Goal: Task Accomplishment & Management: Use online tool/utility

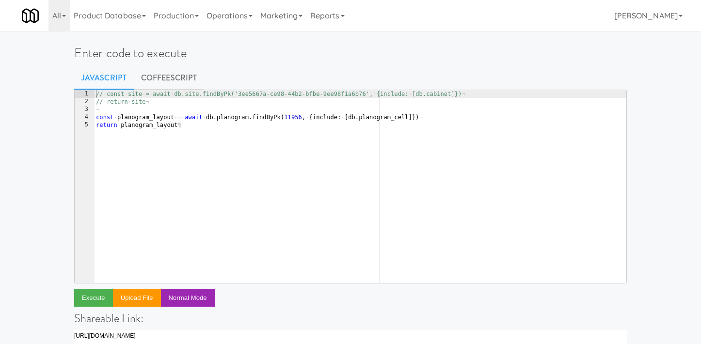
click at [243, 150] on div "// · const · site · = · await · db.site.findByPk('3ee5667a-ce98-44b2-bfbe-9ee98…" at bounding box center [360, 194] width 533 height 209
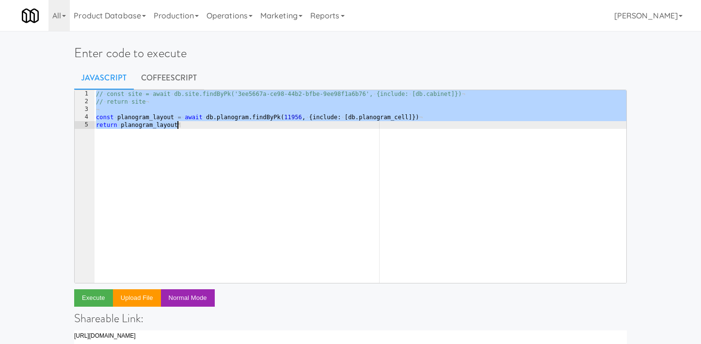
paste textarea "// return moveCabinet(fromSiteId, toSiteId)"
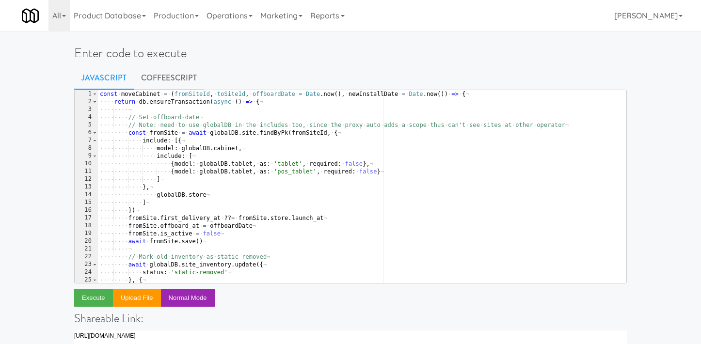
click at [181, 103] on div "const · moveCabinet · = · ( fromSiteId , · toSiteId , · offboardDate · = · Date…" at bounding box center [362, 194] width 529 height 209
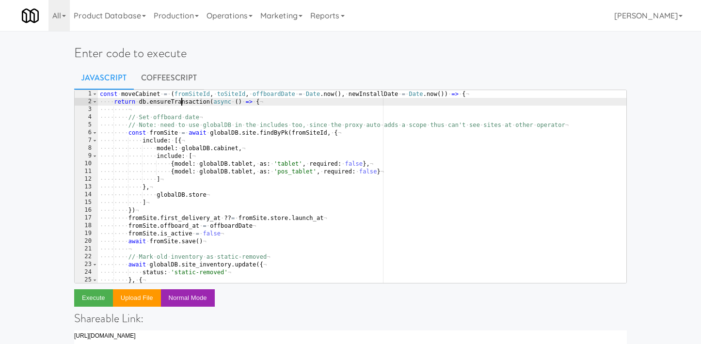
click at [181, 103] on div "const · moveCabinet · = · ( fromSiteId , · toSiteId , · offboardDate · = · Date…" at bounding box center [362, 194] width 529 height 209
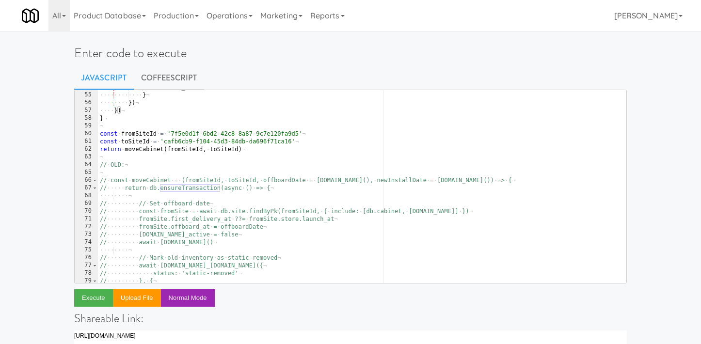
scroll to position [419, 0]
click at [159, 149] on div "···· ···· ···· ···· cabinet_id : · cabinet . id ¬ ···· ···· ···· } ¬ ···· ···· …" at bounding box center [362, 187] width 529 height 209
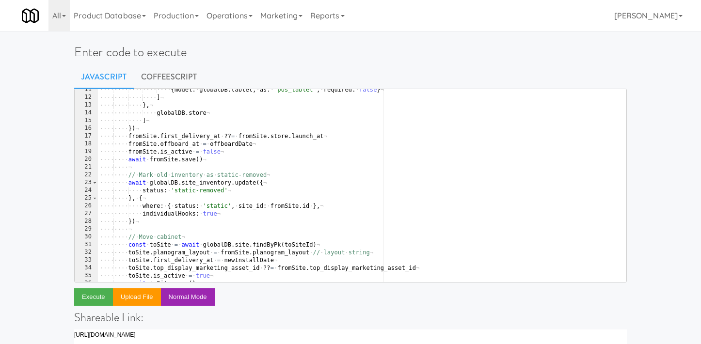
scroll to position [0, 0]
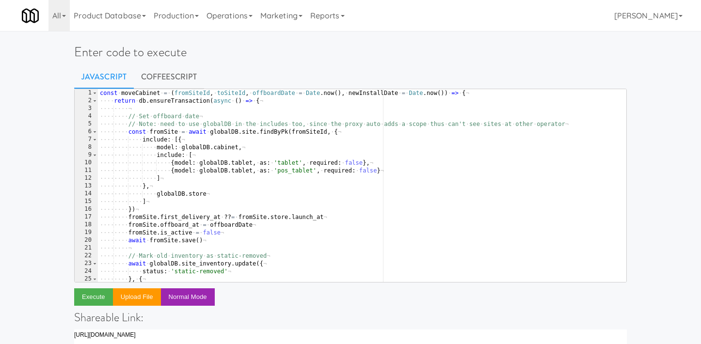
click at [169, 104] on div "const · moveCabinet · = · ( fromSiteId , · toSiteId , · offboardDate · = · Date…" at bounding box center [362, 193] width 529 height 209
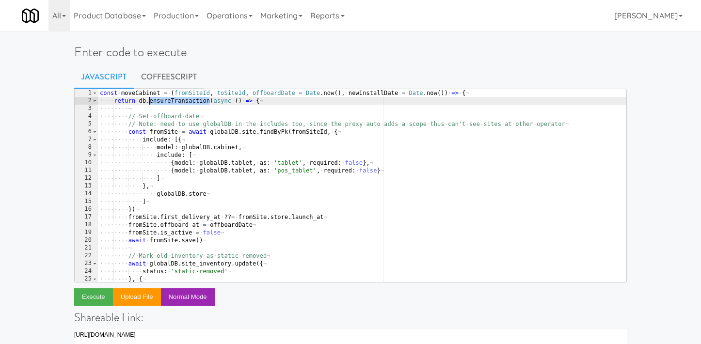
click at [169, 104] on div "const · moveCabinet · = · ( fromSiteId , · toSiteId , · offboardDate · = · Date…" at bounding box center [362, 193] width 529 height 209
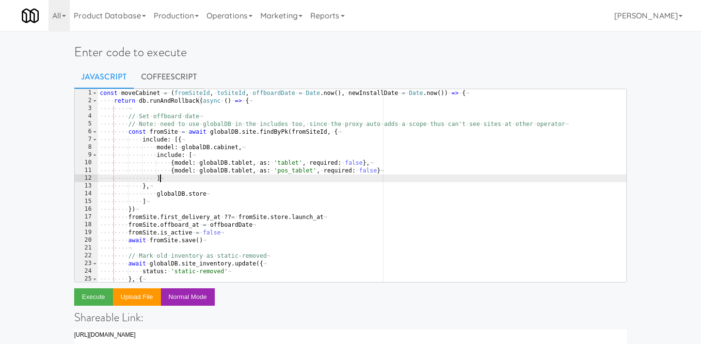
click at [205, 175] on div "const · moveCabinet · = · ( fromSiteId , · toSiteId , · offboardDate · = · Date…" at bounding box center [362, 193] width 529 height 209
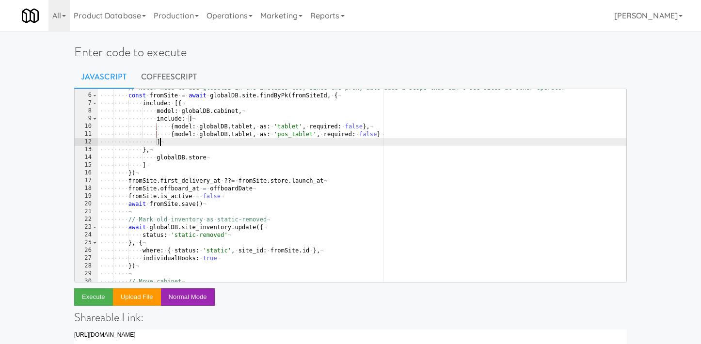
scroll to position [16, 0]
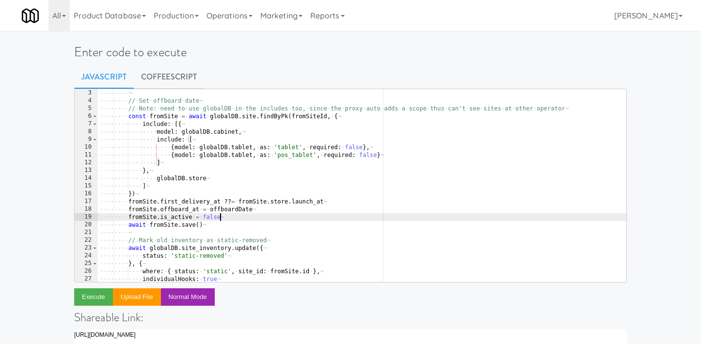
click at [235, 219] on div "···· ···· ¬ ···· ···· // · Set · offboard · date ¬ ···· ···· // · Note: · need …" at bounding box center [362, 193] width 529 height 209
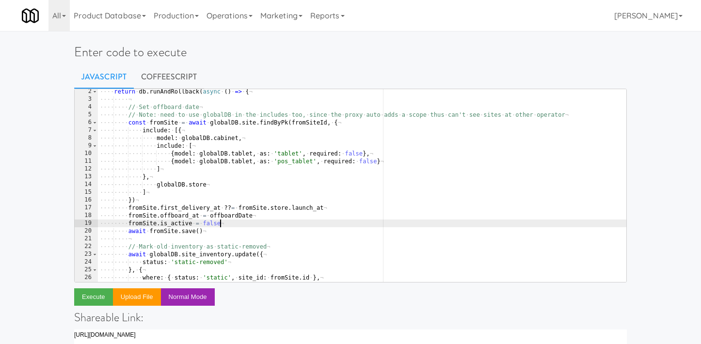
scroll to position [0, 0]
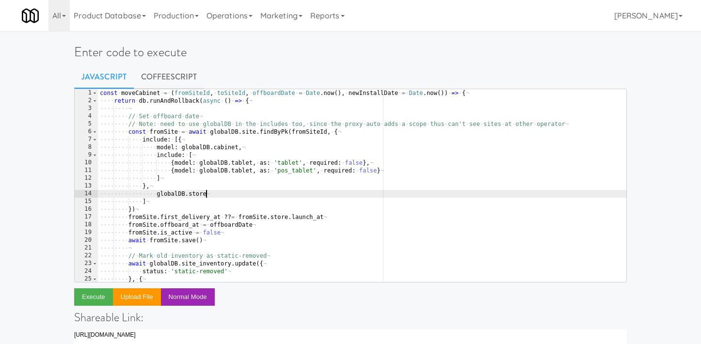
click at [265, 192] on div "const · moveCabinet · = · ( fromSiteId , · toSiteId , · offboardDate · = · Date…" at bounding box center [362, 193] width 529 height 209
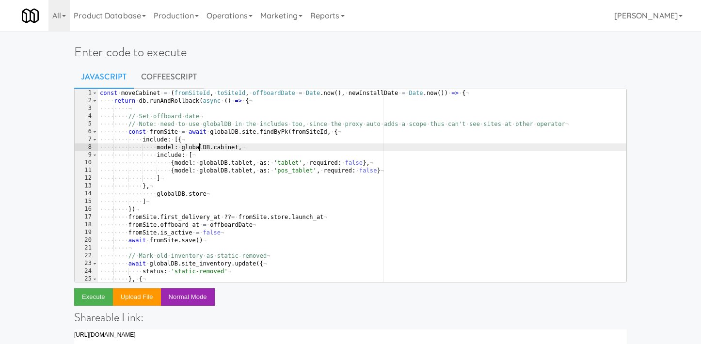
click at [198, 147] on div "const · moveCabinet · = · ( fromSiteId , · toSiteId , · offboardDate · = · Date…" at bounding box center [362, 193] width 529 height 209
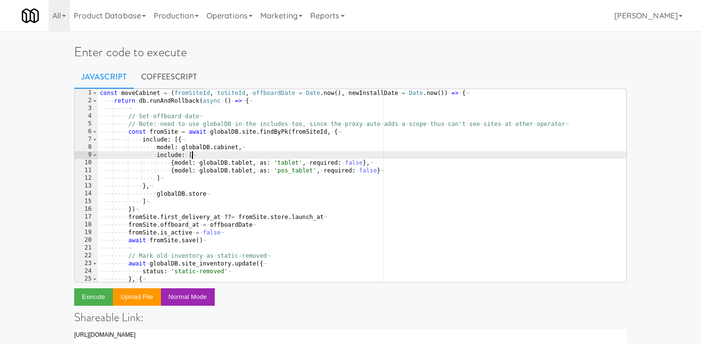
click at [207, 158] on div "const · moveCabinet · = · ( fromSiteId , · toSiteId , · offboardDate · = · Date…" at bounding box center [362, 193] width 529 height 209
click at [202, 185] on div "const · moveCabinet · = · ( fromSiteId , · toSiteId , · offboardDate · = · Date…" at bounding box center [362, 193] width 529 height 209
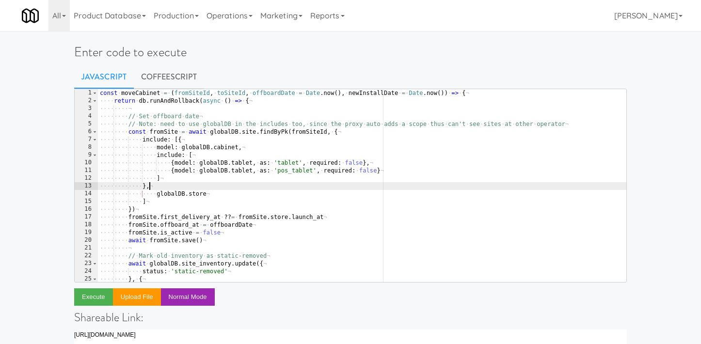
scroll to position [0, 3]
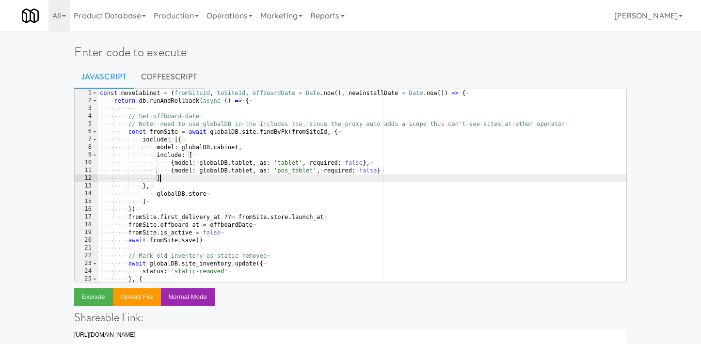
click at [212, 182] on div "const · moveCabinet · = · ( fromSiteId , · toSiteId , · offboardDate · = · Date…" at bounding box center [362, 193] width 529 height 209
click at [177, 140] on div "const · moveCabinet · = · ( fromSiteId , · toSiteId , · offboardDate · = · Date…" at bounding box center [362, 193] width 529 height 209
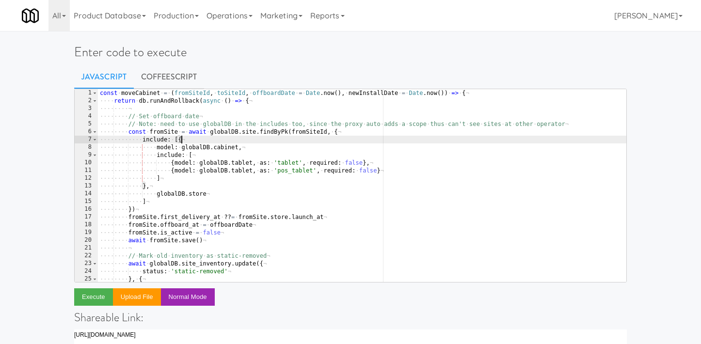
click at [182, 140] on div "const · moveCabinet · = · ( fromSiteId , · toSiteId , · offboardDate · = · Date…" at bounding box center [362, 193] width 529 height 209
click at [155, 186] on div "const · moveCabinet · = · ( fromSiteId , · toSiteId , · offboardDate · = · Date…" at bounding box center [362, 193] width 529 height 209
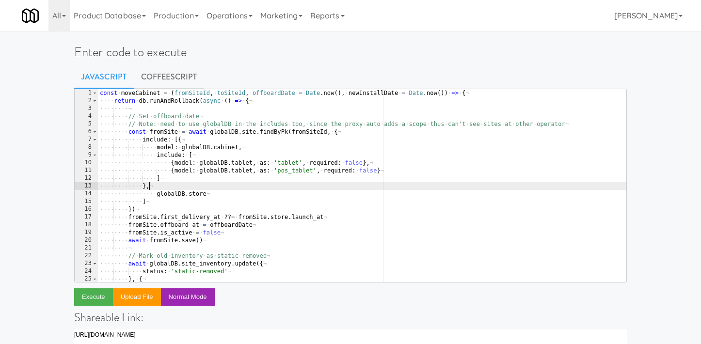
click at [213, 195] on div "const · moveCabinet · = · ( fromSiteId , · toSiteId , · offboardDate · = · Date…" at bounding box center [362, 193] width 529 height 209
type textarea "[DOMAIN_NAME]"
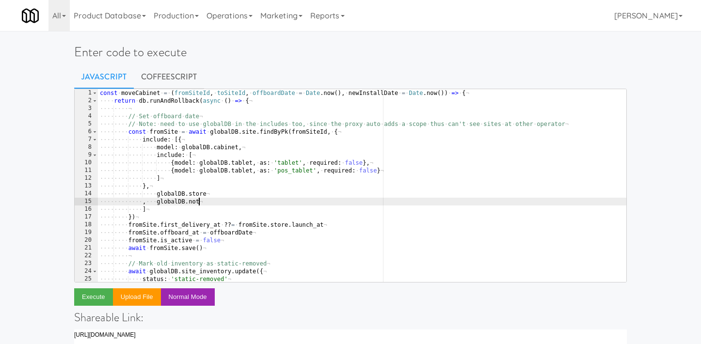
scroll to position [0, 8]
click at [188, 225] on div "const · moveCabinet · = · ( fromSiteId , · toSiteId , · offboardDate · = · Date…" at bounding box center [362, 193] width 529 height 209
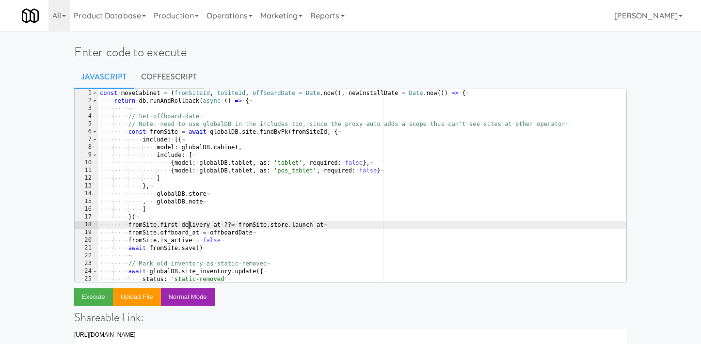
click at [174, 219] on div "const · moveCabinet · = · ( fromSiteId , · toSiteId , · offboardDate · = · Date…" at bounding box center [362, 193] width 529 height 209
type textarea "})"
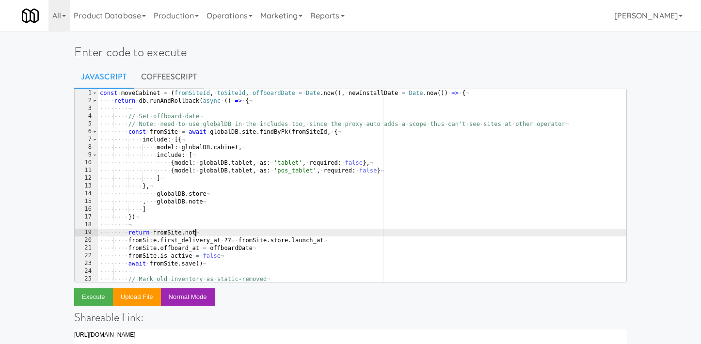
type textarea "return fromSite.notes"
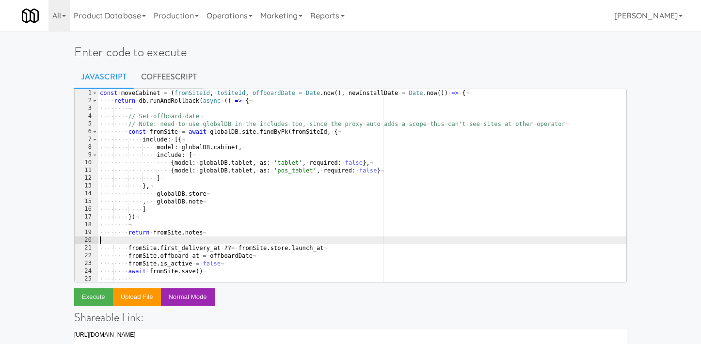
scroll to position [0, 0]
click at [90, 300] on button "Execute" at bounding box center [93, 298] width 39 height 17
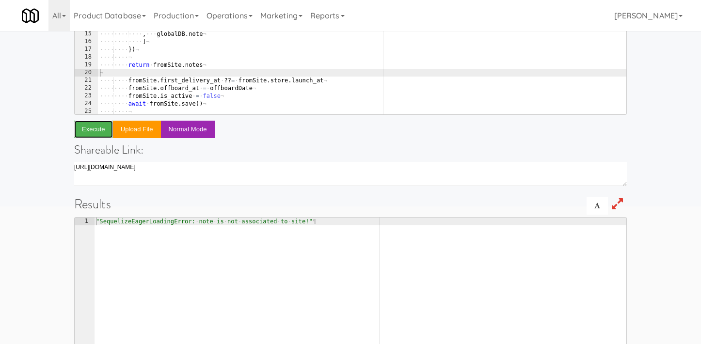
scroll to position [250, 0]
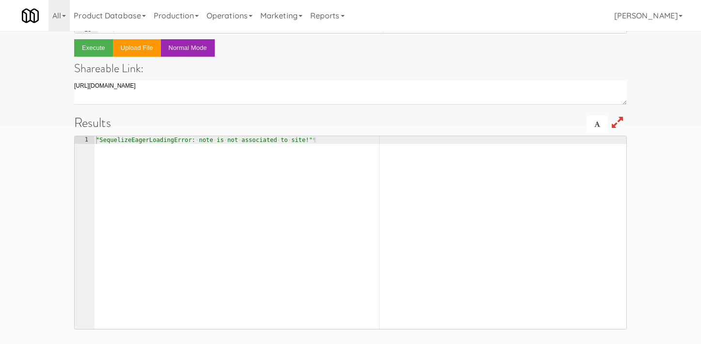
type textarea ""SequelizeEagerLoadingError: note is not associated to site!""
click at [237, 144] on div ""SequelizeEagerLoadingError: · note · is · not · associated · to · site!" ¶" at bounding box center [360, 240] width 533 height 209
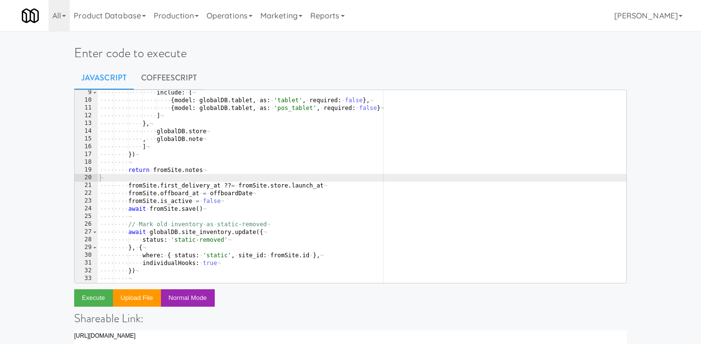
scroll to position [0, 0]
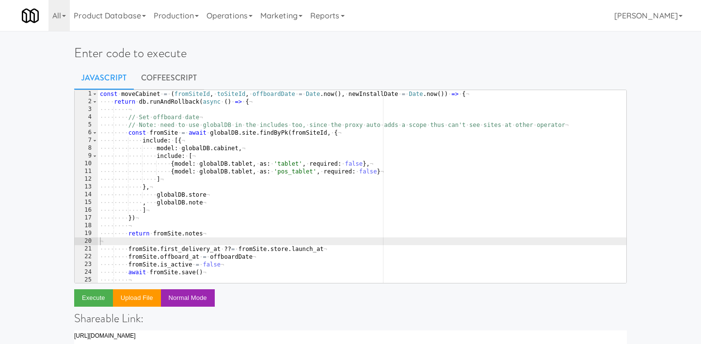
click at [214, 113] on div "const · moveCabinet · = · ( fromSiteId , · toSiteId , · offboardDate · = · Date…" at bounding box center [362, 194] width 529 height 209
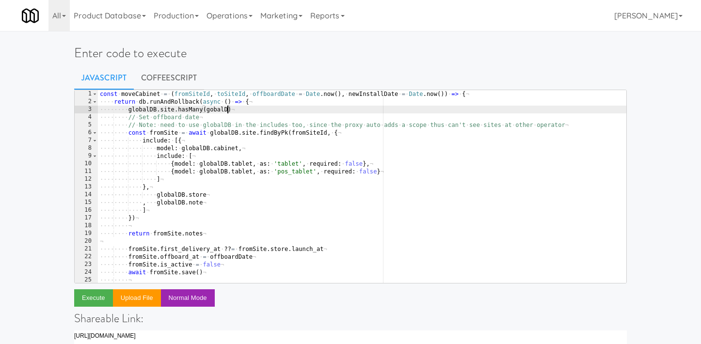
scroll to position [0, 10]
click at [215, 171] on div "const · moveCabinet · = · ( fromSiteId , · toSiteId , · offboardDate · = · Date…" at bounding box center [362, 194] width 529 height 209
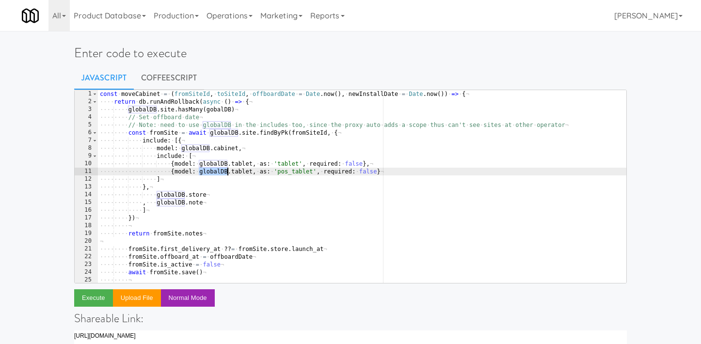
click at [218, 116] on div "const · moveCabinet · = · ( fromSiteId , · toSiteId , · offboardDate · = · Date…" at bounding box center [362, 194] width 529 height 209
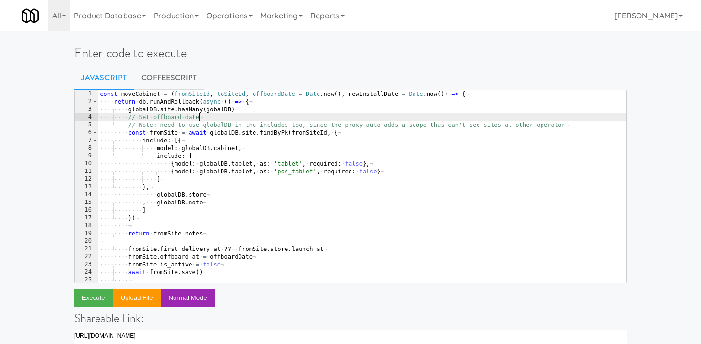
scroll to position [0, 8]
click at [225, 110] on div "const · moveCabinet · = · ( fromSiteId , · toSiteId , · offboardDate · = · Date…" at bounding box center [362, 194] width 529 height 209
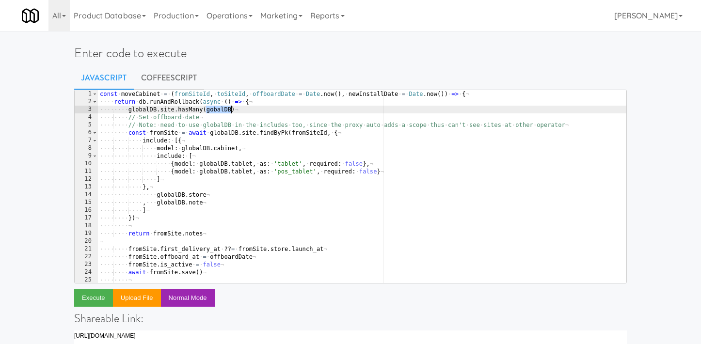
click at [225, 110] on div "const · moveCabinet · = · ( fromSiteId , · toSiteId , · offboardDate · = · Date…" at bounding box center [362, 194] width 529 height 209
paste textarea "l"
click at [230, 159] on div "const · moveCabinet · = · ( fromSiteId , · toSiteId , · offboardDate · = · Date…" at bounding box center [362, 194] width 529 height 209
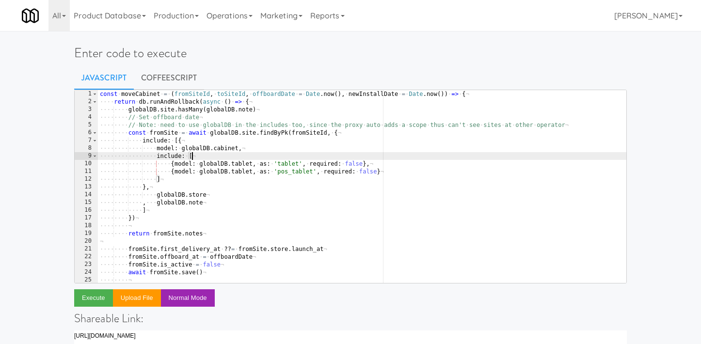
scroll to position [0, 7]
click at [87, 297] on button "Execute" at bounding box center [93, 298] width 39 height 17
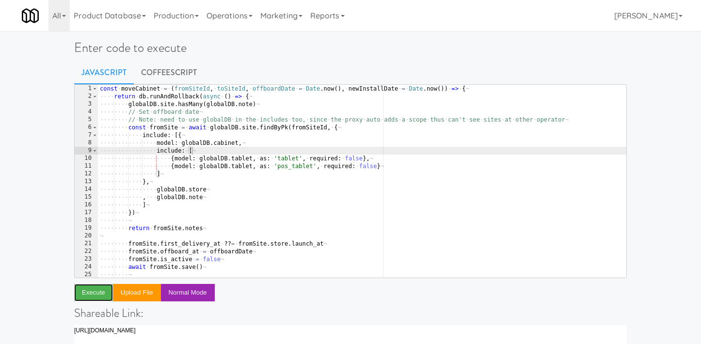
scroll to position [0, 0]
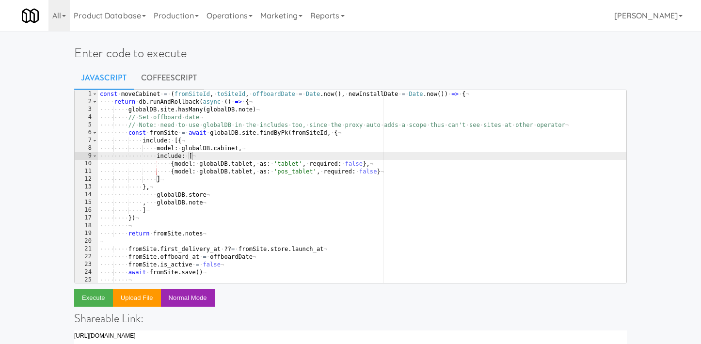
click at [241, 131] on div "const · moveCabinet · = · ( fromSiteId , · toSiteId , · offboardDate · = · Date…" at bounding box center [362, 194] width 529 height 209
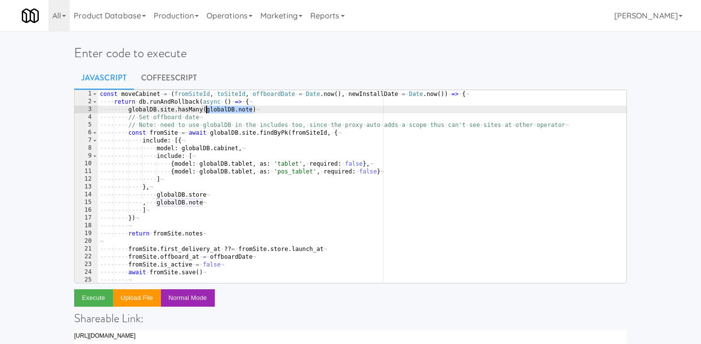
drag, startPoint x: 253, startPoint y: 111, endPoint x: 206, endPoint y: 111, distance: 47.0
click at [206, 111] on div "const · moveCabinet · = · ( fromSiteId , · toSiteId , · offboardDate · = · Date…" at bounding box center [362, 194] width 529 height 209
paste textarea "globalDB.note"
type textarea "globalDB.site.hasMany(globalDB.note, {})"
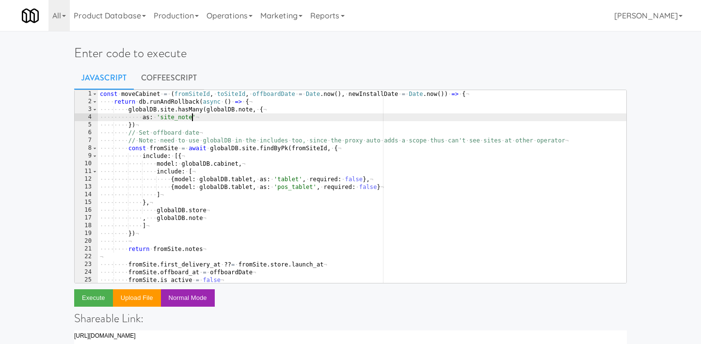
scroll to position [0, 7]
click at [209, 114] on div "const · moveCabinet · = · ( fromSiteId , · toSiteId , · offboardDate · = · Date…" at bounding box center [362, 194] width 529 height 209
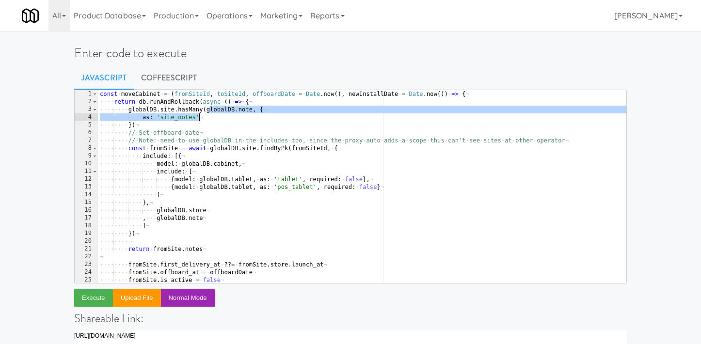
click at [213, 120] on div "const · moveCabinet · = · ( fromSiteId , · toSiteId , · offboardDate · = · Date…" at bounding box center [362, 194] width 529 height 209
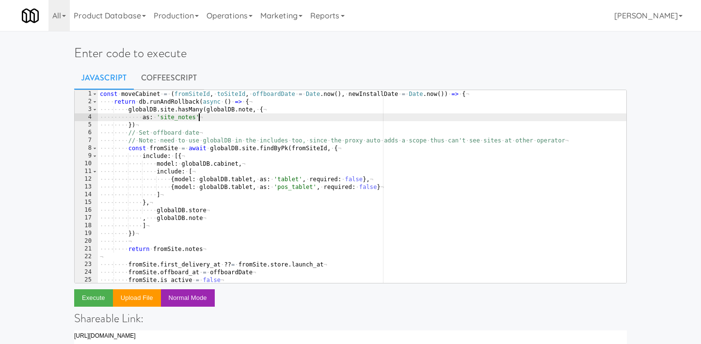
type textarea "as: 'site_notes',"
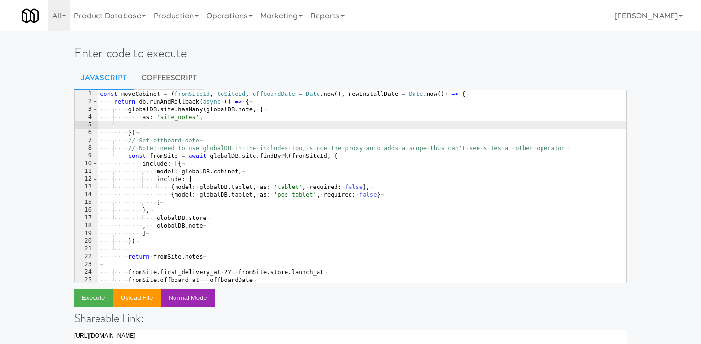
paste textarea "foreignKey"
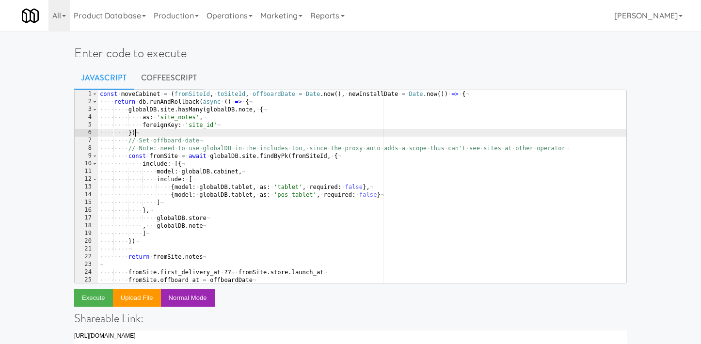
click at [174, 135] on div "const · moveCabinet · = · ( fromSiteId , · toSiteId , · offboardDate · = · Date…" at bounding box center [362, 194] width 529 height 209
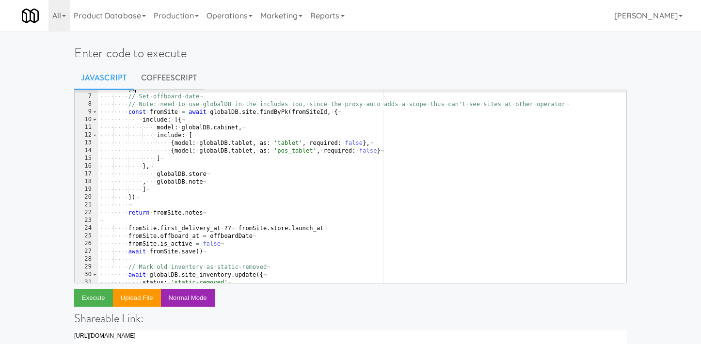
scroll to position [83, 0]
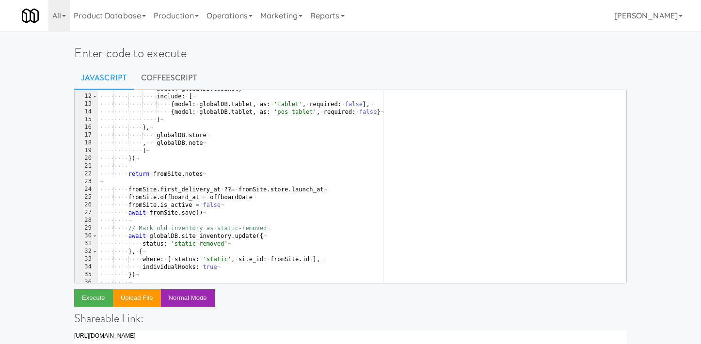
click at [193, 144] on div "···· ···· ···· ···· model : · globalDB . cabinet , ¬ ···· ···· ···· ···· includ…" at bounding box center [362, 189] width 529 height 209
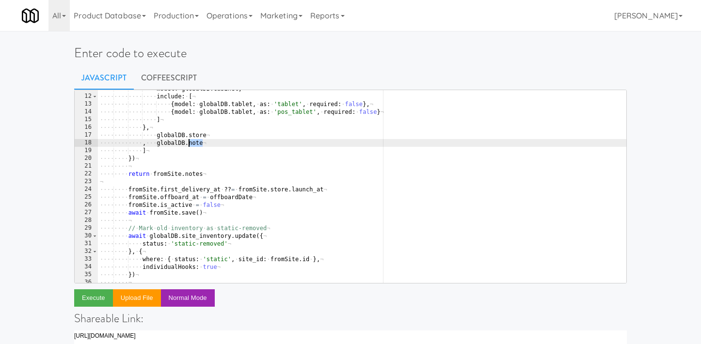
click at [193, 144] on div "···· ···· ···· ···· model : · globalDB . cabinet , ¬ ···· ···· ···· ···· includ…" at bounding box center [362, 189] width 529 height 209
click at [212, 146] on div "···· ···· ···· ···· model : · globalDB . cabinet , ¬ ···· ···· ···· ···· includ…" at bounding box center [362, 189] width 529 height 209
drag, startPoint x: 215, startPoint y: 143, endPoint x: 154, endPoint y: 143, distance: 60.6
click at [154, 143] on div "···· ···· ···· ···· model : · globalDB . cabinet , ¬ ···· ···· ···· ···· includ…" at bounding box center [362, 189] width 529 height 209
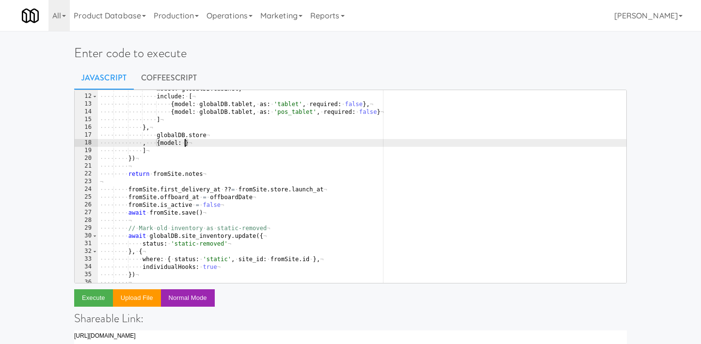
paste textarea "foreignKey}"
click at [172, 142] on div "···· ···· ···· ···· model : · globalDB . cabinet , ¬ ···· ···· ···· ···· includ…" at bounding box center [362, 189] width 529 height 209
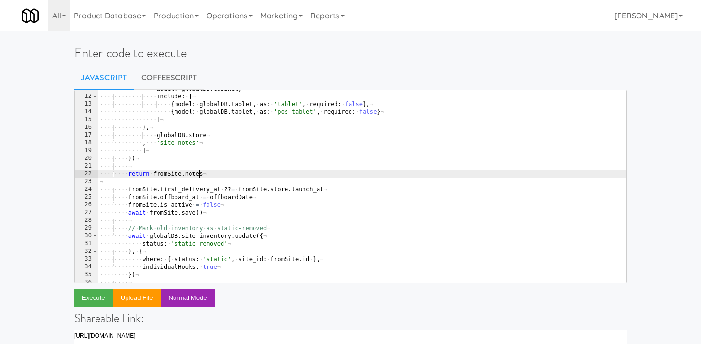
click at [198, 176] on div "···· ···· ···· ···· model : · globalDB . cabinet , ¬ ···· ···· ···· ···· includ…" at bounding box center [362, 189] width 529 height 209
paste textarea "site_"
click at [104, 305] on button "Execute" at bounding box center [93, 298] width 39 height 17
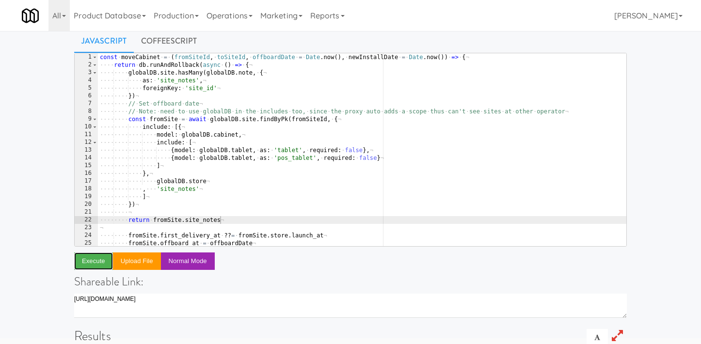
scroll to position [0, 0]
type textarea "})"
click at [180, 95] on div "const · moveCabinet · = · ( fromSiteId , · toSiteId , · offboardDate · = · Date…" at bounding box center [362, 157] width 529 height 209
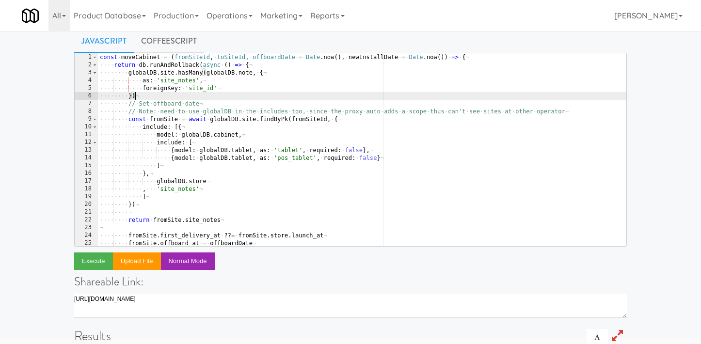
scroll to position [0, 2]
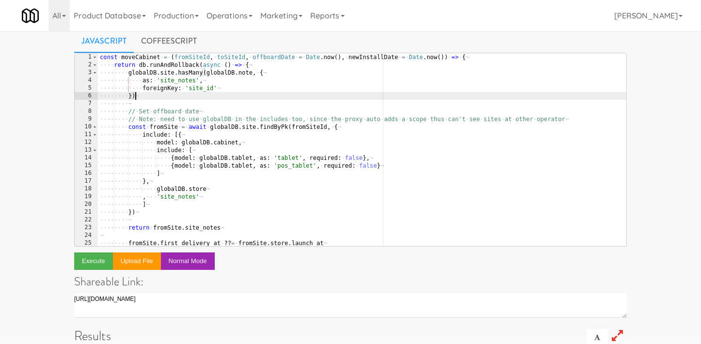
click at [147, 99] on div "const · moveCabinet · = · ( fromSiteId , · toSiteId , · offboardDate · = · Date…" at bounding box center [362, 157] width 529 height 209
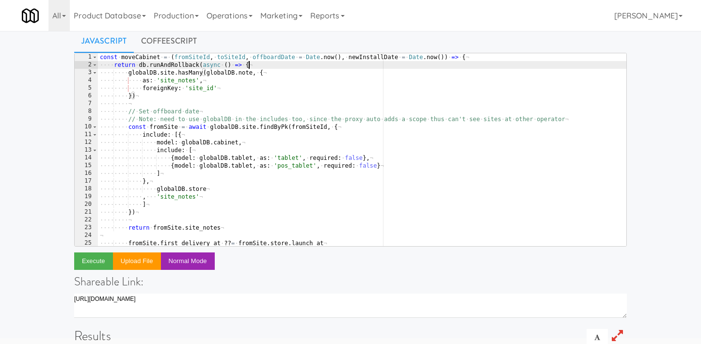
click at [264, 68] on div "const · moveCabinet · = · ( fromSiteId , · toSiteId , · offboardDate · = · Date…" at bounding box center [362, 157] width 529 height 209
type textarea "return db.runAndRollback(async () => {"
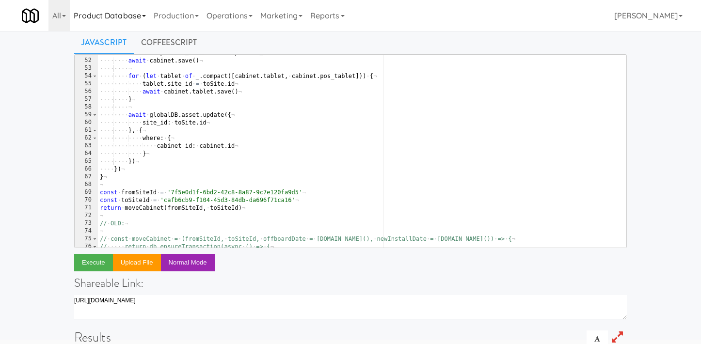
scroll to position [395, 0]
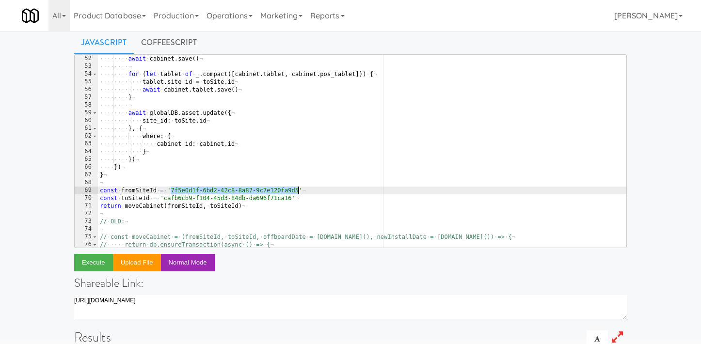
drag, startPoint x: 171, startPoint y: 189, endPoint x: 298, endPoint y: 189, distance: 127.1
click at [298, 189] on div "···· ···· cabinet . operator_id · = · toSite . operator_id ¬ ···· ···· await · …" at bounding box center [362, 151] width 529 height 209
click at [157, 95] on div "···· ···· cabinet . operator_id · = · toSite . operator_id ¬ ···· ···· await · …" at bounding box center [362, 151] width 529 height 209
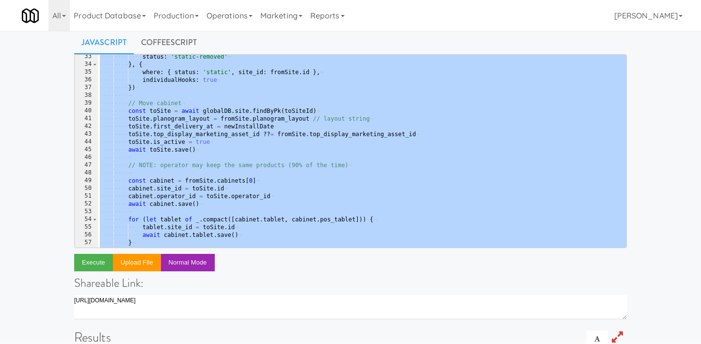
click at [211, 152] on div "···· ···· ···· status : · 'static-removed' ¬ ···· ···· } , · { ¬ ···· ···· ····…" at bounding box center [362, 157] width 529 height 209
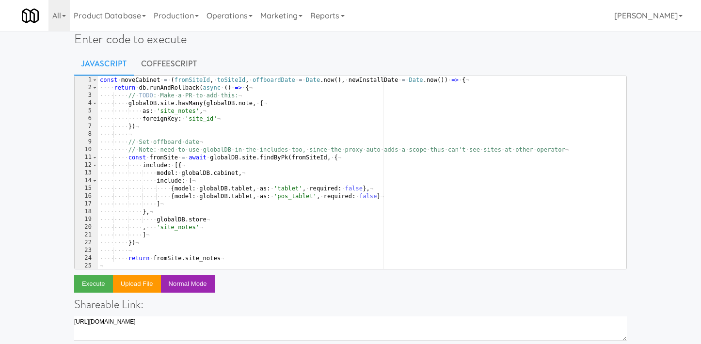
scroll to position [5, 0]
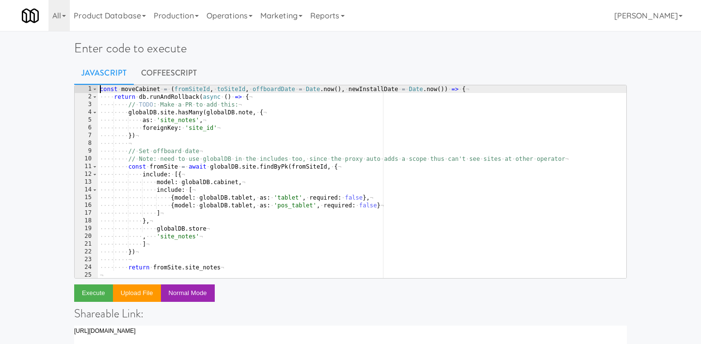
click at [100, 91] on div "const · moveCabinet · = · ( fromSiteId , · toSiteId , · offboardDate · = · Date…" at bounding box center [362, 189] width 529 height 209
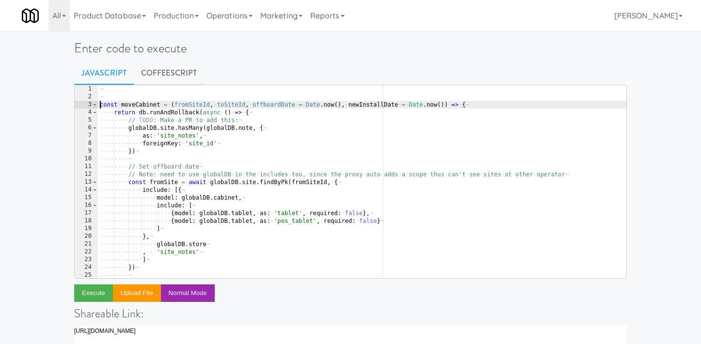
type textarea "const moveCabinet = (fromSiteId, toSiteId, offboardDate = Date.now(), newInstal…"
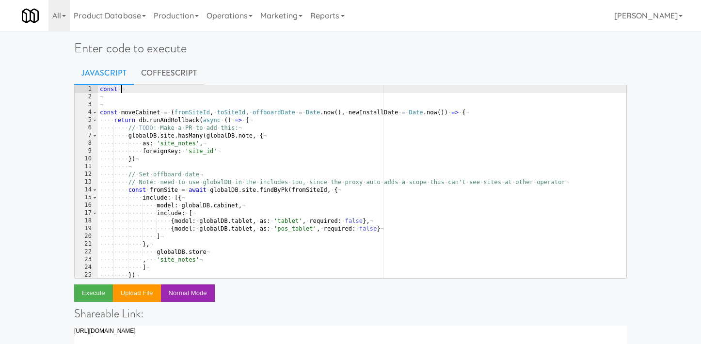
scroll to position [0, 1]
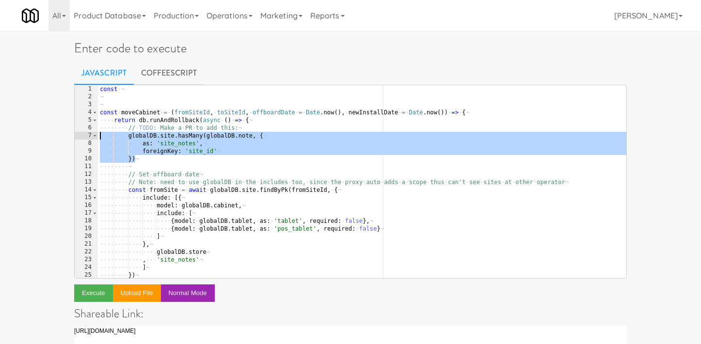
drag, startPoint x: 138, startPoint y: 160, endPoint x: 83, endPoint y: 136, distance: 60.0
click at [83, 136] on pre "const 1 2 3 4 5 6 7 8 9 10 11 12 13 14 15 16 17 18 19 20 21 22 23 24 25 26 cons…" at bounding box center [350, 182] width 553 height 194
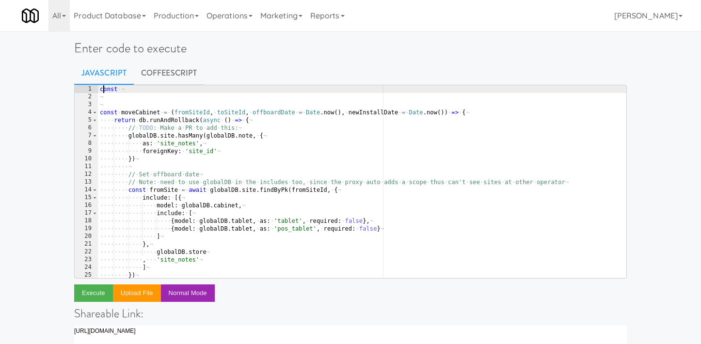
click at [105, 91] on div "const · ¬ ¬ ¬ const · moveCabinet · = · ( fromSiteId , · toSiteId , · offboardD…" at bounding box center [362, 189] width 529 height 209
type textarea "const"
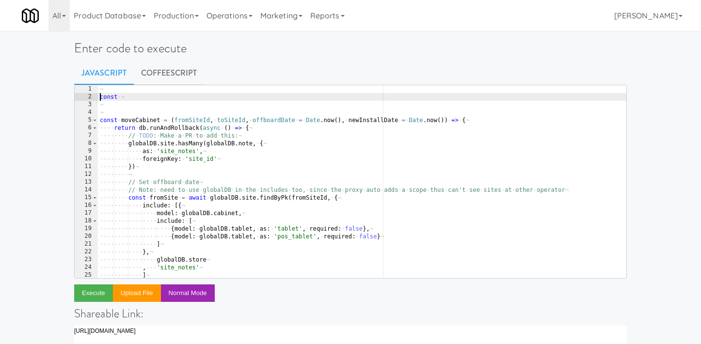
scroll to position [0, 0]
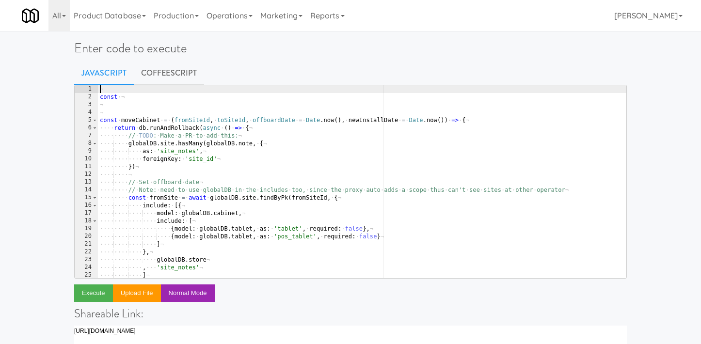
paste textarea "})"
type textarea "})"
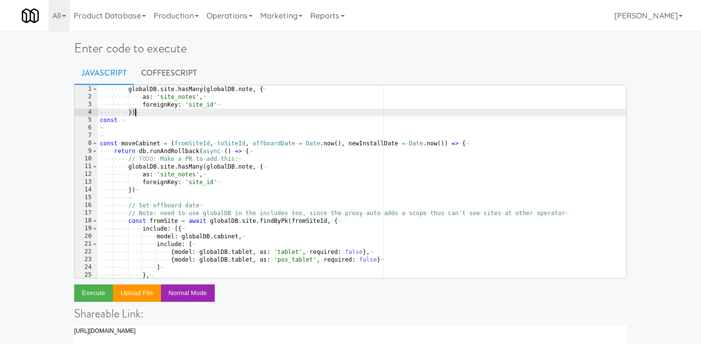
scroll to position [0, 1]
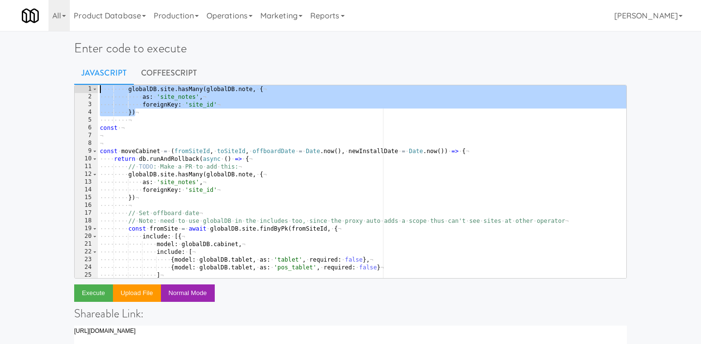
drag, startPoint x: 140, startPoint y: 113, endPoint x: 83, endPoint y: 83, distance: 64.5
click at [83, 83] on div "Enter code to execute Javascript CoffeeScript 1 2 3 4 5 6 7 8 9 10 11 12 13 14 …" at bounding box center [350, 310] width 567 height 560
type textarea "globalDB.site.hasMany(globalDB.note, { as: 'site_notes',"
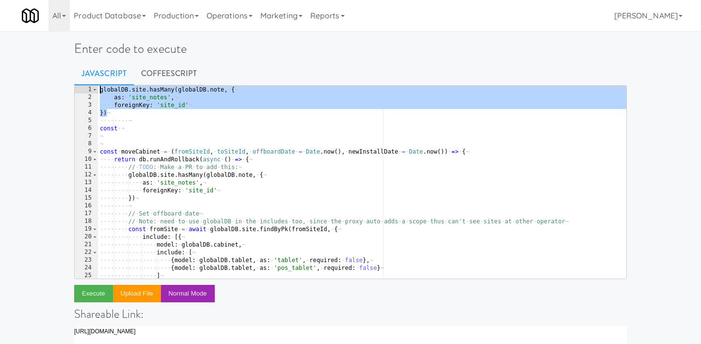
click at [153, 137] on div "globalDB . site . hasMany ( globalDB . note , · { ¬ ···· as : · 'site_notes' , …" at bounding box center [362, 190] width 529 height 209
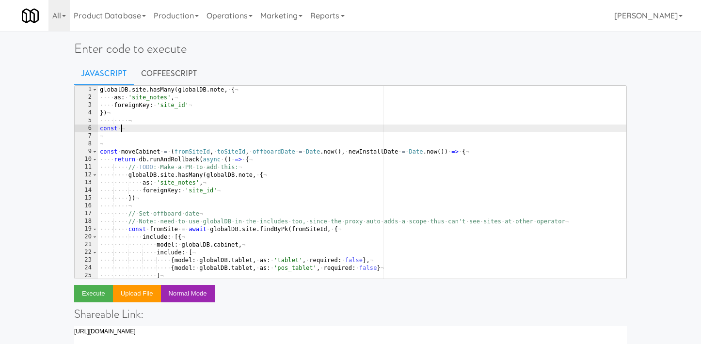
click at [126, 125] on div "globalDB . site . hasMany ( globalDB . note , · { ¬ ···· as : · 'site_notes' , …" at bounding box center [362, 190] width 529 height 209
type textarea "const notes = await"
click at [113, 85] on link "Javascript" at bounding box center [104, 74] width 60 height 24
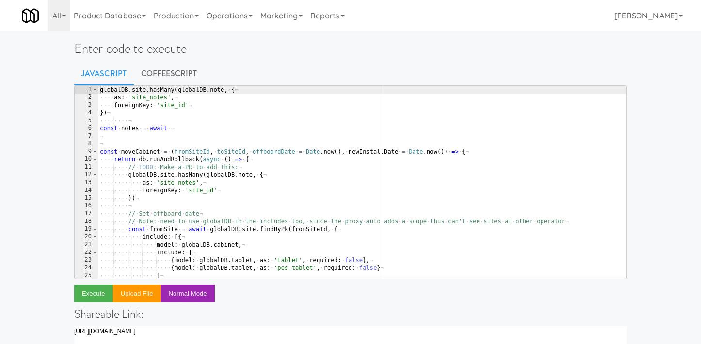
click at [113, 85] on link "Javascript" at bounding box center [104, 74] width 60 height 24
type textarea "globalDB.site.hasMany(globalDB.note, {"
click at [113, 89] on div "globalDB . site . hasMany ( globalDB . note , · { ¬ ···· as : · 'site_notes' , …" at bounding box center [362, 190] width 529 height 209
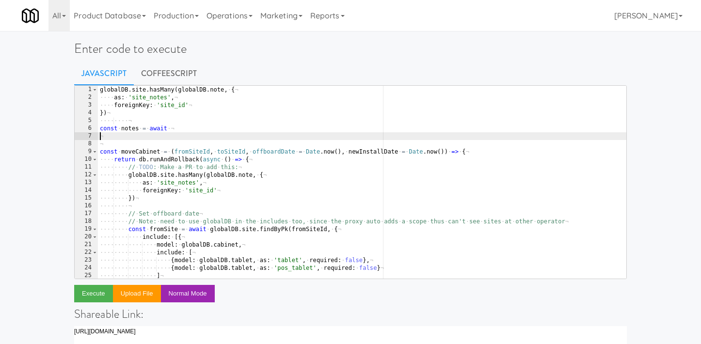
click at [187, 133] on div "globalDB . site . hasMany ( globalDB . note , · { ¬ ···· as : · 'site_notes' , …" at bounding box center [362, 190] width 529 height 209
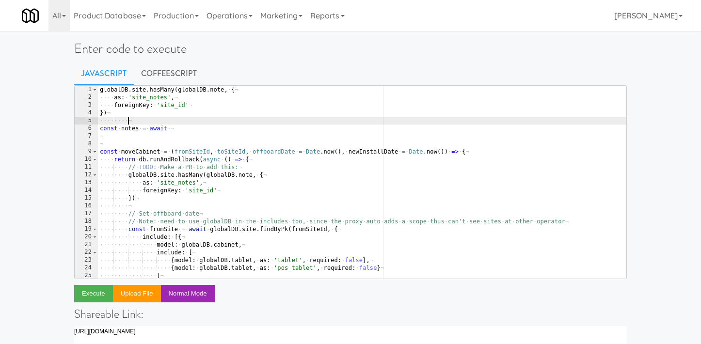
click at [181, 124] on div "globalDB . site . hasMany ( globalDB . note , · { ¬ ···· as : · 'site_notes' , …" at bounding box center [362, 190] width 529 height 209
click at [185, 132] on div "globalDB . site . hasMany ( globalDB . note , · { ¬ ···· as : · 'site_notes' , …" at bounding box center [362, 190] width 529 height 209
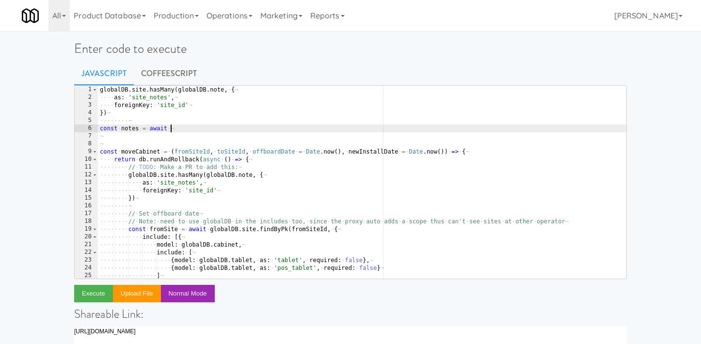
paste textarea "globalDB"
type textarea "const notes = await globalDB.site.findOne({})"
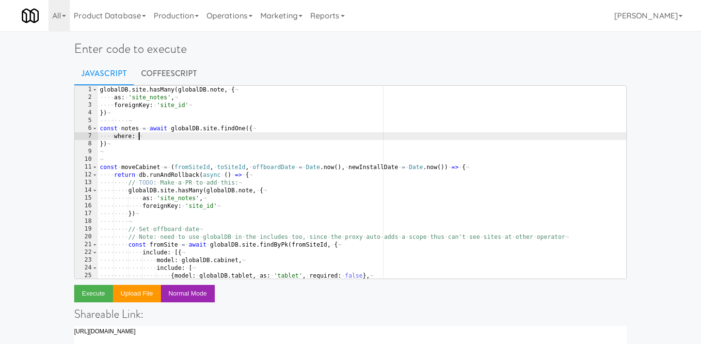
type textarea "where: {}"
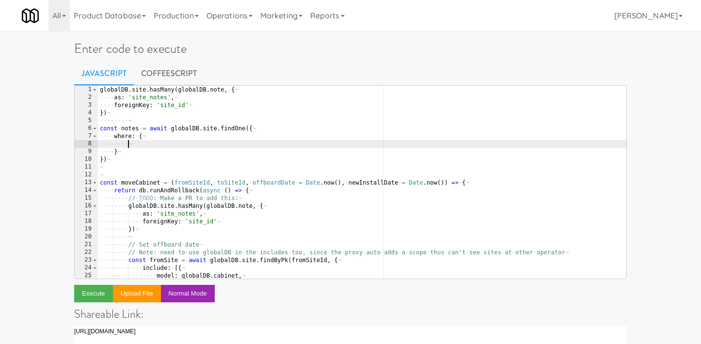
scroll to position [0, 1]
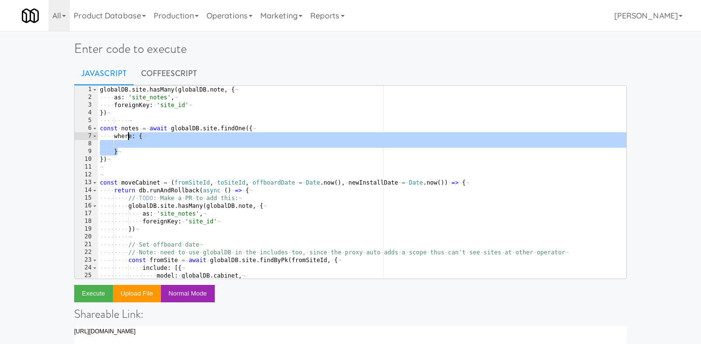
click at [130, 130] on div "globalDB . site . hasMany ( globalDB . note , · { ¬ ···· as : · 'site_notes' , …" at bounding box center [362, 190] width 529 height 209
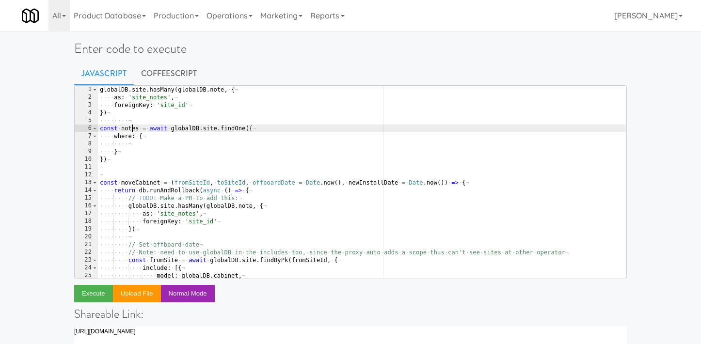
click at [130, 130] on div "globalDB . site . hasMany ( globalDB . note , · { ¬ ···· as : · 'site_notes' , …" at bounding box center [362, 190] width 529 height 209
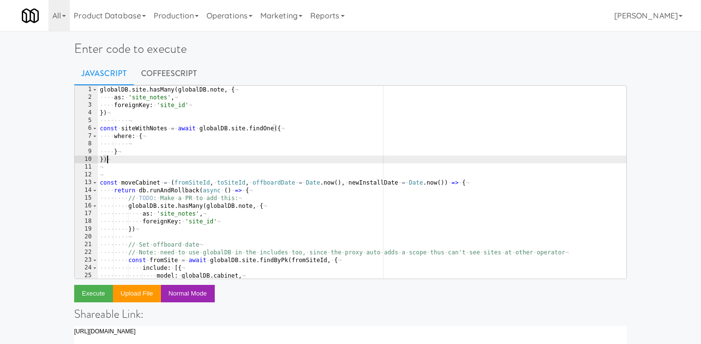
click at [120, 157] on div "globalDB . site . hasMany ( globalDB . note , · { ¬ ···· as : · 'site_notes' , …" at bounding box center [362, 190] width 529 height 209
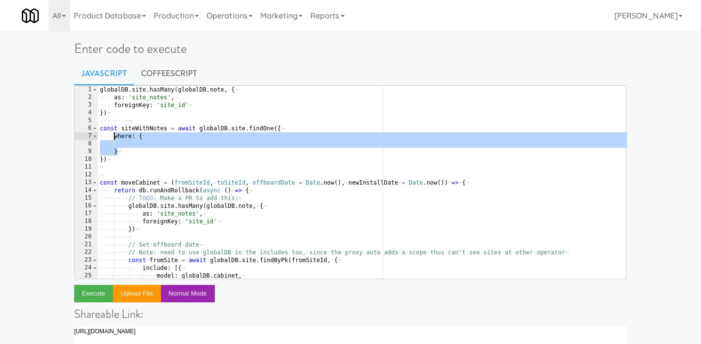
drag, startPoint x: 120, startPoint y: 152, endPoint x: 114, endPoint y: 139, distance: 14.5
click at [114, 139] on div "globalDB . site . hasMany ( globalDB . note , · { ¬ ···· as : · 'site_notes' , …" at bounding box center [362, 190] width 529 height 209
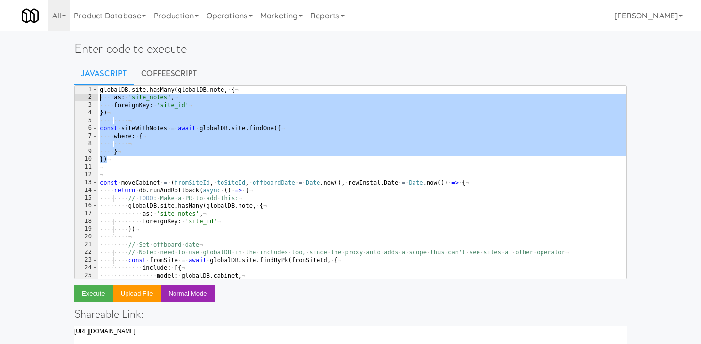
drag, startPoint x: 121, startPoint y: 160, endPoint x: 89, endPoint y: 101, distance: 66.9
click at [89, 101] on pre "where: { 1 2 3 4 5 6 7 8 9 10 11 12 13 14 15 16 17 18 19 20 21 22 23 24 25 26 g…" at bounding box center [350, 182] width 553 height 194
type textarea "globalDB.site.hasMany(globalDB.note, { as: 'site_notes',"
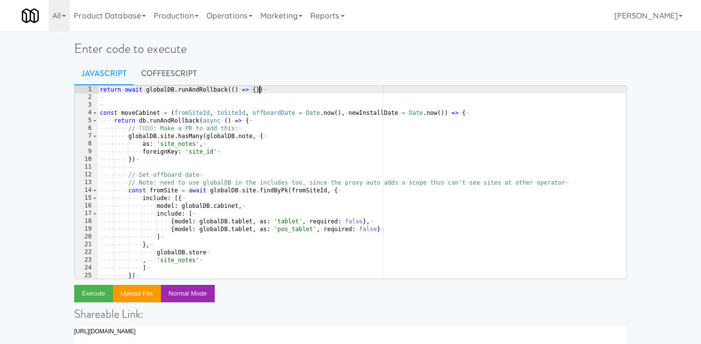
type textarea "return await globalDB.runAndRollback(() => {})"
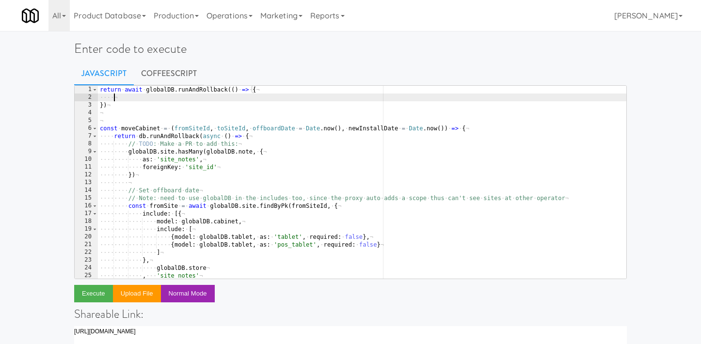
scroll to position [0, 0]
paste textarea "})"
type textarea "})"
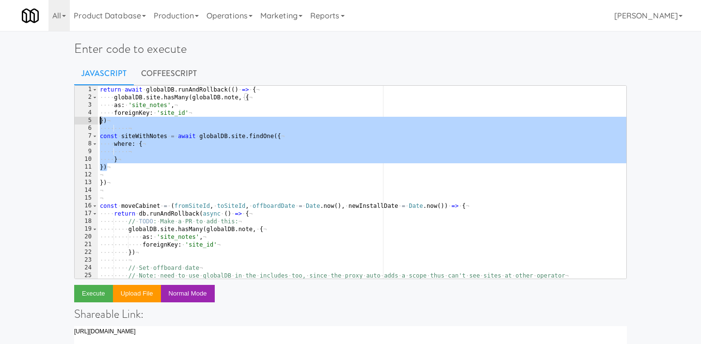
drag, startPoint x: 108, startPoint y: 164, endPoint x: 81, endPoint y: 121, distance: 50.9
click at [81, 121] on pre "1 2 3 4 5 6 7 8 9 10 11 12 13 14 15 16 17 18 19 20 21 22 23 24 25 26 return · a…" at bounding box center [350, 182] width 553 height 194
click at [164, 115] on div "return · await · globalDB . runAndRollback (( ) · => · { ¬ ···· globalDB . site…" at bounding box center [362, 190] width 529 height 209
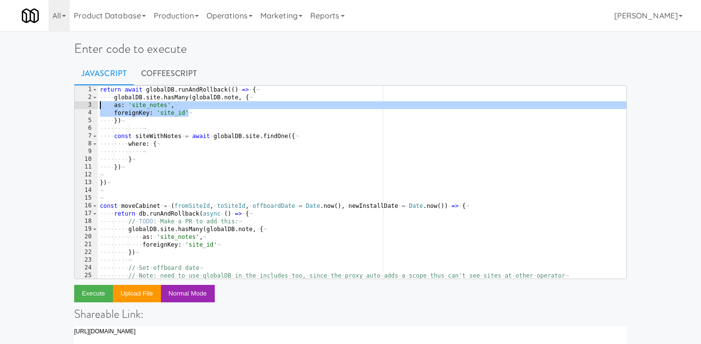
drag, startPoint x: 208, startPoint y: 115, endPoint x: 88, endPoint y: 106, distance: 119.6
click at [88, 106] on pre "foreignKey: 'site_id' 1 2 3 4 5 6 7 8 9 10 11 12 13 14 15 16 17 18 19 20 21 22 …" at bounding box center [350, 182] width 553 height 194
click at [175, 160] on div "return · await · globalDB . runAndRollback (( ) · => · { ¬ ···· globalDB . site…" at bounding box center [362, 190] width 529 height 209
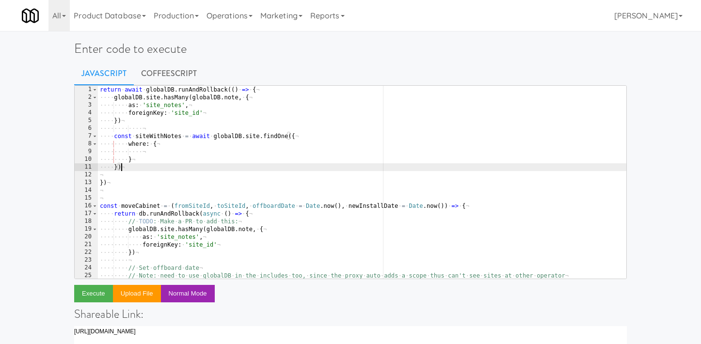
click at [175, 170] on div "return · await · globalDB . runAndRollback (( ) · => · { ¬ ···· globalDB . site…" at bounding box center [362, 190] width 529 height 209
type textarea "})"
click at [157, 151] on div "return · await · globalDB . runAndRollback (( ) · => · { ¬ ···· globalDB . site…" at bounding box center [362, 190] width 529 height 209
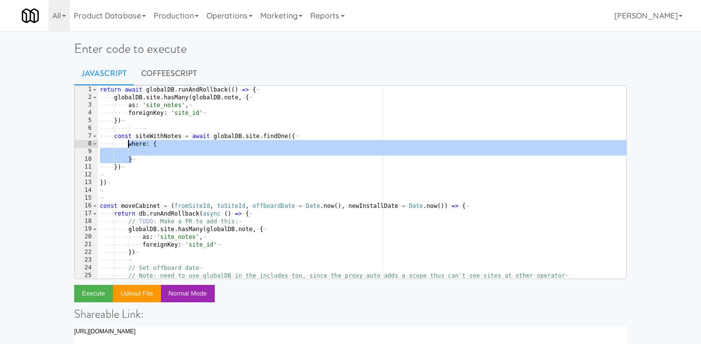
drag, startPoint x: 137, startPoint y: 158, endPoint x: 129, endPoint y: 143, distance: 16.9
click at [129, 143] on div "return · await · globalDB . runAndRollback (( ) · => · { ¬ ···· globalDB . site…" at bounding box center [362, 190] width 529 height 209
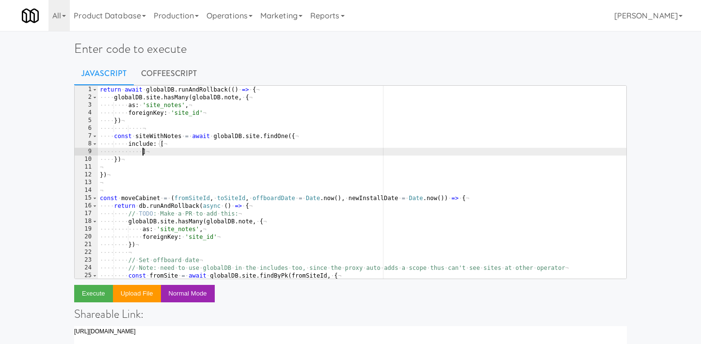
scroll to position [0, 3]
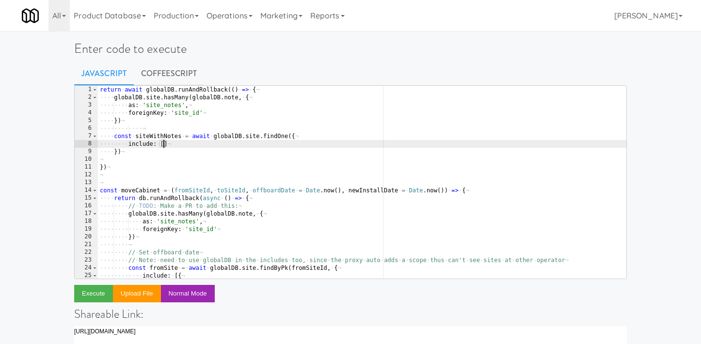
type textarea "include: [{}]"
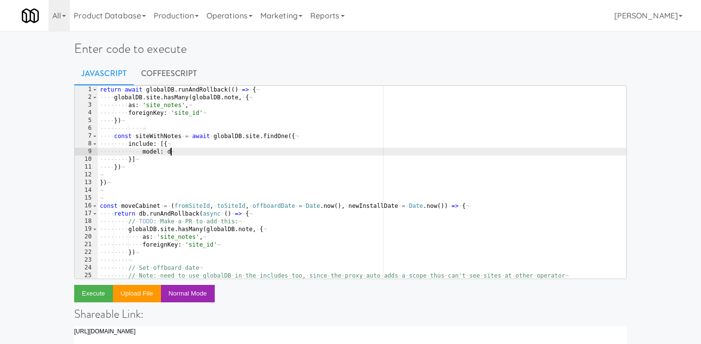
scroll to position [0, 6]
type textarea "model: db.notes,"
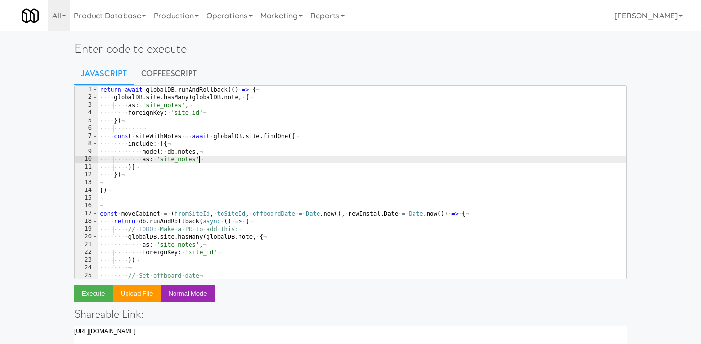
type textarea "as: 'site_notes',"
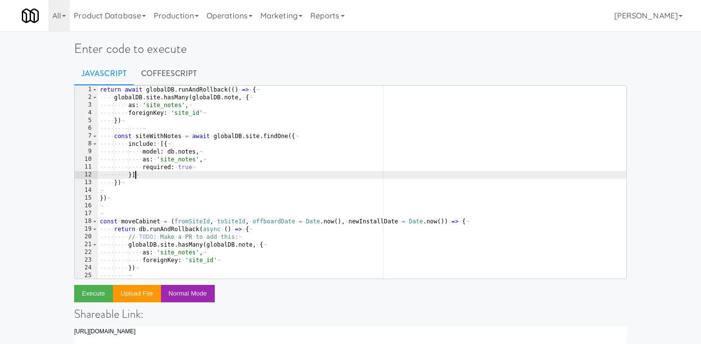
type textarea "})"
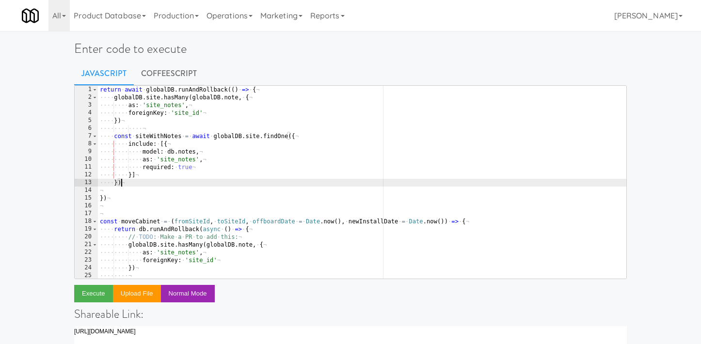
scroll to position [0, 0]
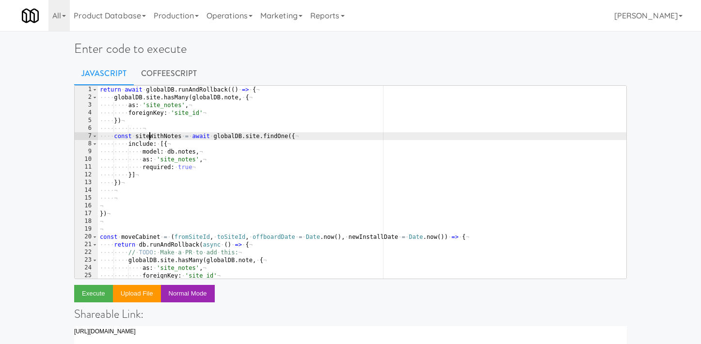
click at [148, 136] on div "return · await · globalDB . runAndRollback (( ) · => · { ¬ ···· globalDB . site…" at bounding box center [362, 190] width 529 height 209
type textarea "const siteWithNotes = await globalDB.site.findOne({"
click at [148, 136] on div "return · await · globalDB . runAndRollback (( ) · => · { ¬ ···· globalDB . site…" at bounding box center [362, 190] width 529 height 209
click at [139, 198] on div "return · await · globalDB . runAndRollback (( ) · => · { ¬ ···· globalDB . site…" at bounding box center [362, 190] width 529 height 209
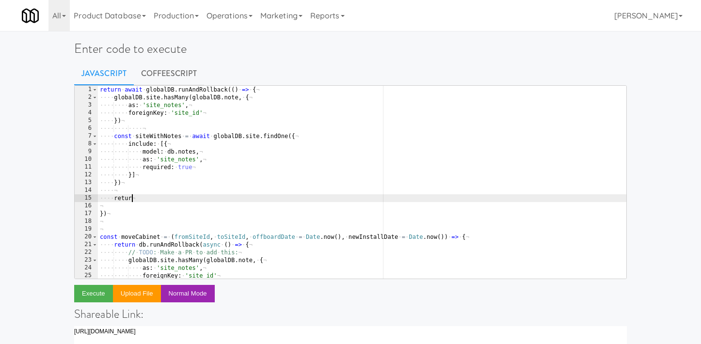
scroll to position [0, 2]
paste textarea "siteWithNotes"
click at [86, 294] on button "Execute" at bounding box center [93, 293] width 39 height 17
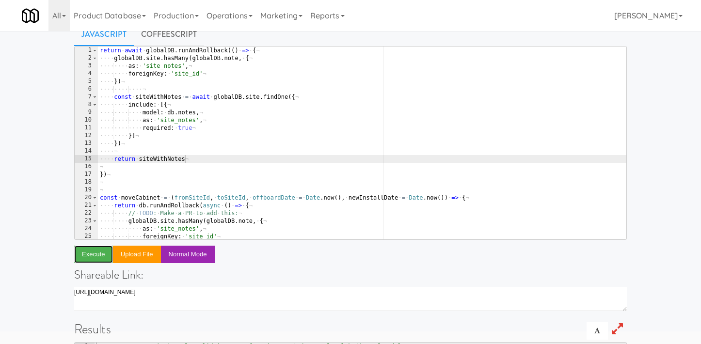
scroll to position [0, 0]
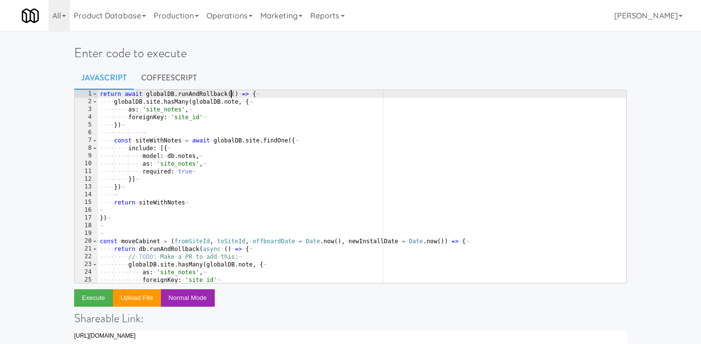
click at [232, 95] on div "return · await · globalDB . runAndRollback (( ) · => · { ¬ ···· globalDB . site…" at bounding box center [362, 194] width 529 height 209
type textarea "return await globalDB.runAndRollback(async () => {"
click at [92, 300] on button "Execute" at bounding box center [93, 298] width 39 height 17
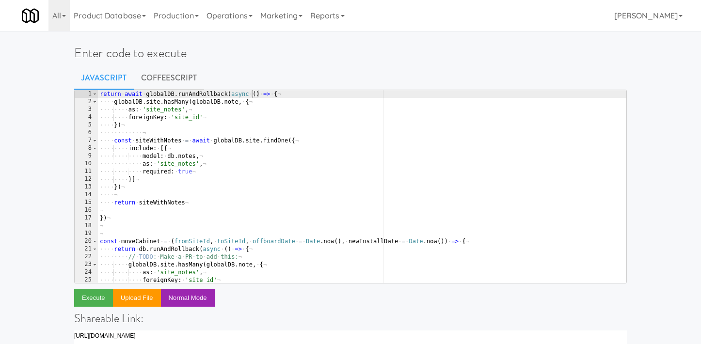
click at [197, 198] on div "return · await · globalDB . runAndRollback ( async · ( ) · => · { ¬ ···· global…" at bounding box center [362, 194] width 529 height 209
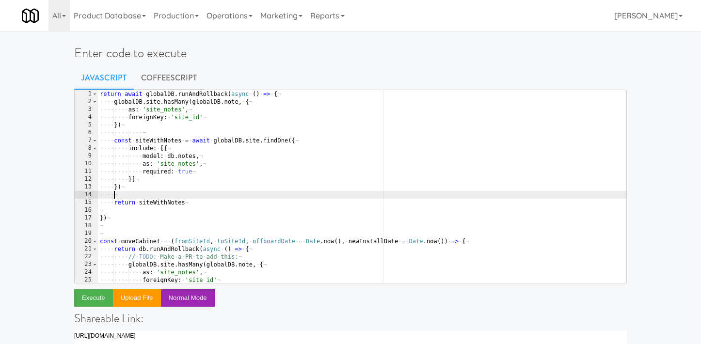
click at [173, 125] on div "return · await · globalDB . runAndRollback ( async · ( ) · => · { ¬ ···· global…" at bounding box center [362, 194] width 529 height 209
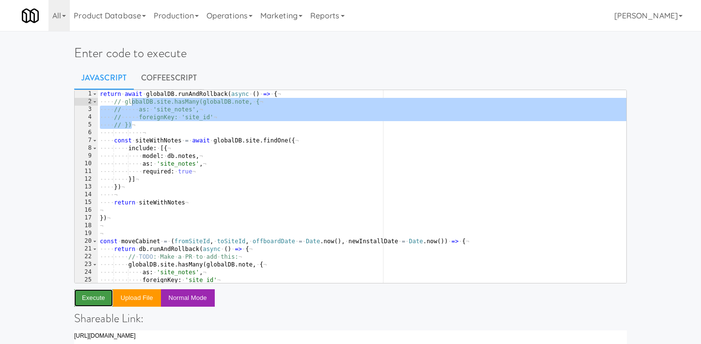
click at [84, 299] on button "Execute" at bounding box center [93, 298] width 39 height 17
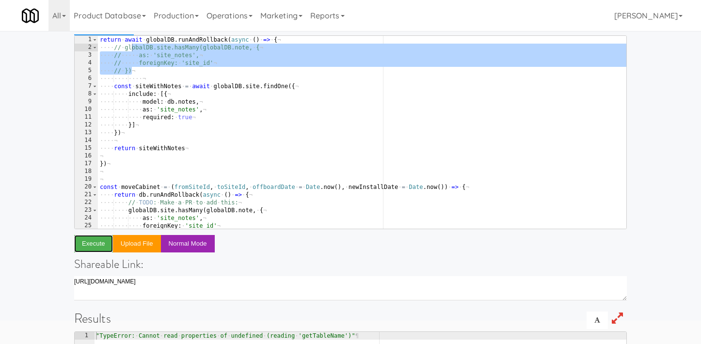
scroll to position [0, 0]
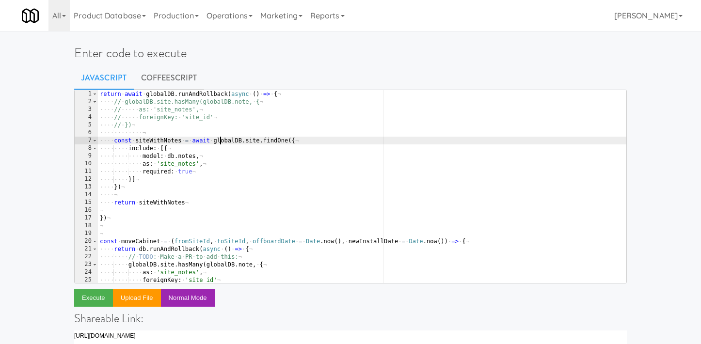
click at [222, 141] on div "return · await · globalDB . runAndRollback ( async · ( ) · => · { ¬ ···· // · g…" at bounding box center [362, 194] width 529 height 209
click at [169, 156] on div "return · await · globalDB . runAndRollback ( async · ( ) · => · { ¬ ···· // · g…" at bounding box center [362, 194] width 529 height 209
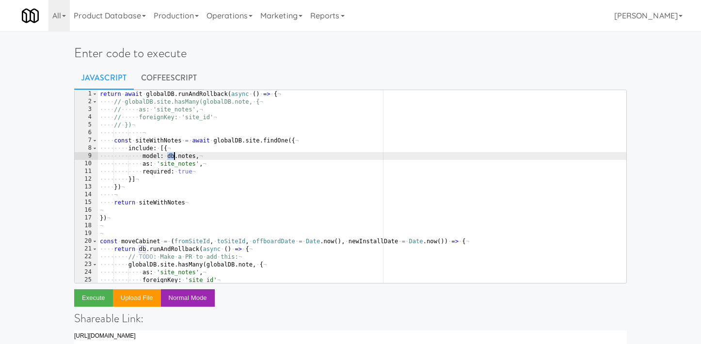
click at [169, 156] on div "return · await · globalDB . runAndRollback ( async · ( ) · => · { ¬ ···· // · g…" at bounding box center [362, 194] width 529 height 209
paste textarea "globalDB"
click at [218, 157] on div "return · await · globalDB . runAndRollback ( async · ( ) · => · { ¬ ···· // · g…" at bounding box center [362, 194] width 529 height 209
type textarea "model: globalDB.note,"
click at [99, 298] on button "Execute" at bounding box center [93, 298] width 39 height 17
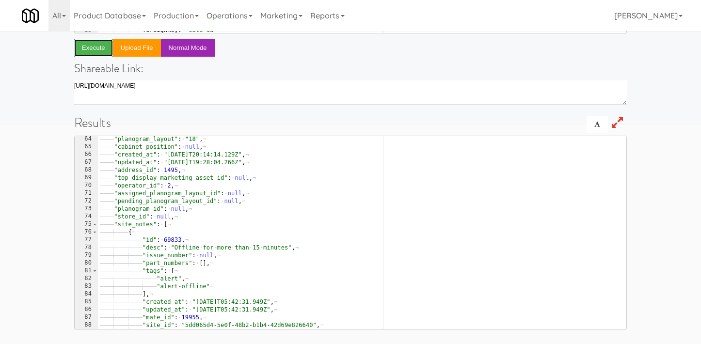
scroll to position [467, 0]
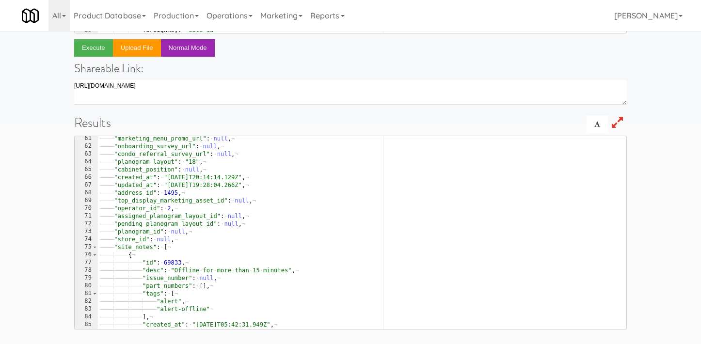
type textarea ""site_notes": ["
click at [140, 251] on div "———— "marketing_menu_promo_url" : · null , ¬ ———— "onboarding_survey_url" : · n…" at bounding box center [362, 239] width 529 height 209
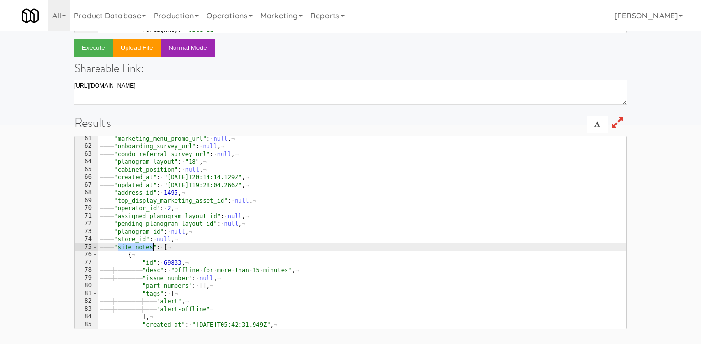
click at [140, 251] on div "———— "marketing_menu_promo_url" : · null , ¬ ———— "onboarding_survey_url" : · n…" at bounding box center [362, 239] width 529 height 209
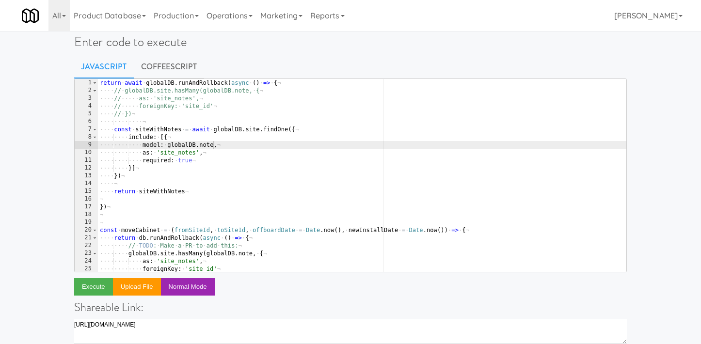
scroll to position [0, 0]
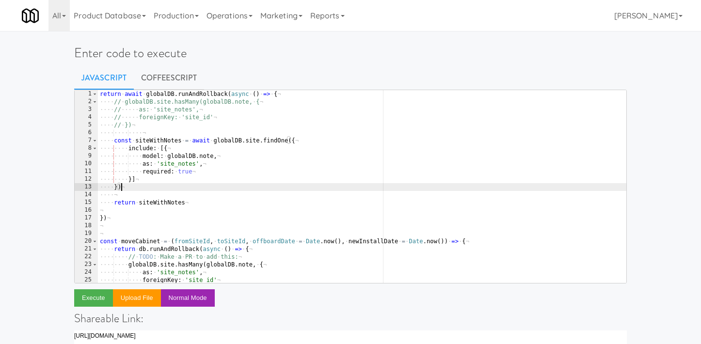
click at [194, 186] on div "return · await · globalDB . runAndRollback ( async · ( ) · => · { ¬ ···· // · g…" at bounding box center [362, 194] width 529 height 209
click at [194, 201] on div "return · await · globalDB . runAndRollback ( async · ( ) · => · { ¬ ···· // · g…" at bounding box center [362, 194] width 529 height 209
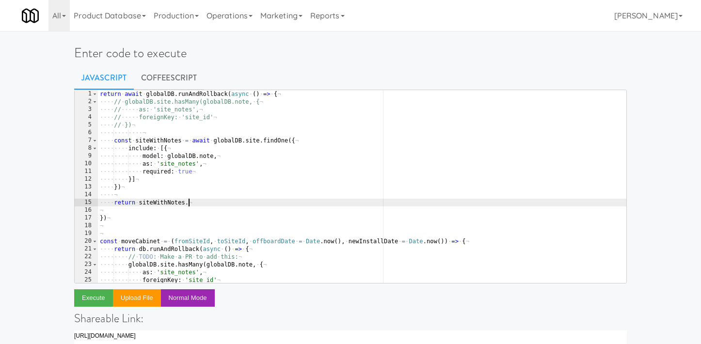
scroll to position [0, 7]
type textarea "return siteWithNotes.id"
click at [95, 298] on button "Execute" at bounding box center [93, 298] width 39 height 17
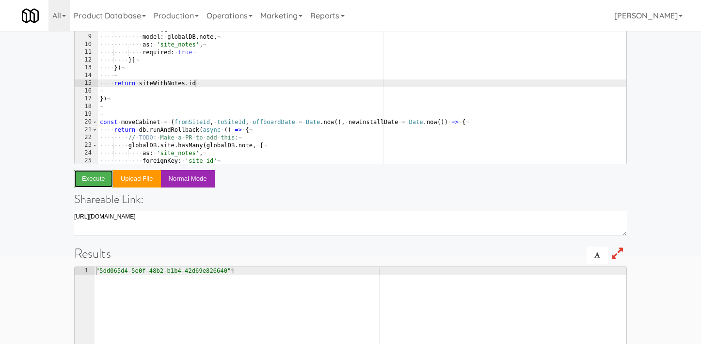
scroll to position [170, 0]
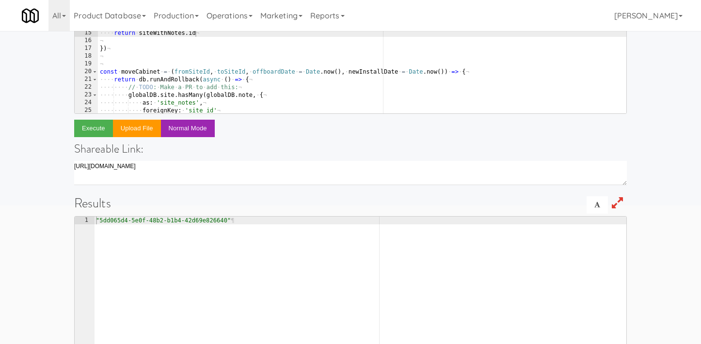
type textarea ""5dd065d4-5e0f-48b2-b1b4-42d69e826640""
drag, startPoint x: 100, startPoint y: 221, endPoint x: 227, endPoint y: 219, distance: 127.1
click at [227, 219] on div ""5dd065d4-5e0f-48b2-b1b4-42d69e826640" ¶" at bounding box center [360, 321] width 533 height 209
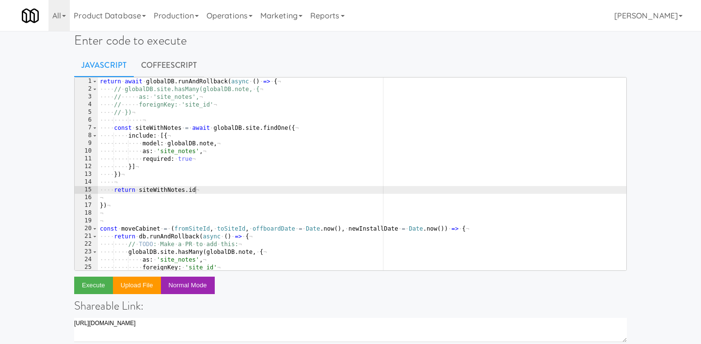
scroll to position [0, 0]
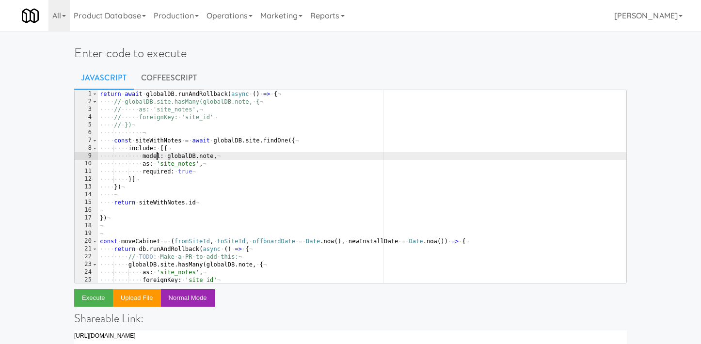
click at [158, 161] on div "return · await · globalDB . runAndRollback ( async · ( ) · => · { ¬ ···· // · g…" at bounding box center [362, 194] width 529 height 209
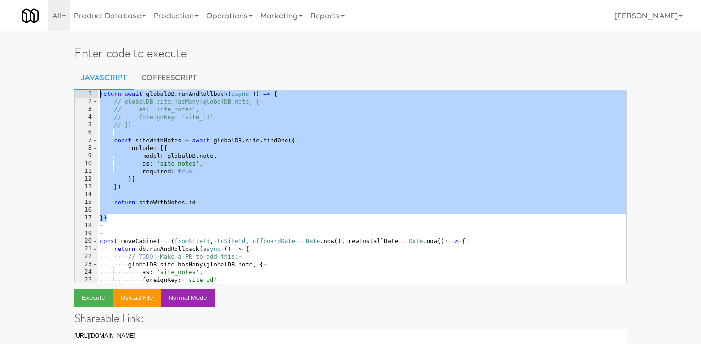
drag, startPoint x: 116, startPoint y: 220, endPoint x: 77, endPoint y: 92, distance: 134.1
click at [77, 92] on pre "model: globalDB.note, as: 'site_notes', 1 2 3 4 5 6 7 8 9 10 11 12 13 14 15 16 …" at bounding box center [350, 187] width 553 height 194
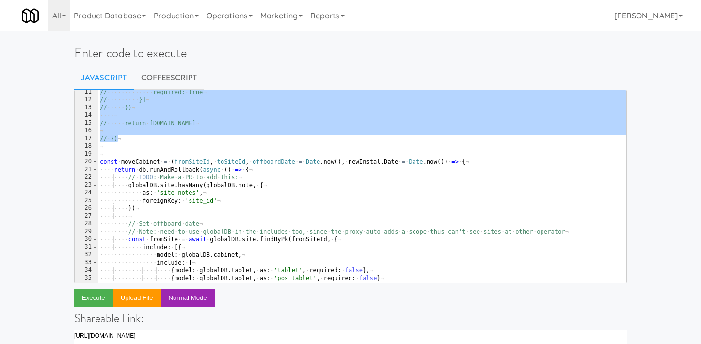
scroll to position [89, 0]
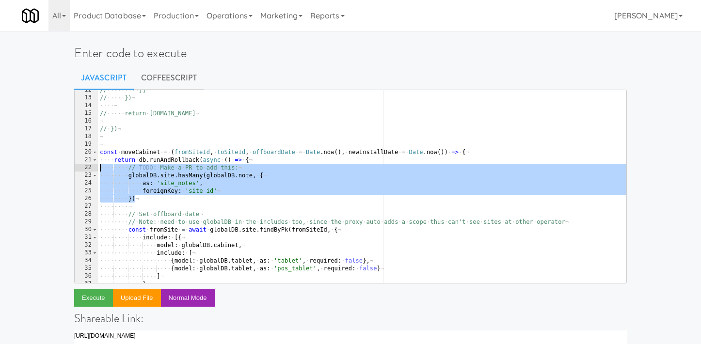
drag, startPoint x: 144, startPoint y: 198, endPoint x: 96, endPoint y: 169, distance: 55.5
click at [96, 169] on pre "// return await globalDB.runAndRollback(async () => { // // globalDB.site.hasMa…" at bounding box center [350, 187] width 553 height 194
click at [304, 230] on div "// ········· }] ¬ // ····· }) ¬ ···· ¬ // ····· return · siteWithNotes.id ¬ ¬ /…" at bounding box center [362, 190] width 529 height 209
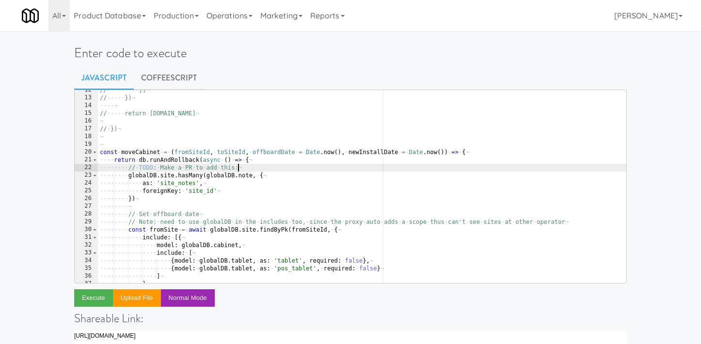
click at [246, 172] on div "// ········· }] ¬ // ····· }) ¬ ···· ¬ // ····· return · siteWithNotes.id ¬ ¬ /…" at bounding box center [362, 190] width 529 height 209
type textarea "// TODO: Make a PR to add this:"
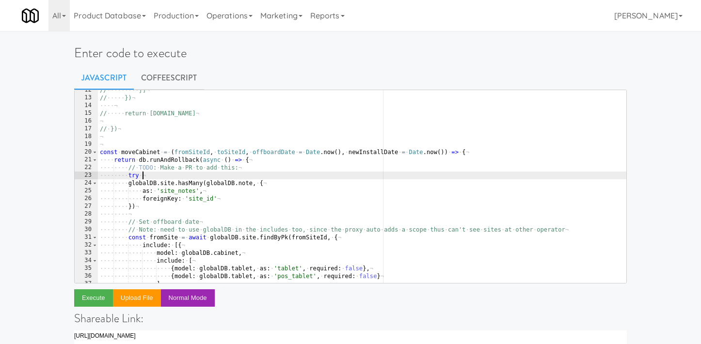
type textarea "try {"
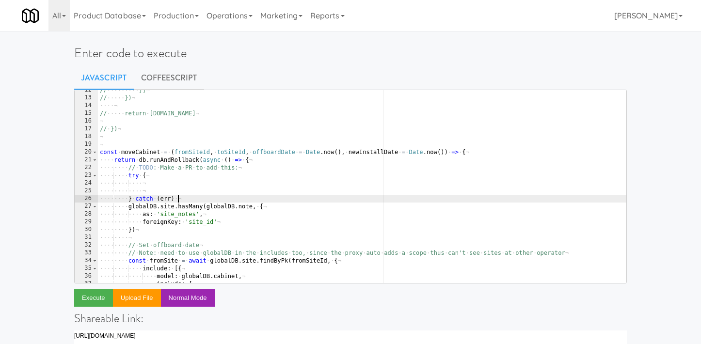
type textarea "} catch (err) {}"
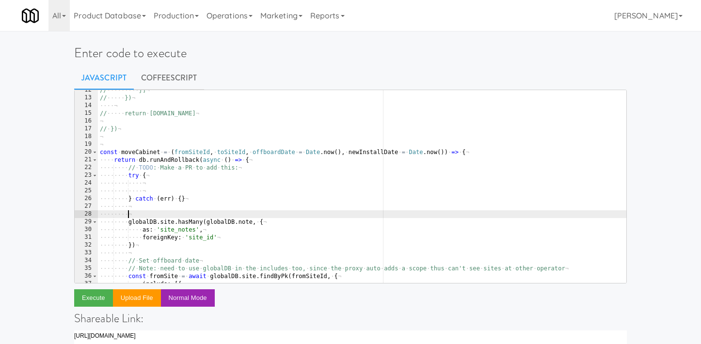
paste textarea "5dd065d4-5e0f-48b2-b1b4-42d69e826640"
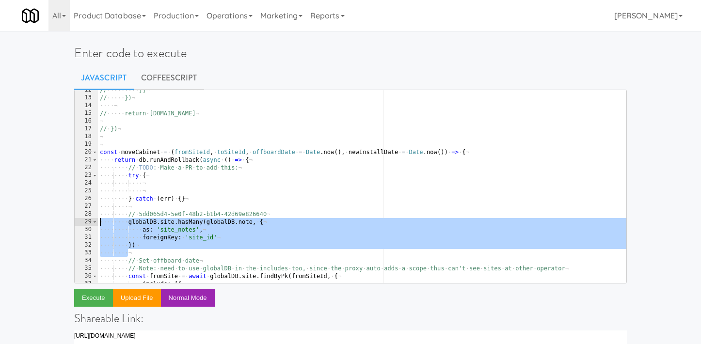
drag, startPoint x: 147, startPoint y: 250, endPoint x: 90, endPoint y: 221, distance: 64.2
click at [90, 221] on pre "// 5dd065d4-5e0f-48b2-b1b4-42d69e826640 12 13 14 15 16 17 18 19 20 21 22 23 24 …" at bounding box center [350, 187] width 553 height 194
type textarea "globalDB.site.hasMany(globalDB.note, { as: 'site_notes',"
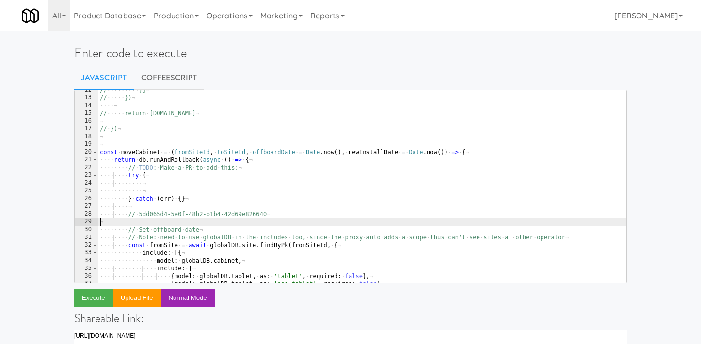
scroll to position [0, 0]
type textarea "// 5dd065d4-5e0f-48b2-b1b4-42d69e826640"
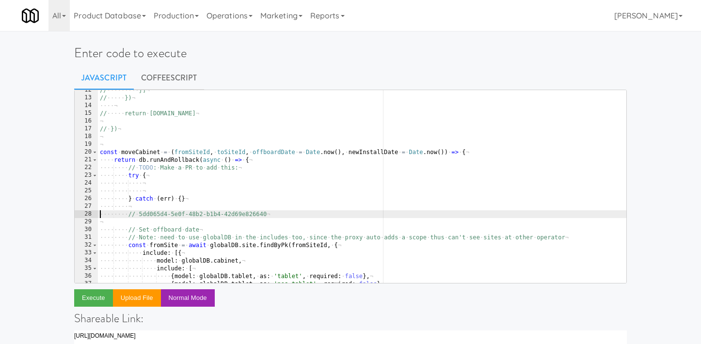
type textarea "} catch (err) {}"
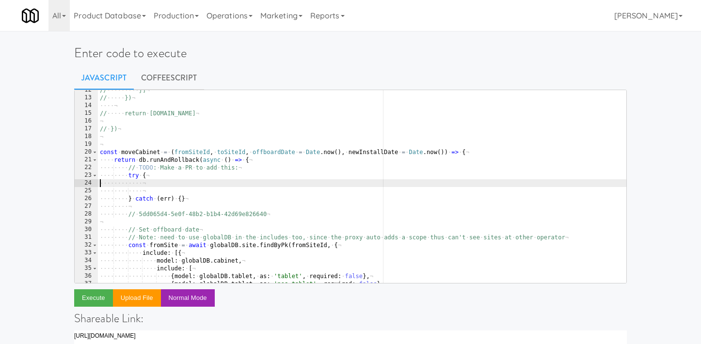
paste textarea
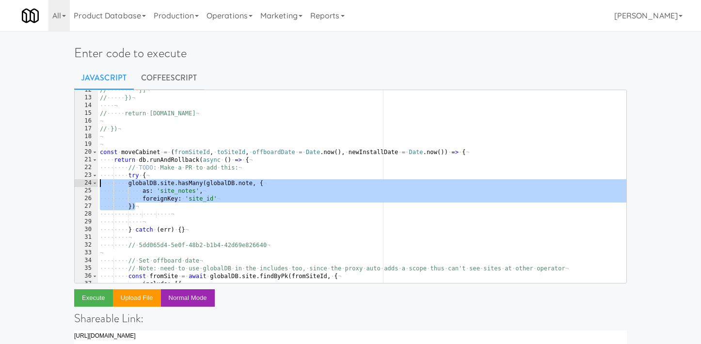
drag, startPoint x: 147, startPoint y: 210, endPoint x: 78, endPoint y: 185, distance: 73.6
click at [78, 185] on pre "12 13 14 15 16 17 18 19 20 21 22 23 24 25 26 27 28 29 30 31 32 33 34 35 36 37 3…" at bounding box center [350, 187] width 553 height 194
type textarea "globalDB.site.hasMany(globalDB.note, { as: 'site_notes',"
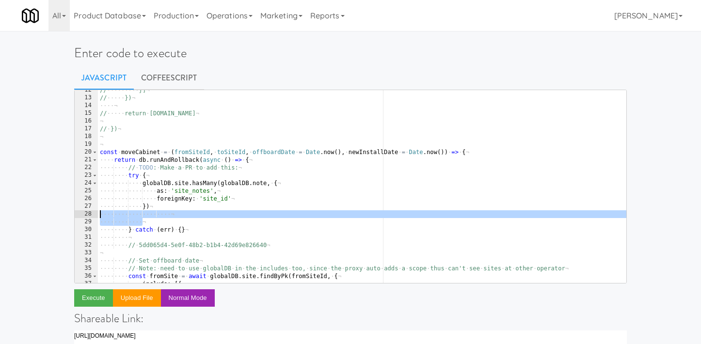
drag, startPoint x: 205, startPoint y: 219, endPoint x: 72, endPoint y: 215, distance: 132.5
click at [72, 215] on div "Enter code to execute Javascript CoffeeScript globalDB.site.hasMany(globalDB.no…" at bounding box center [350, 315] width 567 height 560
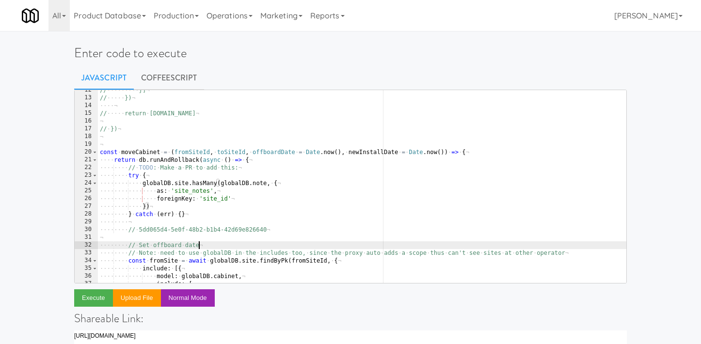
click at [207, 244] on div "// ········· }] ¬ // ····· }) ¬ ···· ¬ // ····· return · siteWithNotes.id ¬ ¬ /…" at bounding box center [362, 190] width 529 height 209
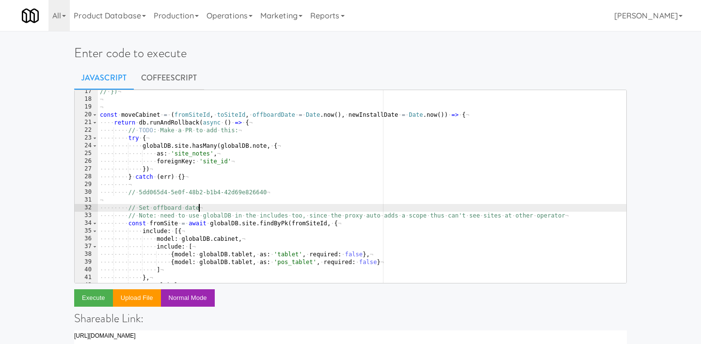
scroll to position [127, 0]
click at [205, 227] on div "// · }) ¬ ¬ ¬ const · moveCabinet · = · ( fromSiteId , · toSiteId , · offboardD…" at bounding box center [362, 192] width 529 height 209
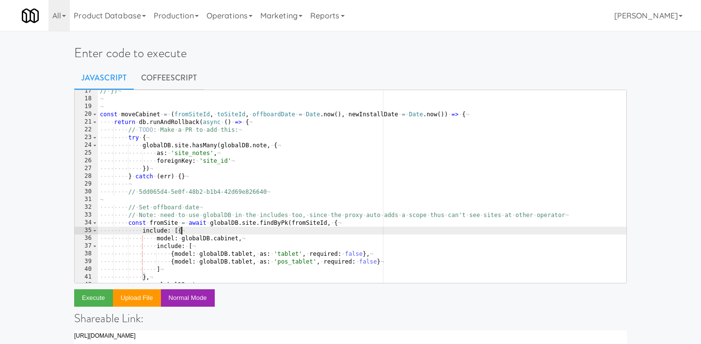
click at [207, 193] on div "// · }) ¬ ¬ ¬ const · moveCabinet · = · ( fromSiteId , · toSiteId , · offboardD…" at bounding box center [362, 191] width 529 height 209
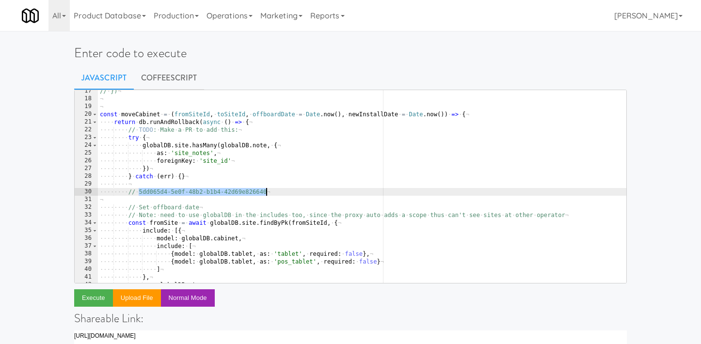
drag, startPoint x: 140, startPoint y: 191, endPoint x: 307, endPoint y: 193, distance: 167.3
click at [307, 193] on div "// · }) ¬ ¬ ¬ const · moveCabinet · = · ( fromSiteId , · toSiteId , · offboardD…" at bounding box center [362, 191] width 529 height 209
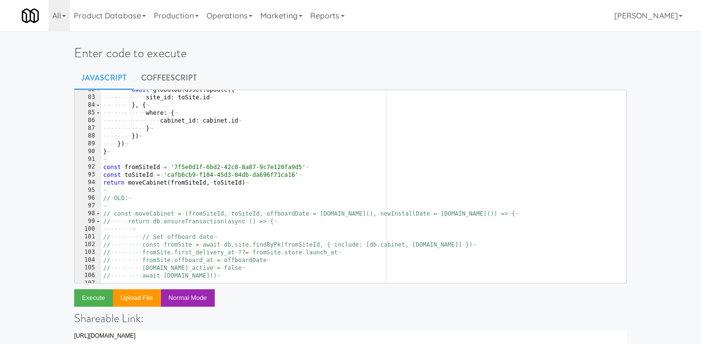
scroll to position [633, 0]
click at [319, 168] on div "···· ···· await · globalDB . asset . update ({ ¬ ···· ···· ···· site_id : · toS…" at bounding box center [363, 190] width 525 height 209
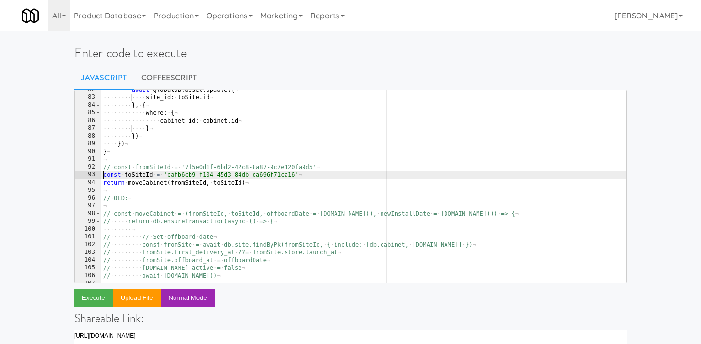
type textarea "// const fromSiteId = '7f5e0d1f-6bd2-42c8-8a87-9c7e120fa9d5'"
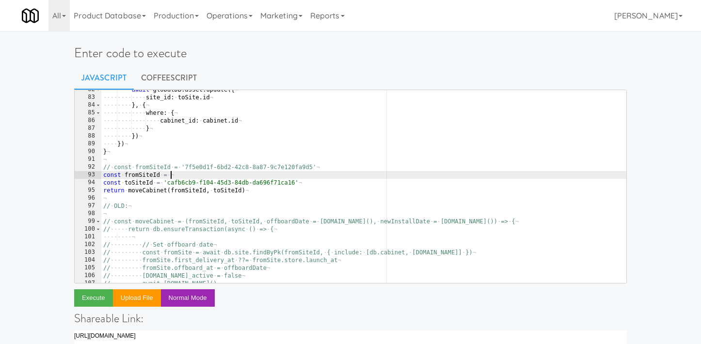
scroll to position [0, 5]
paste textarea "5dd065d4-5e0f-48b2-b1b4-42d69e826640'"
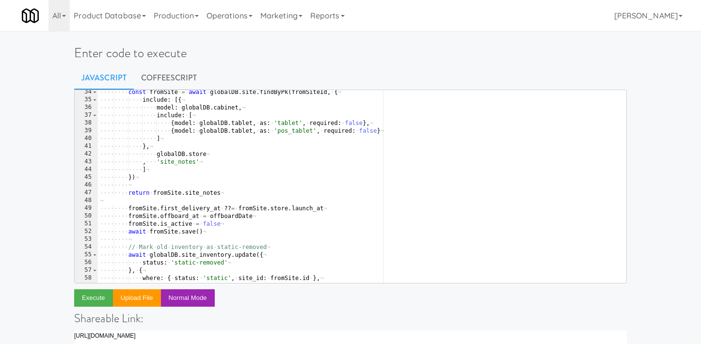
scroll to position [258, 0]
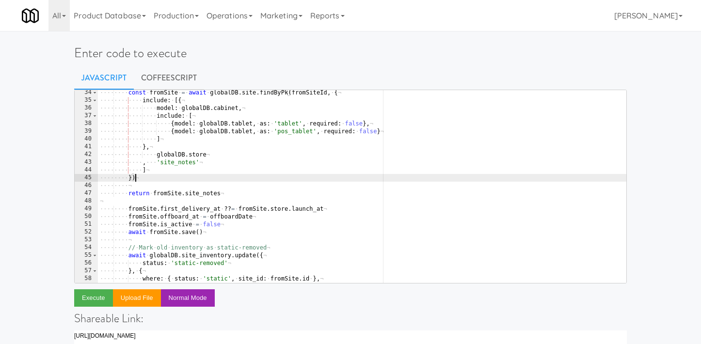
click at [209, 182] on div "···· ···· const · fromSite · = · await · globalDB . site . findByPk ( fromSiteI…" at bounding box center [362, 193] width 529 height 209
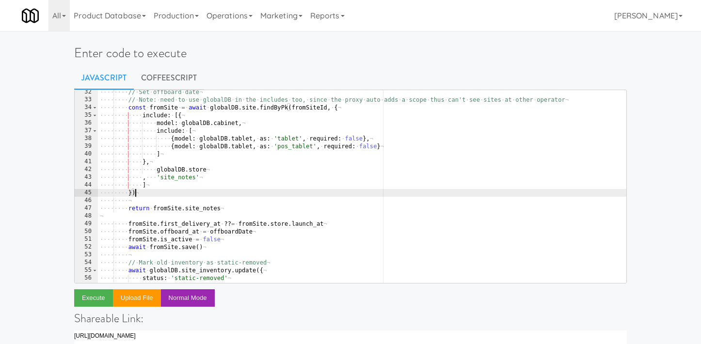
scroll to position [233, 0]
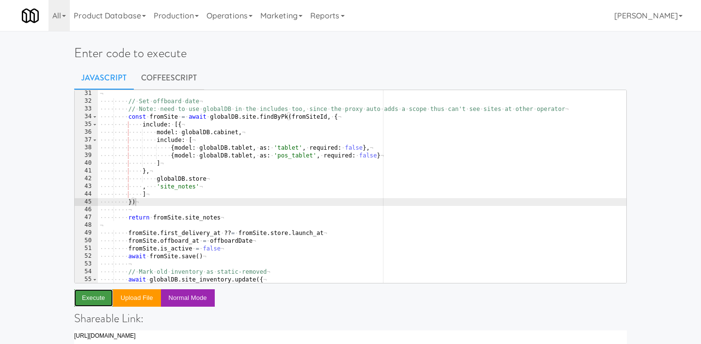
click at [97, 293] on button "Execute" at bounding box center [93, 298] width 39 height 17
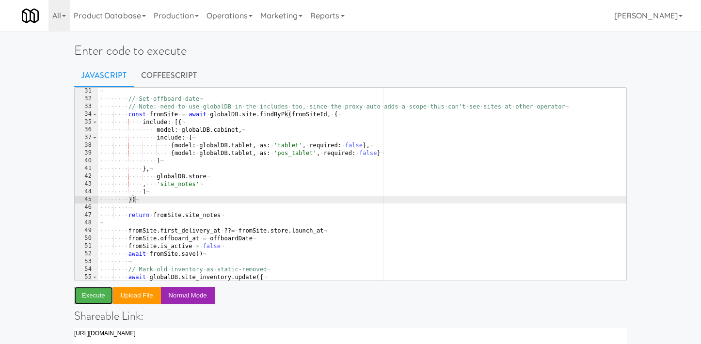
scroll to position [0, 0]
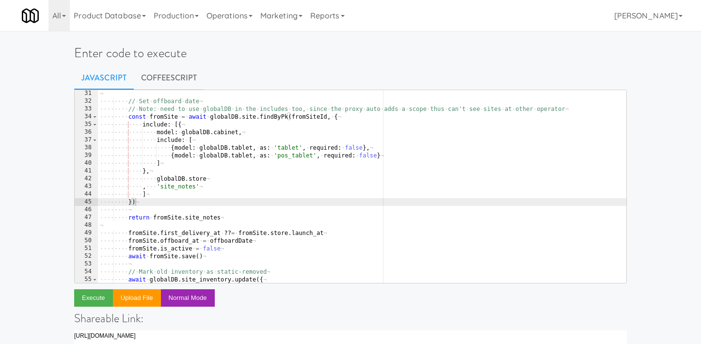
click at [237, 171] on div "¬ ···· ···· // · Set · offboard · date ¬ ···· ···· // · Note: · need · to · use…" at bounding box center [362, 194] width 529 height 209
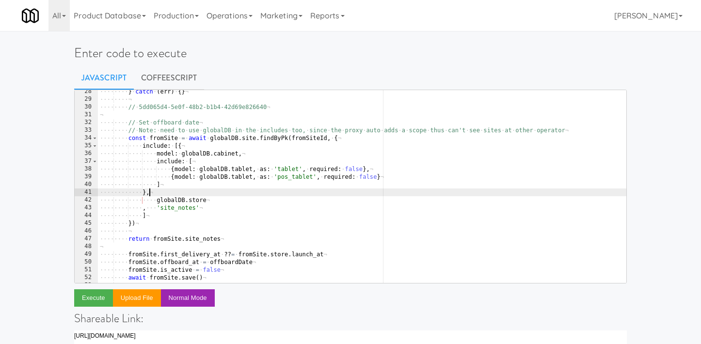
scroll to position [214, 0]
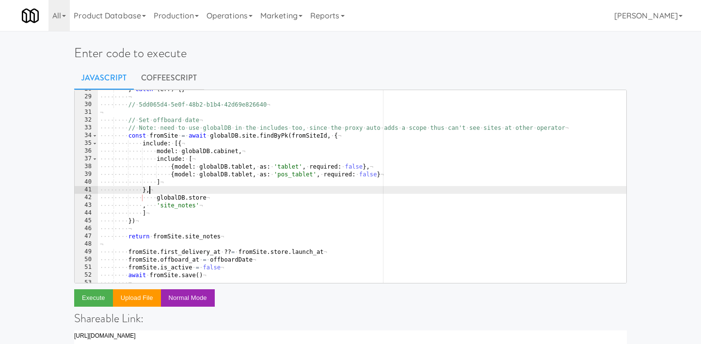
click at [163, 222] on div "···· ···· } · catch · ( err ) · { } ¬ ···· ···· ¬ ···· ···· // · 5dd065d4-5e0f-…" at bounding box center [362, 189] width 529 height 209
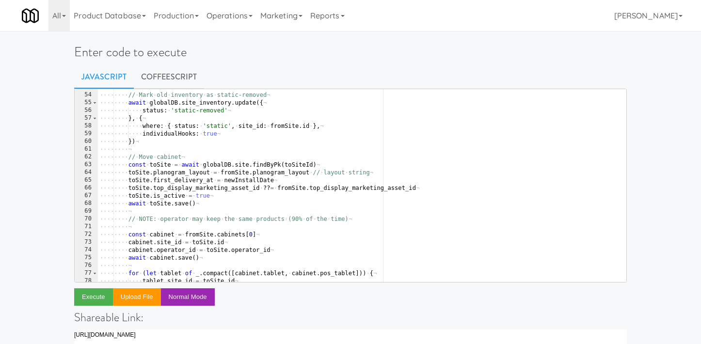
scroll to position [409, 0]
click at [231, 198] on div "···· ···· ¬ ···· ···· // · Mark · old · inventory · as · static-removed ¬ ···· …" at bounding box center [362, 187] width 529 height 209
type textarea "toSite.is_active = true"
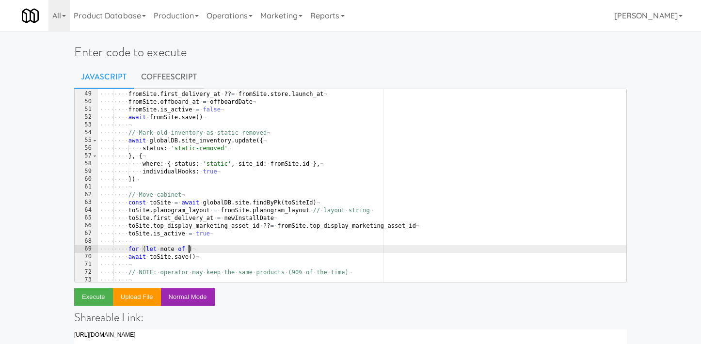
scroll to position [355, 0]
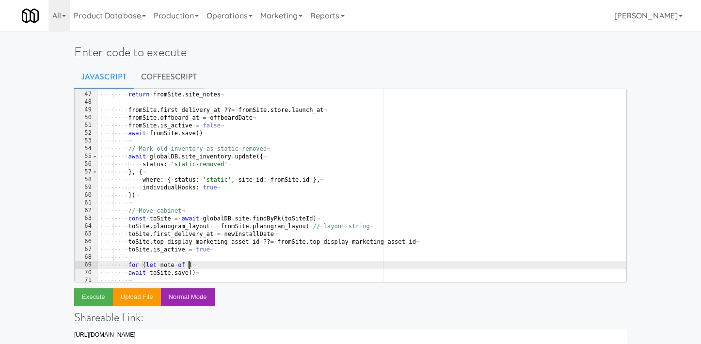
click at [170, 135] on div "···· ···· ¬ ···· ···· return · fromSite . site_notes ¬ ¬ ···· ···· fromSite . f…" at bounding box center [362, 187] width 529 height 209
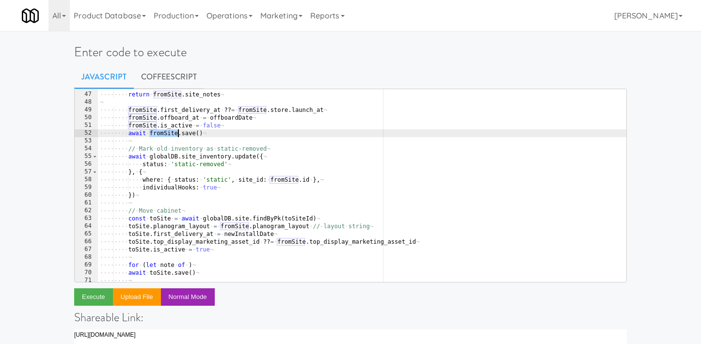
click at [170, 135] on div "···· ···· ¬ ···· ···· return · fromSite . site_notes ¬ ¬ ···· ···· fromSite . f…" at bounding box center [362, 187] width 529 height 209
click at [188, 266] on div "···· ···· ¬ ···· ···· return · fromSite . site_notes ¬ ¬ ···· ···· fromSite . f…" at bounding box center [362, 187] width 529 height 209
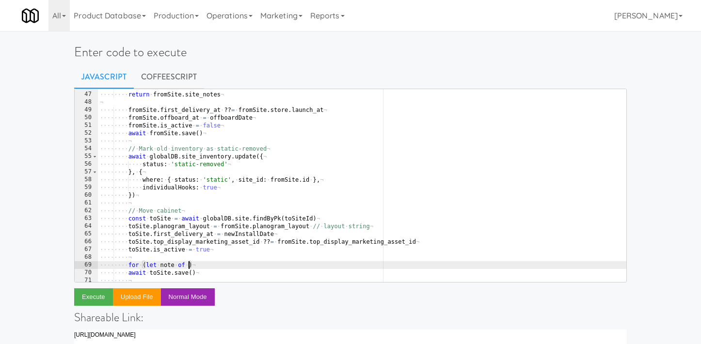
paste textarea "fromSite"
type textarea "for (let note of fromSite.site_notes) {}"
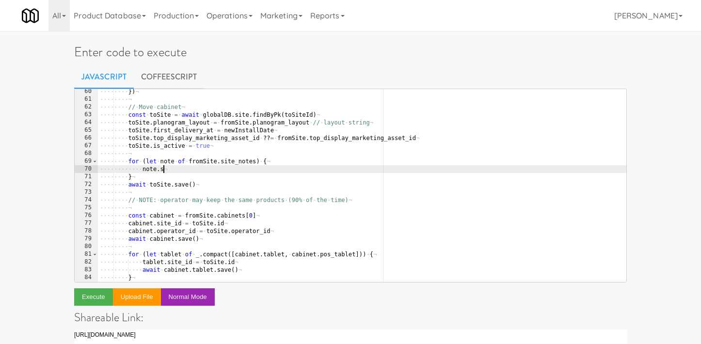
scroll to position [461, 0]
drag, startPoint x: 174, startPoint y: 166, endPoint x: 143, endPoint y: 165, distance: 31.6
click at [143, 165] on div "···· ···· }) ¬ ···· ···· ¬ ···· ···· // · Move · cabinet ¬ ···· ···· const · to…" at bounding box center [362, 190] width 529 height 209
paste textarea "desc"
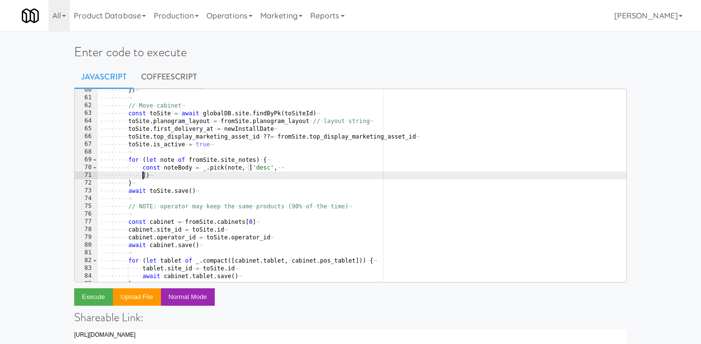
scroll to position [0, 15]
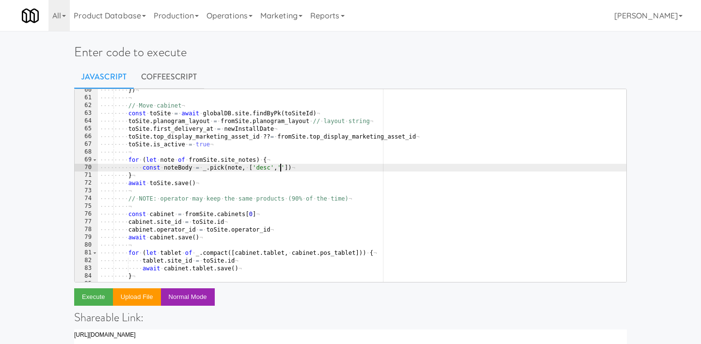
paste textarea "issue_number"
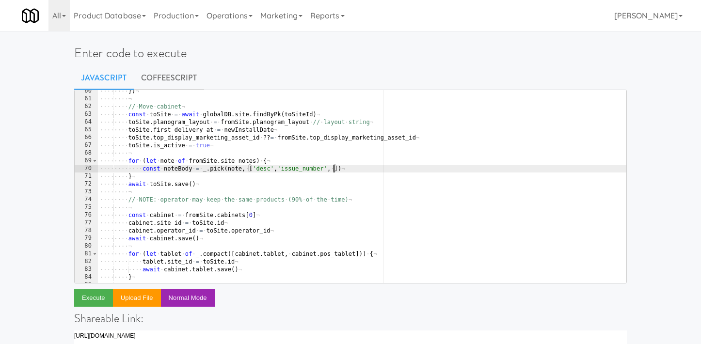
scroll to position [0, 19]
paste textarea "part_numbers'"
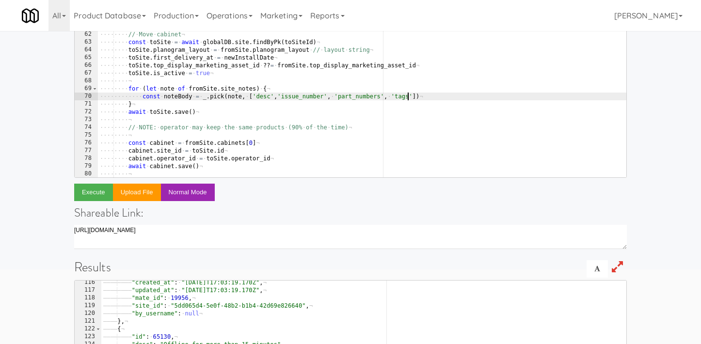
scroll to position [427, 0]
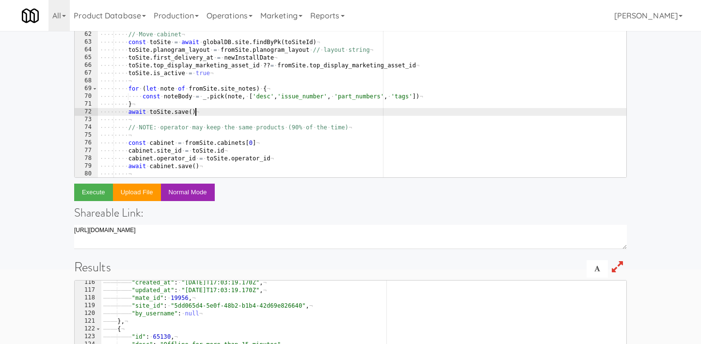
click at [306, 115] on div "···· ···· ···· status : · 'static-removed' ¬ ···· ···· } , · { ¬ ···· ···· ····…" at bounding box center [362, 88] width 529 height 209
type textarea "await toSite.save()"
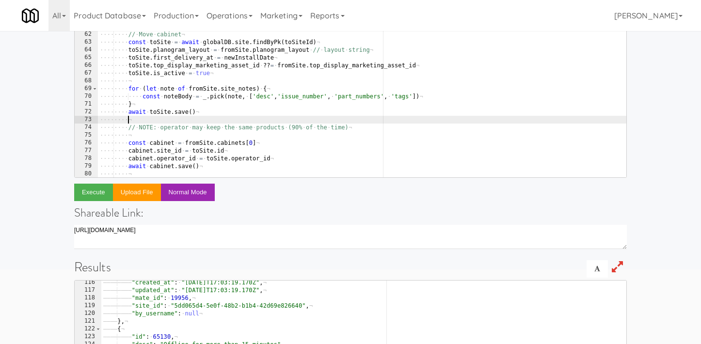
click at [306, 121] on div "···· ···· ···· status : · 'static-removed' ¬ ···· ···· } , · { ¬ ···· ···· ····…" at bounding box center [362, 88] width 529 height 209
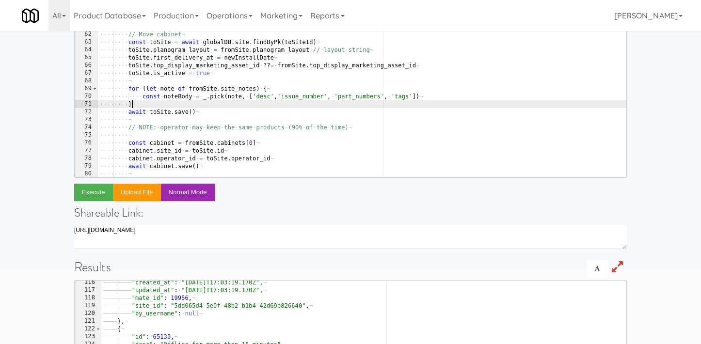
click at [295, 102] on div "···· ···· ···· status : · 'static-removed' ¬ ···· ···· } , · { ¬ ···· ···· ····…" at bounding box center [362, 88] width 529 height 209
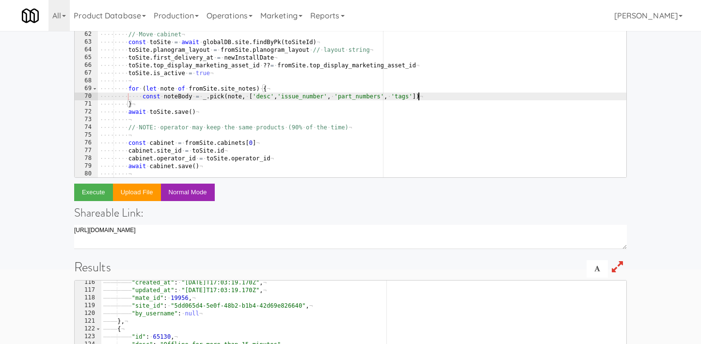
click at [436, 99] on div "···· ···· ···· status : · 'static-removed' ¬ ···· ···· } , · { ¬ ···· ···· ····…" at bounding box center [362, 88] width 529 height 209
type textarea "const noteBody = _.pick(note, ['desc','issue_number', 'part_numbers', 'tags'])"
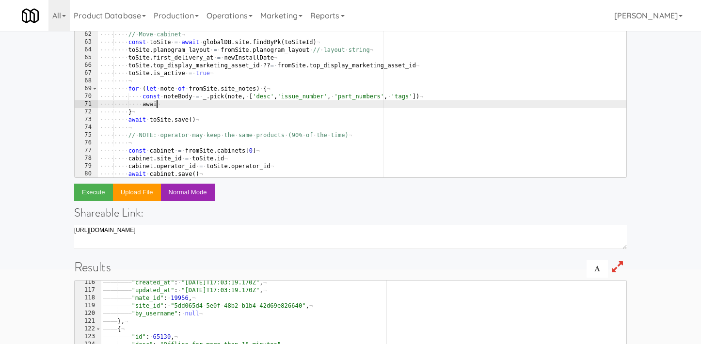
scroll to position [0, 4]
type textarea "await globalDB.note.create({})"
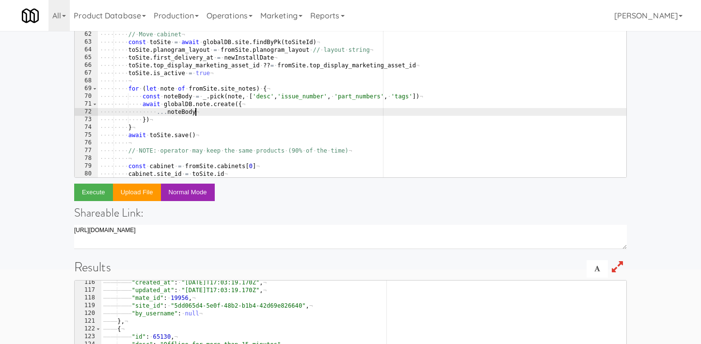
type textarea "...noteBody,"
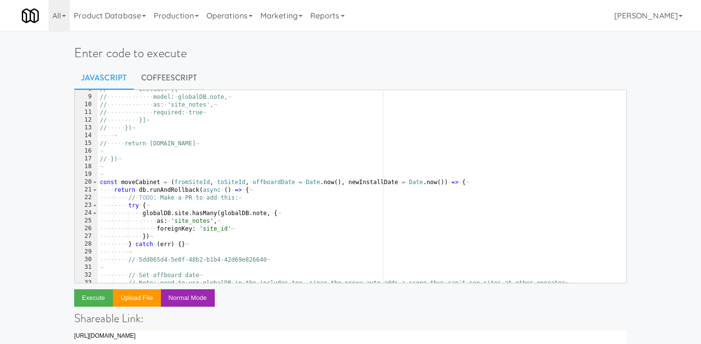
scroll to position [0, 0]
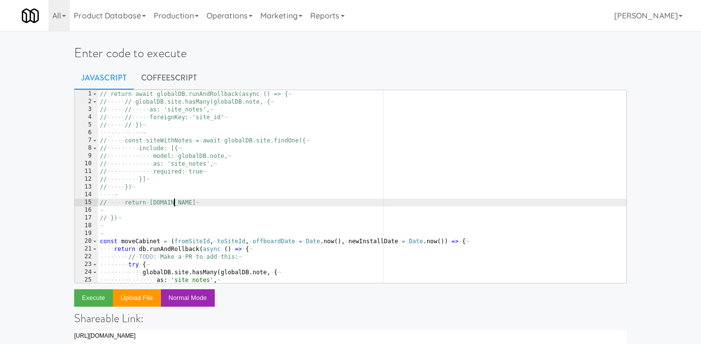
click at [175, 200] on div "// · return · await · globalDB.runAndRollback(async · () · => · { ¬ // ····· //…" at bounding box center [362, 194] width 529 height 209
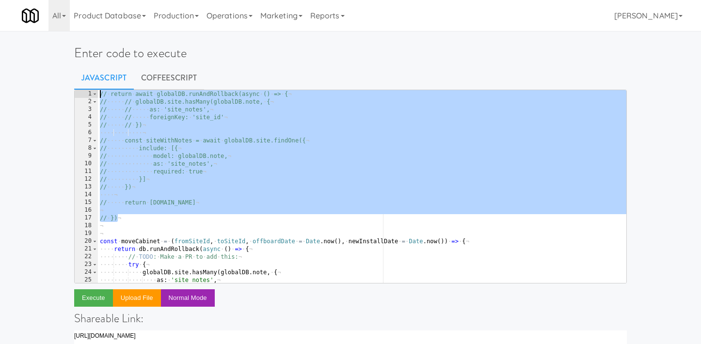
drag, startPoint x: 136, startPoint y: 218, endPoint x: 88, endPoint y: 91, distance: 136.5
click at [88, 91] on pre "// return siteWithNotes.id 1 2 3 4 5 6 7 8 9 10 11 12 13 14 15 16 17 18 19 20 2…" at bounding box center [350, 187] width 553 height 194
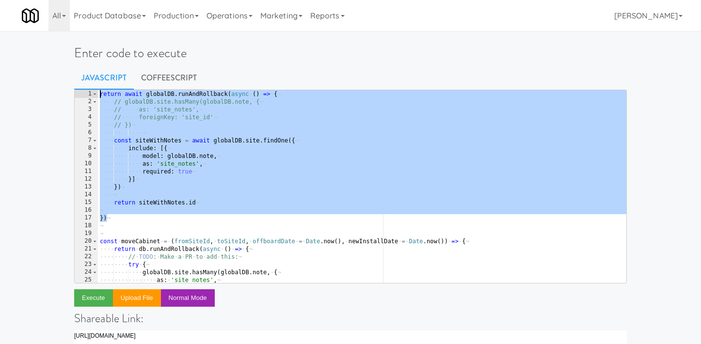
click at [195, 163] on div "return · await · globalDB . runAndRollback ( async · ( ) · => · { ¬ ···· // · g…" at bounding box center [362, 194] width 529 height 209
type textarea "as: 'site_notes',"
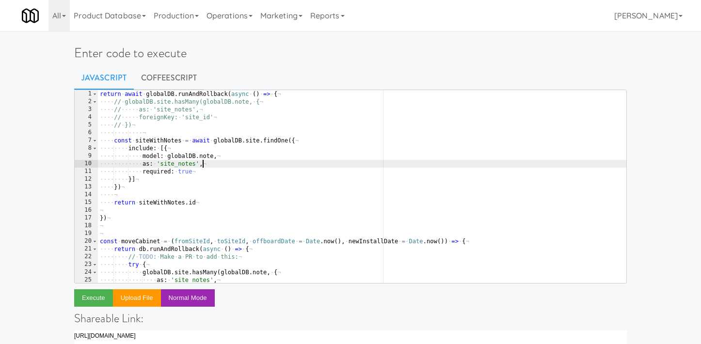
click at [207, 164] on div "return · await · globalDB . runAndRollback ( async · ( ) · => · { ¬ ···· // · g…" at bounding box center [362, 194] width 529 height 209
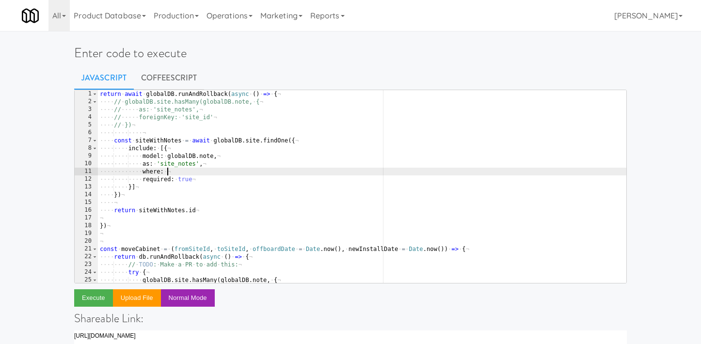
type textarea "where: {}"
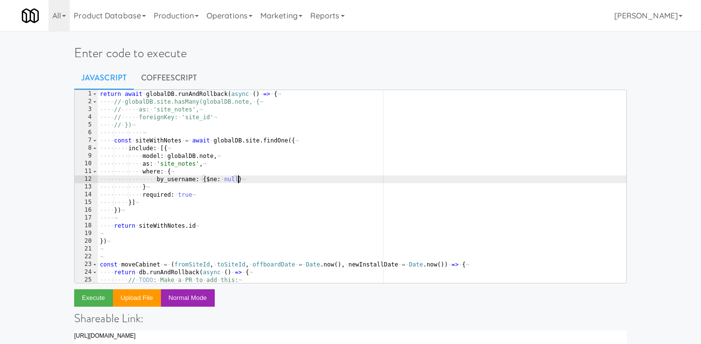
scroll to position [0, 11]
click at [148, 186] on div "return · await · globalDB . runAndRollback ( async · ( ) · => · { ¬ ···· // · g…" at bounding box center [362, 194] width 529 height 209
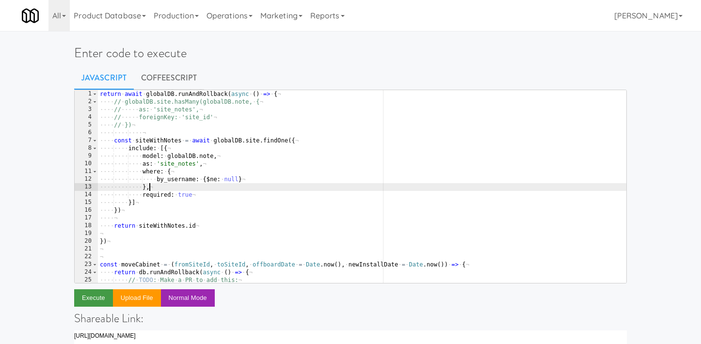
type textarea "},"
click at [92, 296] on button "Execute" at bounding box center [93, 298] width 39 height 17
click at [203, 221] on div "return · await · globalDB . runAndRollback ( async · ( ) · => · { ¬ ···· // · g…" at bounding box center [362, 194] width 529 height 209
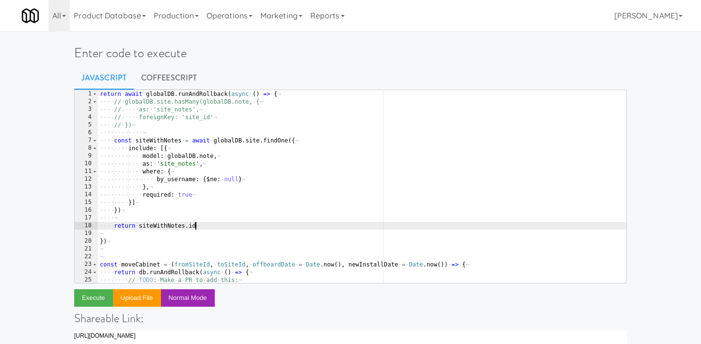
click at [204, 226] on div "return · await · globalDB . runAndRollback ( async · ( ) · => · { ¬ ···· // · g…" at bounding box center [362, 194] width 529 height 209
type textarea "return siteWithNotes"
click at [95, 303] on button "Execute" at bounding box center [93, 298] width 39 height 17
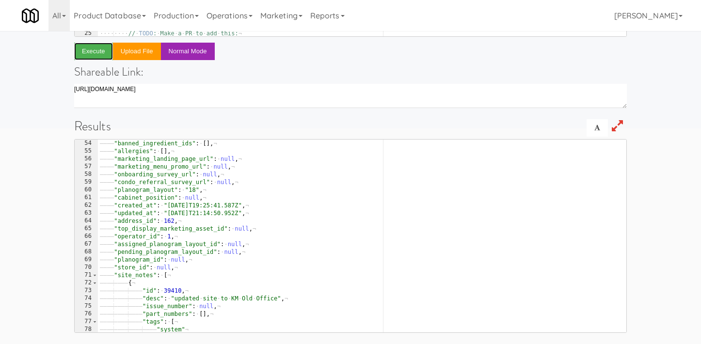
scroll to position [594, 0]
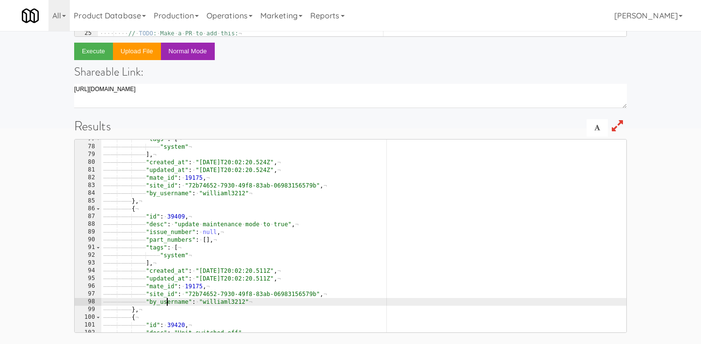
click at [167, 303] on div "———— ———— ———— "tags" : · [ ¬ ———— ———— ———— ———— "system" ¬ ———— ———— ———— ] ,…" at bounding box center [363, 239] width 525 height 209
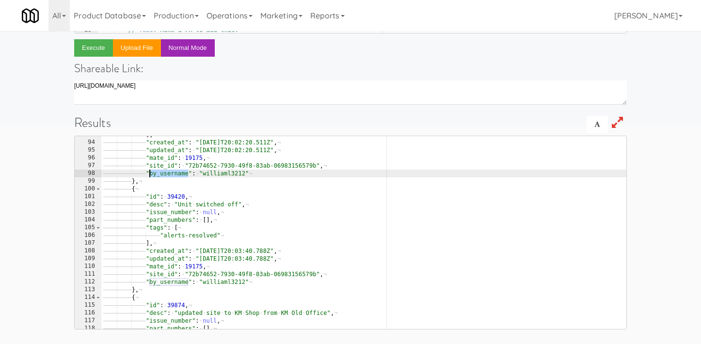
scroll to position [816, 0]
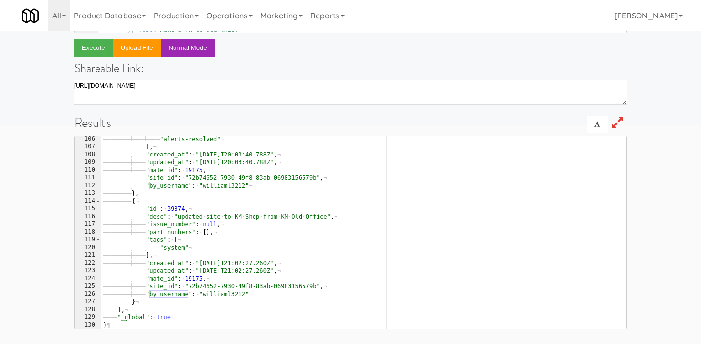
click at [155, 291] on div "———— ———— ———— ———— "alerts-resolved" ¬ ———— ———— ———— ] , ¬ ———— ———— ———— "cr…" at bounding box center [363, 239] width 525 height 209
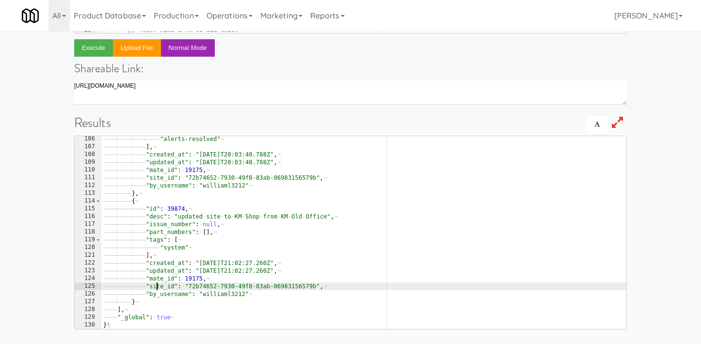
click at [155, 291] on div "———— ———— ———— ———— "alerts-resolved" ¬ ———— ———— ———— ] , ¬ ———— ———— ———— "cr…" at bounding box center [363, 239] width 525 height 209
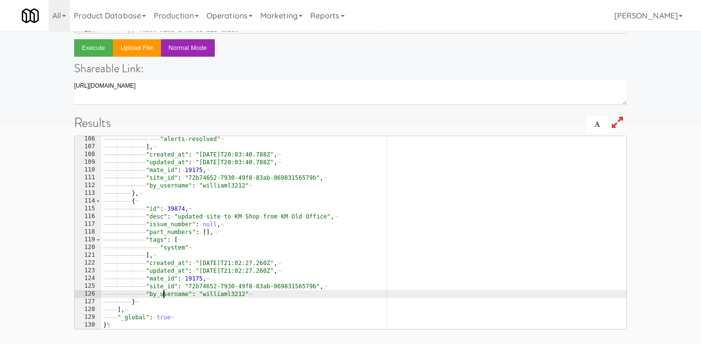
click at [163, 296] on div "———— ———— ———— ———— "alerts-resolved" ¬ ———— ———— ———— ] , ¬ ———— ———— ———— "cr…" at bounding box center [363, 239] width 525 height 209
type textarea ""by_username": "williaml3212""
click at [163, 296] on div "———— ———— ———— ———— "alerts-resolved" ¬ ———— ———— ———— ] , ¬ ———— ———— ———— "cr…" at bounding box center [363, 239] width 525 height 209
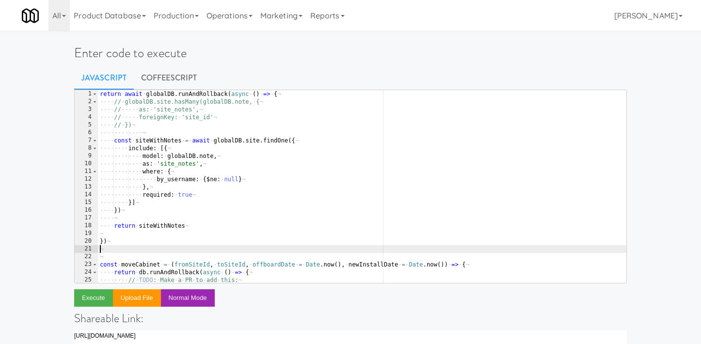
scroll to position [0, 0]
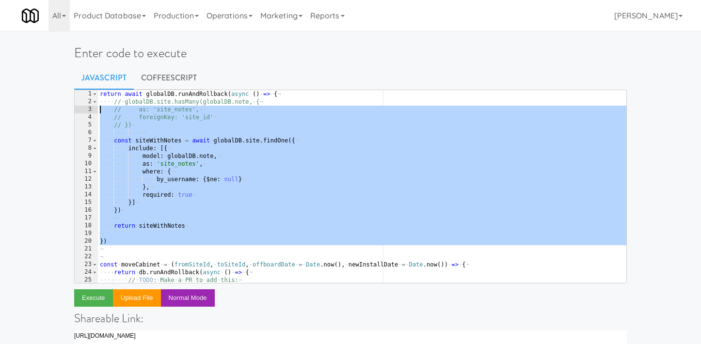
drag, startPoint x: 137, startPoint y: 252, endPoint x: 86, endPoint y: 98, distance: 161.5
click at [86, 98] on pre "1 2 3 4 5 6 7 8 9 10 11 12 13 14 15 16 17 18 19 20 21 22 23 24 25 26 return · a…" at bounding box center [350, 187] width 553 height 194
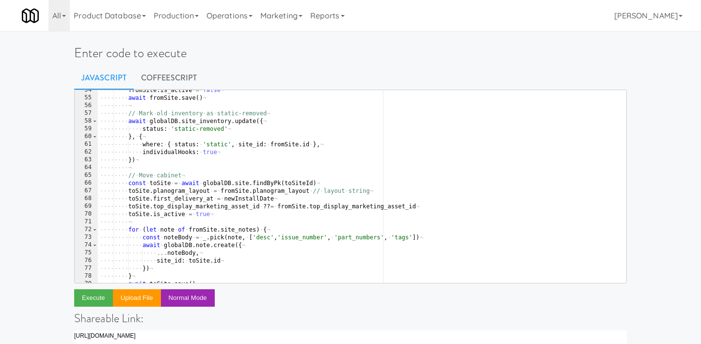
scroll to position [489, 0]
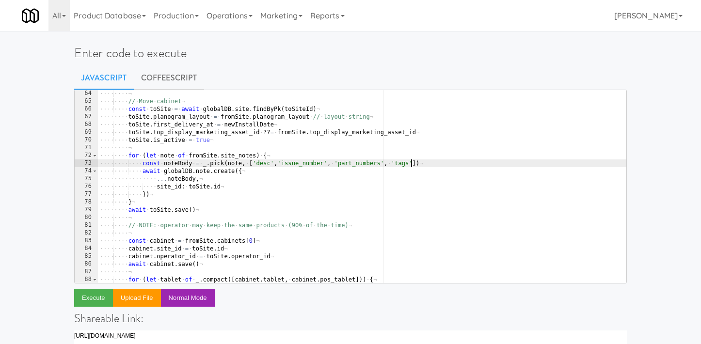
click at [412, 163] on div "···· ···· ¬ ···· ···· // · Move · cabinet ¬ ···· ···· const · toSite · = · awai…" at bounding box center [362, 194] width 529 height 209
paste textarea "by_username'"
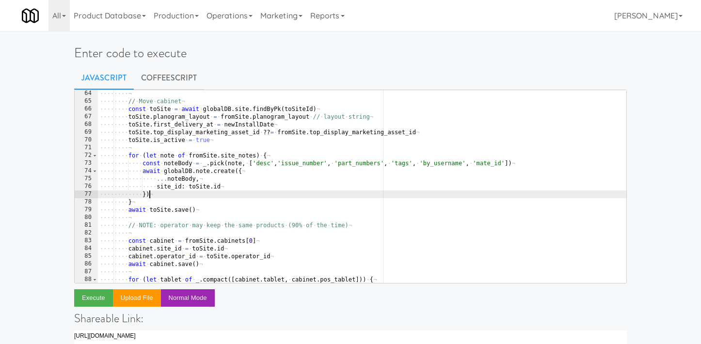
click at [372, 198] on div "···· ···· ¬ ···· ···· // · Move · cabinet ¬ ···· ···· const · toSite · = · awai…" at bounding box center [362, 194] width 529 height 209
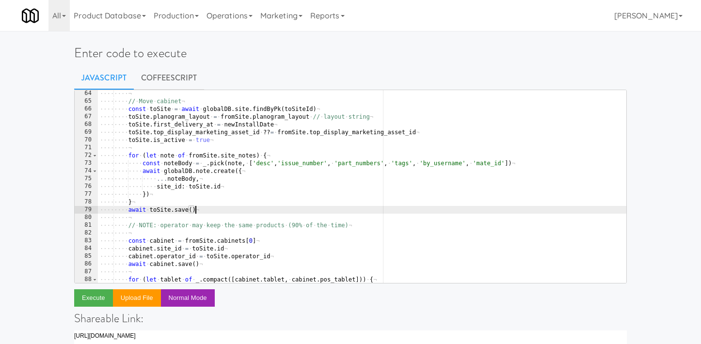
click at [348, 209] on div "···· ···· ¬ ···· ···· // · Move · cabinet ¬ ···· ···· const · toSite · = · awai…" at bounding box center [362, 194] width 529 height 209
click at [432, 229] on div "···· ···· ¬ ···· ···· // · Move · cabinet ¬ ···· ···· const · toSite · = · awai…" at bounding box center [362, 194] width 529 height 209
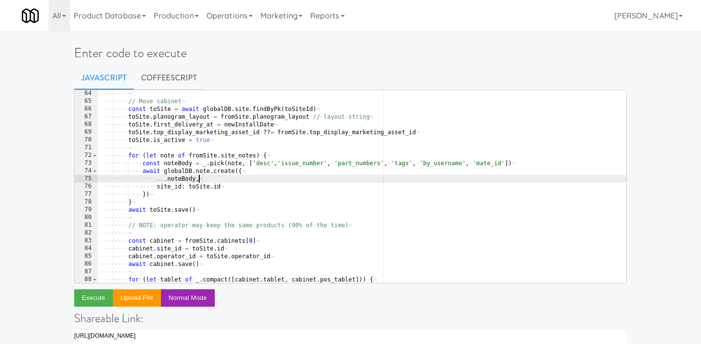
click at [431, 177] on div "···· ···· ¬ ···· ···· // · Move · cabinet ¬ ···· ···· const · toSite · = · awai…" at bounding box center [362, 194] width 529 height 209
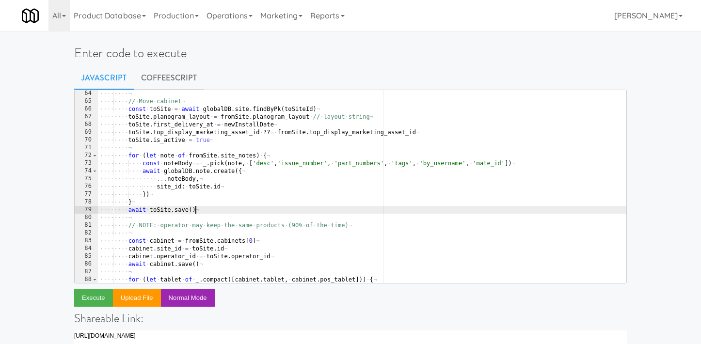
click at [427, 212] on div "···· ···· ¬ ···· ···· // · Move · cabinet ¬ ···· ···· const · toSite · = · awai…" at bounding box center [362, 194] width 529 height 209
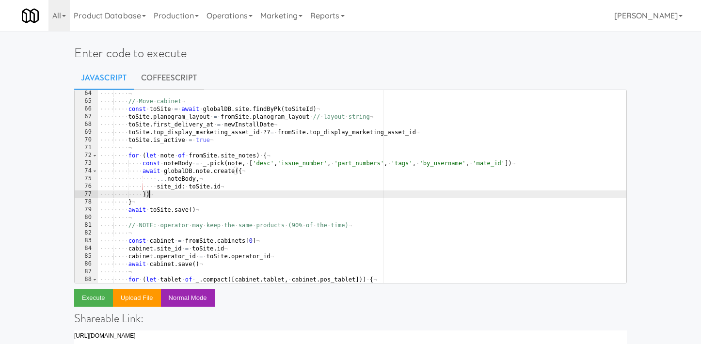
click at [324, 197] on div "···· ···· ¬ ···· ···· // · Move · cabinet ¬ ···· ···· const · toSite · = · awai…" at bounding box center [362, 194] width 529 height 209
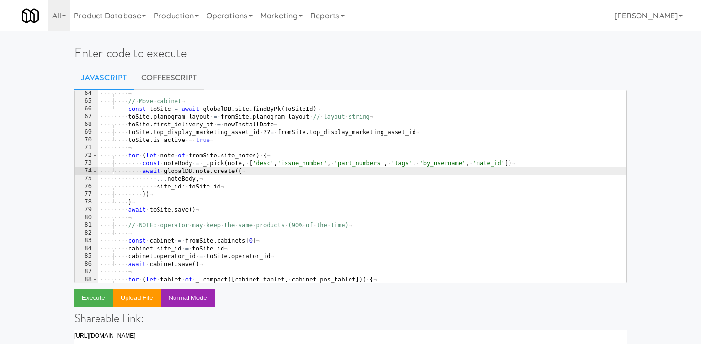
click at [141, 174] on div "···· ···· ¬ ···· ···· // · Move · cabinet ¬ ···· ···· const · toSite · = · awai…" at bounding box center [362, 194] width 529 height 209
click at [244, 193] on div "···· ···· ¬ ···· ···· // · Move · cabinet ¬ ···· ···· const · toSite · = · awai…" at bounding box center [362, 194] width 529 height 209
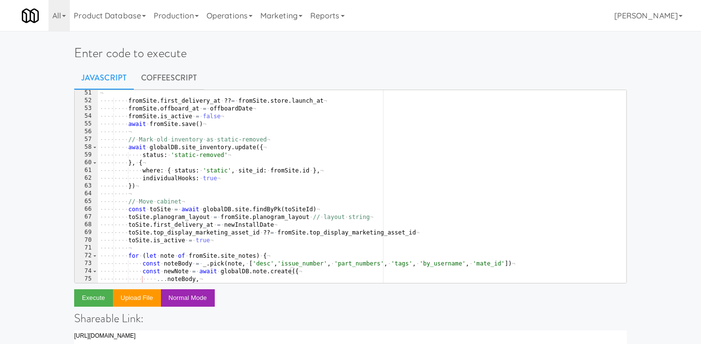
scroll to position [461, 0]
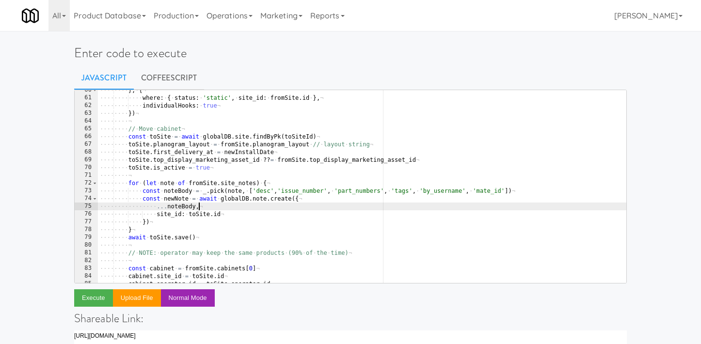
click at [253, 211] on div "···· ···· } , · { ¬ ···· ···· ···· where : · { · status : · 'static' , · site_i…" at bounding box center [362, 190] width 529 height 209
drag, startPoint x: 252, startPoint y: 181, endPoint x: 252, endPoint y: 228, distance: 47.5
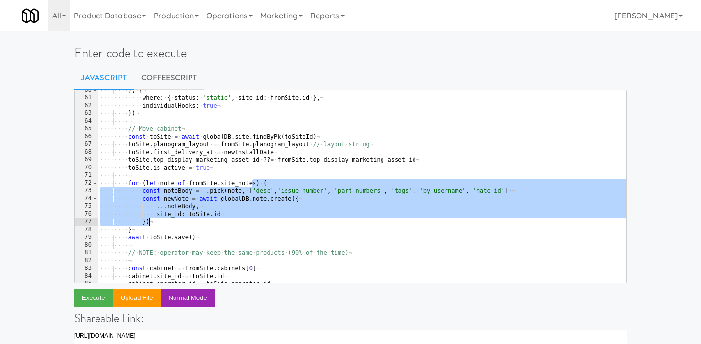
click at [252, 228] on div "···· ···· } , · { ¬ ···· ···· ···· where : · { · status : · 'static' , · site_i…" at bounding box center [362, 190] width 529 height 209
click at [253, 235] on div "···· ···· } , · { ¬ ···· ···· ···· where : · { · status : · 'static' , · site_i…" at bounding box center [362, 190] width 529 height 209
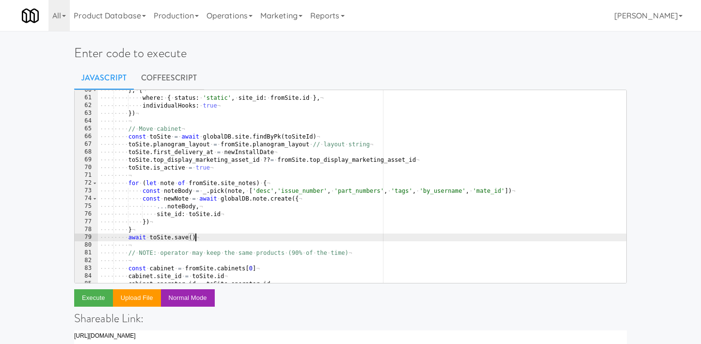
click at [204, 202] on div "···· ···· } , · { ¬ ···· ···· ···· where : · { · status : · 'static' , · site_i…" at bounding box center [362, 190] width 529 height 209
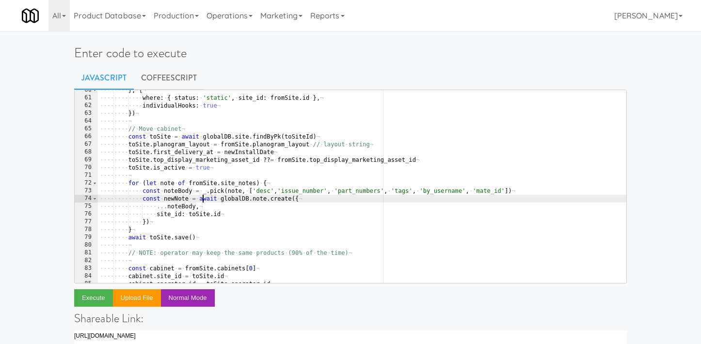
click at [161, 181] on div "···· ···· } , · { ¬ ···· ···· ···· where : · { · status : · 'static' , · site_i…" at bounding box center [362, 190] width 529 height 209
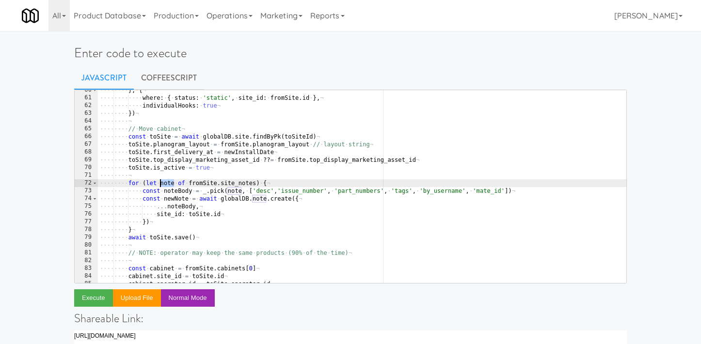
click at [161, 181] on div "···· ···· } , · { ¬ ···· ···· ···· where : · { · status : · 'static' , · site_i…" at bounding box center [362, 190] width 529 height 209
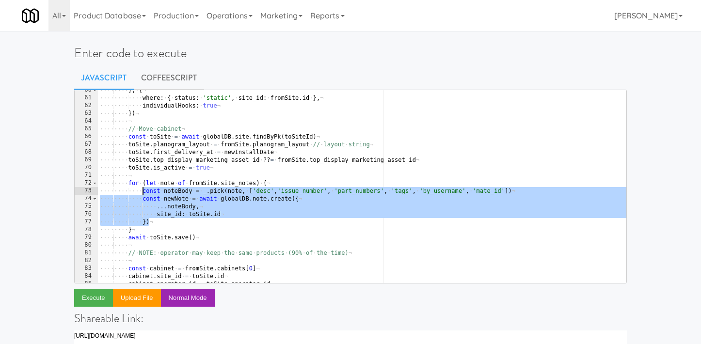
drag, startPoint x: 160, startPoint y: 221, endPoint x: 142, endPoint y: 193, distance: 33.8
click at [142, 193] on div "···· ···· } , · { ¬ ···· ···· ···· where : · { · status : · 'static' , · site_i…" at bounding box center [362, 190] width 529 height 209
type textarea "// const noteBody = _.pick(note, ['desc','issue_number', 'part_numbers', 'tags'…"
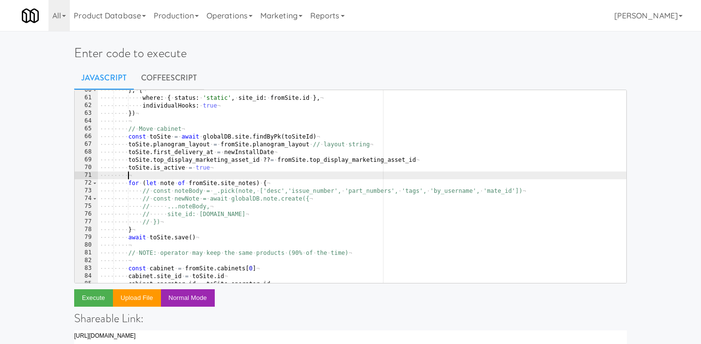
click at [279, 177] on div "···· ···· } , · { ¬ ···· ···· ···· where : · { · status : · 'static' , · site_i…" at bounding box center [362, 190] width 529 height 209
click at [278, 181] on div "···· ···· } , · { ¬ ···· ···· ···· where : · { · status : · 'static' , · site_i…" at bounding box center [362, 190] width 529 height 209
type textarea "for (let note of fromSite.site_notes) {"
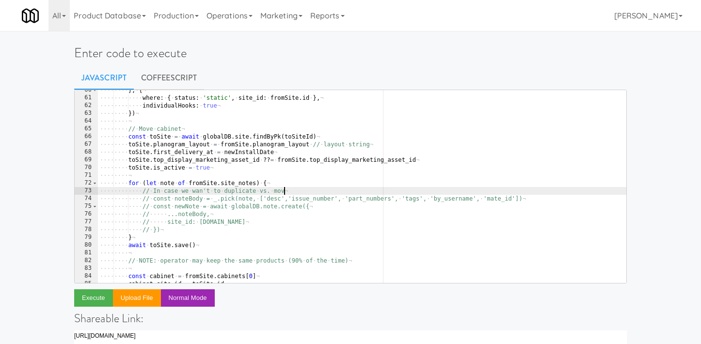
scroll to position [0, 15]
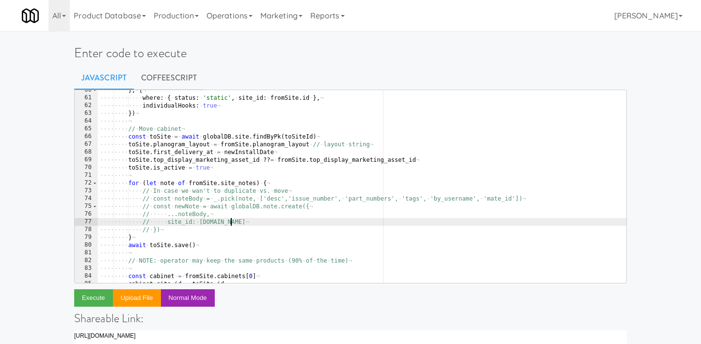
type textarea "// })"
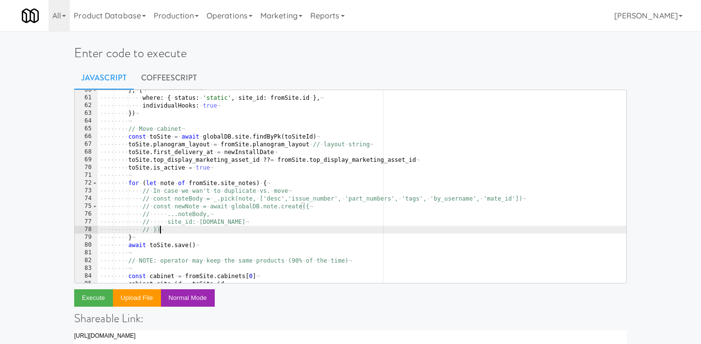
scroll to position [0, 3]
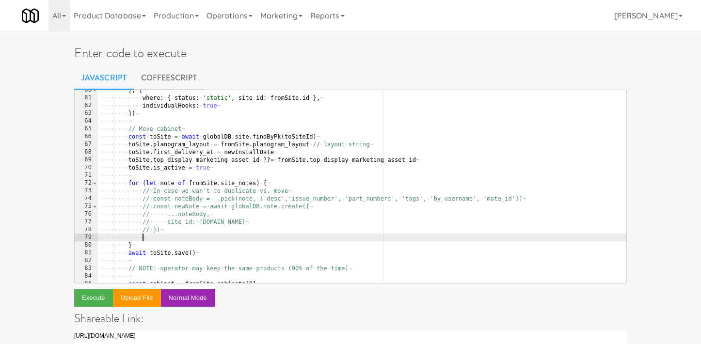
paste textarea "note"
type textarea "note.site_id = toSite.id"
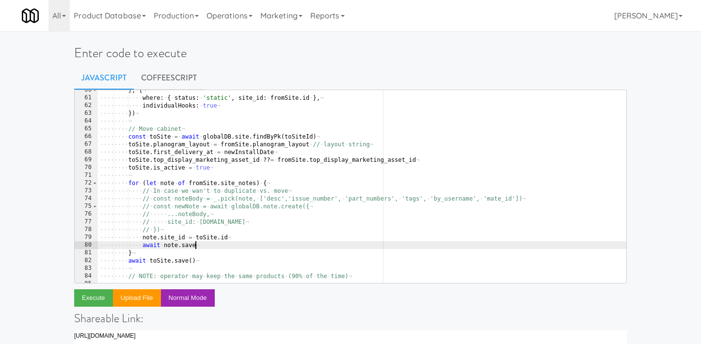
scroll to position [0, 8]
type textarea "}"
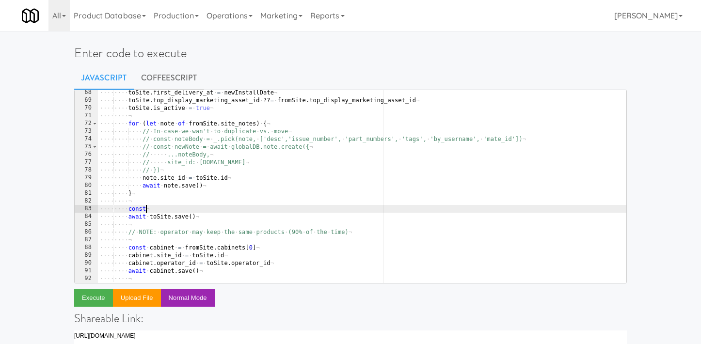
scroll to position [0, 3]
type textarea "const toSiteNotes.= await toSite.getNotes()"
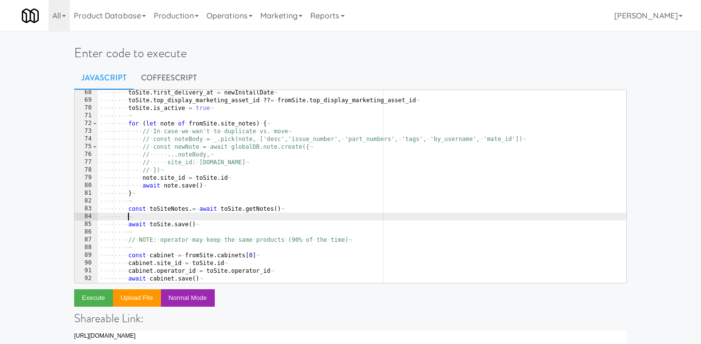
type textarea "const toSiteNotes.= await toSite.getNotes()"
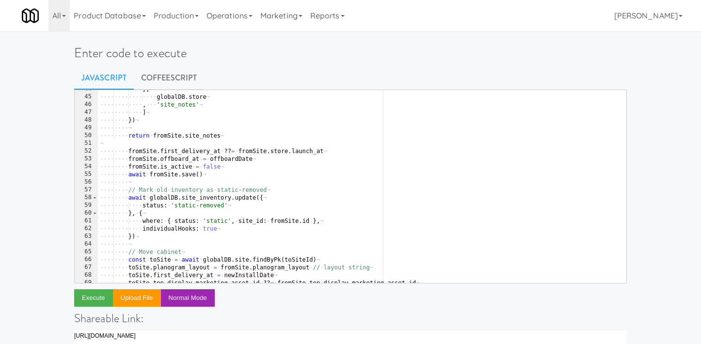
scroll to position [0, 0]
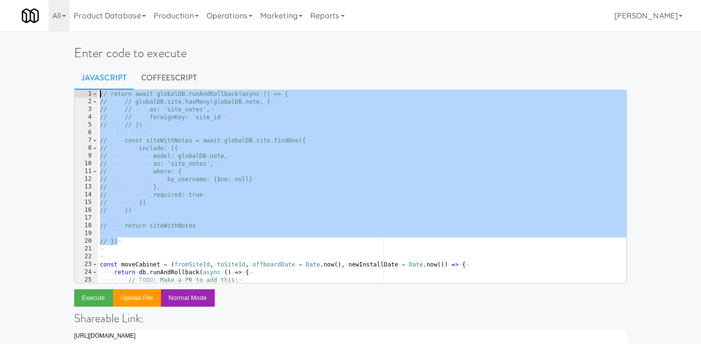
drag, startPoint x: 129, startPoint y: 243, endPoint x: 100, endPoint y: 84, distance: 161.1
click at [100, 84] on div "Enter code to execute Javascript CoffeeScript 1 2 3 4 5 6 7 8 9 10 11 12 13 14 …" at bounding box center [350, 315] width 567 height 560
type textarea "return await globalDB.runAndRollback(async () => { // globalDB.site.hasMany(glo…"
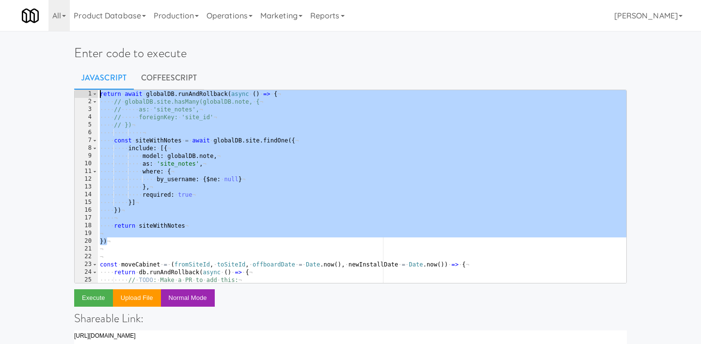
click at [169, 222] on div "return · await · globalDB . runAndRollback ( async · ( ) · => · { ¬ ···· // · g…" at bounding box center [362, 194] width 529 height 209
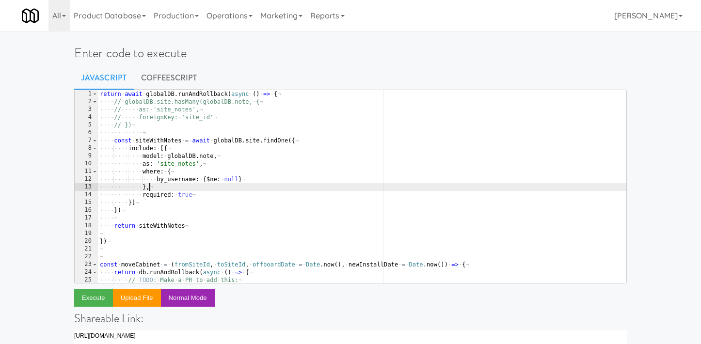
click at [162, 190] on div "return · await · globalDB . runAndRollback ( async · ( ) · => · { ¬ ···· // · g…" at bounding box center [362, 194] width 529 height 209
click at [154, 198] on div "return · await · globalDB . runAndRollback ( async · ( ) · => · { ¬ ···· // · g…" at bounding box center [362, 194] width 529 height 209
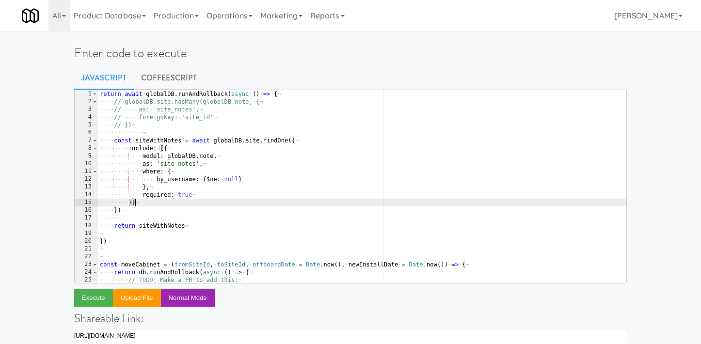
click at [156, 202] on div "return · await · globalDB . runAndRollback ( async · ( ) · => · { ¬ ···· // · g…" at bounding box center [362, 194] width 529 height 209
click at [180, 200] on div "return · await · globalDB . runAndRollback ( async · ( ) · => · { ¬ ···· // · g…" at bounding box center [362, 194] width 529 height 209
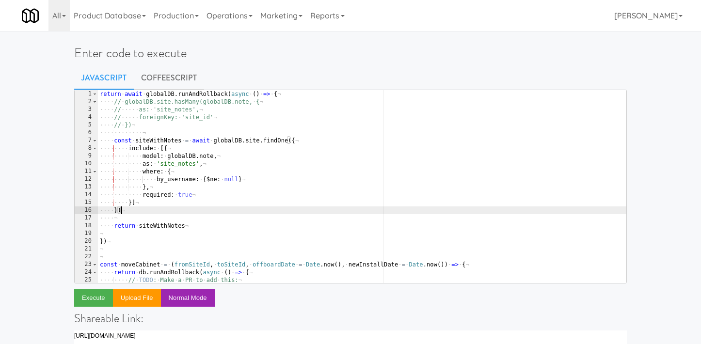
click at [134, 210] on div "return · await · globalDB . runAndRollback ( async · ( ) · => · { ¬ ···· // · g…" at bounding box center [362, 194] width 529 height 209
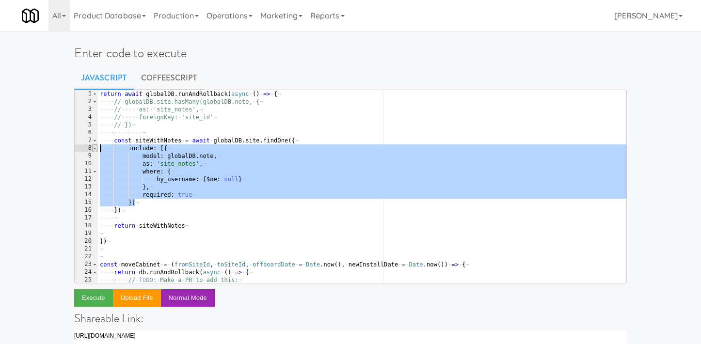
drag, startPoint x: 146, startPoint y: 203, endPoint x: 93, endPoint y: 149, distance: 76.1
click at [93, 149] on pre "}) 1 2 3 4 5 6 7 8 9 10 11 12 13 14 15 16 17 18 19 20 21 22 23 24 25 26 return …" at bounding box center [350, 187] width 553 height 194
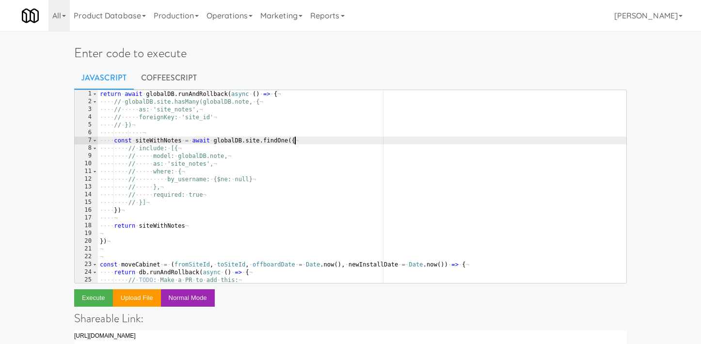
click at [303, 140] on div "return · await · globalDB . runAndRollback ( async · ( ) · => · { ¬ ···· // · g…" at bounding box center [362, 194] width 529 height 209
type textarea "const siteWithNotes = await globalDB.site.findOne({"
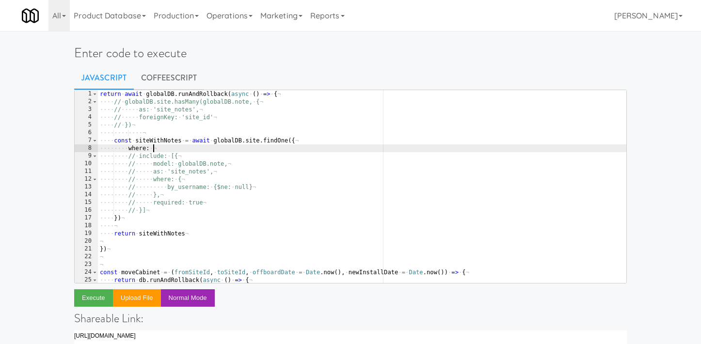
type textarea "where: {}"
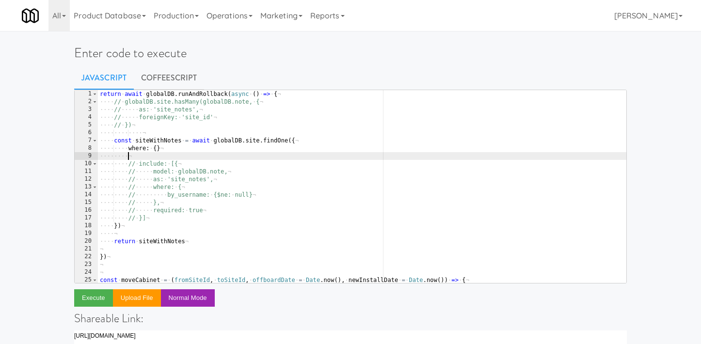
type textarea "where: {}"
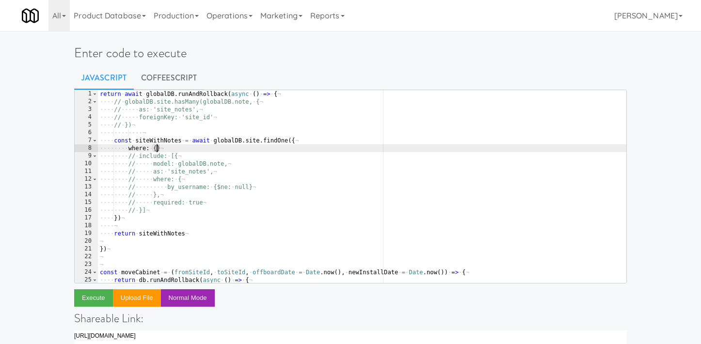
scroll to position [0, 3]
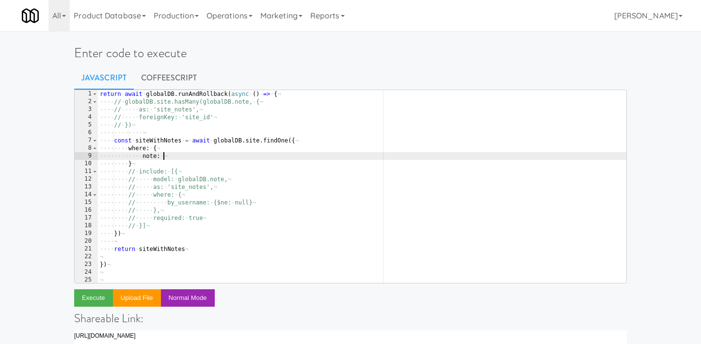
type textarea "note: {}"
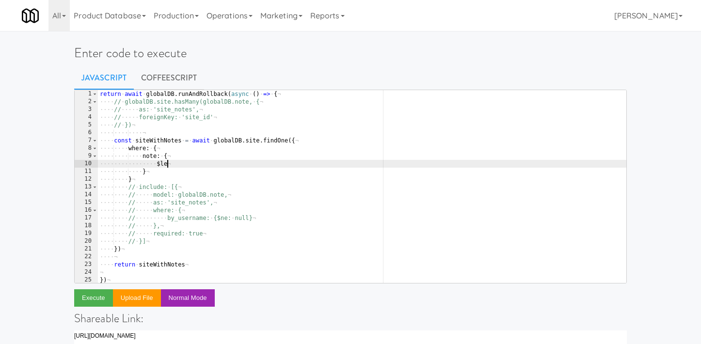
scroll to position [0, 5]
type textarea "$len"
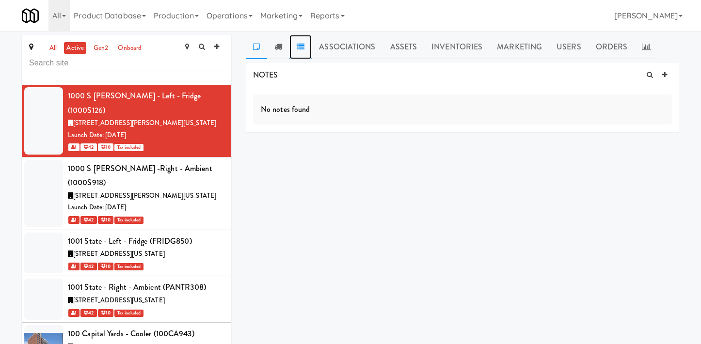
click at [302, 49] on icon at bounding box center [301, 47] width 8 height 8
click at [203, 202] on div "Launch Date: May 29, 2025" at bounding box center [146, 208] width 156 height 12
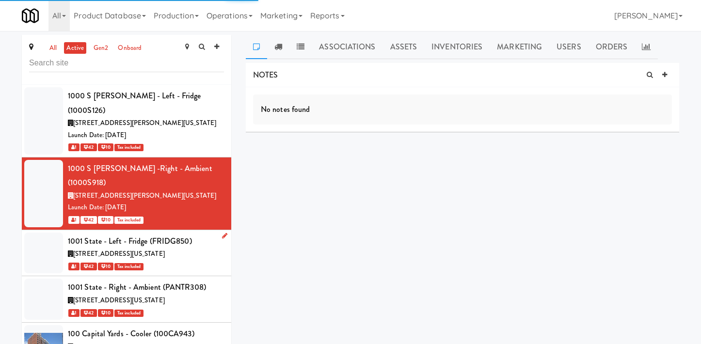
click at [191, 248] on div "1001 South State Street, Chicago Illinois" at bounding box center [146, 254] width 156 height 12
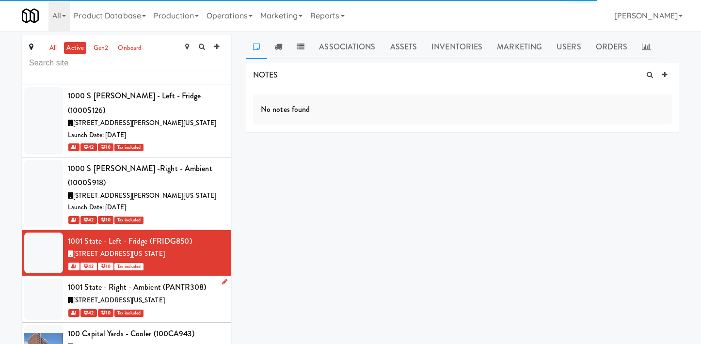
click at [181, 280] on div "1001 State - Right - Ambient (PANTR308)" at bounding box center [146, 287] width 156 height 15
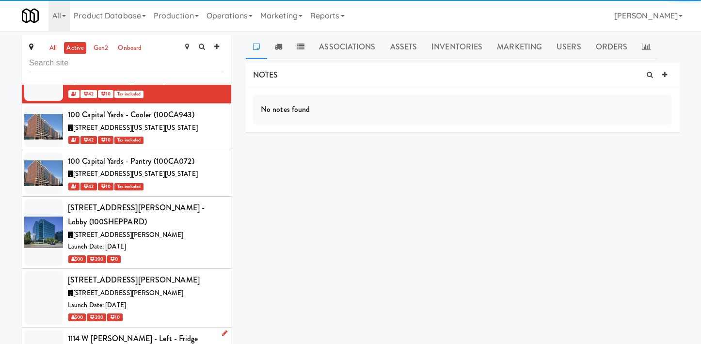
scroll to position [112, 0]
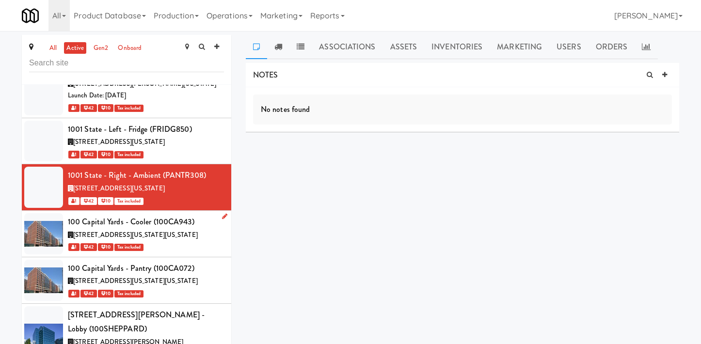
click at [168, 225] on li "100 Capital Yards - Cooler (100CA943) 100 I Street Southeast, Washington Distri…" at bounding box center [127, 234] width 210 height 47
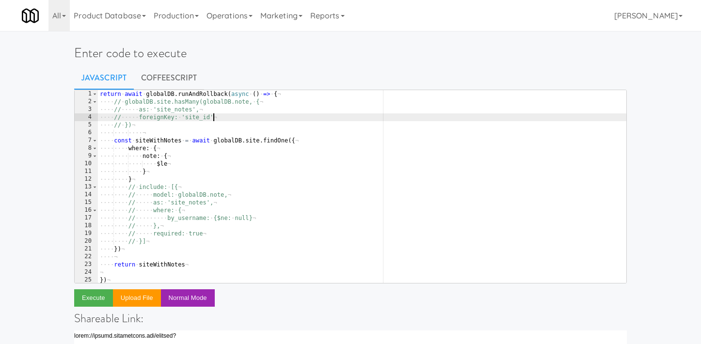
click at [273, 114] on div "return · await · globalDB . runAndRollback ( async · ( ) · => · { ¬ ···· // · g…" at bounding box center [362, 194] width 529 height 209
click at [218, 170] on div "return · await · globalDB . runAndRollback ( async · ( ) · => · { ¬ ···· // · g…" at bounding box center [362, 194] width 529 height 209
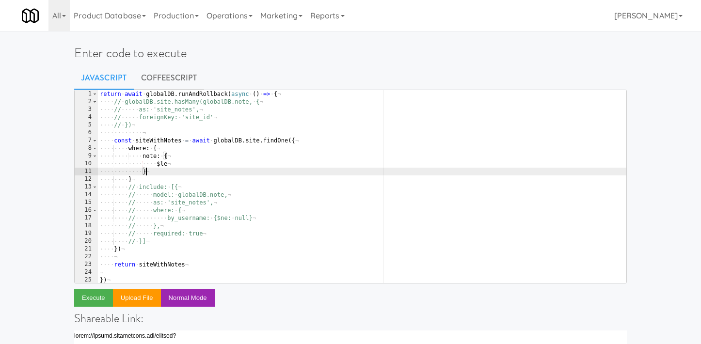
click at [226, 182] on div "return · await · globalDB . runAndRollback ( async · ( ) · => · { ¬ ···· // · g…" at bounding box center [362, 194] width 529 height 209
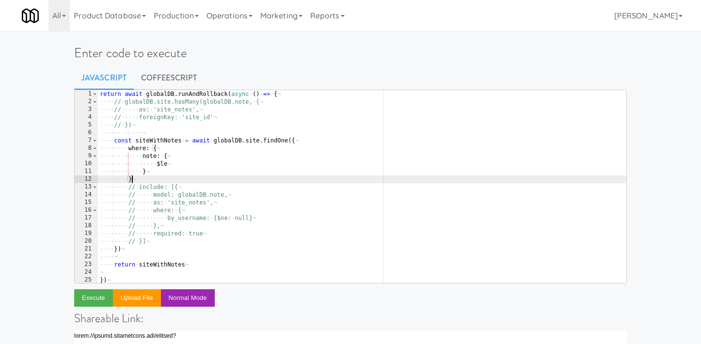
click at [167, 165] on div "return · await · globalDB . runAndRollback ( async · ( ) · => · { ¬ ···· // · g…" at bounding box center [362, 194] width 529 height 209
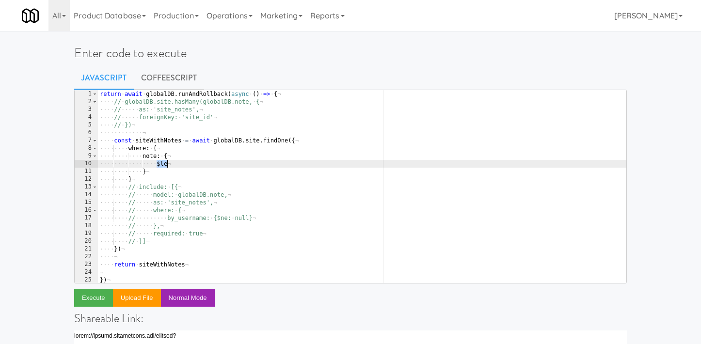
click at [167, 165] on div "return · await · globalDB . runAndRollback ( async · ( ) · => · { ¬ ···· // · g…" at bounding box center [362, 194] width 529 height 209
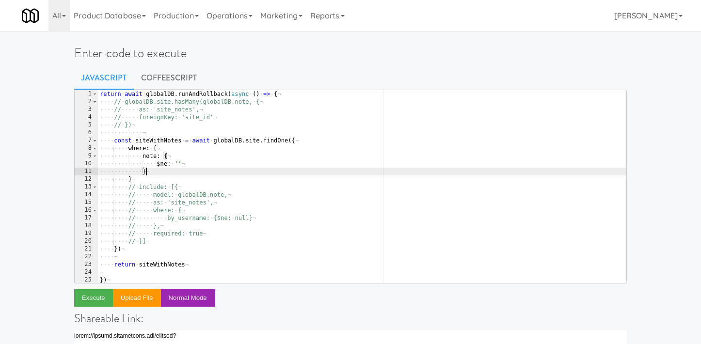
scroll to position [0, 2]
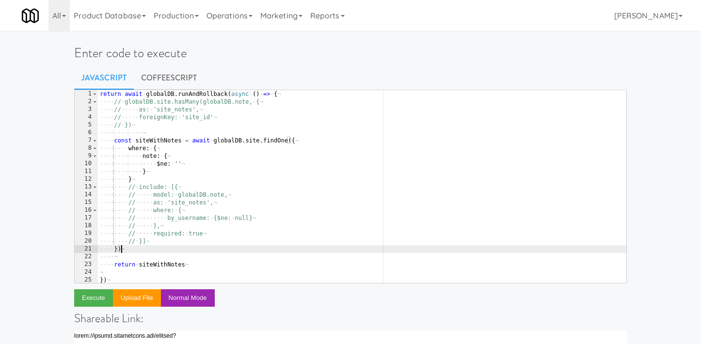
click at [127, 251] on div "return · await · globalDB . runAndRollback ( async · ( ) · => · { ¬ ···· // · g…" at bounding box center [362, 194] width 529 height 209
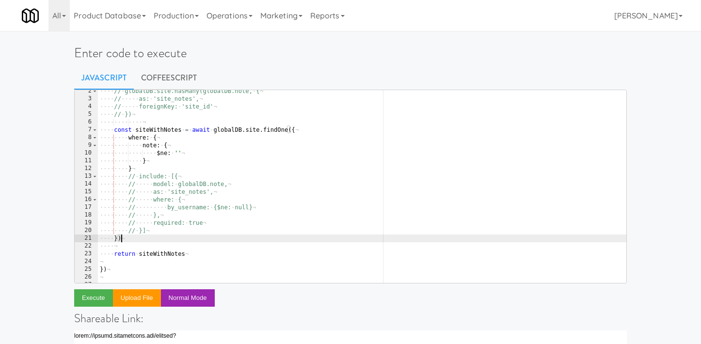
scroll to position [13, 0]
click at [161, 163] on div "···· // · globalDB.site.hasMany(globalDB.note, · { ¬ ···· // ····· as: · 'site_…" at bounding box center [362, 188] width 529 height 209
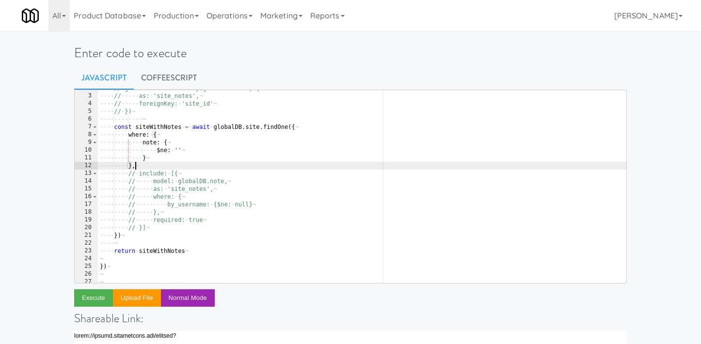
scroll to position [0, 2]
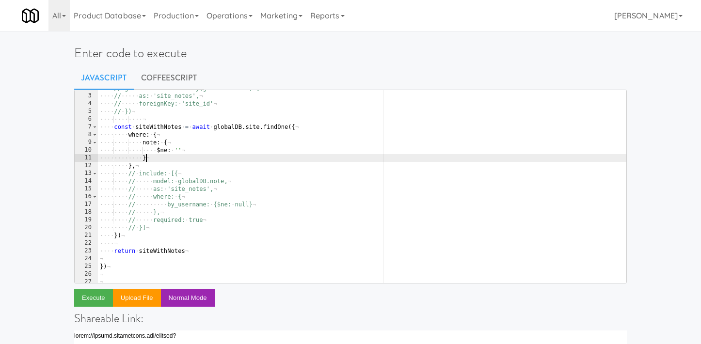
click at [174, 159] on div "···· // · globalDB.site.hasMany(globalDB.note, · { ¬ ···· // ····· as: · 'site_…" at bounding box center [362, 188] width 529 height 209
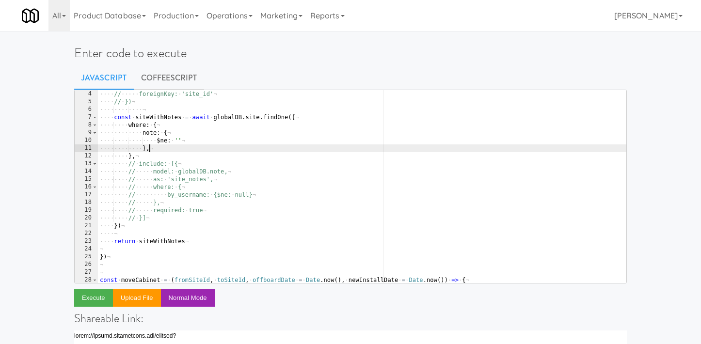
scroll to position [85, 0]
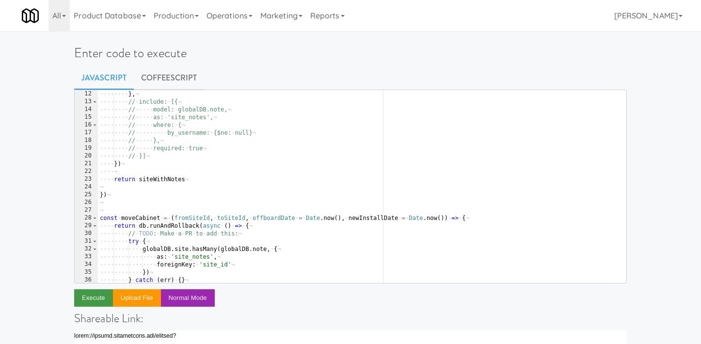
type textarea "},"
click at [89, 298] on button "Execute" at bounding box center [93, 298] width 39 height 17
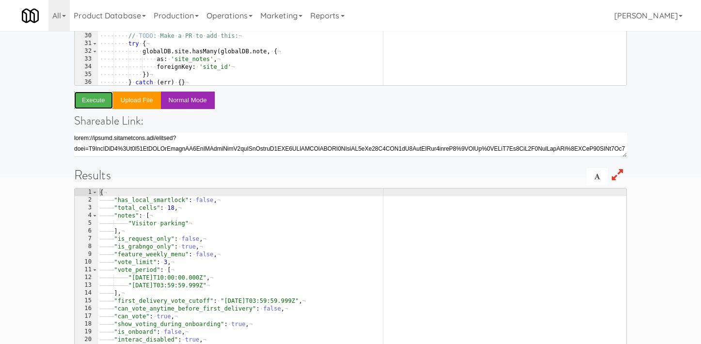
scroll to position [190, 0]
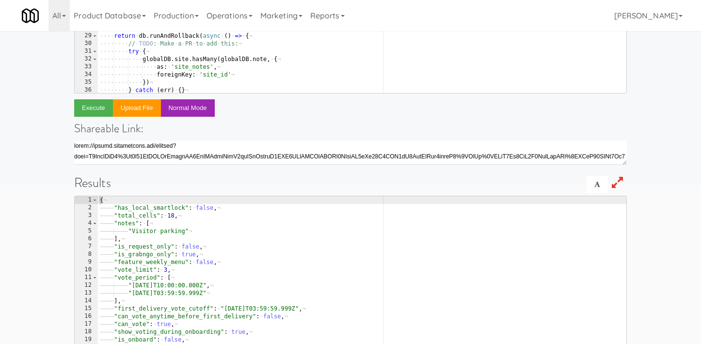
type textarea ""total_cells": 18,"
click at [144, 217] on div "{ ¬ ———— "has_local_smartlock" : · false , ¬ ———— "total_cells" : · 18 , ¬ ————…" at bounding box center [362, 300] width 529 height 209
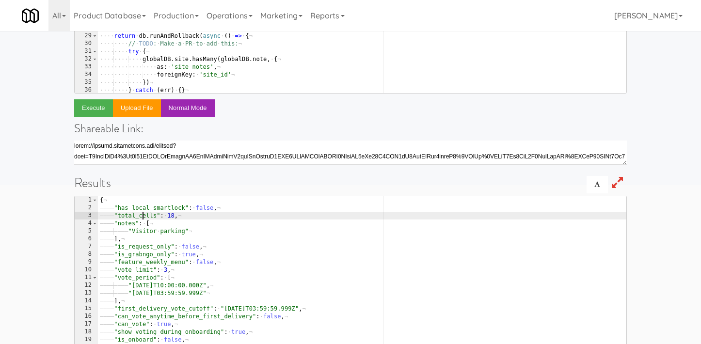
click at [144, 217] on div "{ ¬ ———— "has_local_smartlock" : · false , ¬ ———— "total_cells" : · 18 , ¬ ————…" at bounding box center [362, 300] width 529 height 209
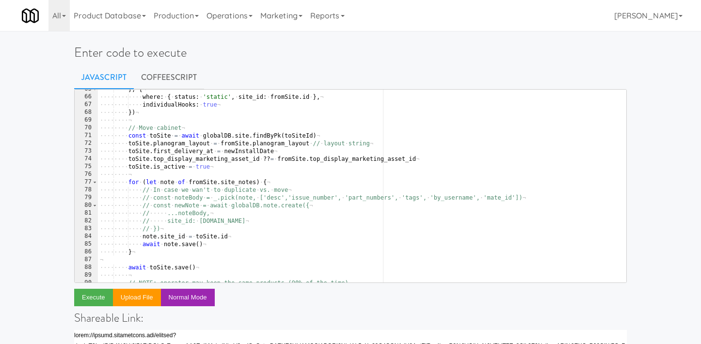
scroll to position [506, 0]
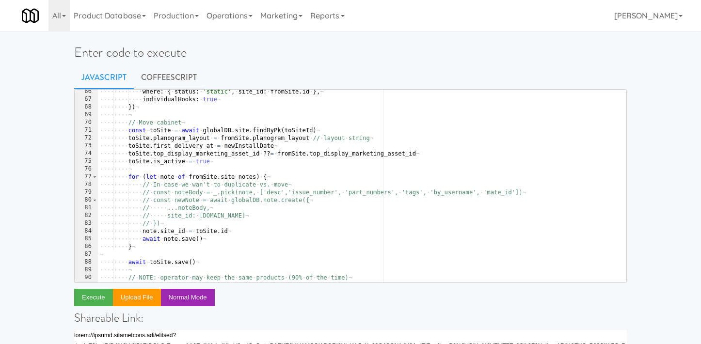
click at [247, 231] on div "···· ···· ···· where : · { · status : · 'static' , · site_id : · fromSite . id …" at bounding box center [362, 192] width 529 height 209
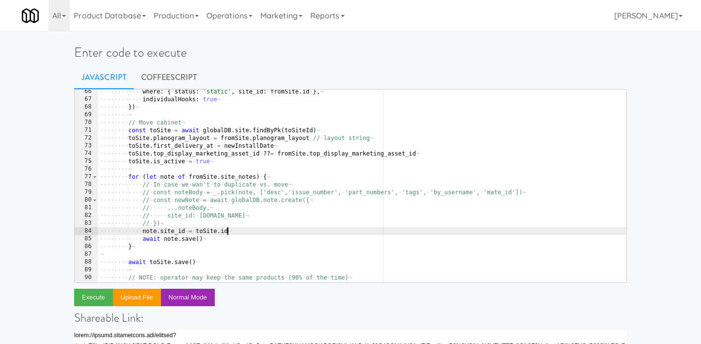
click at [241, 241] on div "···· ···· ···· where : · { · status : · 'static' , · site_id : · fromSite . id …" at bounding box center [362, 192] width 529 height 209
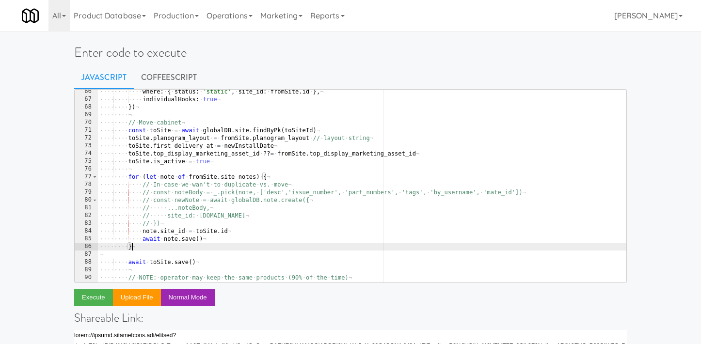
click at [234, 250] on div "···· ···· ···· where : · { · status : · 'static' , · site_id : · fromSite . id …" at bounding box center [362, 192] width 529 height 209
click at [191, 221] on div "···· ···· ···· where : · { · status : · 'static' , · site_id : · fromSite . id …" at bounding box center [362, 192] width 529 height 209
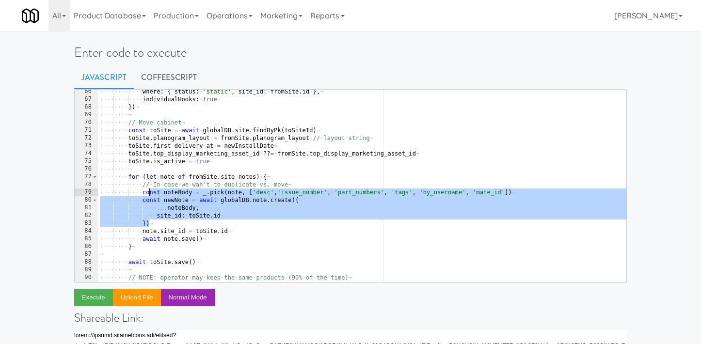
click at [421, 227] on div "···· ···· ···· where : · { · status : · 'static' , · site_id : · fromSite . id …" at bounding box center [362, 192] width 529 height 209
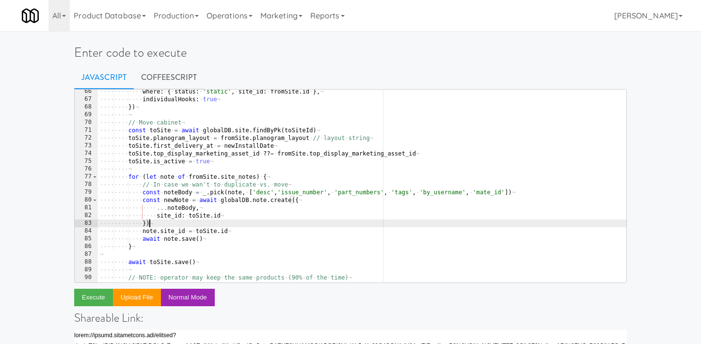
click at [438, 192] on div "···· ···· ···· where : · { · status : · 'static' , · site_id : · fromSite . id …" at bounding box center [362, 192] width 529 height 209
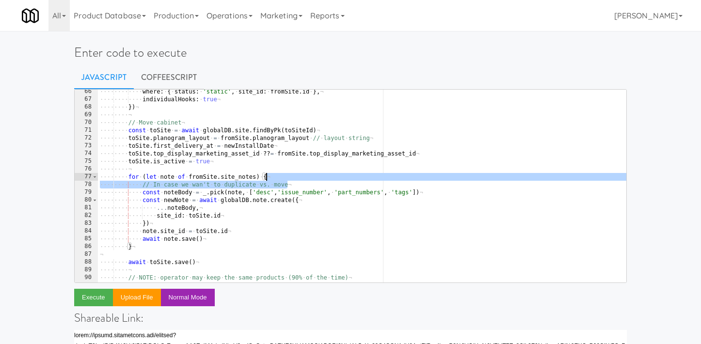
type textarea "for (let note of [DOMAIN_NAME]_notes) {"
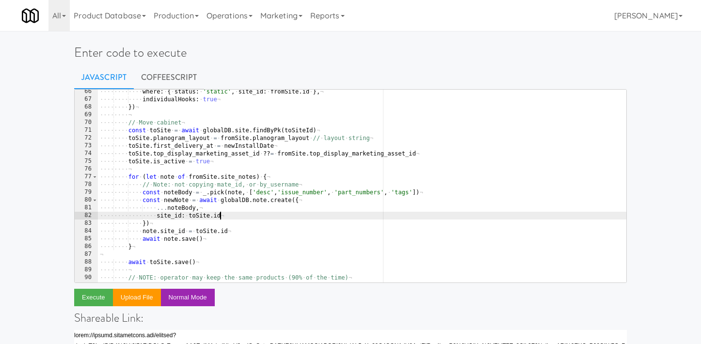
scroll to position [0, 3]
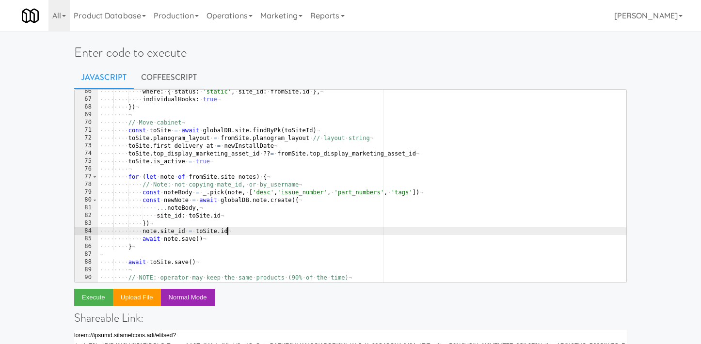
click at [427, 194] on div "···· ···· ···· where : · { · status : · 'static' , · site_id : · fromSite . id …" at bounding box center [362, 192] width 529 height 209
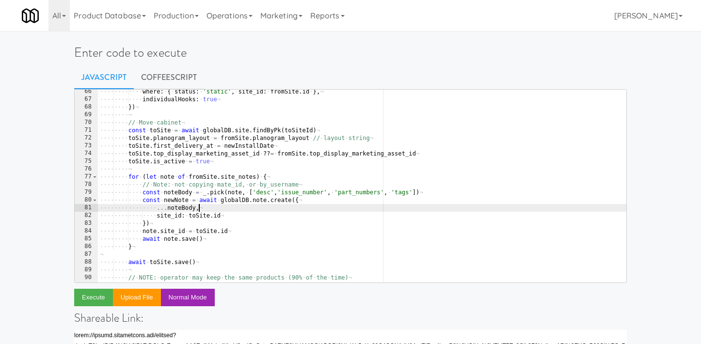
click at [407, 207] on div "···· ···· ···· where : · { · status : · 'static' , · site_id : · fromSite . id …" at bounding box center [362, 192] width 529 height 209
click at [397, 237] on div "···· ···· ···· where : · { · status : · 'static' , · site_id : · fromSite . id …" at bounding box center [362, 192] width 529 height 209
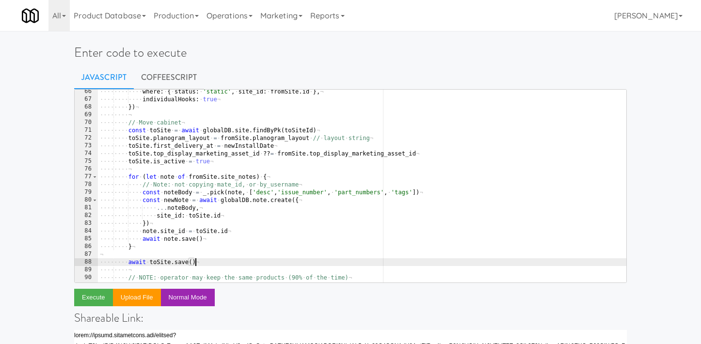
click at [384, 264] on div "···· ···· ···· where : · { · status : · 'static' , · site_id : · fromSite . id …" at bounding box center [362, 192] width 529 height 209
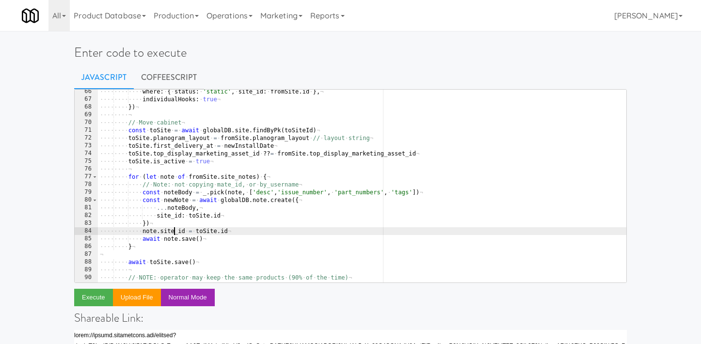
click at [175, 233] on div "···· ···· ···· where : · { · status : · 'static' , · site_id : · fromSite . id …" at bounding box center [362, 192] width 529 height 209
click at [175, 203] on div "···· ···· ···· where : · { · status : · 'static' , · site_id : · fromSite . id …" at bounding box center [362, 192] width 529 height 209
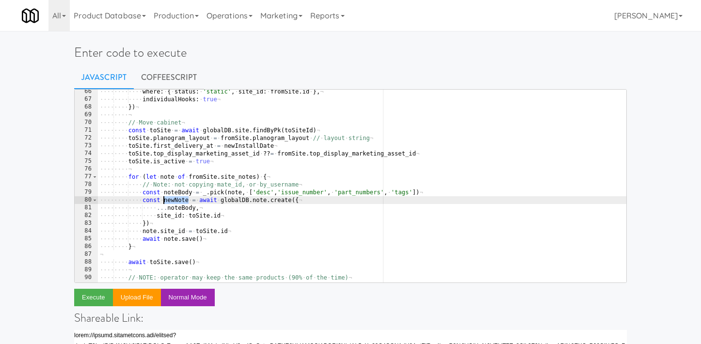
click at [175, 203] on div "···· ···· ···· where : · { · status : · 'static' , · site_id : · fromSite . id …" at bounding box center [362, 192] width 529 height 209
click at [178, 228] on div "···· ···· ···· where : · { · status : · 'static' , · site_id : · fromSite . id …" at bounding box center [362, 192] width 529 height 209
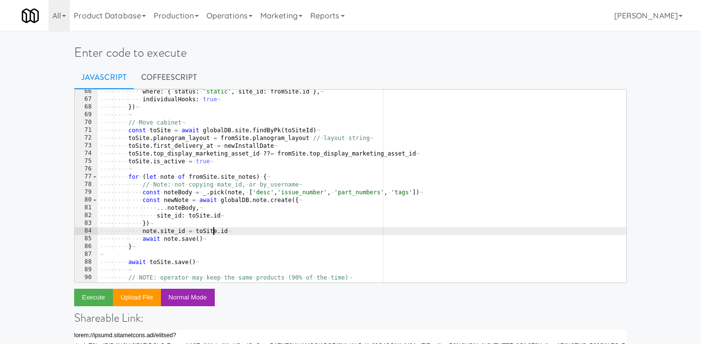
click at [213, 234] on div "···· ···· ···· where : · { · status : · 'static' , · site_id : · fromSite . id …" at bounding box center [362, 192] width 529 height 209
click at [177, 232] on div "···· ···· ···· where : · { · status : · 'static' , · site_id : · fromSite . id …" at bounding box center [362, 192] width 529 height 209
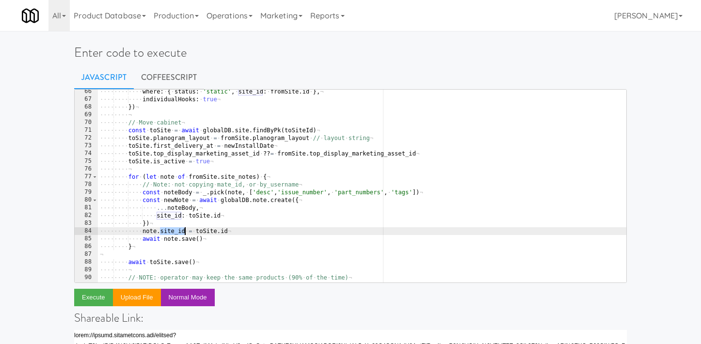
click at [177, 232] on div "···· ···· ···· where : · { · status : · 'static' , · site_id : · fromSite . id …" at bounding box center [362, 192] width 529 height 209
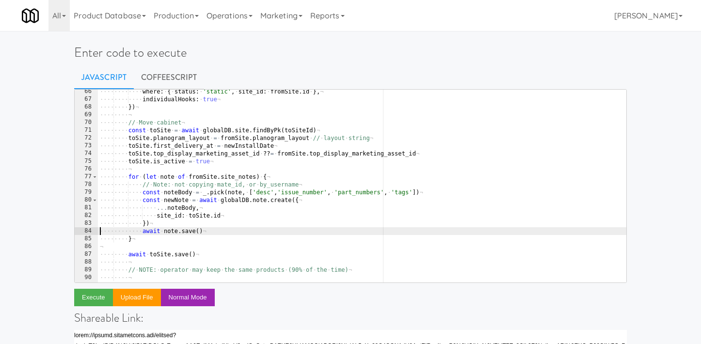
type textarea "}"
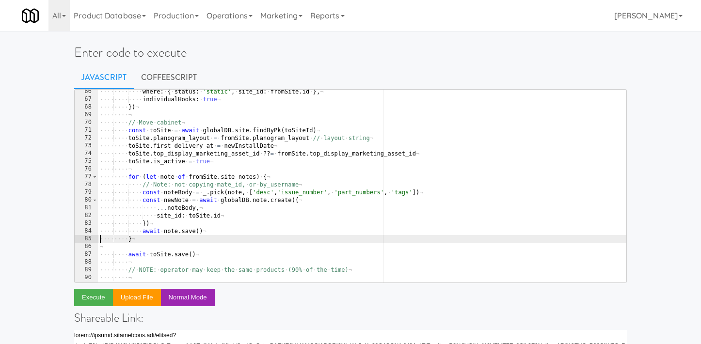
scroll to position [0, 0]
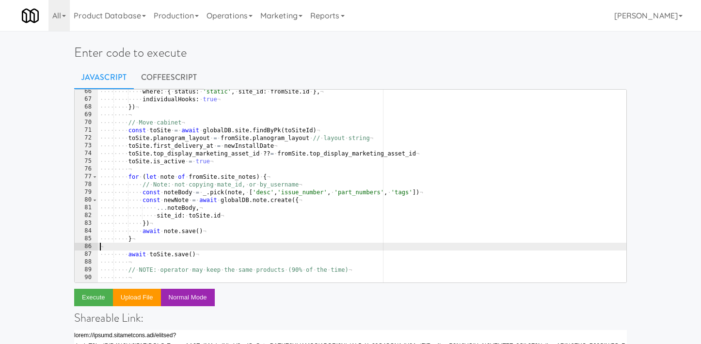
type textarea "}"
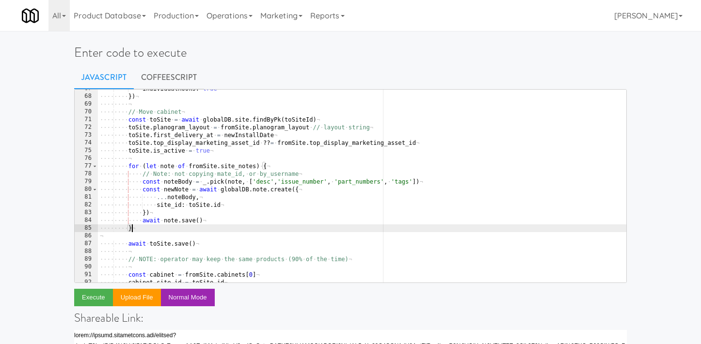
scroll to position [0, 1]
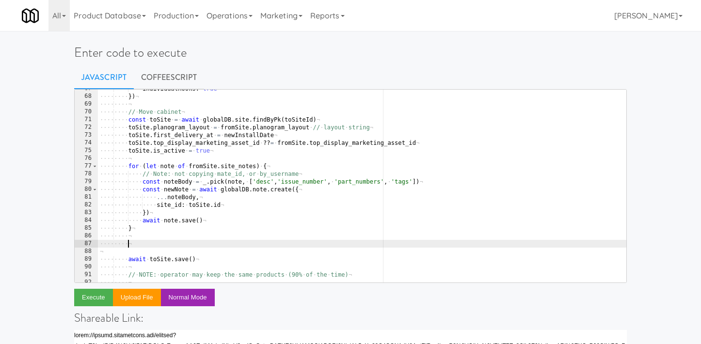
click at [160, 262] on div "···· ···· ···· individualHooks : · true ¬ ···· ···· }) ¬ ···· ···· ¬ ···· ···· …" at bounding box center [362, 189] width 529 height 209
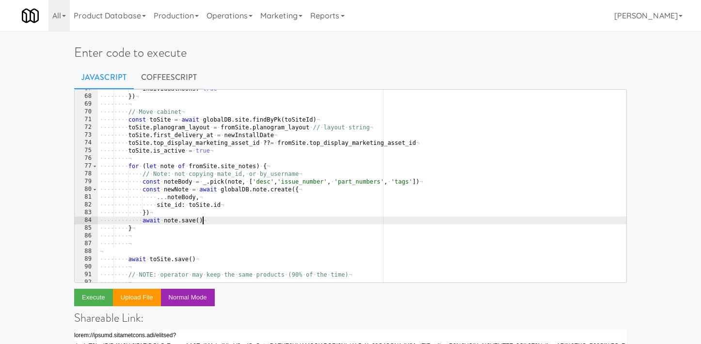
click at [227, 220] on div "···· ···· ···· individualHooks : · true ¬ ···· ···· }) ¬ ···· ···· ¬ ···· ···· …" at bounding box center [362, 189] width 529 height 209
click at [228, 230] on div "···· ···· ···· individualHooks : · true ¬ ···· ···· }) ¬ ···· ···· ¬ ···· ···· …" at bounding box center [362, 189] width 529 height 209
type textarea "}"
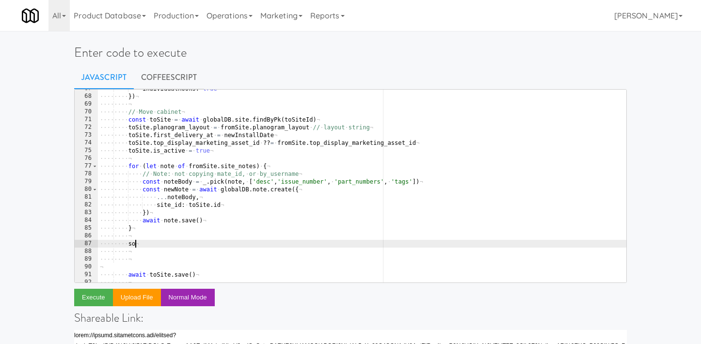
type textarea "s"
click at [180, 246] on div "···· ···· ···· individualHooks : · true ¬ ···· ···· }) ¬ ···· ···· ¬ ···· ···· …" at bounding box center [362, 189] width 529 height 209
click at [273, 243] on div "···· ···· ···· individualHooks : · true ¬ ···· ···· }) ¬ ···· ···· ¬ ···· ···· …" at bounding box center [362, 189] width 529 height 209
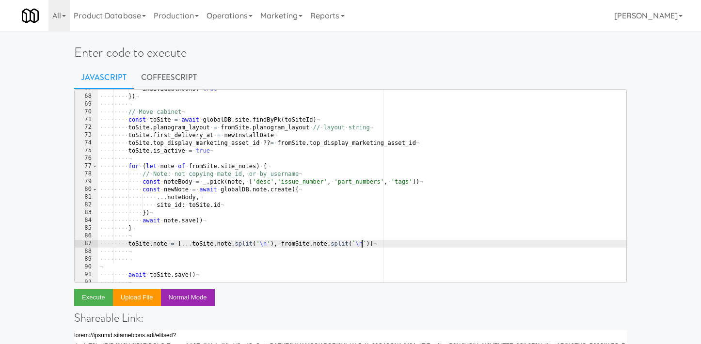
scroll to position [0, 21]
click at [281, 242] on div "···· ···· ···· individualHooks : · true ¬ ···· ···· }) ¬ ···· ···· ¬ ···· ···· …" at bounding box center [362, 189] width 529 height 209
click at [397, 244] on div "···· ···· ···· individualHooks : · true ¬ ···· ···· }) ¬ ···· ···· ¬ ···· ···· …" at bounding box center [362, 189] width 529 height 209
type textarea "toSite.note = [...toSite.note.split('\n'), ...fromSite.note.split(`\n`)]"
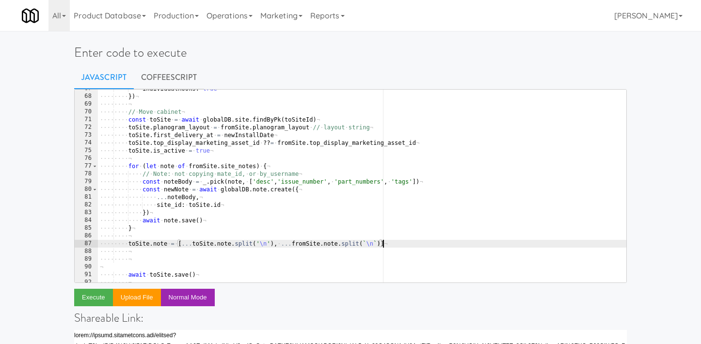
click at [407, 250] on div "···· ···· ···· individualHooks : · true ¬ ···· ···· }) ¬ ···· ···· ¬ ···· ···· …" at bounding box center [362, 189] width 529 height 209
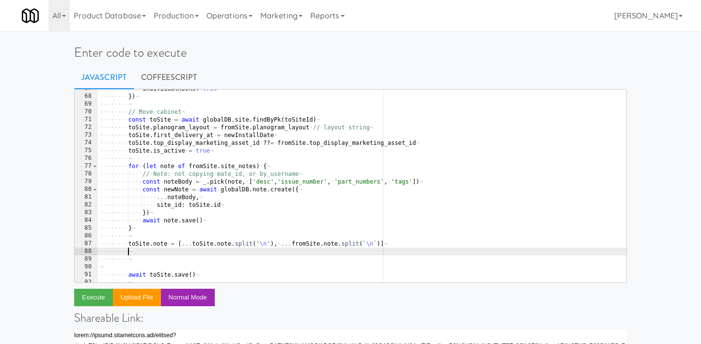
scroll to position [0, 2]
click at [387, 239] on div "···· ···· ···· individualHooks : · true ¬ ···· ···· }) ¬ ···· ···· ¬ ···· ···· …" at bounding box center [362, 189] width 529 height 209
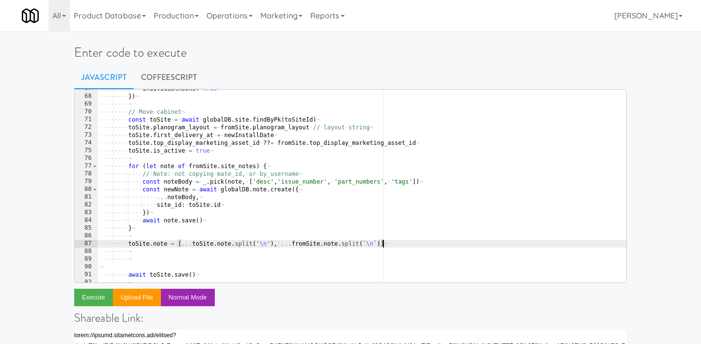
click at [390, 244] on div "···· ···· ···· individualHooks : · true ¬ ···· ···· }) ¬ ···· ···· ¬ ···· ···· …" at bounding box center [362, 189] width 529 height 209
type textarea "toSite.note = [...toSite.note.split('\n'), ...fromSite.note.split(`\n`)].join('…"
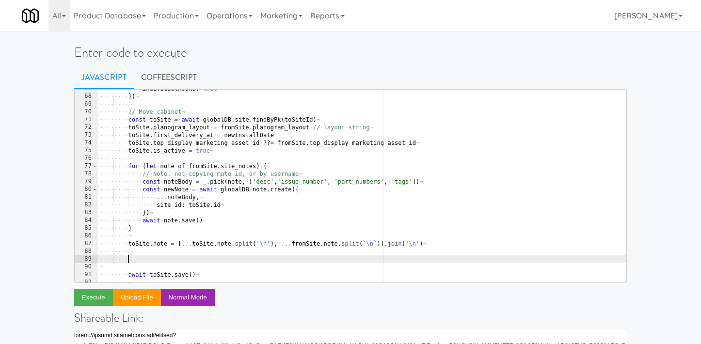
click at [287, 257] on div "···· ···· ···· individualHooks : · true ¬ ···· ···· }) ¬ ···· ···· ¬ ···· ···· …" at bounding box center [362, 189] width 529 height 209
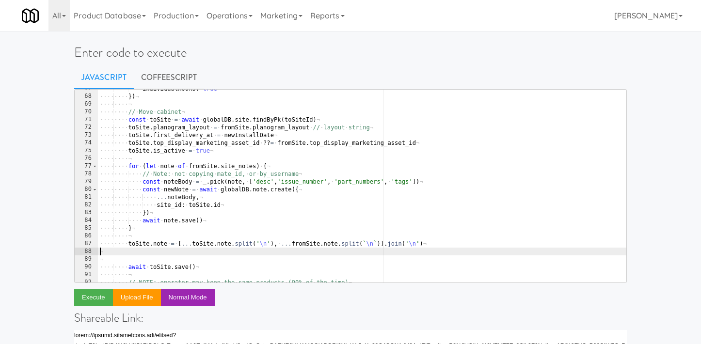
type textarea "toSite.note = [...toSite.note.split('\n'), ...fromSite.note.split(`\n`)].join('…"
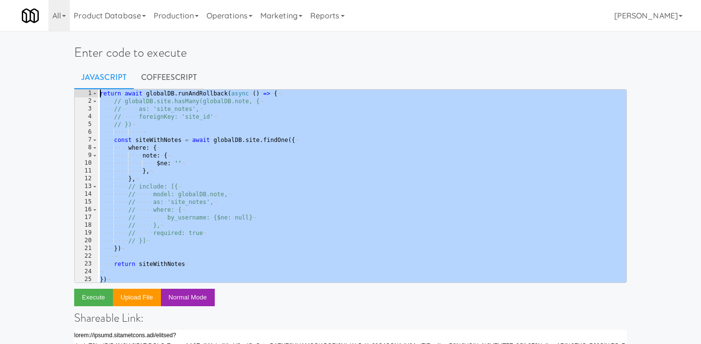
drag, startPoint x: 120, startPoint y: 272, endPoint x: 82, endPoint y: 36, distance: 239.3
click at [82, 36] on div "Enter code to execute Javascript CoffeeScript 1 2 3 4 5 6 7 8 9 10 11 12 13 14 …" at bounding box center [350, 314] width 567 height 560
type textarea "return await globalDB.runAndRollback(async () => { // globalDB.site.hasMany(glo…"
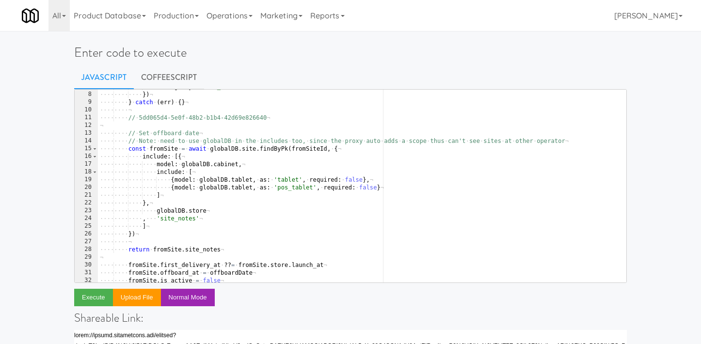
scroll to position [30, 0]
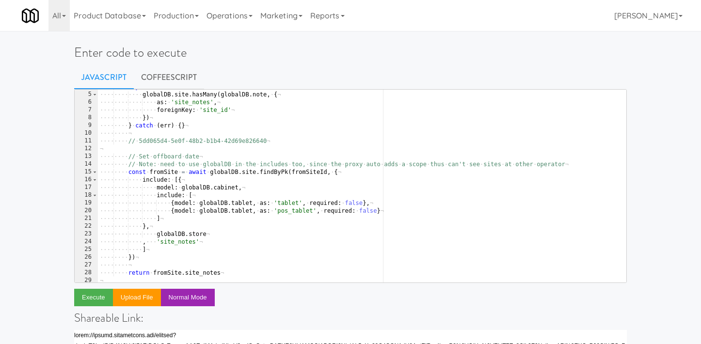
click at [196, 140] on div "···· ···· try · { ¬ ···· ···· ···· globalDB . site . hasMany ( globalDB . note …" at bounding box center [362, 187] width 529 height 209
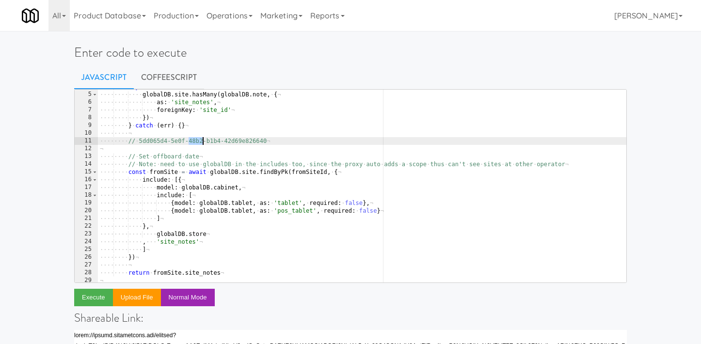
click at [196, 140] on div "···· ···· try · { ¬ ···· ···· ···· globalDB . site . hasMany ( globalDB . note …" at bounding box center [362, 187] width 529 height 209
type textarea "// 5dd065d4-5e0f-48b2-b1b4-42d69e826640"
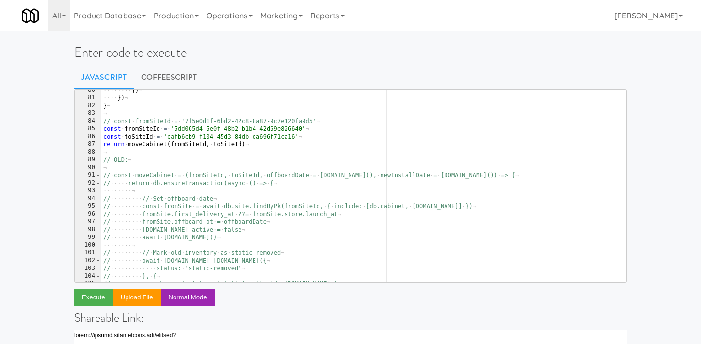
scroll to position [522, 0]
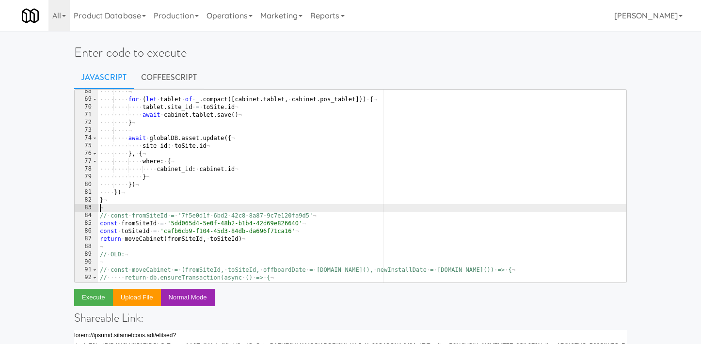
click at [151, 209] on div "···· ···· ¬ ···· ···· for · ( let · tablet · of · _ . compact ([ cabinet . tabl…" at bounding box center [362, 192] width 529 height 209
click at [128, 204] on div "···· ···· ¬ ···· ···· for · ( let · tablet · of · _ . compact ([ cabinet . tabl…" at bounding box center [362, 192] width 529 height 209
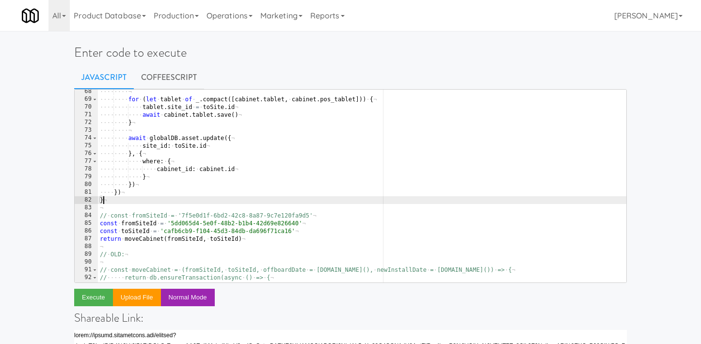
click at [145, 193] on div "···· ···· ¬ ···· ···· for · ( let · tablet · of · _ . compact ([ cabinet . tabl…" at bounding box center [362, 192] width 529 height 209
type textarea "})"
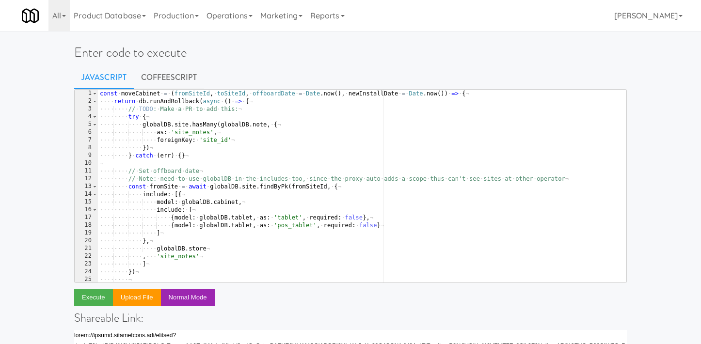
scroll to position [0, 0]
click at [166, 100] on div "const · moveCabinet · = · ( fromSiteId , · toSiteId , · offboardDate · = · Date…" at bounding box center [362, 194] width 529 height 209
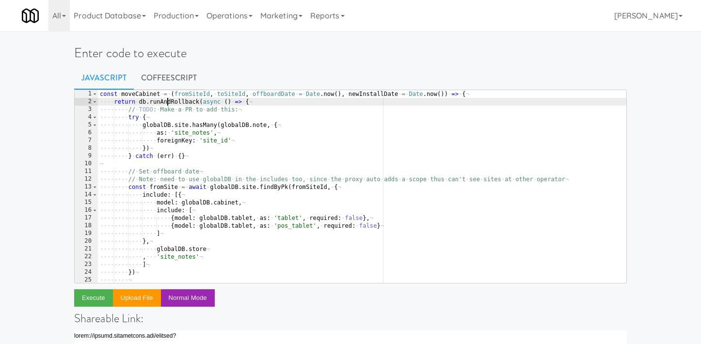
click at [166, 100] on div "const · moveCabinet · = · ( fromSiteId , · toSiteId , · offboardDate · = · Date…" at bounding box center [362, 194] width 529 height 209
click at [262, 105] on div "const · moveCabinet · = · ( fromSiteId , · toSiteId , · offboardDate · = · Date…" at bounding box center [362, 194] width 529 height 209
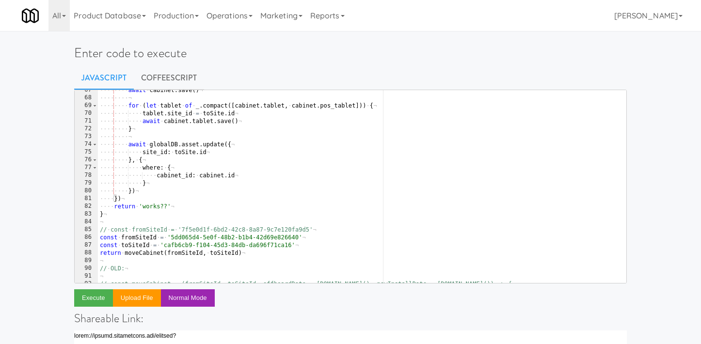
scroll to position [533, 0]
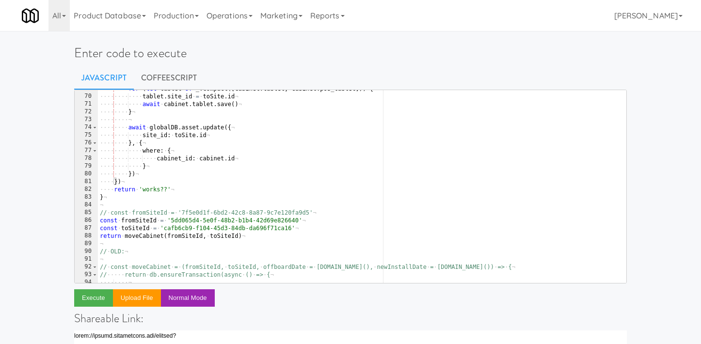
click at [142, 191] on div "···· ···· for · ( let · tablet · of · _ . compact ([ cabinet . tablet , · cabin…" at bounding box center [362, 189] width 529 height 209
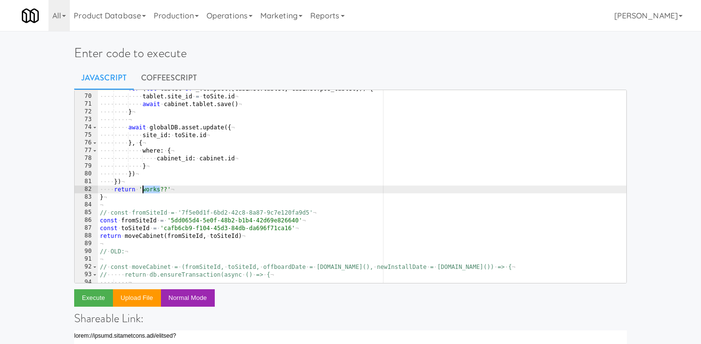
click at [142, 191] on div "···· ···· for · ( let · tablet · of · _ . compact ([ cabinet . tablet , · cabin…" at bounding box center [362, 189] width 529 height 209
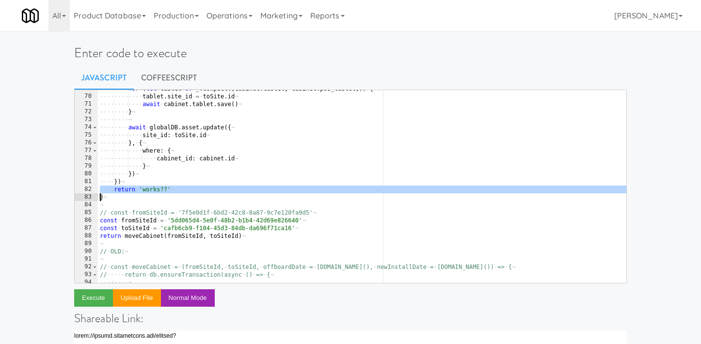
scroll to position [0, 0]
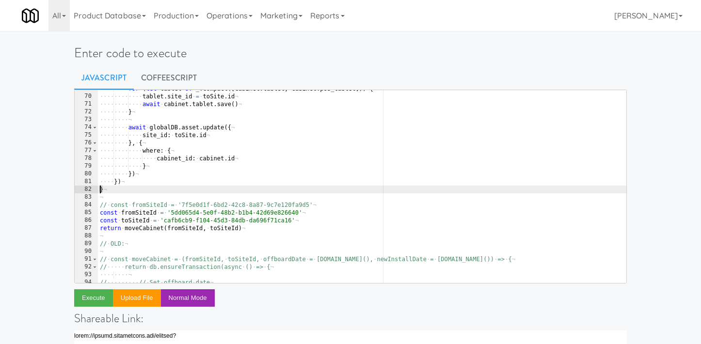
click at [157, 175] on div "···· ···· for · ( let · tablet · of · _ . compact ([ cabinet . tablet , · cabin…" at bounding box center [362, 189] width 529 height 209
type textarea "})"
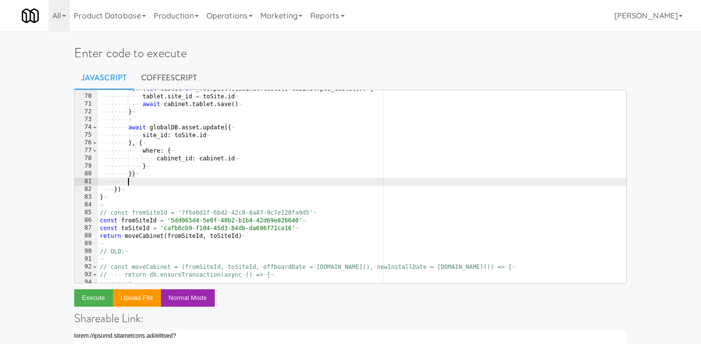
scroll to position [0, 1]
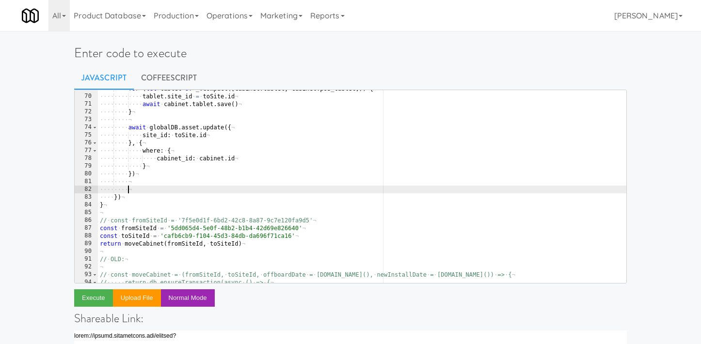
paste textarea
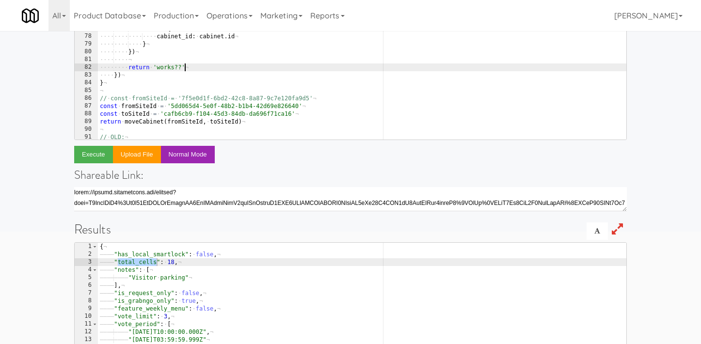
scroll to position [209, 0]
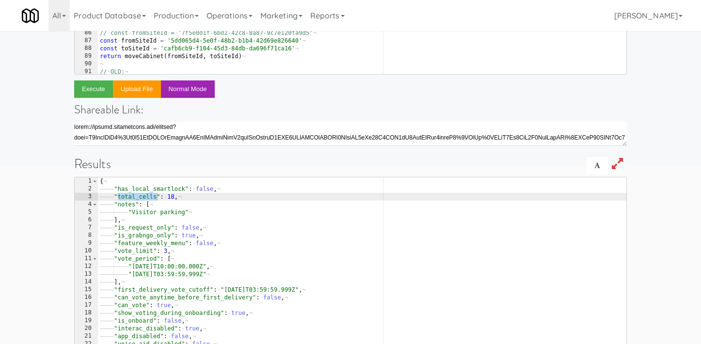
click at [280, 75] on div "return 'works??' 66 67 68 69 70 71 72 73 74 75 76 77 78 79 80 81 82 83 84 85 86…" at bounding box center [350, 126] width 553 height 490
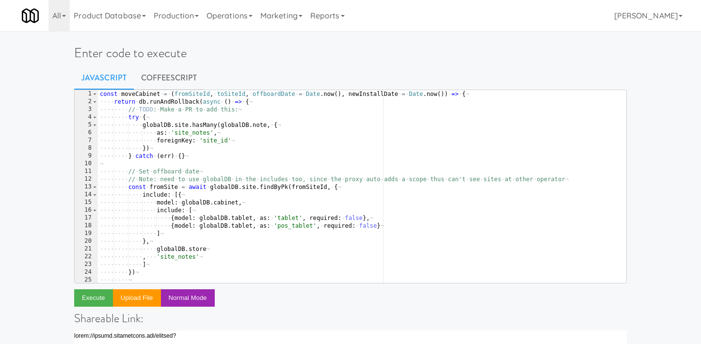
scroll to position [0, 0]
click at [98, 300] on button "Execute" at bounding box center [93, 298] width 39 height 17
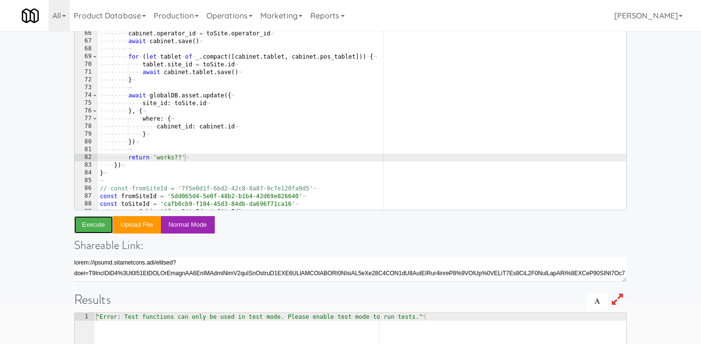
scroll to position [488, 0]
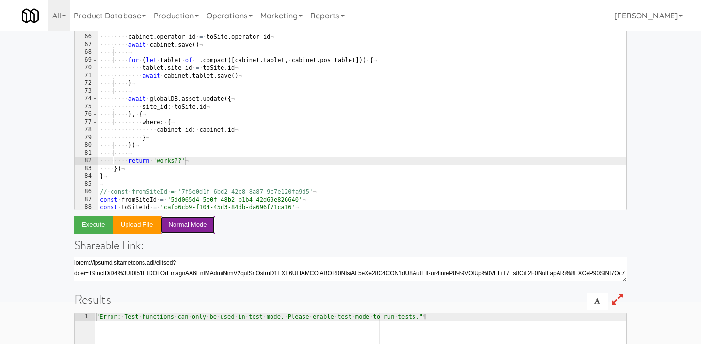
click at [188, 232] on button "Normal Mode" at bounding box center [188, 224] width 54 height 17
click at [253, 230] on div "return 'works??' 63 64 65 66 67 68 69 70 71 72 73 74 75 76 77 78 79 80 81 82 83…" at bounding box center [350, 261] width 553 height 490
click at [102, 229] on button "Execute" at bounding box center [93, 224] width 39 height 17
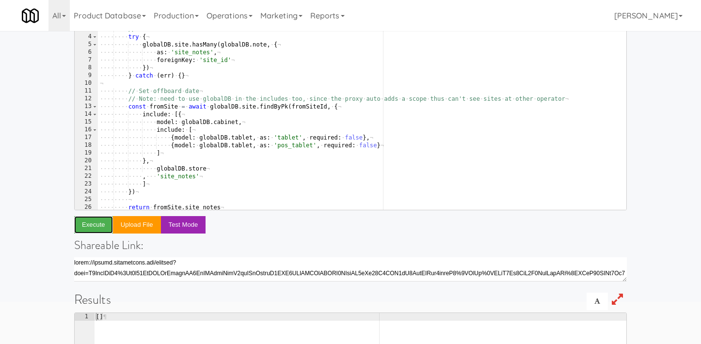
scroll to position [27, 0]
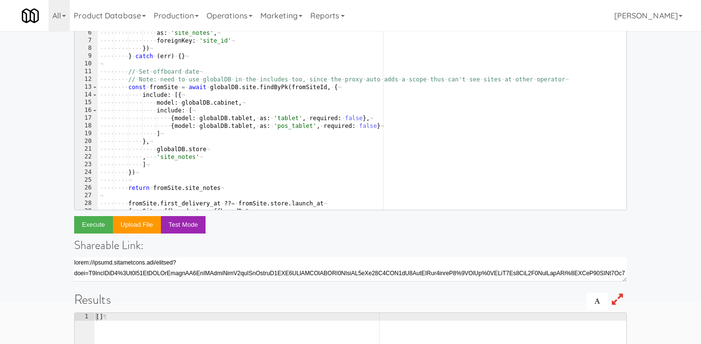
type textarea "return fromSite.site_notes"
click at [167, 186] on div "···· ···· try · { ¬ ···· ···· ···· globalDB . site . hasMany ( globalDB . note …" at bounding box center [362, 118] width 529 height 209
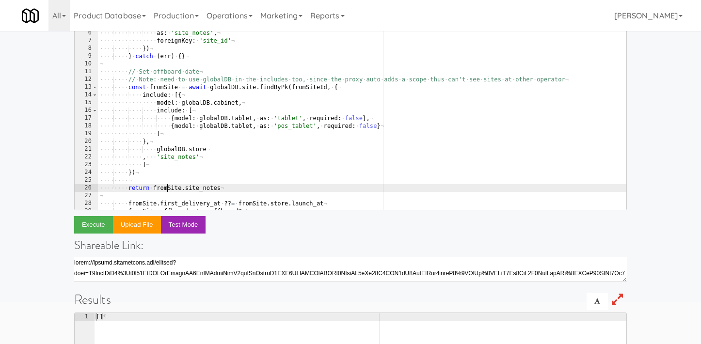
click at [167, 186] on div "···· ···· try · { ¬ ···· ···· ···· globalDB . site . hasMany ( globalDB . note …" at bounding box center [362, 118] width 529 height 209
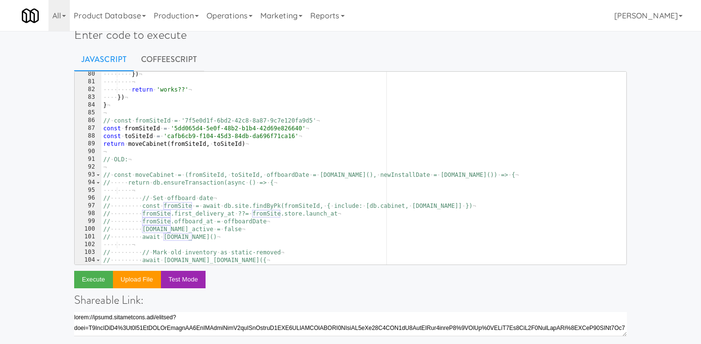
scroll to position [0, 0]
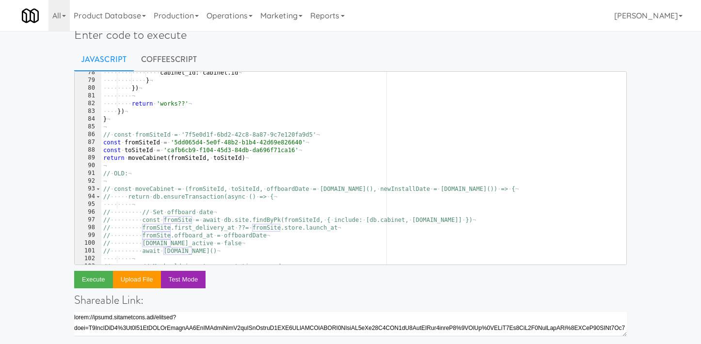
click at [236, 166] on div "···· ···· ···· ···· cabinet_id : · cabinet . id ¬ ···· ···· ···· } ¬ ···· ···· …" at bounding box center [363, 173] width 525 height 209
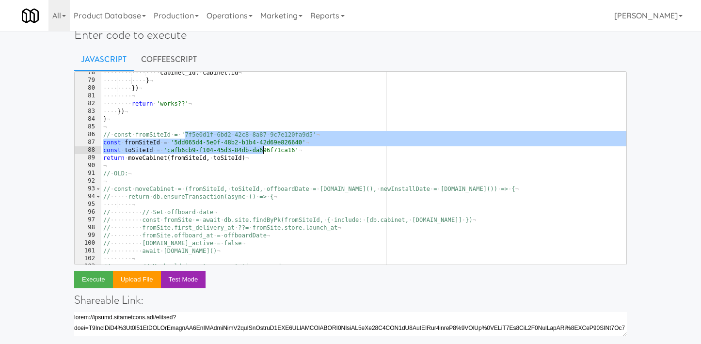
drag, startPoint x: 186, startPoint y: 135, endPoint x: 274, endPoint y: 147, distance: 89.2
click at [274, 147] on div "···· ···· ···· ···· cabinet_id : · cabinet . id ¬ ···· ···· ···· } ¬ ···· ···· …" at bounding box center [363, 173] width 525 height 209
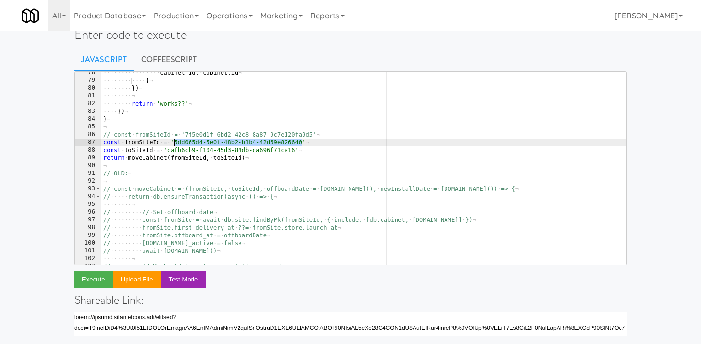
drag, startPoint x: 302, startPoint y: 144, endPoint x: 175, endPoint y: 144, distance: 127.1
click at [175, 144] on div "···· ···· ···· ···· cabinet_id : · cabinet . id ¬ ···· ···· ···· } ¬ ···· ···· …" at bounding box center [363, 173] width 525 height 209
click at [205, 118] on div "···· ···· ···· ···· cabinet_id : · cabinet . id ¬ ···· ···· ···· } ¬ ···· ···· …" at bounding box center [363, 173] width 525 height 209
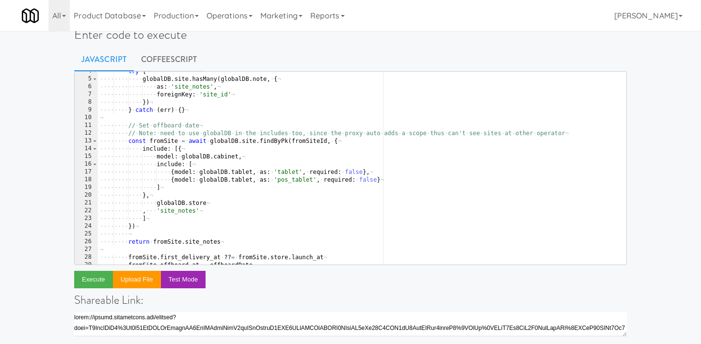
scroll to position [29, 0]
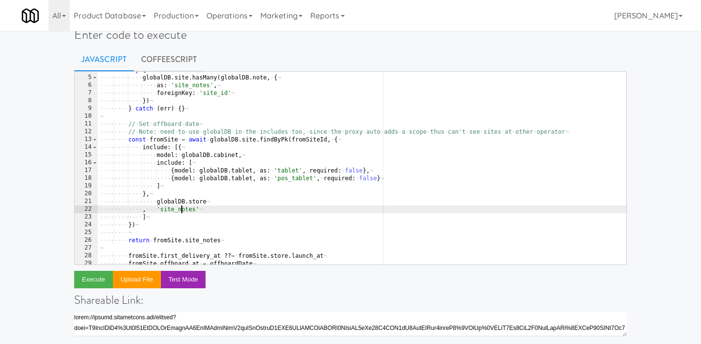
click at [183, 213] on div "···· ···· try · { ¬ ···· ···· ···· globalDB . site . hasMany ( globalDB . note …" at bounding box center [362, 170] width 529 height 209
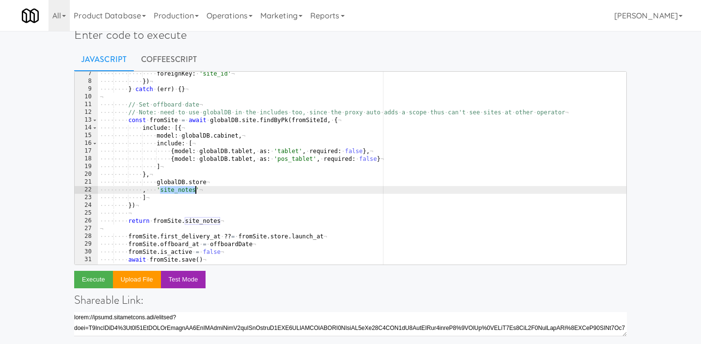
scroll to position [52, 0]
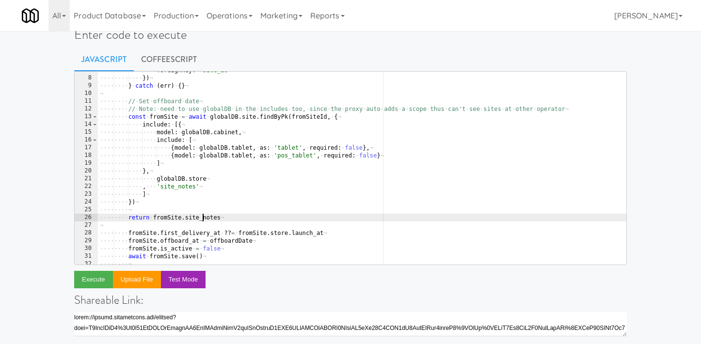
click at [203, 218] on div "···· ···· ···· ···· foreignKey : · 'site_id' ¬ ···· ···· ···· }) ¬ ···· ···· } …" at bounding box center [362, 170] width 529 height 209
click at [204, 220] on div "···· ···· ···· ···· foreignKey : · 'site_id' ¬ ···· ···· ···· }) ¬ ···· ···· } …" at bounding box center [362, 170] width 529 height 209
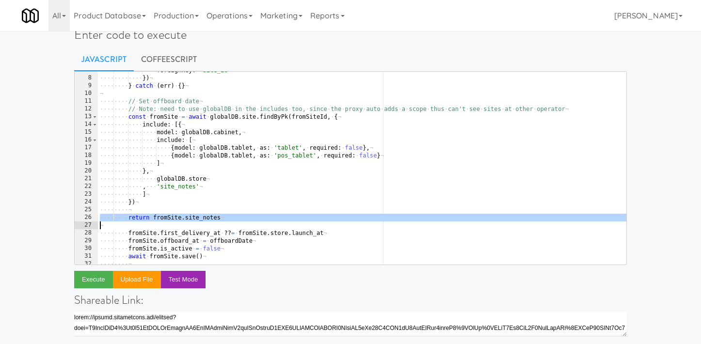
click at [207, 219] on div "···· ···· ···· ···· foreignKey : · 'site_id' ¬ ···· ···· ···· }) ¬ ···· ···· } …" at bounding box center [362, 170] width 529 height 209
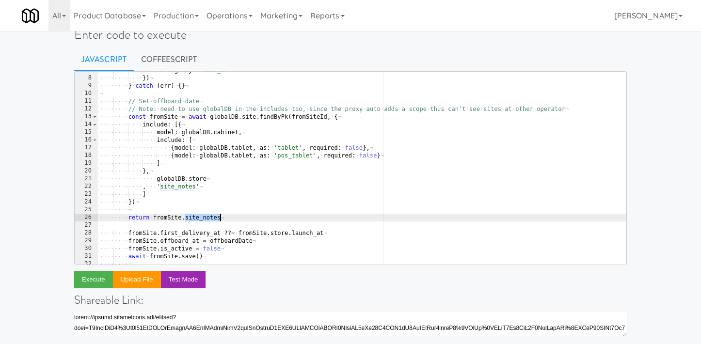
click at [207, 219] on div "···· ···· ···· ···· foreignKey : · 'site_id' ¬ ···· ···· ···· }) ¬ ···· ···· } …" at bounding box center [362, 170] width 529 height 209
type textarea "return fromSite"
click at [104, 282] on button "Execute" at bounding box center [93, 279] width 39 height 17
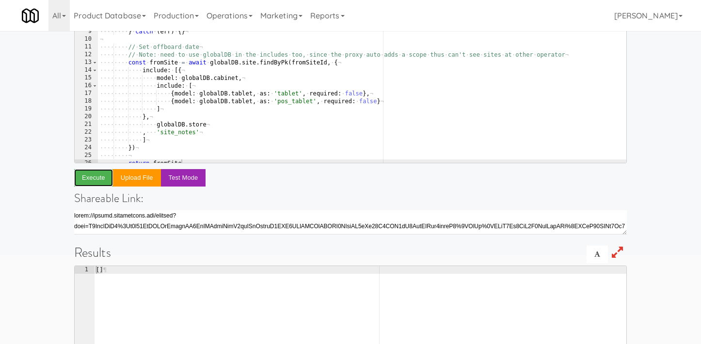
scroll to position [0, 0]
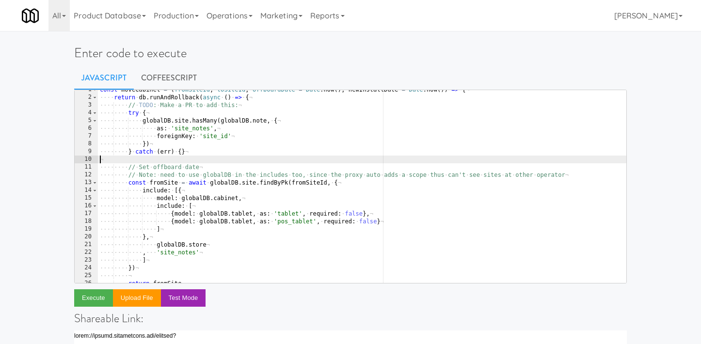
click at [200, 163] on div "const · moveCabinet · = · ( fromSiteId , · toSiteId , · offboardDate · = · Date…" at bounding box center [362, 190] width 529 height 209
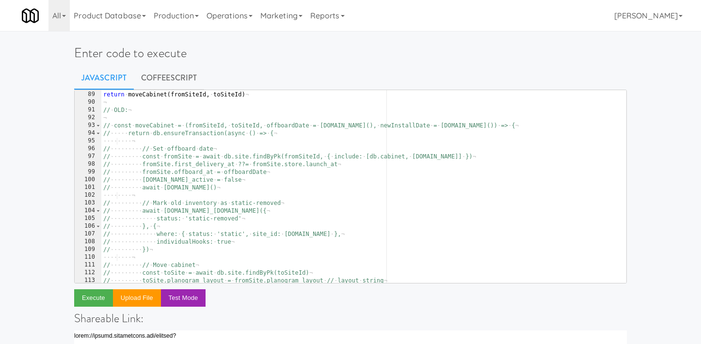
scroll to position [663, 0]
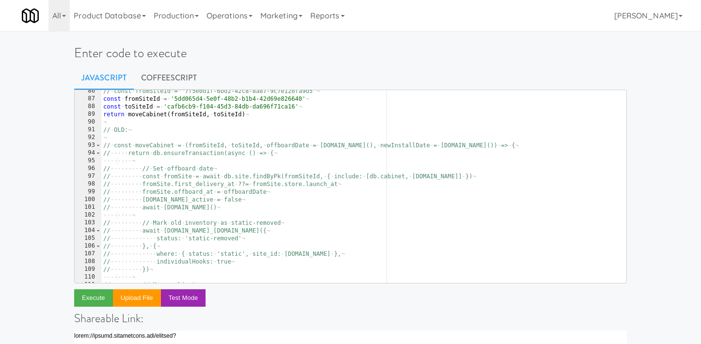
click at [128, 115] on div "// · const · fromSiteId · = · '7f5e0d1f-6bd2-42c8-8a87-9c7e120fa9d5' ¬ const · …" at bounding box center [363, 191] width 525 height 209
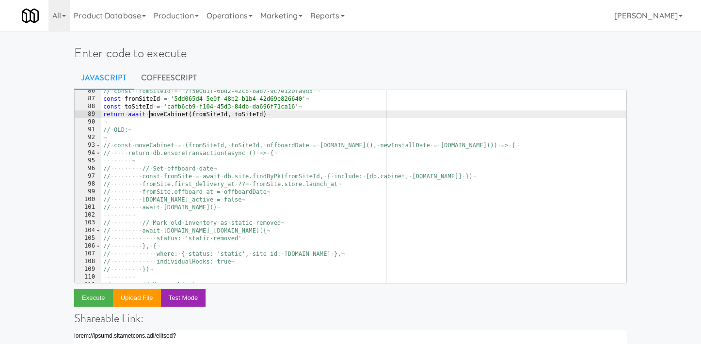
scroll to position [0, 3]
click at [95, 294] on button "Execute" at bounding box center [93, 298] width 39 height 17
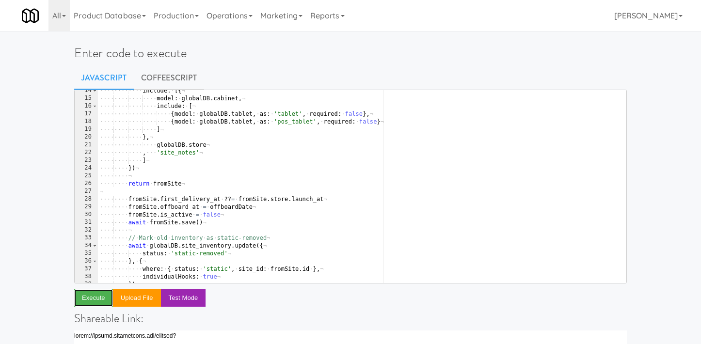
scroll to position [0, 0]
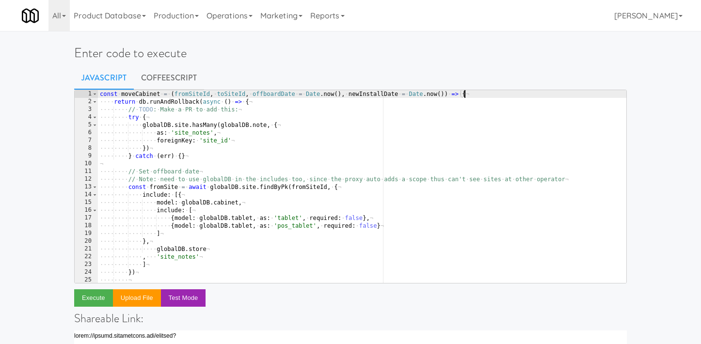
click at [468, 97] on div "const · moveCabinet · = · ( fromSiteId , · toSiteId , · offboardDate · = · Date…" at bounding box center [362, 194] width 529 height 209
click at [170, 96] on div "const · moveCabinet · = · ( fromSiteId , · toSiteId , · offboardDate · = · Date…" at bounding box center [362, 194] width 529 height 209
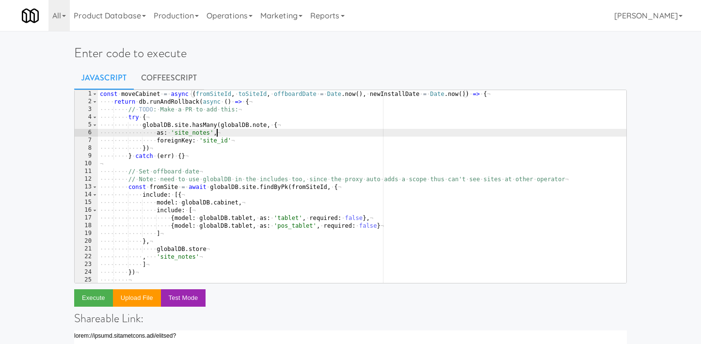
click at [221, 133] on div "const · moveCabinet · = · async · ( fromSiteId , · toSiteId , · offboardDate · …" at bounding box center [362, 194] width 529 height 209
click at [94, 304] on button "Execute" at bounding box center [93, 298] width 39 height 17
click at [138, 101] on div "const · moveCabinet · = · async · ( fromSiteId , · toSiteId , · offboardDate · …" at bounding box center [362, 194] width 529 height 209
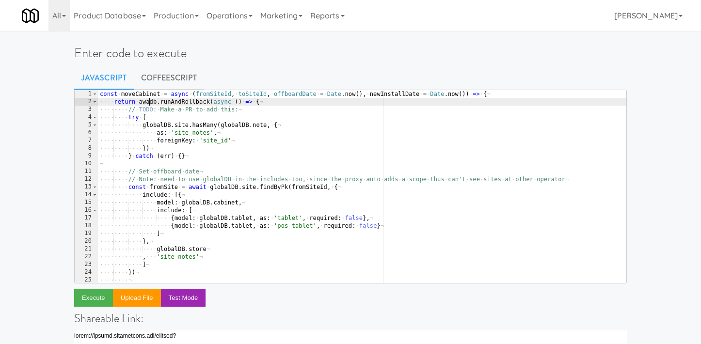
scroll to position [0, 4]
click at [93, 294] on button "Execute" at bounding box center [93, 298] width 39 height 17
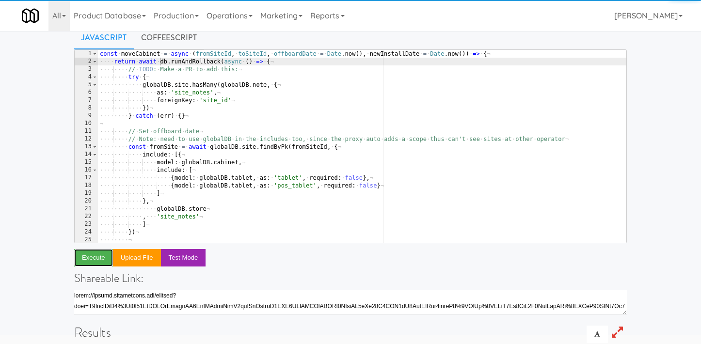
scroll to position [228, 0]
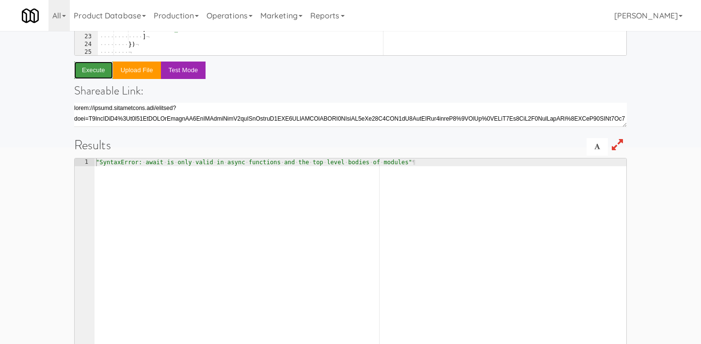
click at [97, 78] on button "Execute" at bounding box center [93, 70] width 39 height 17
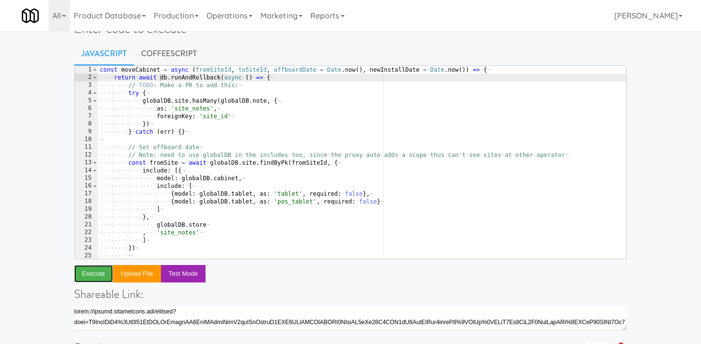
scroll to position [0, 0]
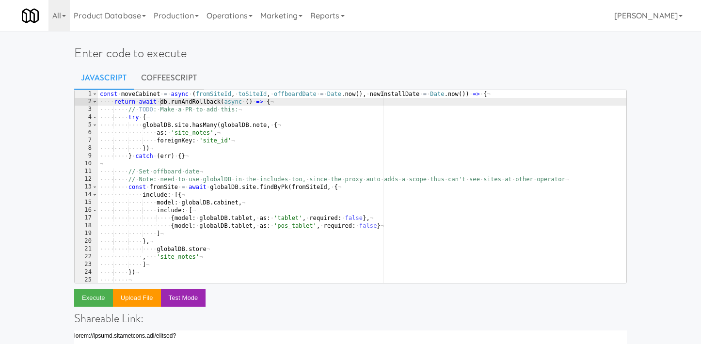
click at [496, 97] on div "const · moveCabinet · = · async · ( fromSiteId , · toSiteId , · offboardDate · …" at bounding box center [362, 194] width 529 height 209
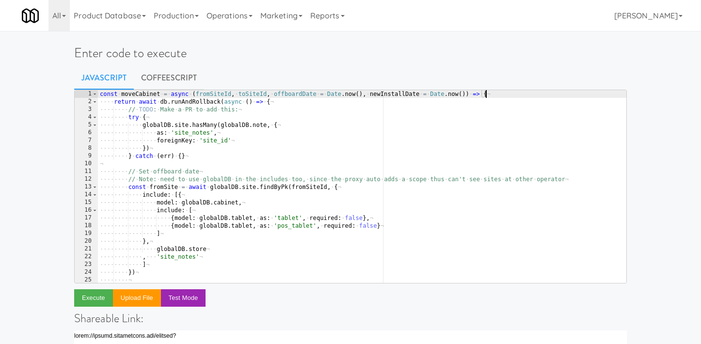
click at [274, 102] on div "const · moveCabinet · = · async · ( fromSiteId , · toSiteId , · offboardDate · …" at bounding box center [362, 194] width 529 height 209
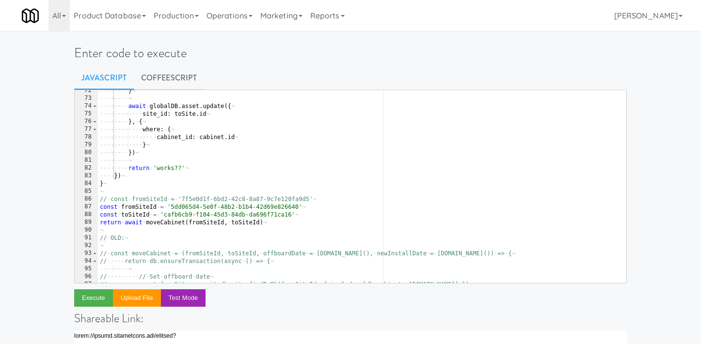
scroll to position [544, 0]
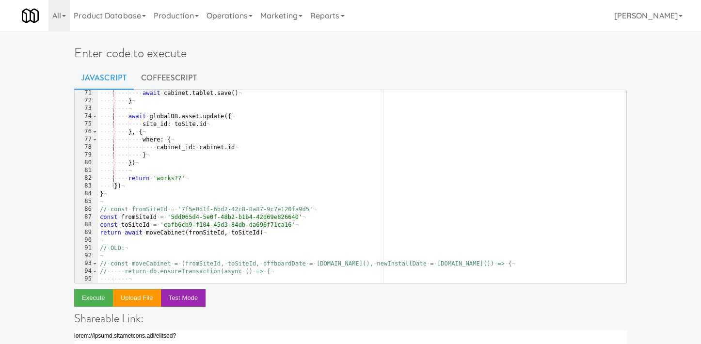
click at [127, 198] on div "···· ···· ···· await · cabinet . tablet . save ( ) ¬ ···· ···· } ¬ ···· ···· ¬ …" at bounding box center [362, 193] width 529 height 209
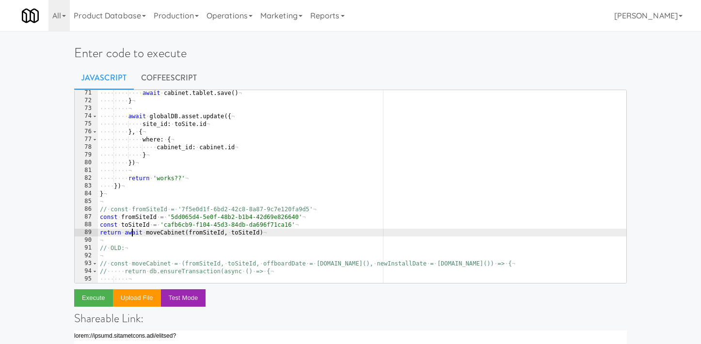
click at [132, 236] on div "···· ···· ···· await · cabinet . tablet . save ( ) ¬ ···· ···· } ¬ ···· ···· ¬ …" at bounding box center [362, 193] width 529 height 209
click at [124, 186] on div "···· ···· ···· await · cabinet . tablet . save ( ) ¬ ···· ···· } ¬ ···· ···· ¬ …" at bounding box center [362, 193] width 529 height 209
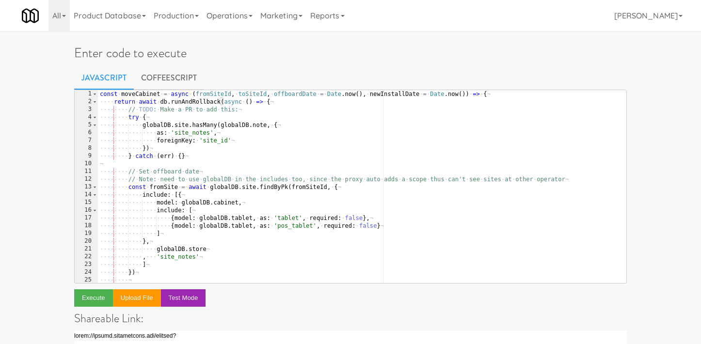
click at [182, 94] on div "const · moveCabinet · = · async · ( fromSiteId , · toSiteId , · offboardDate · …" at bounding box center [362, 194] width 529 height 209
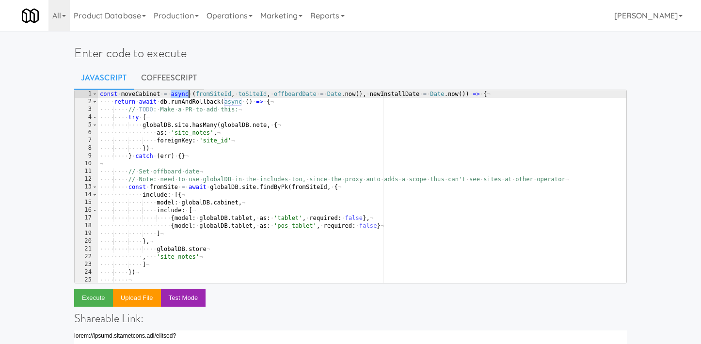
click at [182, 94] on div "const · moveCabinet · = · async · ( fromSiteId , · toSiteId , · offboardDate · …" at bounding box center [362, 194] width 529 height 209
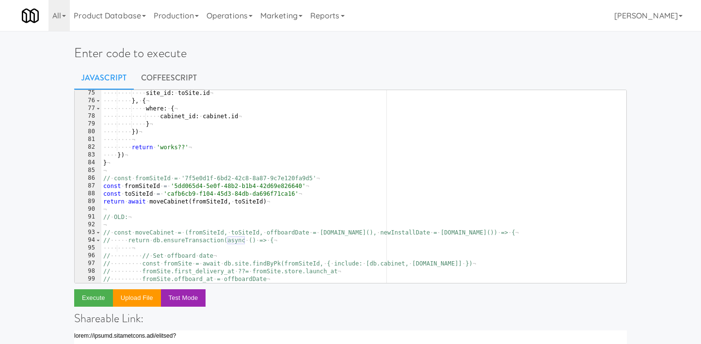
scroll to position [593, 0]
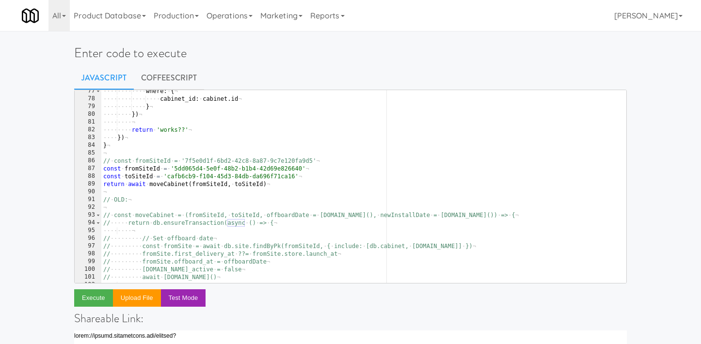
click at [139, 185] on div "···· ···· ···· where : · { ¬ ···· ···· ···· ···· cabinet_id : · cabinet . id ¬ …" at bounding box center [363, 191] width 525 height 209
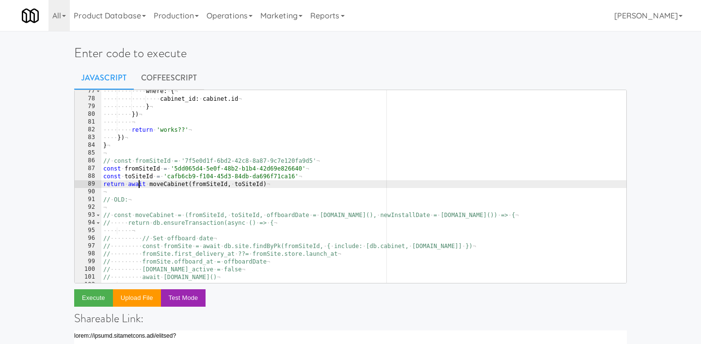
click at [139, 185] on div "···· ···· ···· where : · { ¬ ···· ···· ···· ···· cabinet_id : · cabinet . id ¬ …" at bounding box center [363, 191] width 525 height 209
click at [99, 305] on button "Execute" at bounding box center [93, 298] width 39 height 17
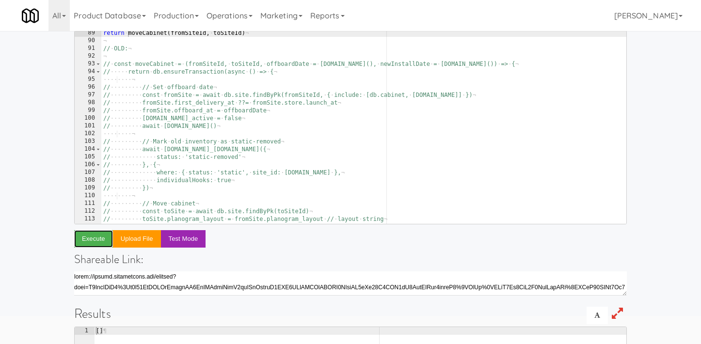
scroll to position [569, 0]
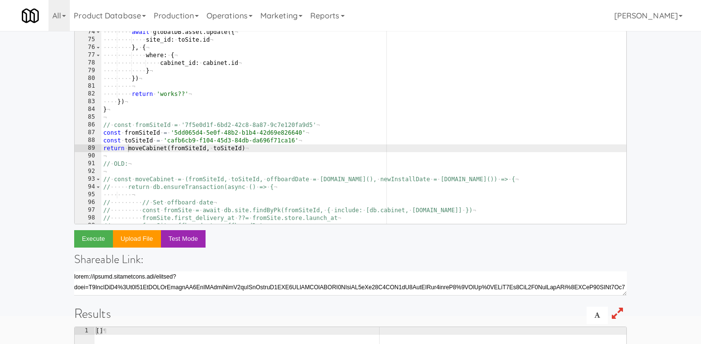
click at [127, 150] on div "···· ···· await · globalDB . asset . update ({ ¬ ···· ···· ···· site_id : · toS…" at bounding box center [363, 132] width 525 height 209
click at [95, 235] on button "Execute" at bounding box center [93, 238] width 39 height 17
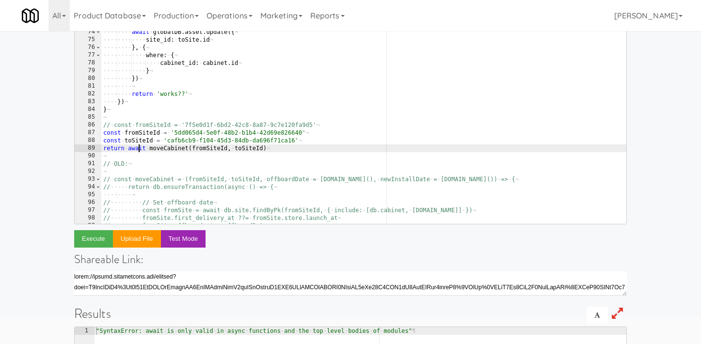
click at [137, 150] on div "···· ···· await · globalDB . asset . update ({ ¬ ···· ···· ···· site_id : · toS…" at bounding box center [363, 132] width 525 height 209
click at [314, 141] on div "···· ···· await · globalDB . asset . update ({ ¬ ···· ···· ···· site_id : · toS…" at bounding box center [363, 132] width 525 height 209
type textarea "const toSiteId = 'cafb6cb9-f104-45d3-84db-da696f71ca16'"
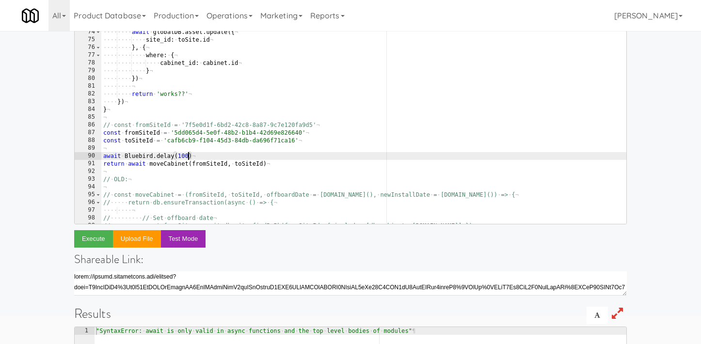
scroll to position [0, 7]
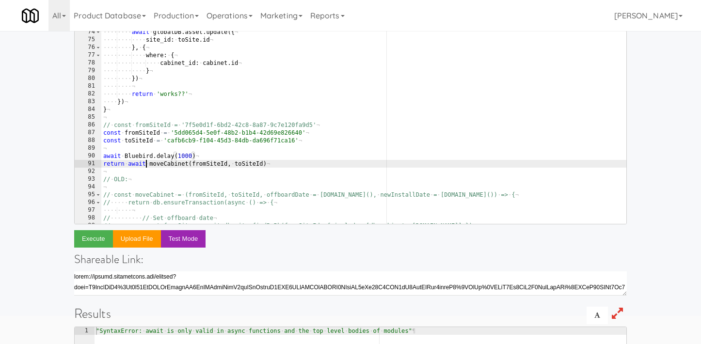
click at [144, 166] on div "···· ···· await · globalDB . asset . update ({ ¬ ···· ···· ···· site_id : · toS…" at bounding box center [363, 132] width 525 height 209
click at [94, 242] on button "Execute" at bounding box center [93, 238] width 39 height 17
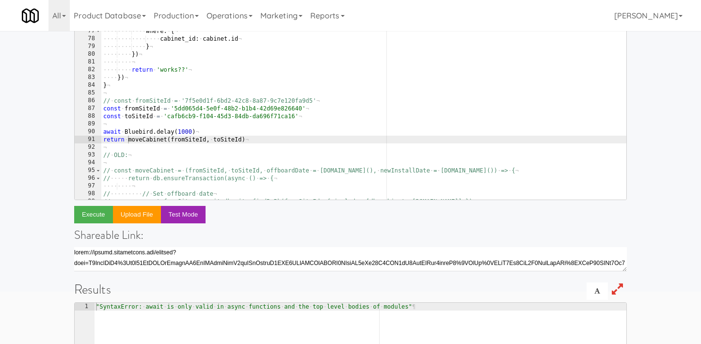
scroll to position [0, 1]
click at [188, 154] on div "···· ···· await · globalDB . asset . update ({ ¬ ···· ···· ···· site_id : · toS…" at bounding box center [363, 108] width 525 height 209
click at [201, 138] on div "···· ···· await · globalDB . asset . update ({ ¬ ···· ···· ···· site_id : · toS…" at bounding box center [363, 108] width 525 height 209
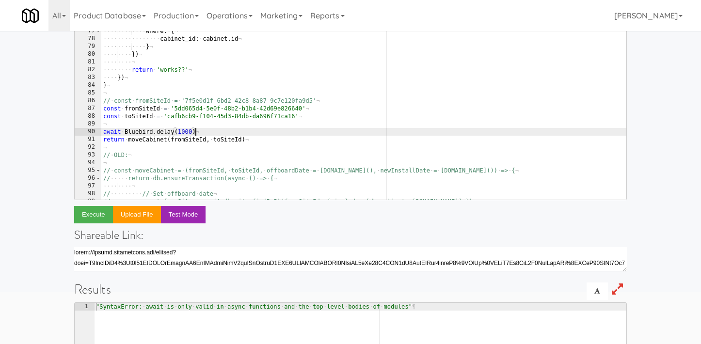
type textarea "// await Bluebird.delay(1000)"
click at [96, 217] on button "Execute" at bounding box center [93, 214] width 39 height 17
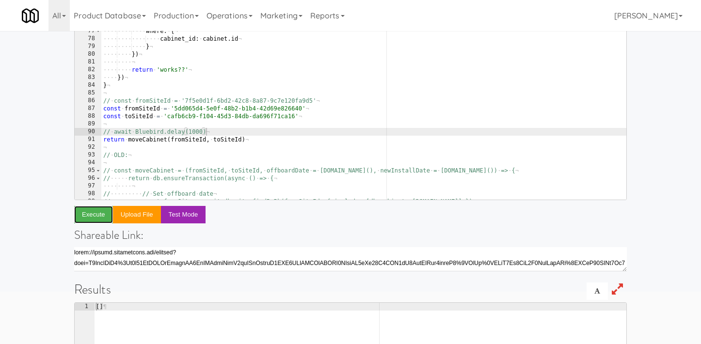
scroll to position [0, 0]
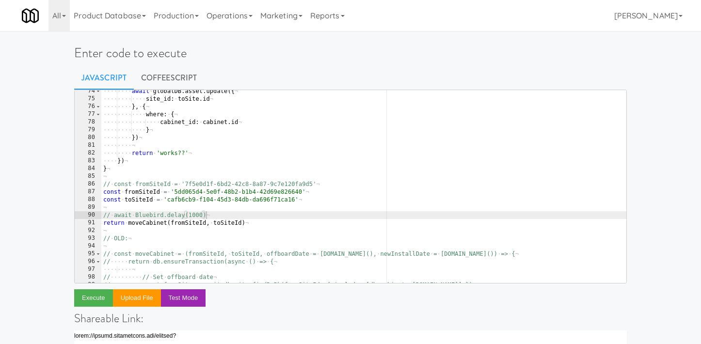
click at [101, 80] on link "Javascript" at bounding box center [104, 78] width 60 height 24
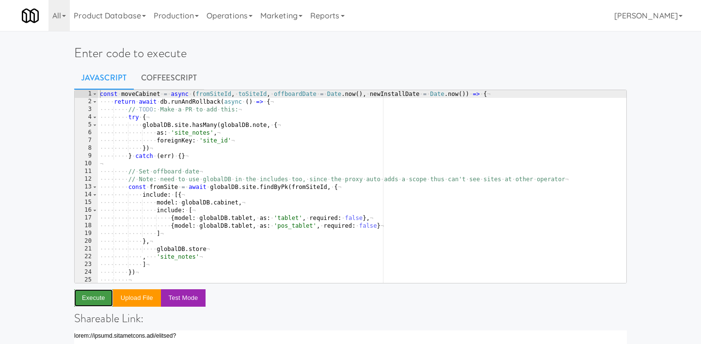
click at [95, 300] on button "Execute" at bounding box center [93, 298] width 39 height 17
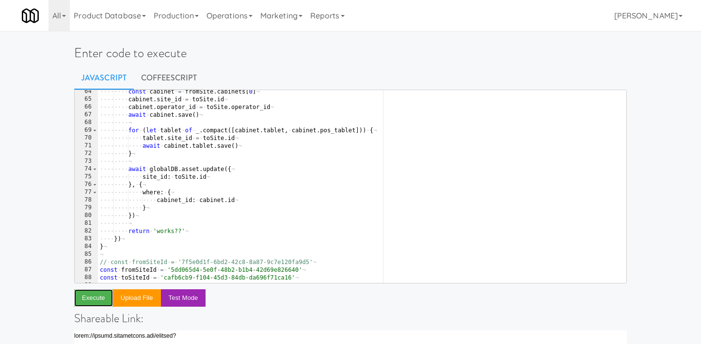
scroll to position [618, 0]
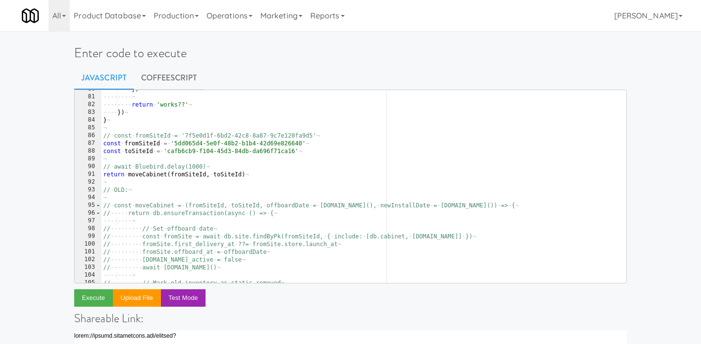
click at [170, 166] on div "···· ···· }) ¬ ···· ···· ¬ ···· ···· return · 'works??' ¬ ···· }) ¬ } ¬ ¬ // · …" at bounding box center [363, 189] width 525 height 209
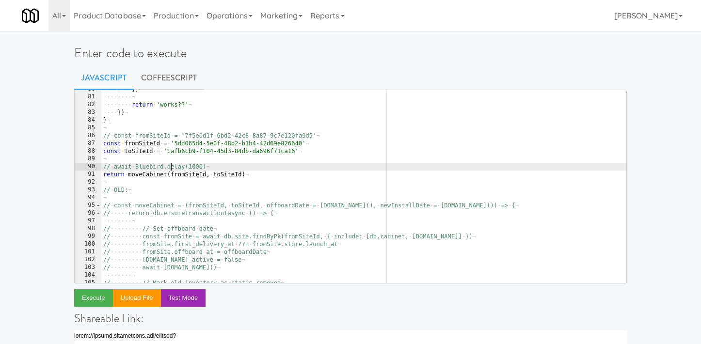
type textarea "await Bluebird.delay(1000)"
click at [81, 306] on button "Execute" at bounding box center [93, 298] width 39 height 17
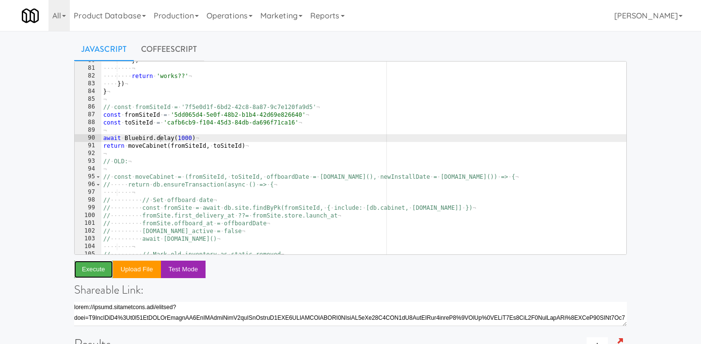
scroll to position [10, 0]
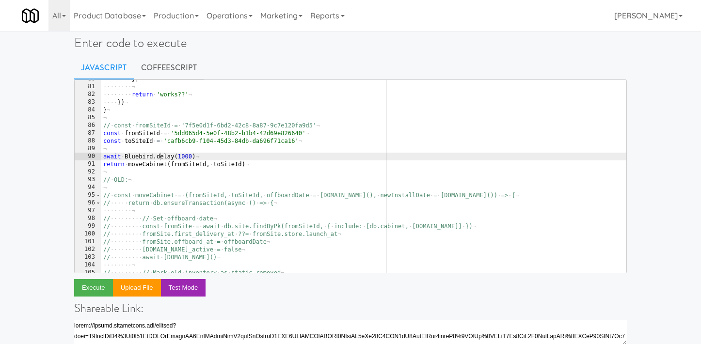
click at [164, 160] on div "···· ···· }) ¬ ···· ···· ¬ ···· ···· return · 'works??' ¬ ···· }) ¬ } ¬ ¬ // · …" at bounding box center [363, 179] width 525 height 209
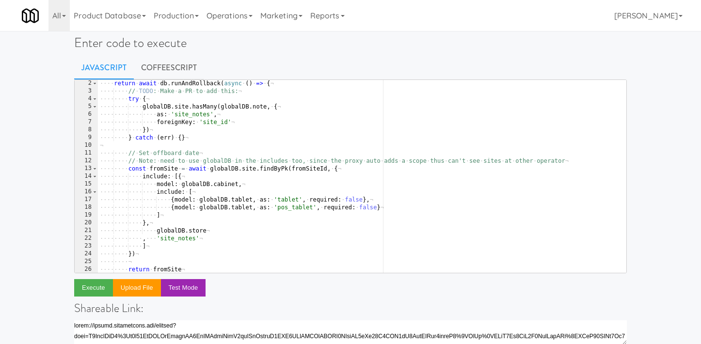
scroll to position [0, 0]
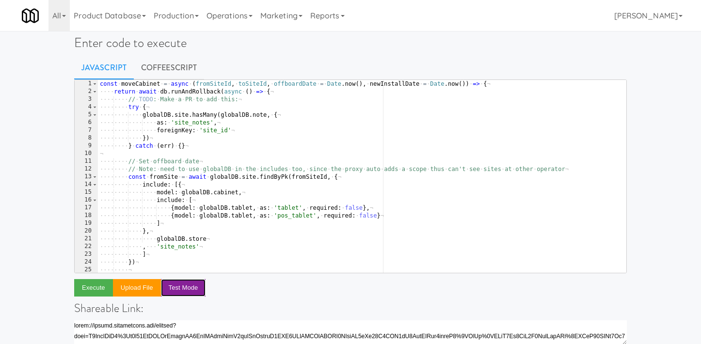
click at [196, 296] on button "Test Mode" at bounding box center [183, 287] width 45 height 17
click at [202, 285] on button "Normal Mode" at bounding box center [188, 287] width 54 height 17
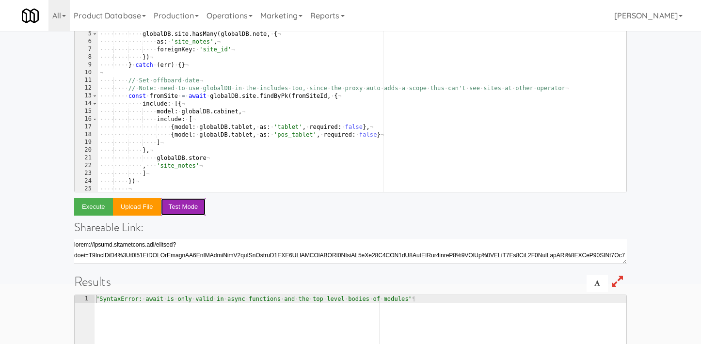
scroll to position [118, 0]
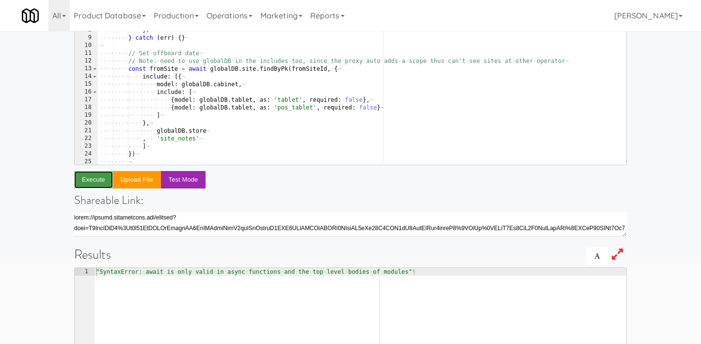
click at [94, 187] on button "Execute" at bounding box center [93, 179] width 39 height 17
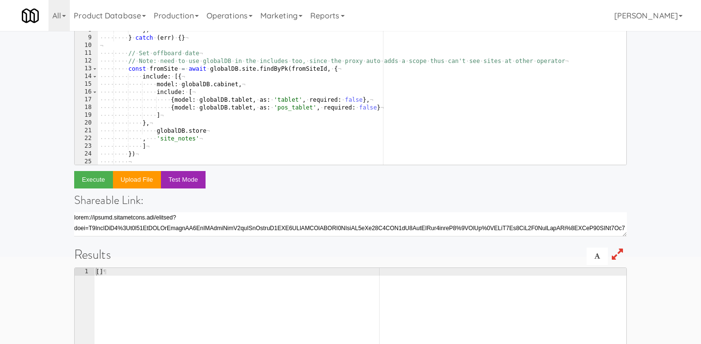
click at [264, 190] on div "return moveCabinet(fromSiteId, toSiteId) 1 2 3 4 5 6 7 8 9 10 11 12 13 14 15 16…" at bounding box center [350, 216] width 553 height 490
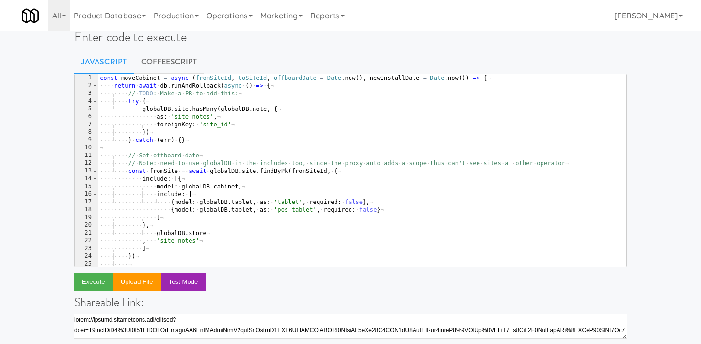
scroll to position [0, 0]
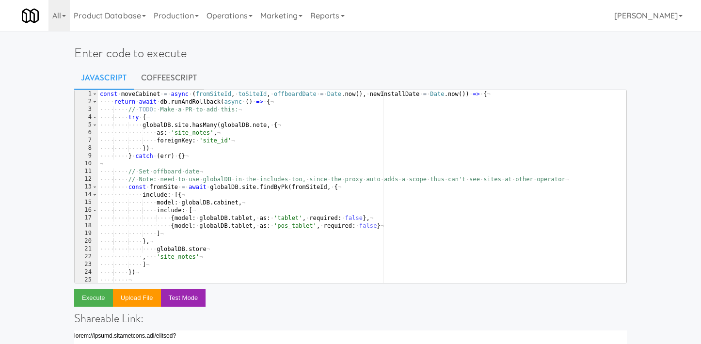
type textarea "const moveCabinet = async (fromSiteId, toSiteId, offboardDate = Date.now(), new…"
click at [494, 94] on div "const · moveCabinet · = · async · ( fromSiteId , · toSiteId , · offboardDate · …" at bounding box center [362, 194] width 529 height 209
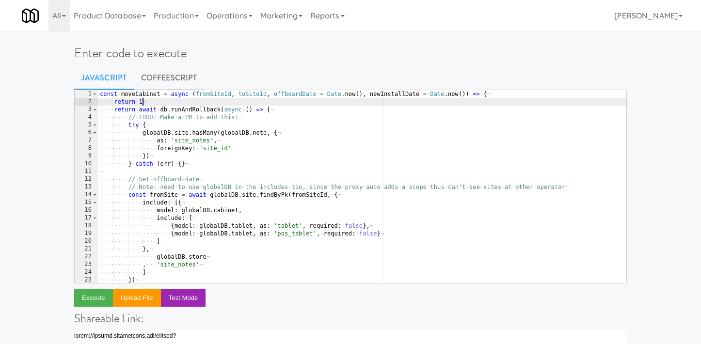
scroll to position [0, 3]
click at [79, 296] on button "Execute" at bounding box center [93, 298] width 39 height 17
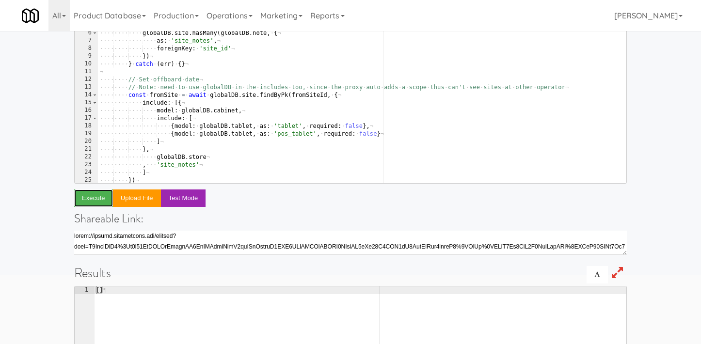
scroll to position [0, 0]
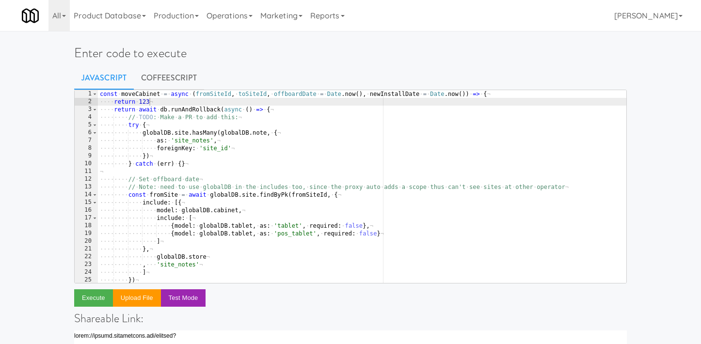
click at [139, 106] on div "const · moveCabinet · = · async · ( fromSiteId , · toSiteId , · offboardDate · …" at bounding box center [362, 194] width 529 height 209
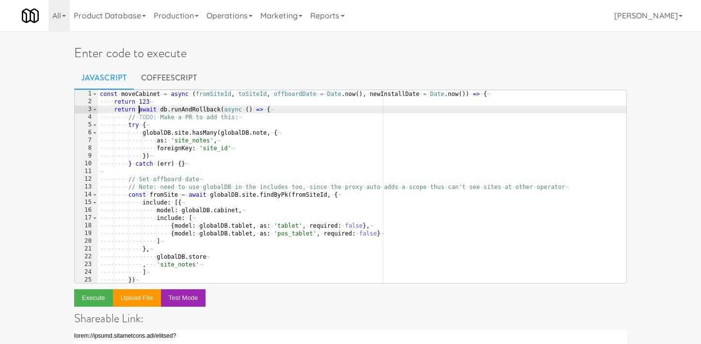
click at [139, 106] on div "const · moveCabinet · = · async · ( fromSiteId , · toSiteId , · offboardDate · …" at bounding box center [362, 194] width 529 height 209
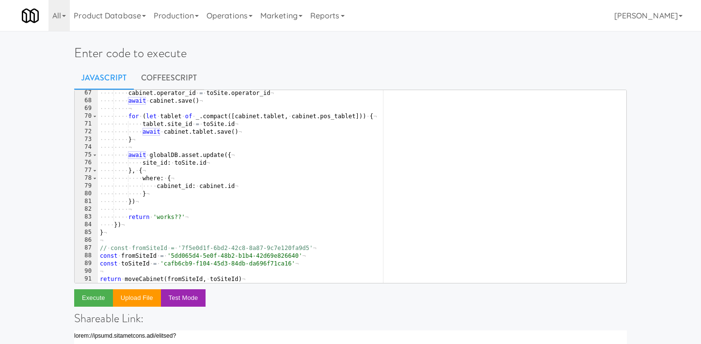
scroll to position [530, 0]
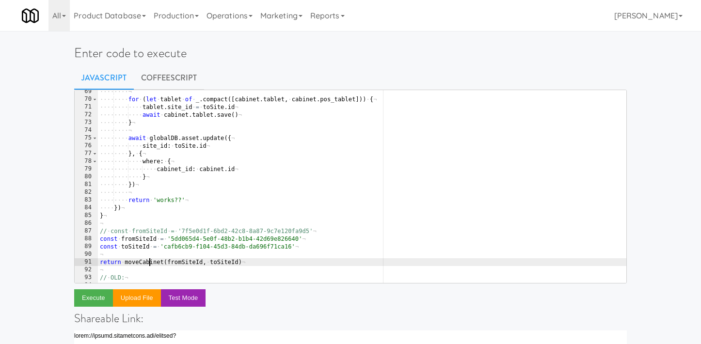
click at [151, 259] on div "···· ···· ¬ ···· ···· for · ( let · tablet · of · _ . compact ([ cabinet . tabl…" at bounding box center [362, 192] width 529 height 209
type textarea "return moveCabinet(fromSiteId, toSiteId)"
click at [151, 259] on div "···· ···· ¬ ···· ···· for · ( let · tablet · of · _ . compact ([ cabinet . tabl…" at bounding box center [362, 192] width 529 height 209
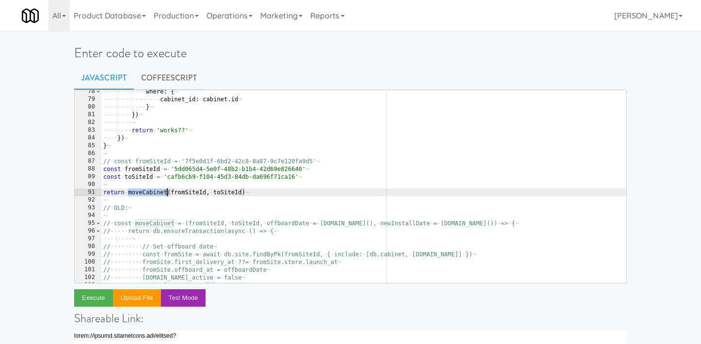
scroll to position [607, 0]
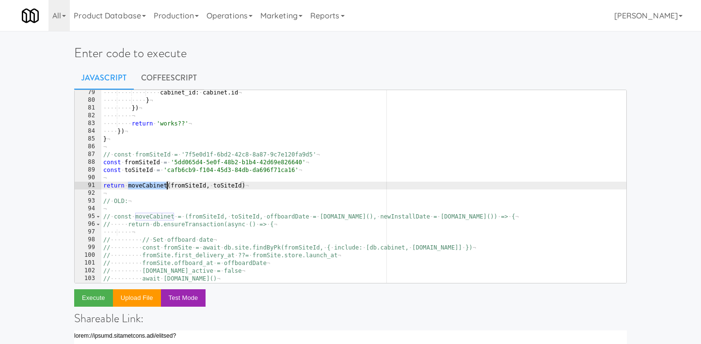
click at [128, 180] on div "···· ···· ···· ···· cabinet_id : · cabinet . id ¬ ···· ···· ···· } ¬ ···· ···· …" at bounding box center [363, 193] width 525 height 209
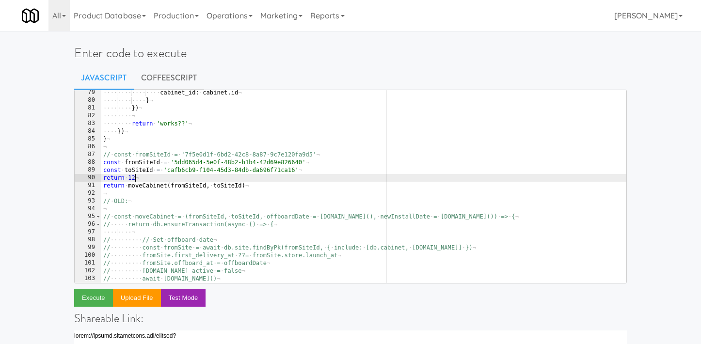
scroll to position [0, 2]
click at [82, 294] on button "Execute" at bounding box center [93, 298] width 39 height 17
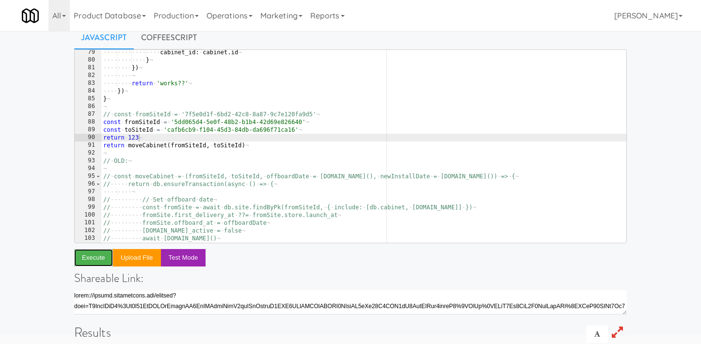
scroll to position [11, 0]
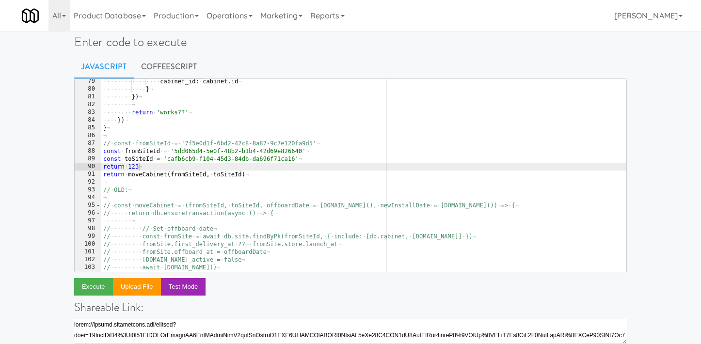
click at [121, 168] on div "···· ···· ···· ···· cabinet_id : · cabinet . id ¬ ···· ···· ···· } ¬ ···· ···· …" at bounding box center [363, 182] width 525 height 209
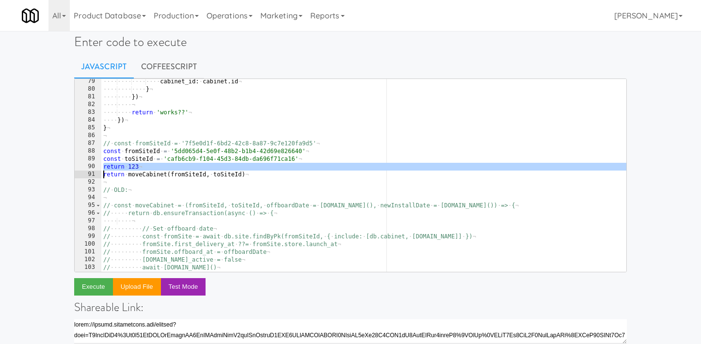
click at [121, 168] on div "···· ···· ···· ···· cabinet_id : · cabinet . id ¬ ···· ···· ···· } ¬ ···· ···· …" at bounding box center [363, 182] width 525 height 209
type textarea "return moveCabinet(fromSiteId, toSiteId)"
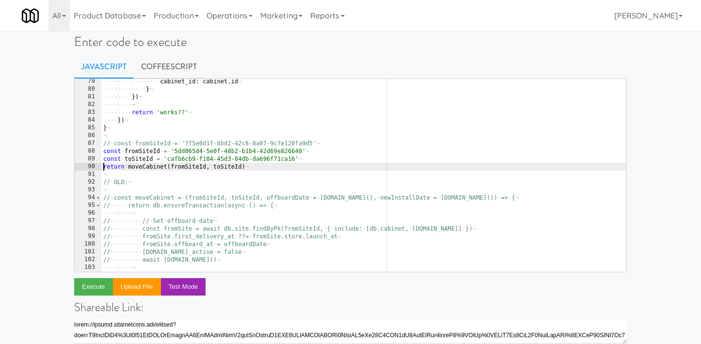
click at [124, 135] on div "···· ···· ···· ···· cabinet_id : · cabinet . id ¬ ···· ···· ···· } ¬ ···· ···· …" at bounding box center [363, 182] width 525 height 209
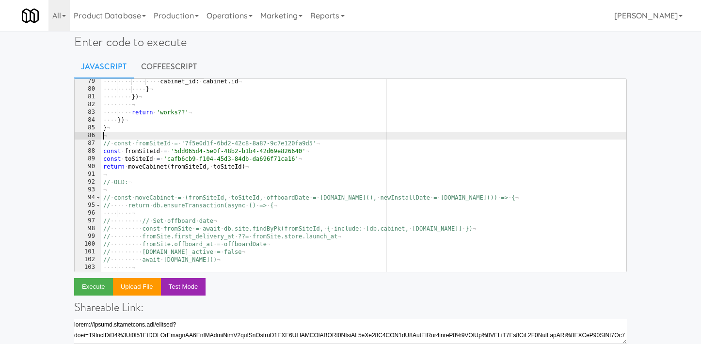
scroll to position [0, 0]
click at [123, 126] on div "···· ···· ···· ···· cabinet_id : · cabinet . id ¬ ···· ···· ···· } ¬ ···· ···· …" at bounding box center [363, 182] width 525 height 209
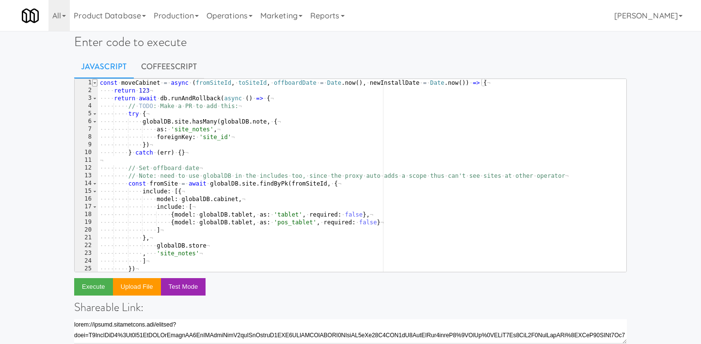
click at [94, 83] on span at bounding box center [94, 83] width 5 height 8
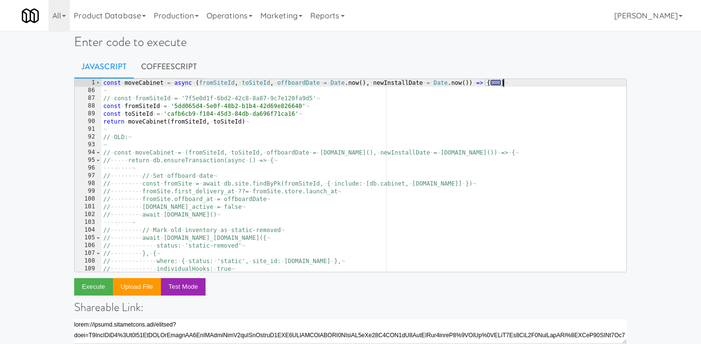
click at [94, 82] on div "1" at bounding box center [88, 83] width 27 height 8
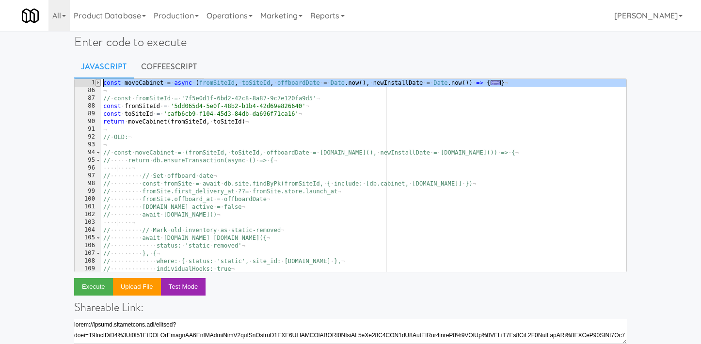
click at [98, 83] on span at bounding box center [98, 83] width 5 height 8
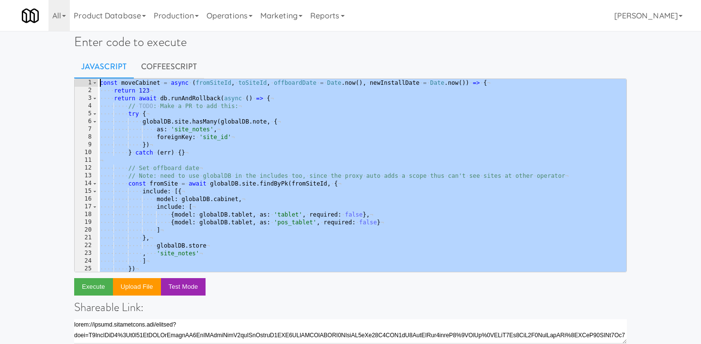
click at [140, 121] on div "const · moveCabinet · = · async · ( fromSiteId , · toSiteId , · offboardDate · …" at bounding box center [362, 183] width 529 height 209
type textarea "// const toSiteId = 'cafb6cb9-f104-45d3-84db-da696f71ca16' // return moveCabine…"
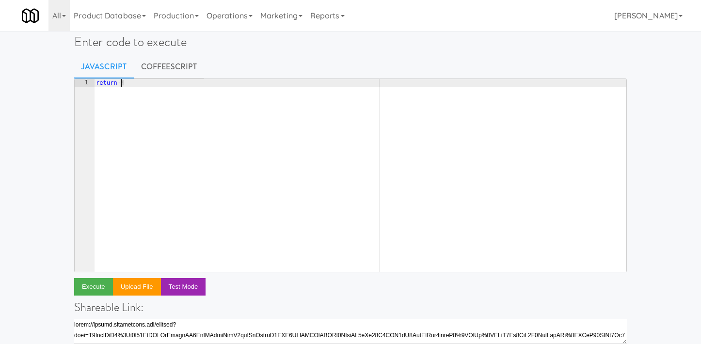
scroll to position [0, 1]
click at [94, 279] on button "Execute" at bounding box center [93, 286] width 39 height 17
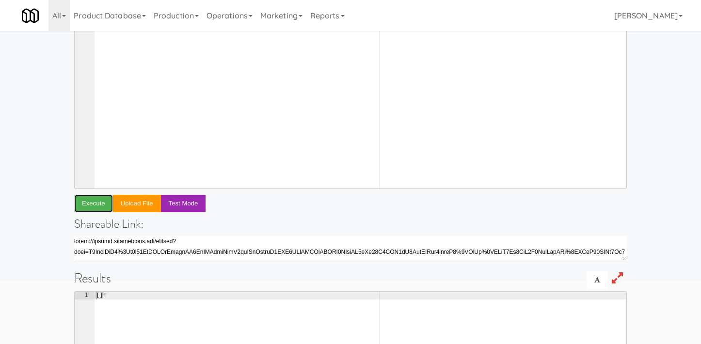
scroll to position [37, 0]
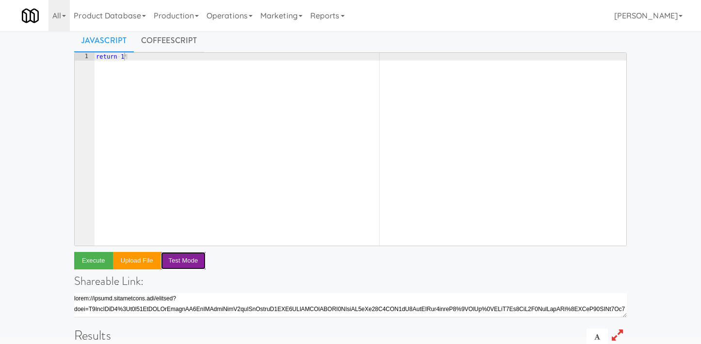
click at [185, 262] on button "Test Mode" at bounding box center [183, 260] width 45 height 17
click at [96, 261] on button "Execute" at bounding box center [93, 260] width 39 height 17
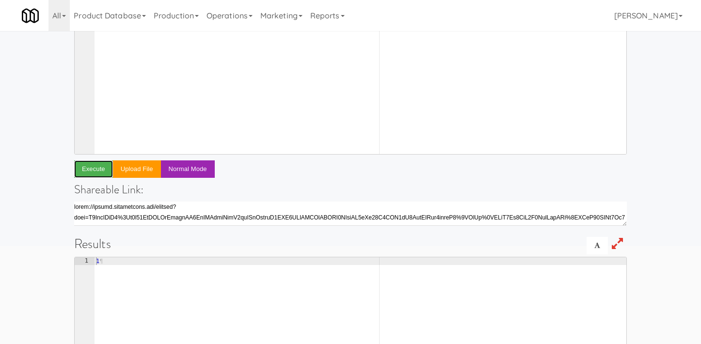
scroll to position [0, 0]
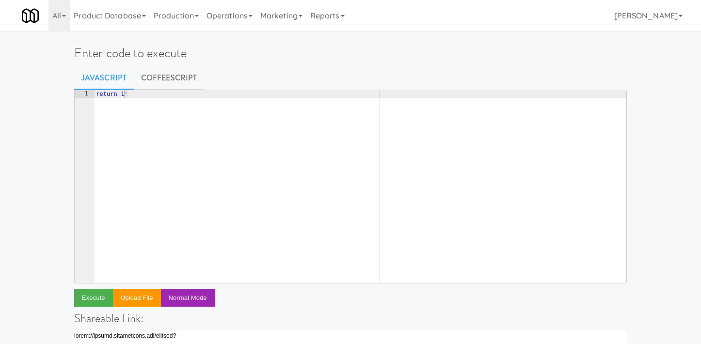
click at [147, 187] on div "return · 1 ¶" at bounding box center [360, 194] width 533 height 209
click at [158, 152] on div "return · 1 ¶" at bounding box center [360, 194] width 533 height 209
paste textarea "// return moveCabinet(fromSiteId, toSiteId)"
type textarea "// return moveCabinet(fromSiteId, toSiteId)"
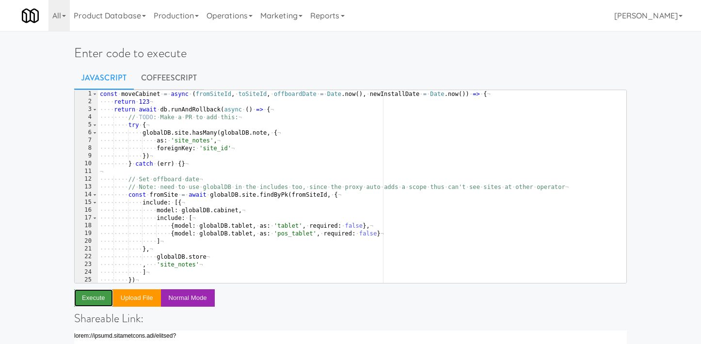
click at [91, 298] on button "Execute" at bounding box center [93, 298] width 39 height 17
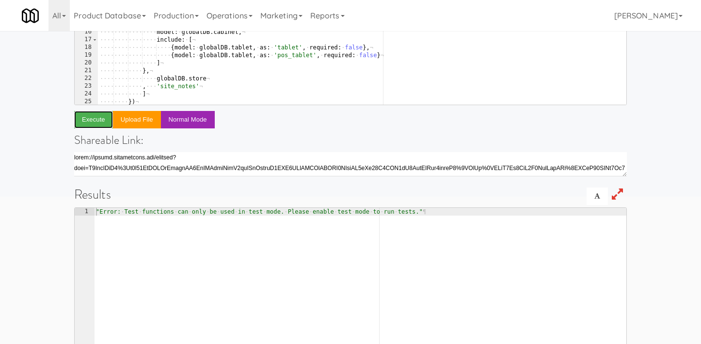
scroll to position [199, 0]
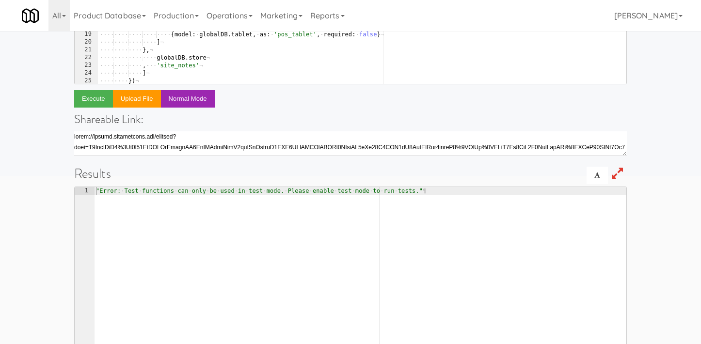
click at [97, 108] on div "// return moveCabinet(fromSiteId, toSiteId) 1 2 3 4 5 6 7 8 9 10 11 12 13 14 15…" at bounding box center [350, 135] width 553 height 490
click at [97, 103] on button "Execute" at bounding box center [93, 98] width 39 height 17
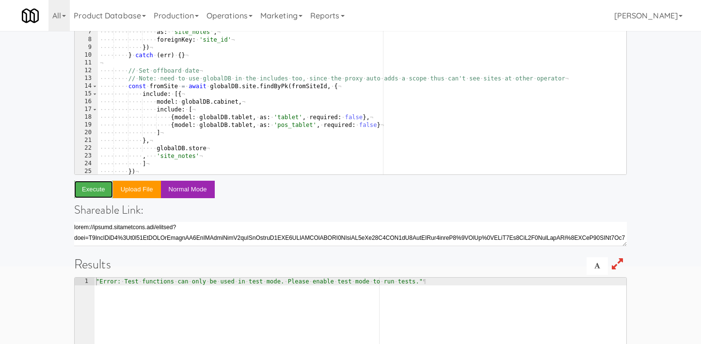
scroll to position [76, 0]
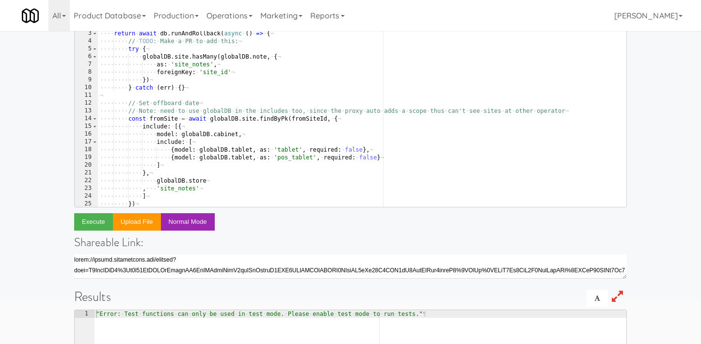
type textarea ""Error: Test functions can only be used in test mode. Please enable test mode t…"
drag, startPoint x: 126, startPoint y: 314, endPoint x: 229, endPoint y: 311, distance: 103.8
click at [237, 126] on div "const · moveCabinet · = · async · ( fromSiteId , · toSiteId , · offboardDate · …" at bounding box center [362, 118] width 529 height 209
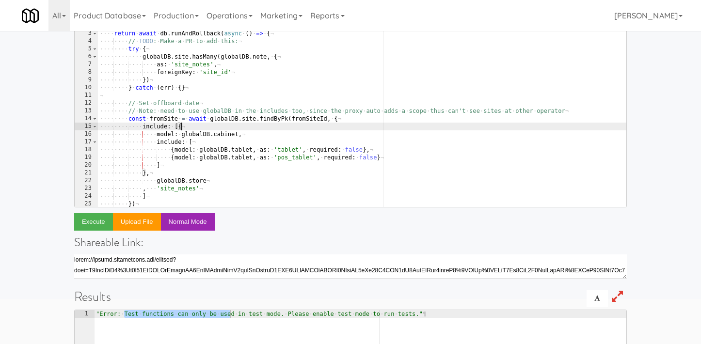
paste textarea "describe"
click at [662, 173] on div "Enter code to execute Javascript CoffeeScript include: [{ 1 2 3 4 5 6 7 8 9 10 …" at bounding box center [350, 239] width 701 height 560
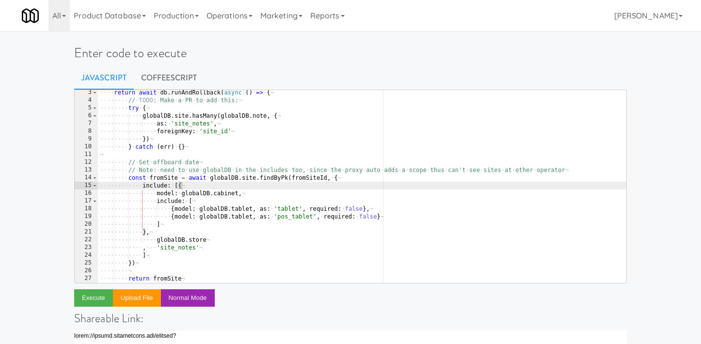
scroll to position [17, 0]
click at [40, 194] on div "Enter code to execute Javascript CoffeeScript include: [{ 3 4 5 6 7 8 9 10 11 1…" at bounding box center [350, 315] width 701 height 560
click at [233, 170] on div "···· return · await · db . runAndRollback ( async · ( ) · => · { ¬ ···· ···· //…" at bounding box center [362, 193] width 529 height 209
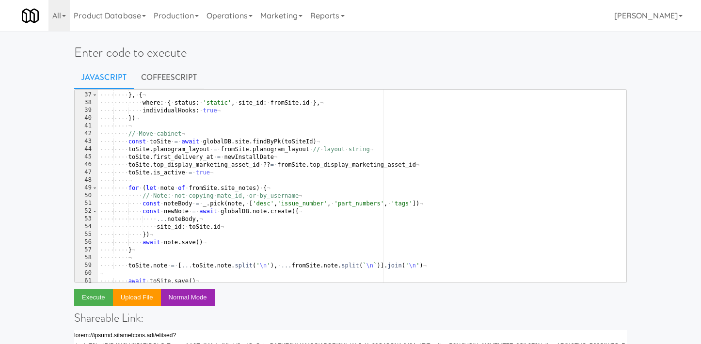
scroll to position [279, 0]
click at [350, 265] on div "···· ···· ···· status : · 'static-removed' ¬ ···· ···· } , · { ¬ ···· ···· ····…" at bounding box center [362, 186] width 529 height 209
type textarea "toSite.note = [...toSite.note.split('\n'), ...fromSite.note.split(`\n`)].join('…"
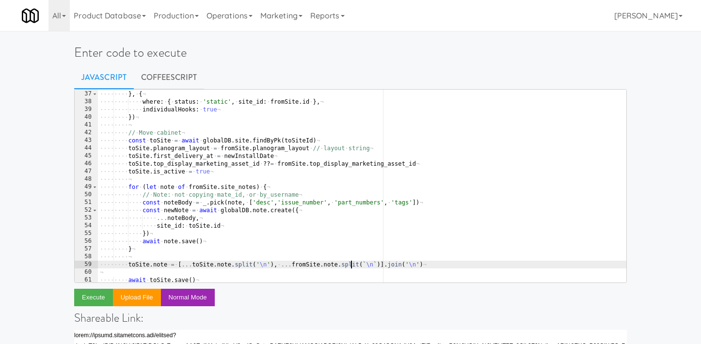
click at [350, 265] on div "···· ···· ···· status : · 'static-removed' ¬ ···· ···· } , · { ¬ ···· ···· ····…" at bounding box center [362, 186] width 529 height 209
click at [322, 259] on div "···· ···· ···· status : · 'static-removed' ¬ ···· ···· } , · { ¬ ···· ···· ····…" at bounding box center [362, 186] width 529 height 209
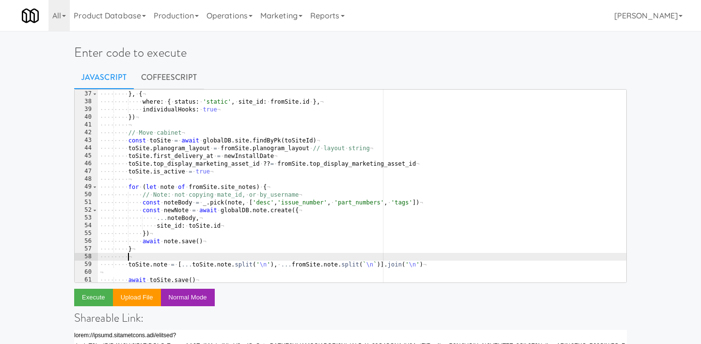
click at [322, 259] on div "···· ···· ···· status : · 'static-removed' ¬ ···· ···· } , · { ¬ ···· ···· ····…" at bounding box center [362, 186] width 529 height 209
click at [320, 269] on div "···· ···· ···· status : · 'static-removed' ¬ ···· ···· } , · { ¬ ···· ···· ····…" at bounding box center [362, 186] width 529 height 209
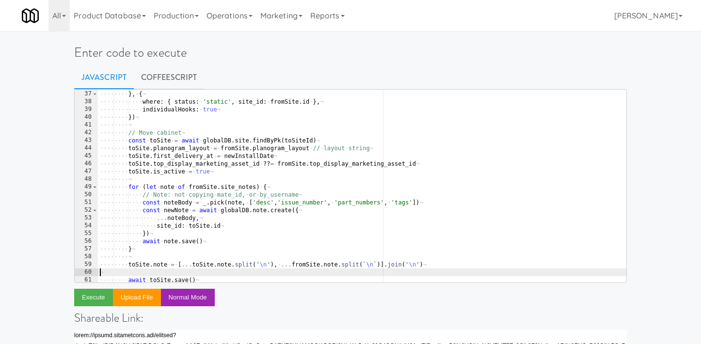
scroll to position [0, 0]
click at [320, 269] on div "···· ···· ···· status : · 'static-removed' ¬ ···· ···· } , · { ¬ ···· ···· ····…" at bounding box center [362, 186] width 529 height 209
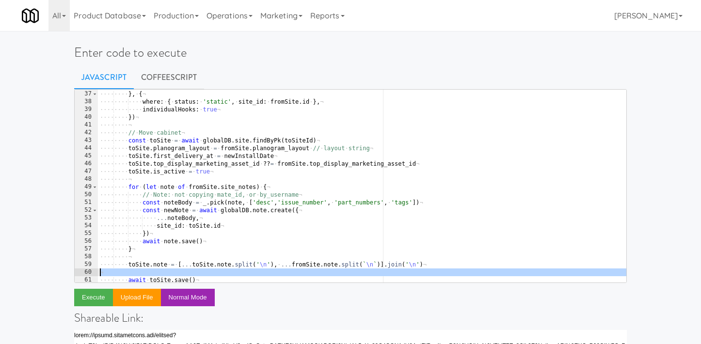
click at [332, 264] on div "···· ···· ···· status : · 'static-removed' ¬ ···· ···· } , · { ¬ ···· ···· ····…" at bounding box center [362, 186] width 529 height 209
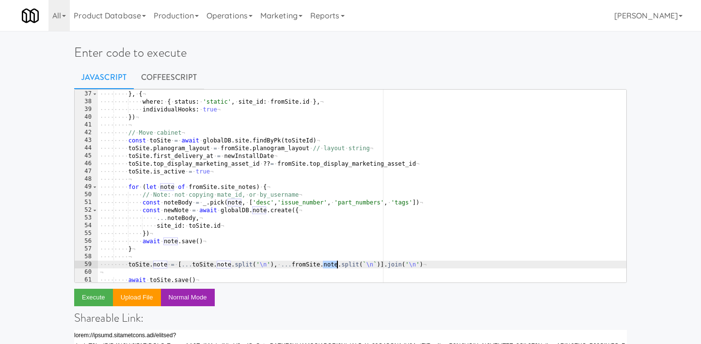
click at [332, 264] on div "···· ···· ···· status : · 'static-removed' ¬ ···· ···· } , · { ¬ ···· ···· ····…" at bounding box center [362, 186] width 529 height 209
type textarea "toSite.note = [...toSite.note.split('\n'), ...fromSite.note.split(`\n`)].join('…"
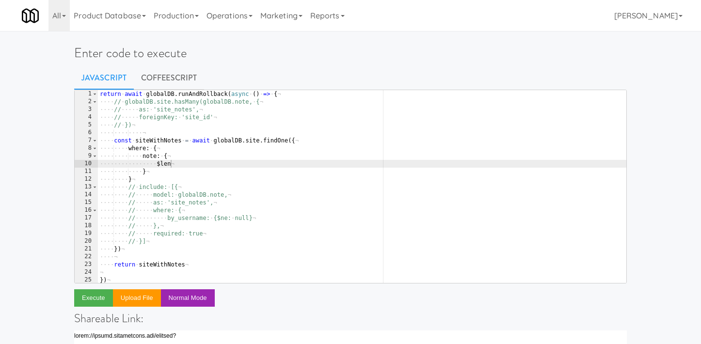
scroll to position [816, 0]
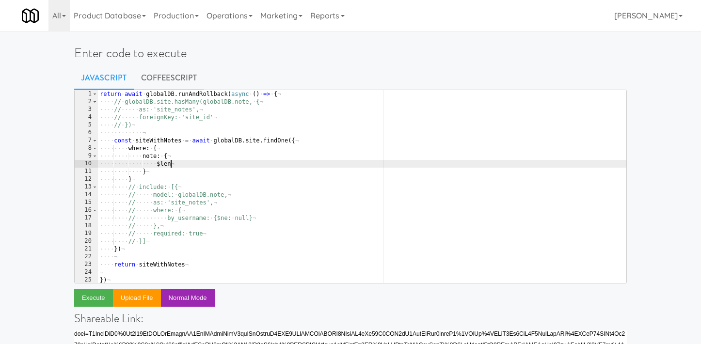
click at [286, 155] on div "return · await · globalDB . runAndRollback ( async · ( ) · => · { ¬ ···· // · g…" at bounding box center [362, 194] width 529 height 209
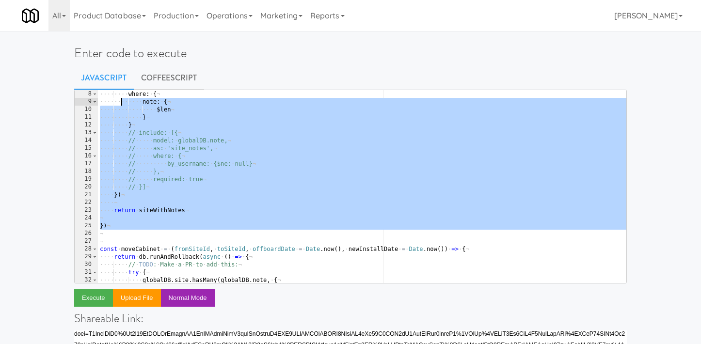
scroll to position [0, 0]
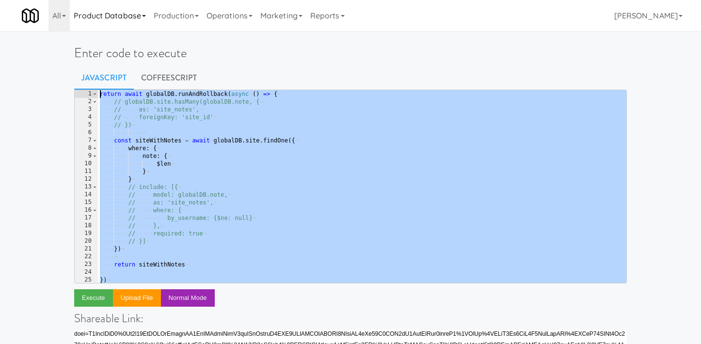
drag, startPoint x: 114, startPoint y: 235, endPoint x: 77, endPoint y: 30, distance: 208.6
click at [77, 31] on body "Okay Okay Select date: previous 2025-Sep next Su Mo Tu We Th Fr Sa 31 1 2 3 4 5…" at bounding box center [350, 203] width 701 height 344
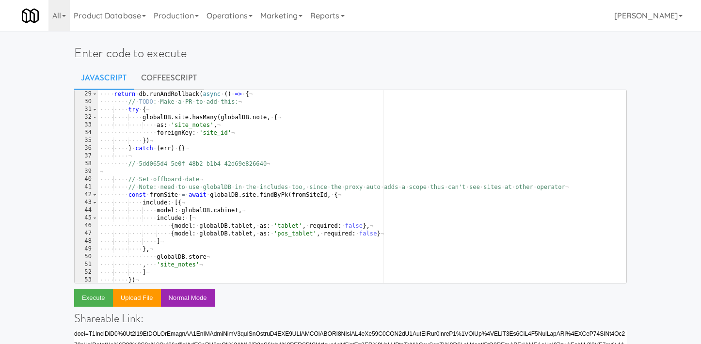
scroll to position [261, 0]
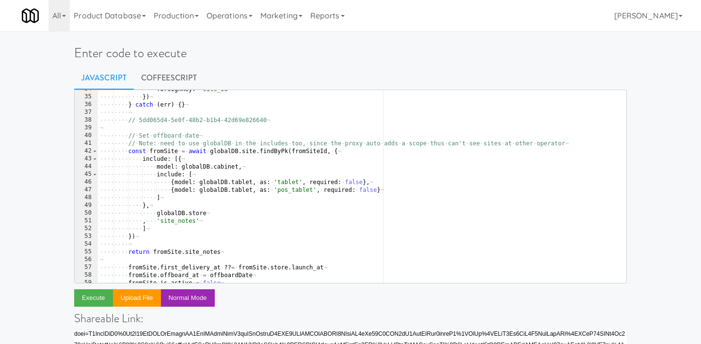
click at [302, 205] on div "···· ···· ···· ···· foreignKey : · 'site_id' ¬ ···· ···· ···· }) ¬ ···· ···· } …" at bounding box center [362, 189] width 529 height 209
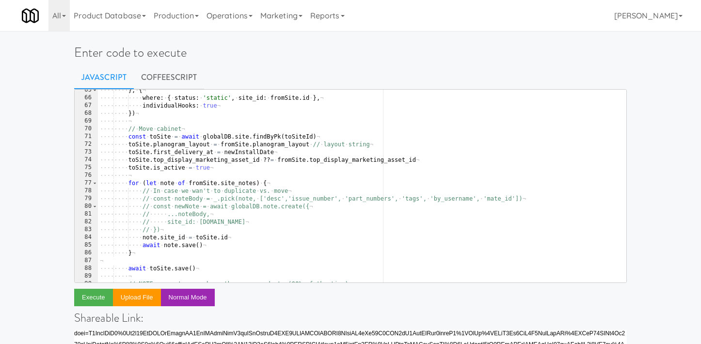
scroll to position [1, 0]
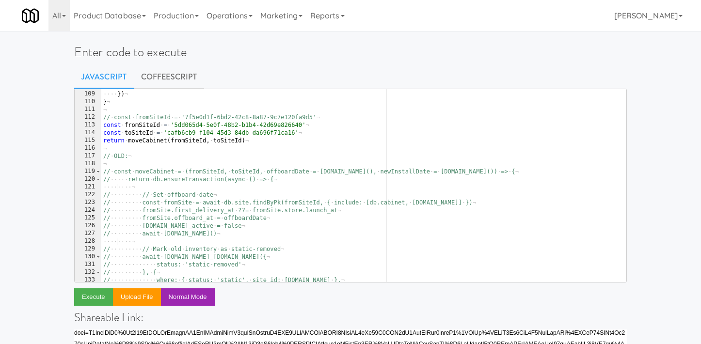
click at [302, 223] on div "···· ···· }) ¬ ···· }) ¬ } ¬ ¬ // · const · fromSiteId · = · '7f5e0d1f-6bd2-42c…" at bounding box center [363, 186] width 525 height 209
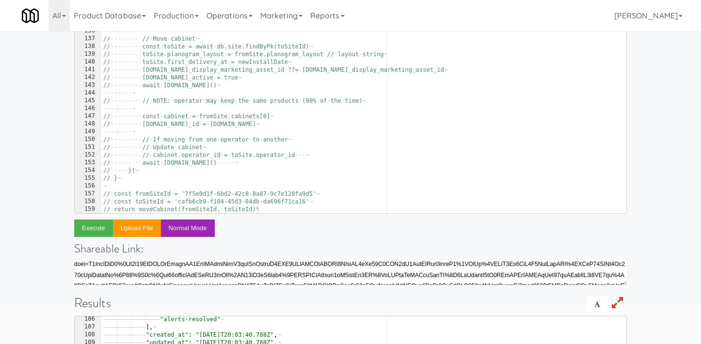
scroll to position [73, 0]
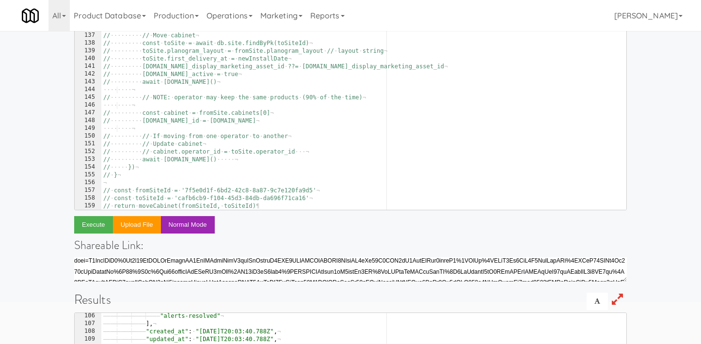
click at [331, 100] on div "// ········· }) ¬ ···· ···· ¬ // ········· // · Move · cabinet ¬ // ········· c…" at bounding box center [363, 120] width 525 height 209
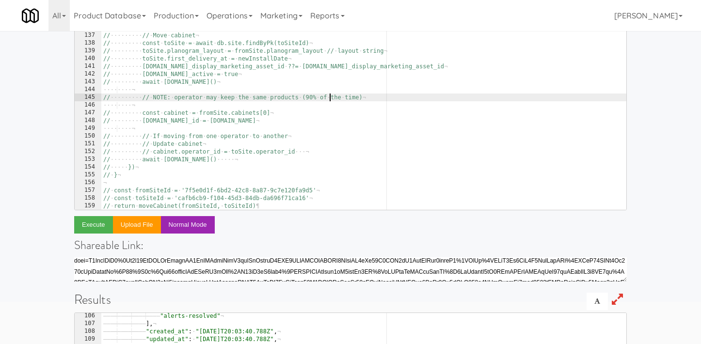
click at [684, 171] on div "Enter code to execute Javascript CoffeeScript // // NOTE: operator may keep the…" at bounding box center [350, 242] width 701 height 560
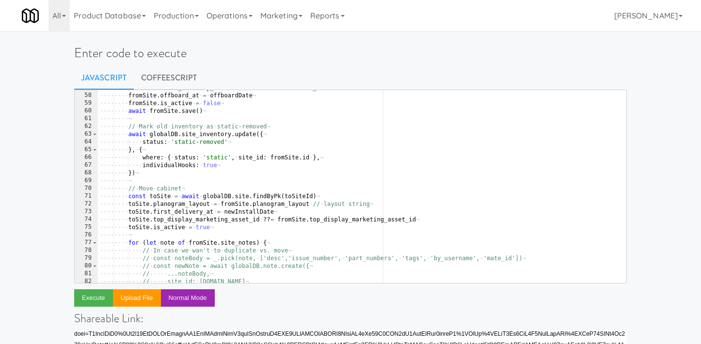
scroll to position [303, 0]
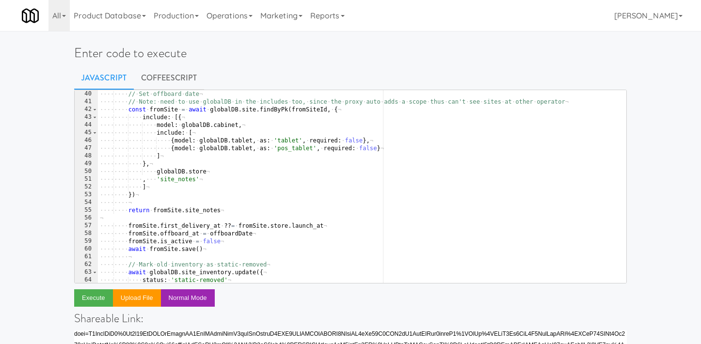
type textarea "},"
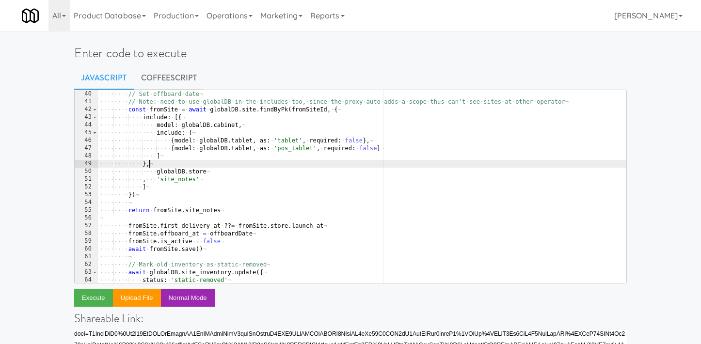
click at [553, 166] on div "¬ ···· ···· // · Set · offboard · date ¬ ···· ···· // · Note: · need · to · use…" at bounding box center [362, 186] width 529 height 209
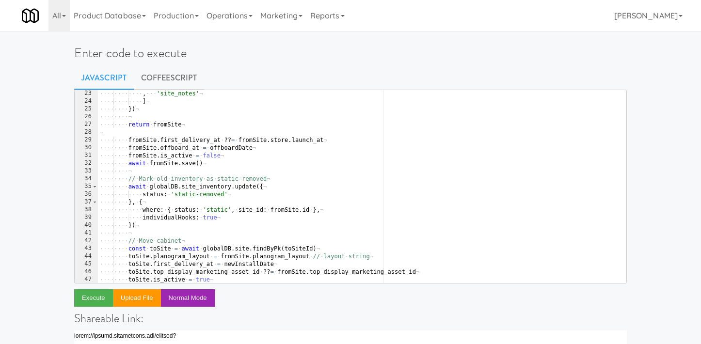
scroll to position [312, 0]
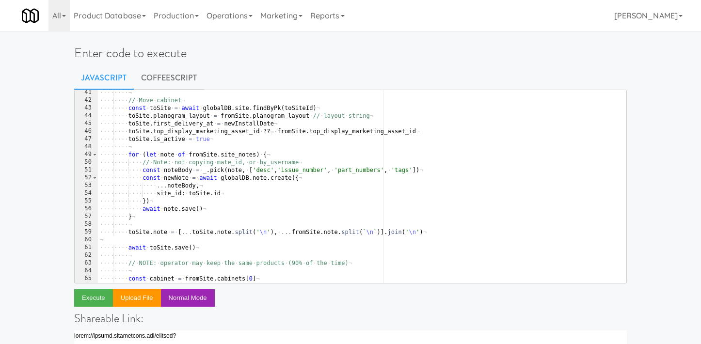
click at [243, 228] on div "···· ···· ¬ ···· ···· // · Move · cabinet ¬ ···· ···· const · toSite · = · awai…" at bounding box center [362, 193] width 529 height 209
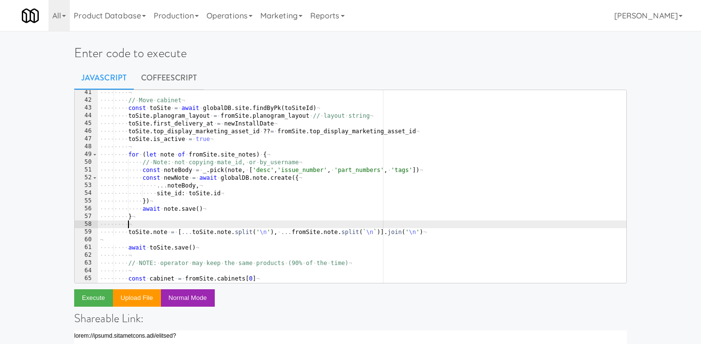
click at [243, 228] on div "···· ···· ¬ ···· ···· // · Move · cabinet ¬ ···· ···· const · toSite · = · awai…" at bounding box center [362, 193] width 529 height 209
click at [243, 235] on div "···· ···· ¬ ···· ···· // · Move · cabinet ¬ ···· ···· const · toSite · = · awai…" at bounding box center [362, 193] width 529 height 209
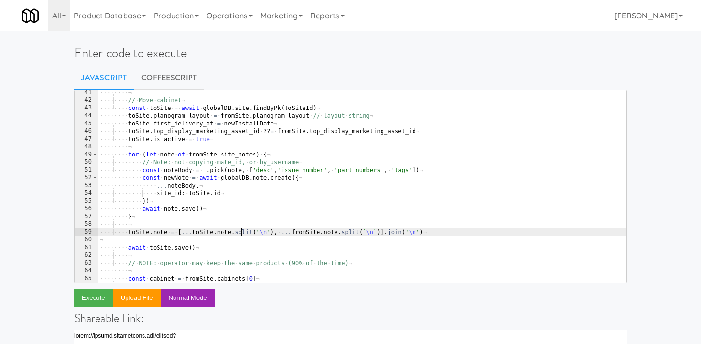
click at [243, 235] on div "···· ···· ¬ ···· ···· // · Move · cabinet ¬ ···· ···· const · toSite · = · awai…" at bounding box center [362, 193] width 529 height 209
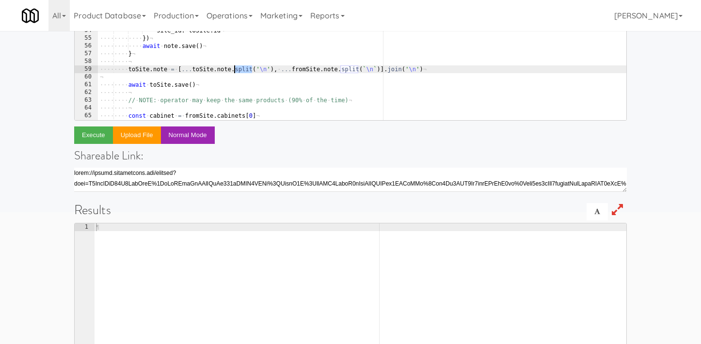
scroll to position [150, 0]
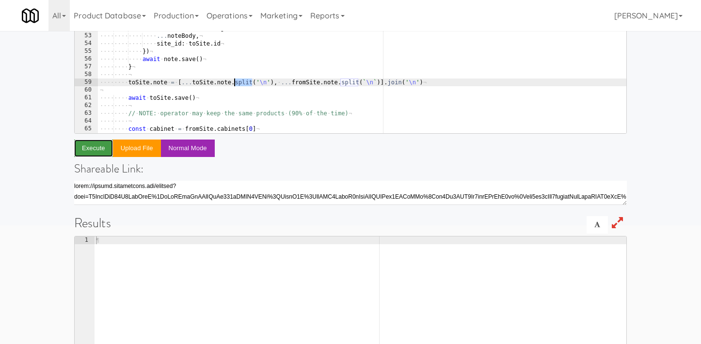
click at [97, 152] on button "Execute" at bounding box center [93, 148] width 39 height 17
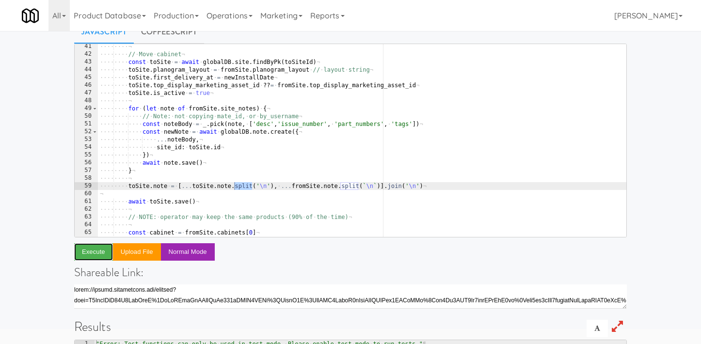
scroll to position [34, 0]
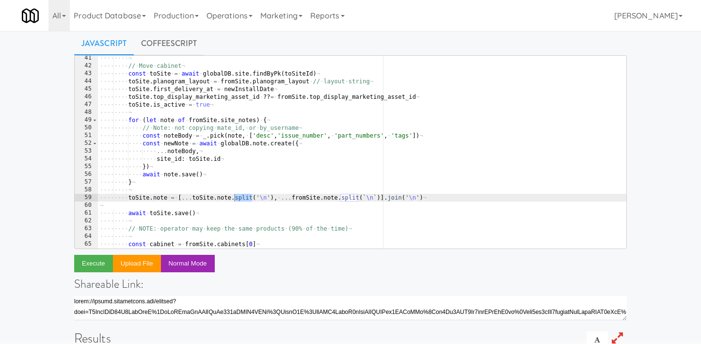
click at [255, 165] on div "···· ···· ¬ ···· ···· // · Move · cabinet ¬ ···· ···· const · toSite · = · awai…" at bounding box center [362, 158] width 529 height 209
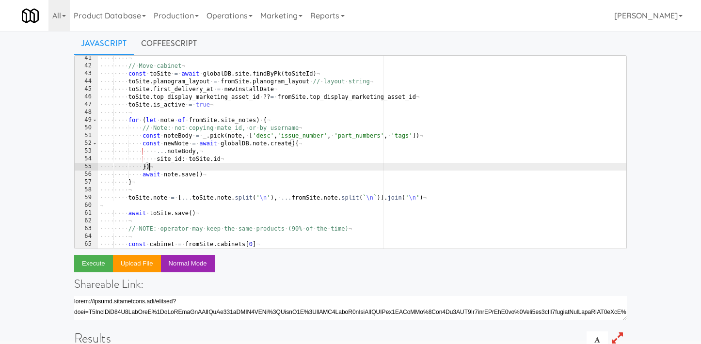
click at [184, 196] on div "···· ···· ¬ ···· ···· // · Move · cabinet ¬ ···· ···· const · toSite · = · awai…" at bounding box center [362, 158] width 529 height 209
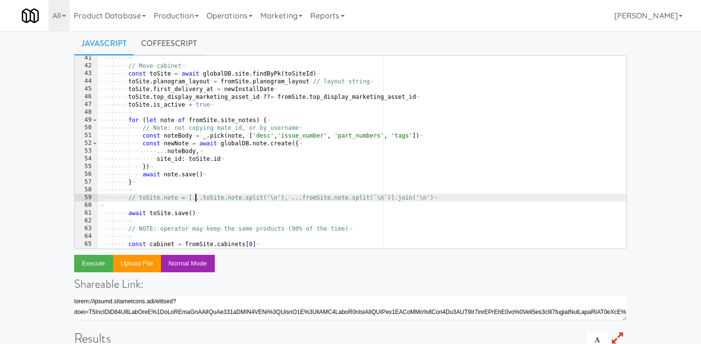
click at [258, 198] on div "···· ···· ¬ ···· ···· // · Move · cabinet ¬ ···· ···· const · toSite · = · awai…" at bounding box center [362, 158] width 529 height 209
click at [363, 195] on div "···· ···· ¬ ···· ···· // · Move · cabinet ¬ ···· ···· const · toSite · = · awai…" at bounding box center [362, 158] width 529 height 209
type textarea "// toSite.note = [...toSite.note.splIt('\n'), ...fromSite.note.splIt(`\n`)].joi…"
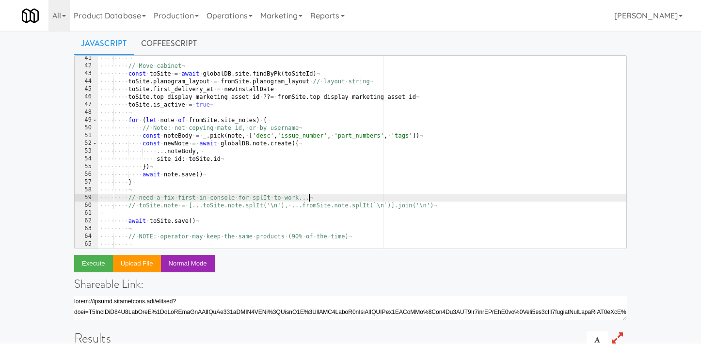
scroll to position [0, 16]
type textarea "// toSite.note = [...toSite.note.splIt('\n'), ...fromSite.note.splIt(`\n`)].joi…"
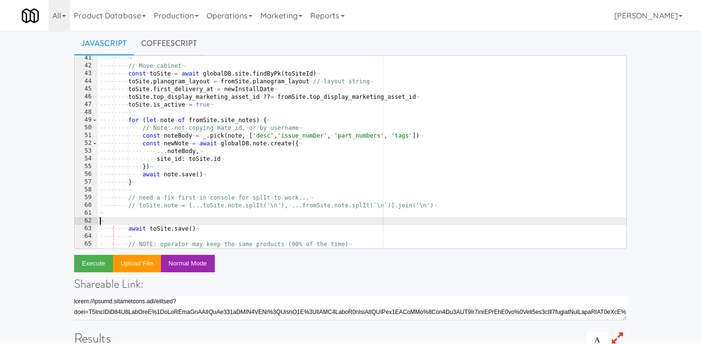
scroll to position [0, 0]
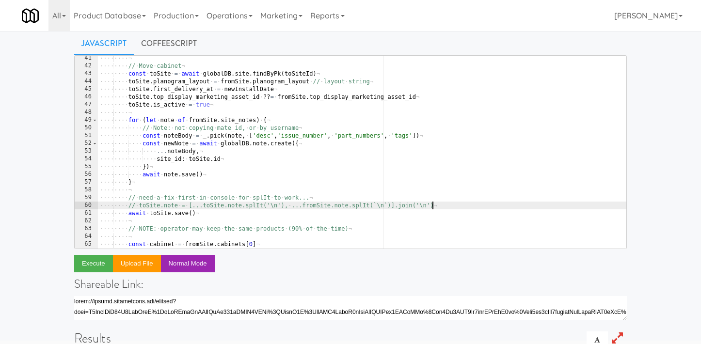
type textarea "// toSite.note = [...toSite.note.splIt('\n'), ...fromSite.note.splIt(`\n`)].joi…"
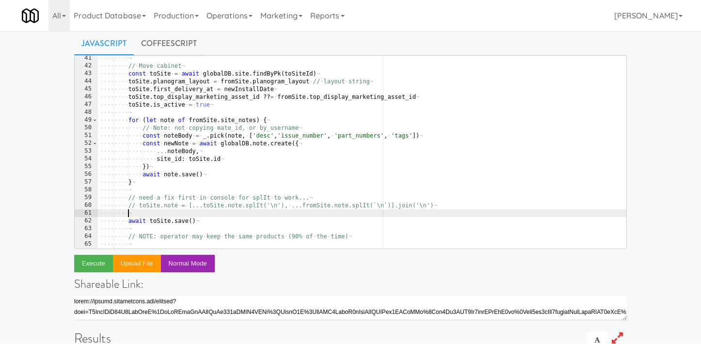
scroll to position [0, 2]
type textarea "t"
click at [157, 214] on div "···· ···· ¬ ···· ···· // · Move · cabinet ¬ ···· ···· const · toSite · = · awai…" at bounding box center [362, 158] width 529 height 209
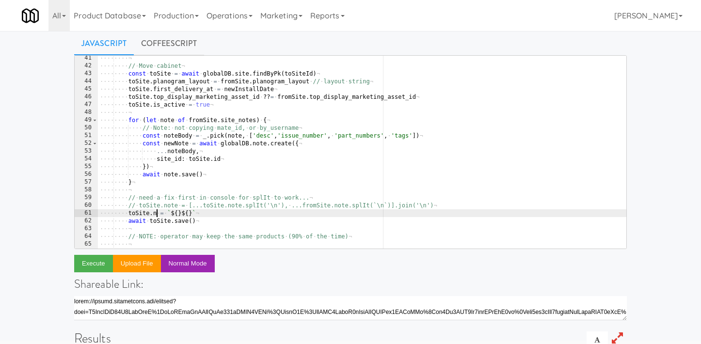
scroll to position [0, 5]
drag, startPoint x: 167, startPoint y: 213, endPoint x: 128, endPoint y: 213, distance: 39.3
click at [128, 213] on div "···· ···· ¬ ···· ···· // · Move · cabinet ¬ ···· ···· const · toSite · = · awai…" at bounding box center [362, 158] width 529 height 209
click at [188, 213] on div "···· ···· ¬ ···· ···· // · Move · cabinet ¬ ···· ···· const · toSite · = · awai…" at bounding box center [362, 158] width 529 height 209
paste textarea "toSite.note"
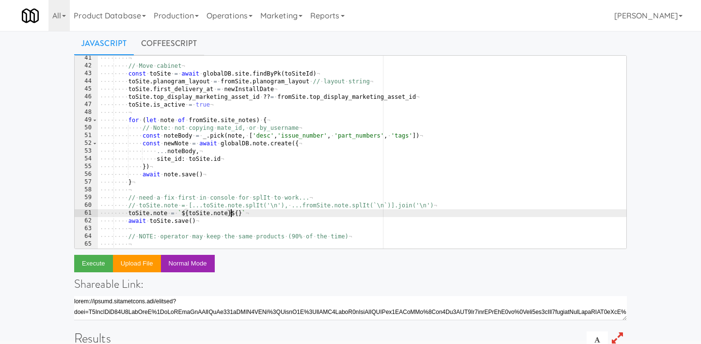
scroll to position [0, 11]
type textarea "toSite.note = `${toSite.note}\n${fromSite.note}`"
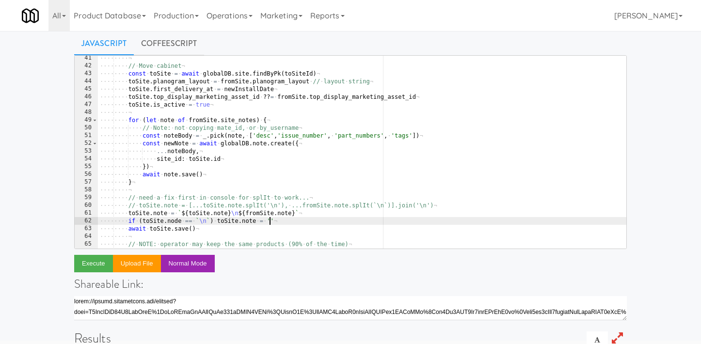
scroll to position [0, 14]
type textarea "await toSite.save()"
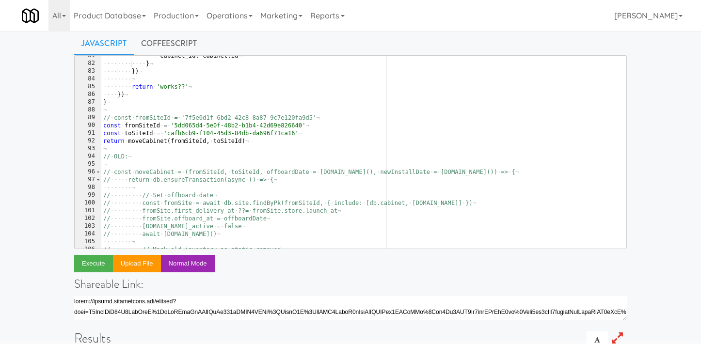
scroll to position [624, 0]
click at [86, 258] on button "Execute" at bounding box center [93, 263] width 39 height 17
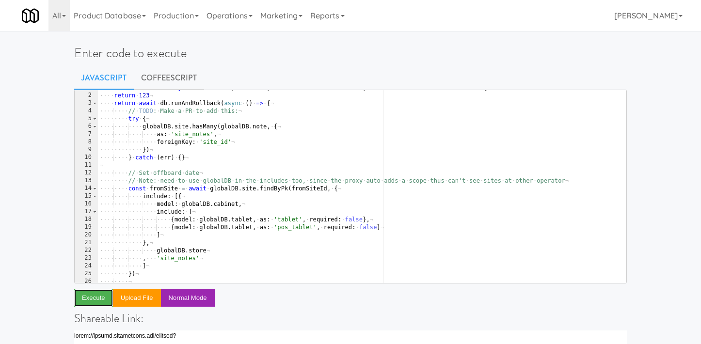
scroll to position [0, 0]
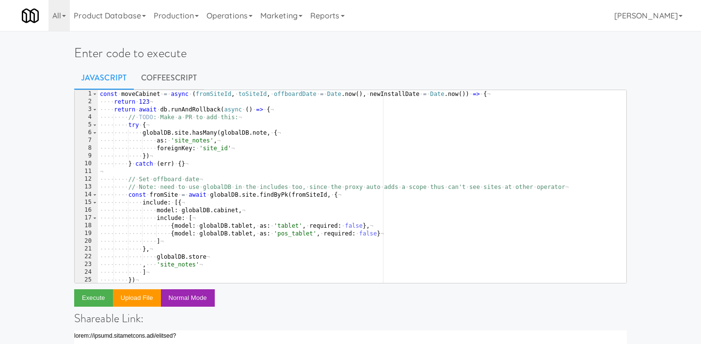
type textarea "return 123"
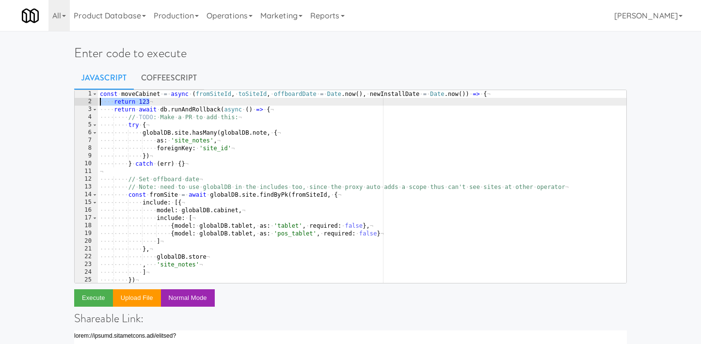
drag, startPoint x: 136, startPoint y: 103, endPoint x: 90, endPoint y: 99, distance: 45.8
click at [90, 99] on pre "return 123 1 2 3 4 5 6 7 8 9 10 11 12 13 14 15 16 17 18 19 20 21 22 23 24 25 26…" at bounding box center [350, 187] width 553 height 194
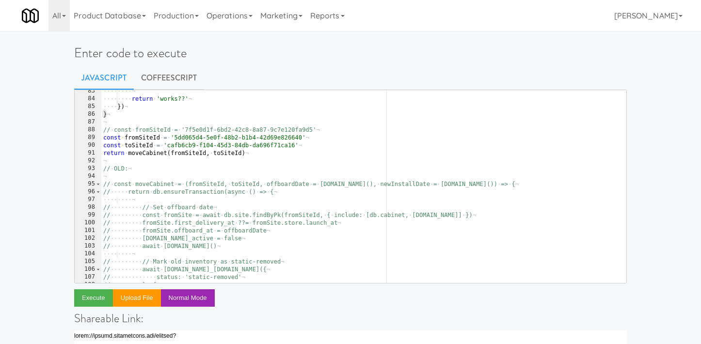
scroll to position [621, 0]
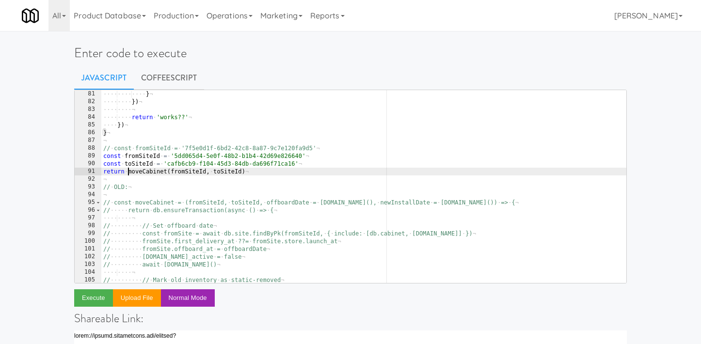
click at [127, 170] on div "···· ···· ···· ···· cabinet_id : · cabinet . id ¬ ···· ···· ···· } ¬ ···· ···· …" at bounding box center [363, 186] width 525 height 209
click at [88, 297] on button "Execute" at bounding box center [93, 298] width 39 height 17
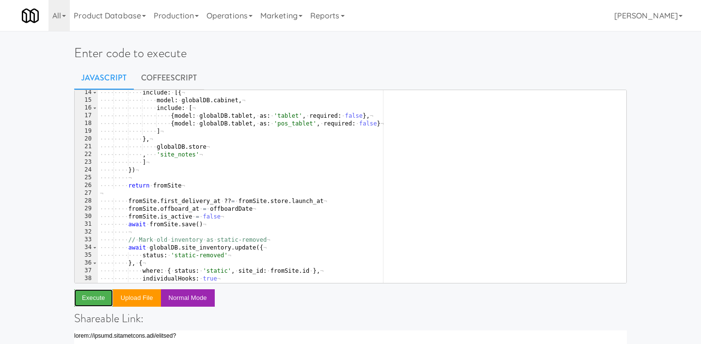
scroll to position [90, 0]
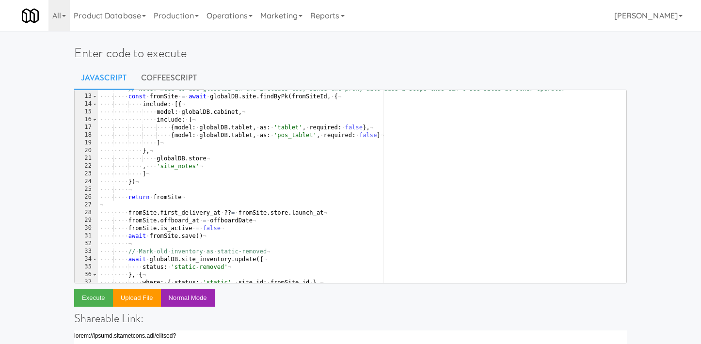
click at [166, 195] on div "···· ···· // · Note: · need · to · use · globalDB · in · the · includes · too, …" at bounding box center [362, 189] width 529 height 209
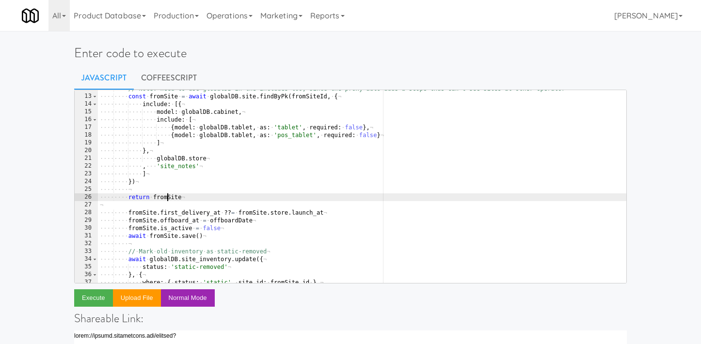
click at [166, 195] on div "···· ···· // · Note: · need · to · use · globalDB · in · the · includes · too, …" at bounding box center [362, 189] width 529 height 209
type textarea "return fromSite"
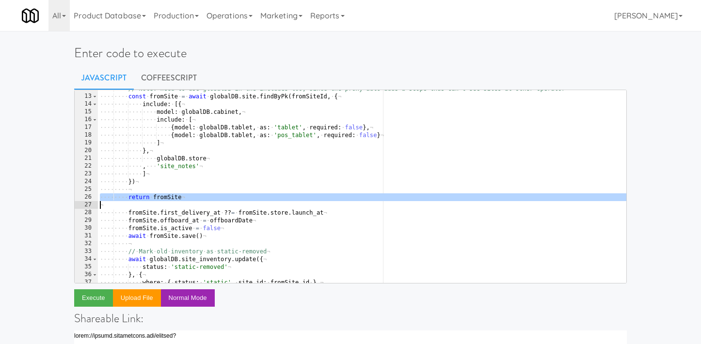
scroll to position [0, 0]
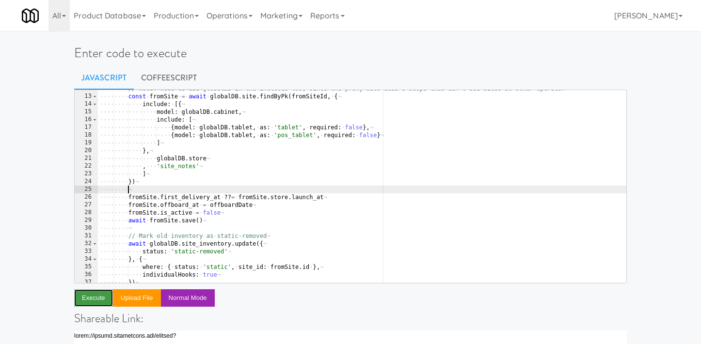
click at [91, 303] on button "Execute" at bounding box center [93, 298] width 39 height 17
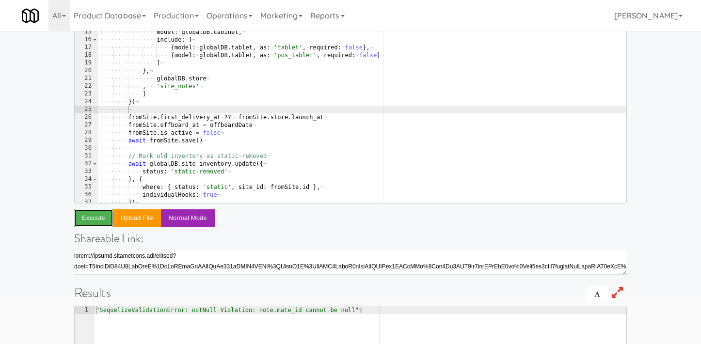
scroll to position [81, 0]
type textarea ""SequelizeValidationError: notNull Violation: note.mate_id cannot be null""
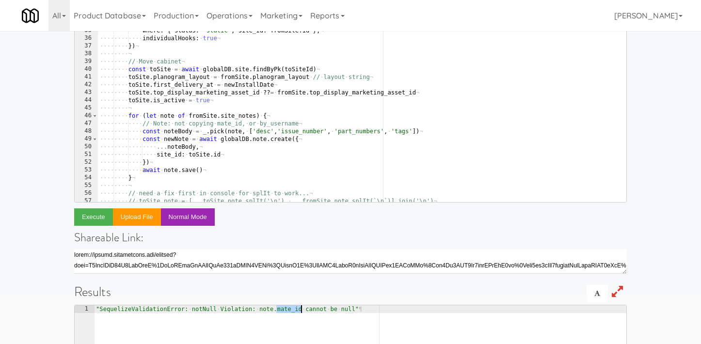
scroll to position [255, 0]
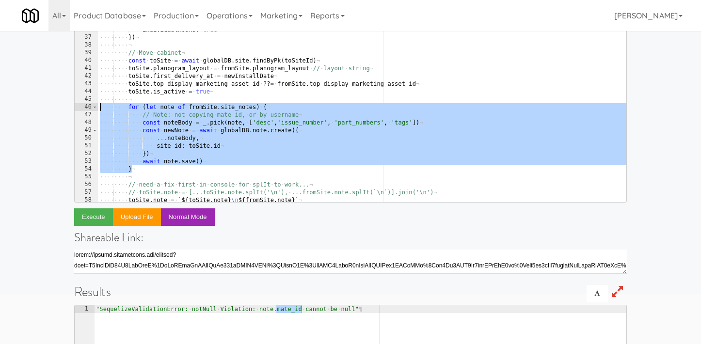
drag, startPoint x: 143, startPoint y: 169, endPoint x: 88, endPoint y: 108, distance: 81.4
click at [88, 108] on pre "} 33 34 35 36 37 38 39 40 41 42 43 44 45 46 47 48 49 50 51 52 53 54 55 56 57 58…" at bounding box center [350, 106] width 553 height 194
type textarea "// for (let note of fromSite.site_notes) { // // Note: not copying mate_id, or …"
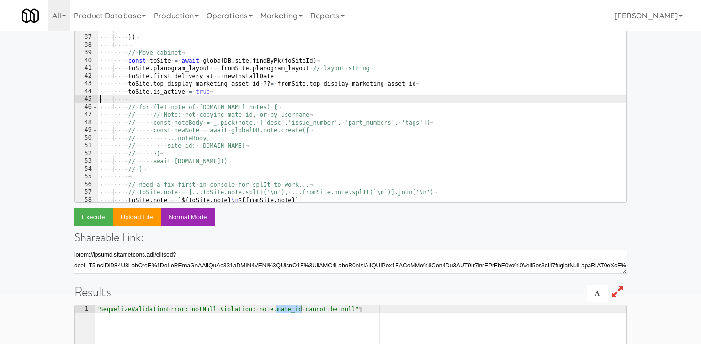
type textarea "toSite.is_active = true"
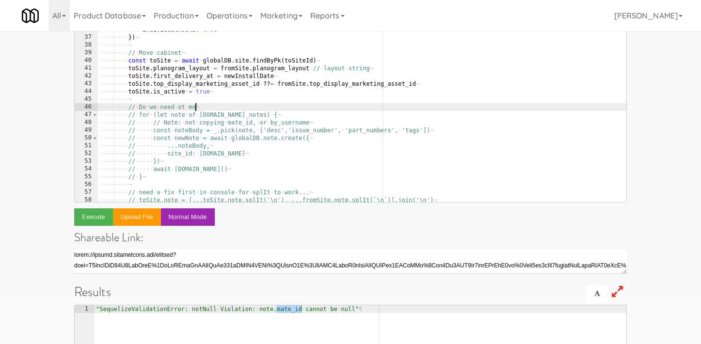
scroll to position [0, 8]
type textarea "// Do we need ot move db.notes (with site_id) as well?"
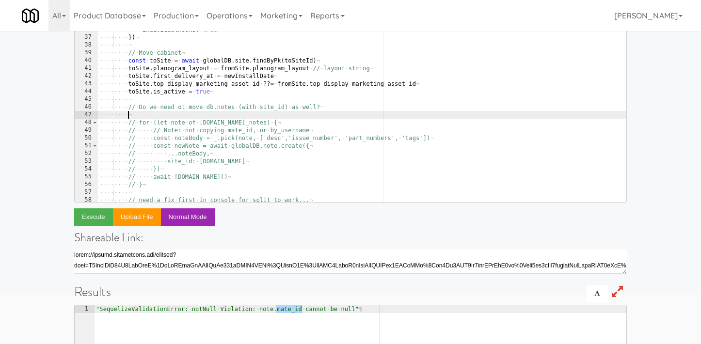
scroll to position [0, 2]
type textarea "?"
click at [261, 171] on div "···· ···· ···· status : · 'static-removed' ¬ ···· ···· } , · { ¬ ···· ···· ····…" at bounding box center [362, 106] width 529 height 209
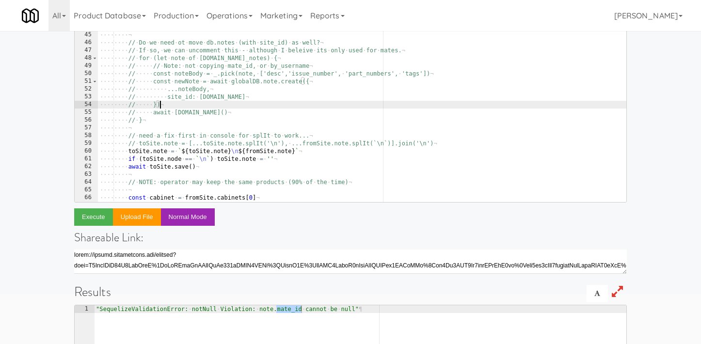
scroll to position [321, 0]
click at [264, 178] on div "···· ···· toSite . first_delivery_at · = · newInstallDate ¬ ···· ···· toSite . …" at bounding box center [362, 110] width 529 height 209
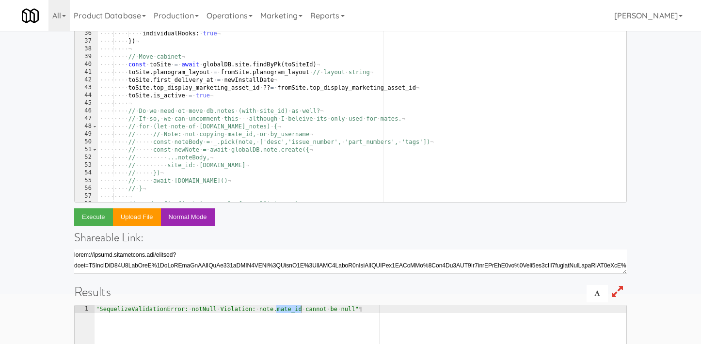
scroll to position [245, 0]
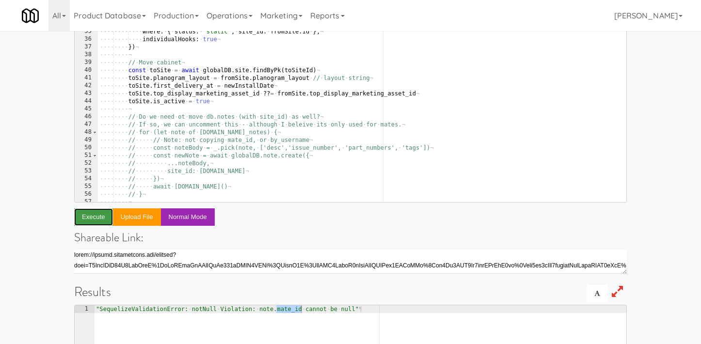
click at [90, 215] on button "Execute" at bounding box center [93, 217] width 39 height 17
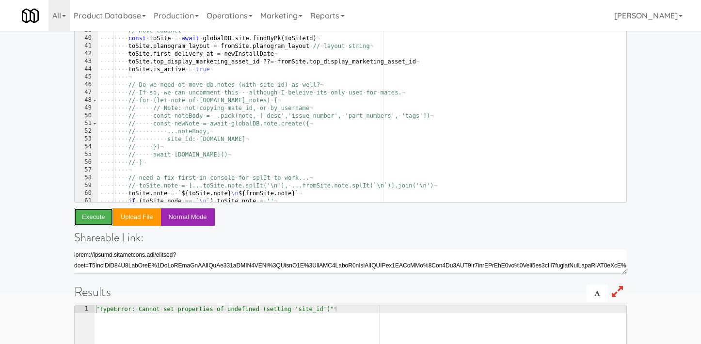
scroll to position [277, 0]
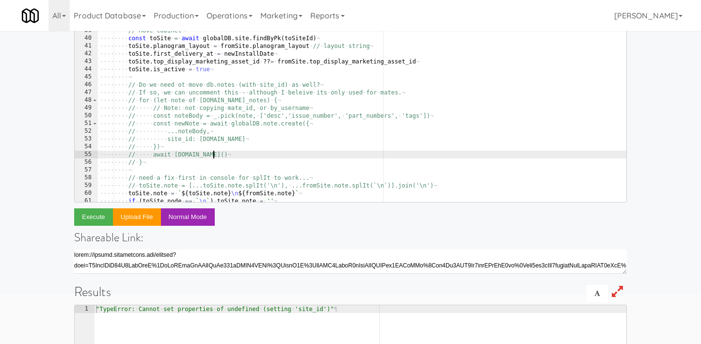
click at [299, 156] on div "···· ···· ···· individualHooks : · true ¬ ···· ···· }) ¬ ···· ···· ¬ ···· ···· …" at bounding box center [362, 107] width 529 height 209
click at [296, 175] on div "···· ···· ···· individualHooks : · true ¬ ···· ···· }) ¬ ···· ···· ¬ ···· ···· …" at bounding box center [362, 107] width 529 height 209
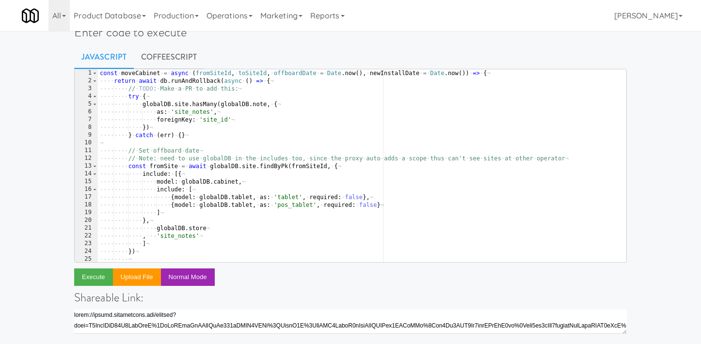
scroll to position [15, 0]
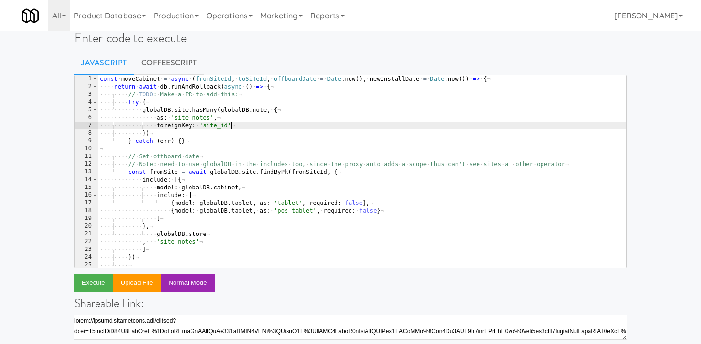
click at [236, 127] on div "const · moveCabinet · = · async · ( fromSiteId , · toSiteId , · offboardDate · …" at bounding box center [362, 179] width 529 height 209
type textarea "foreignKey: 'site_id'"
click at [236, 147] on div "const · moveCabinet · = · async · ( fromSiteId , · toSiteId , · offboardDate · …" at bounding box center [362, 179] width 529 height 209
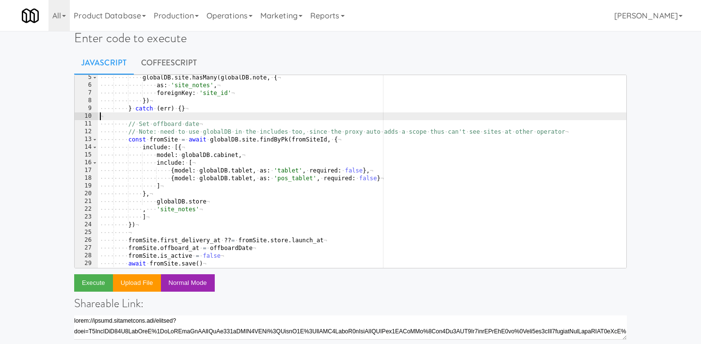
scroll to position [22, 0]
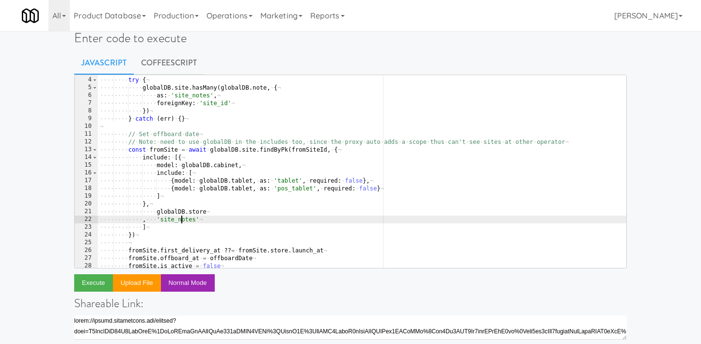
click at [182, 222] on div "···· ···· // · TODO : · Make · a · PR · to · add · this: ¬ ···· ···· try · { ¬ …" at bounding box center [362, 172] width 529 height 209
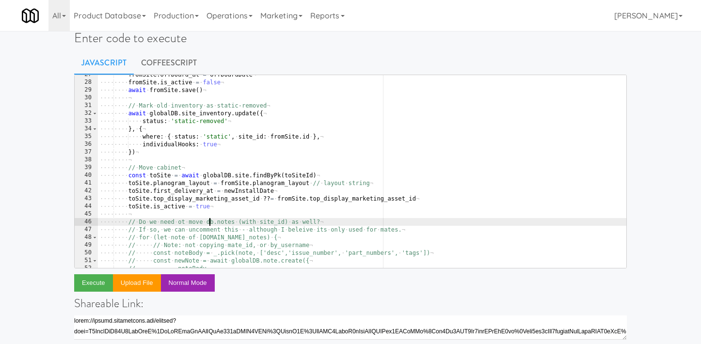
click at [209, 224] on div "···· ···· fromSite . offboard_at · = · offboardDate ¬ ···· ···· fromSite . is_a…" at bounding box center [362, 175] width 529 height 209
type textarea "// Do we need ot move db.notes (with site_id) as well?"
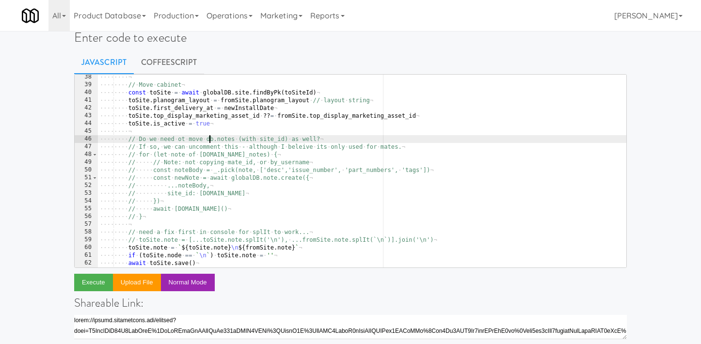
scroll to position [330, 0]
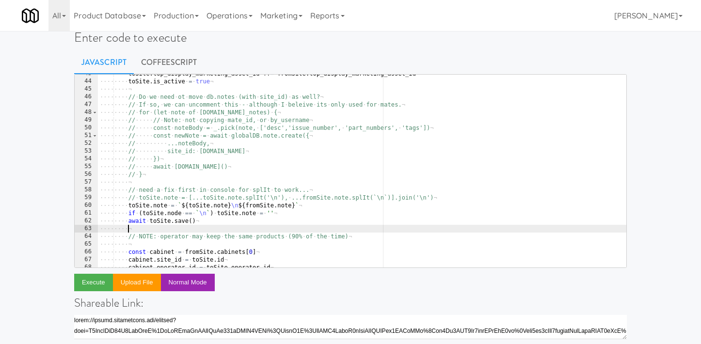
click at [222, 230] on div "···· ···· toSite . top_display_marketing_asset_id · ?? = · fromSite . top_displ…" at bounding box center [362, 174] width 529 height 209
click at [230, 213] on div "···· ···· toSite . top_display_marketing_asset_id · ?? = · fromSite . top_displ…" at bounding box center [362, 174] width 529 height 209
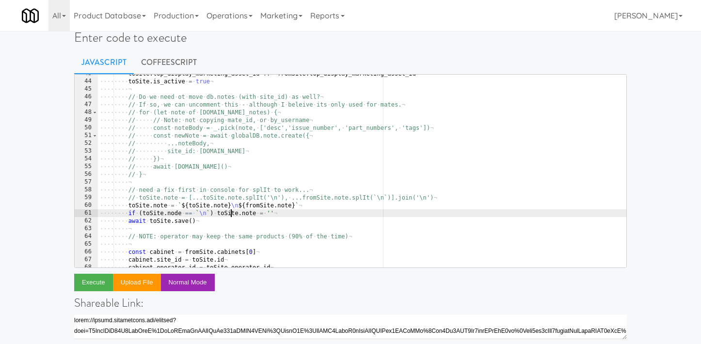
click at [230, 213] on div "···· ···· toSite . top_display_marketing_asset_id · ?? = · fromSite . top_displ…" at bounding box center [362, 174] width 529 height 209
click at [234, 237] on div "···· ···· toSite . top_display_marketing_asset_id · ?? = · fromSite . top_displ…" at bounding box center [362, 174] width 529 height 209
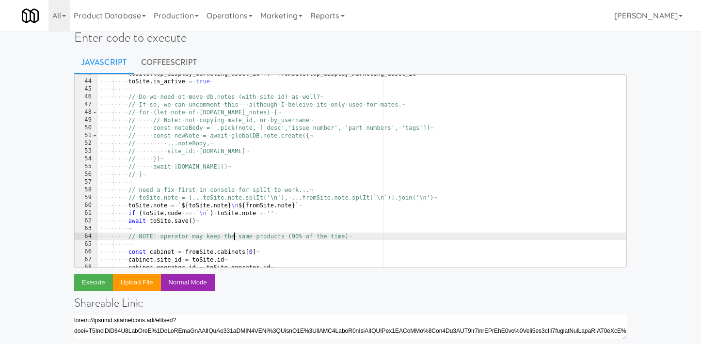
click at [238, 214] on div "···· ···· toSite . top_display_marketing_asset_id · ?? = · fromSite . top_displ…" at bounding box center [362, 174] width 529 height 209
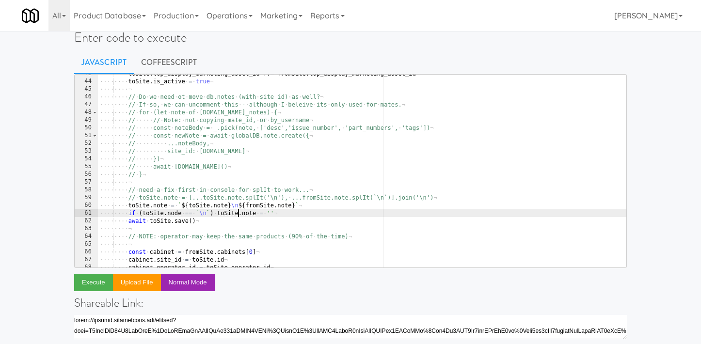
click at [238, 214] on div "···· ···· toSite . top_display_marketing_asset_id · ?? = · fromSite . top_displ…" at bounding box center [362, 174] width 529 height 209
click at [249, 213] on div "···· ···· toSite . top_display_marketing_asset_id · ?? = · fromSite . top_displ…" at bounding box center [362, 174] width 529 height 209
click at [173, 214] on div "···· ···· toSite . top_display_marketing_asset_id · ?? = · fromSite . top_displ…" at bounding box center [362, 174] width 529 height 209
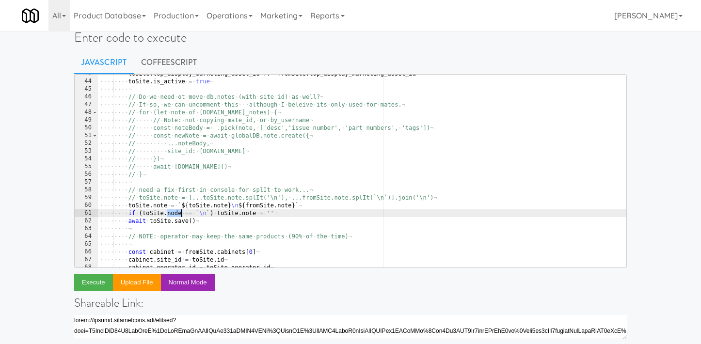
paste textarea "t"
click at [272, 146] on div "···· ···· toSite . top_display_marketing_asset_id · ?? = · fromSite . top_displ…" at bounding box center [362, 174] width 529 height 209
type textarea "// ...noteBody,"
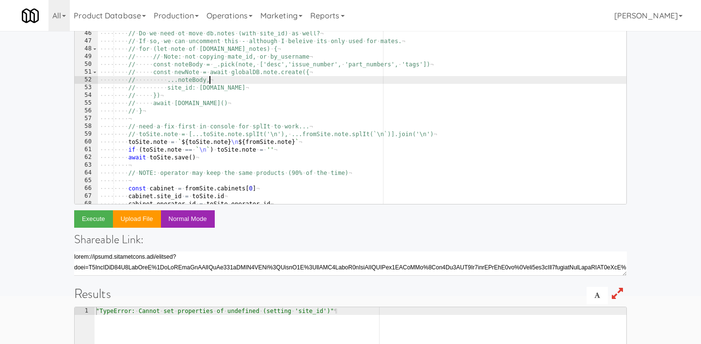
scroll to position [56, 0]
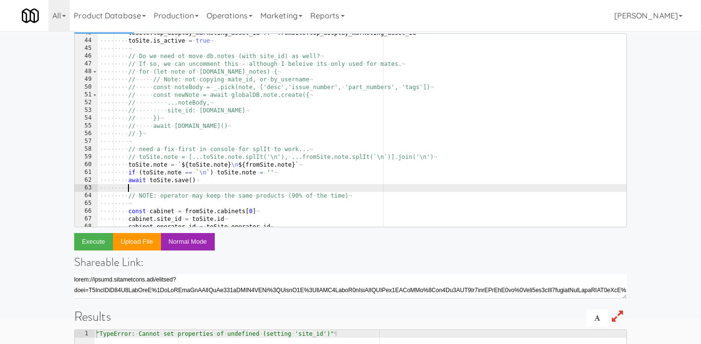
click at [274, 185] on div "···· ···· toSite . top_display_marketing_asset_id · ?? = · fromSite . top_displ…" at bounding box center [362, 133] width 529 height 209
click at [655, 136] on div "Enter code to execute Javascript CoffeeScript 43 44 45 46 47 48 49 50 51 52 53 …" at bounding box center [350, 259] width 701 height 560
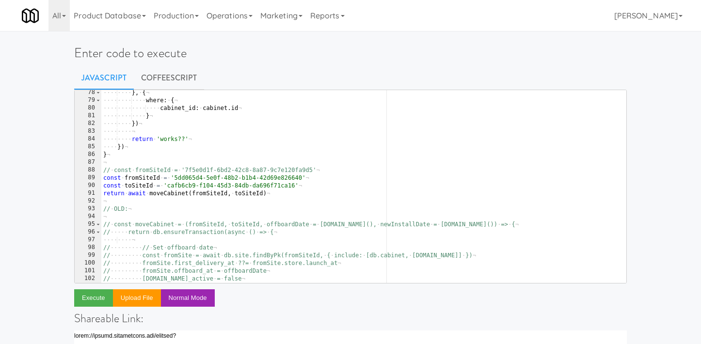
scroll to position [595, 0]
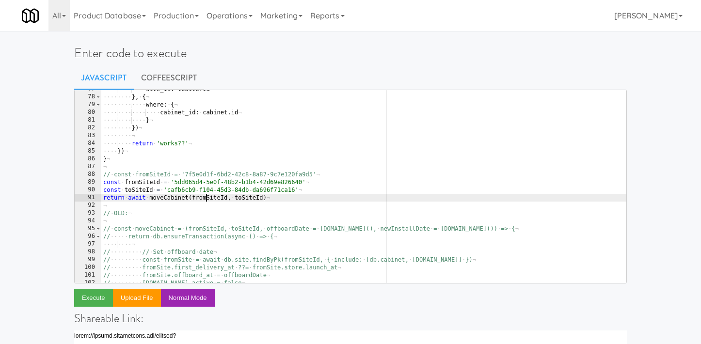
click at [207, 195] on div "···· ···· ···· site_id : · toSite . id ¬ ···· ···· } , · { ¬ ···· ···· ···· whe…" at bounding box center [363, 189] width 525 height 209
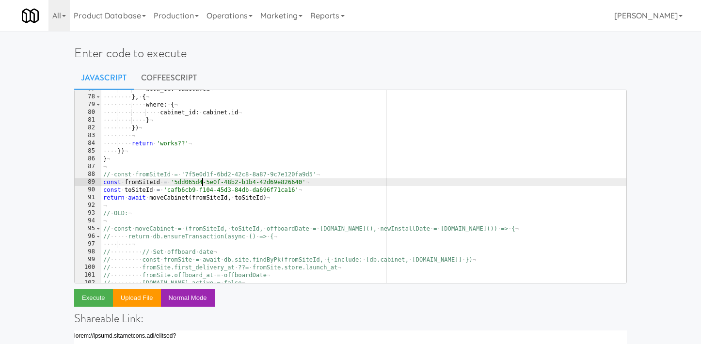
click at [202, 184] on div "···· ···· ···· site_id : · toSite . id ¬ ···· ···· } , · { ¬ ···· ···· ···· whe…" at bounding box center [363, 189] width 525 height 209
click at [198, 184] on div "···· ···· ···· site_id : · toSite . id ¬ ···· ···· } , · { ¬ ···· ···· ···· whe…" at bounding box center [363, 189] width 525 height 209
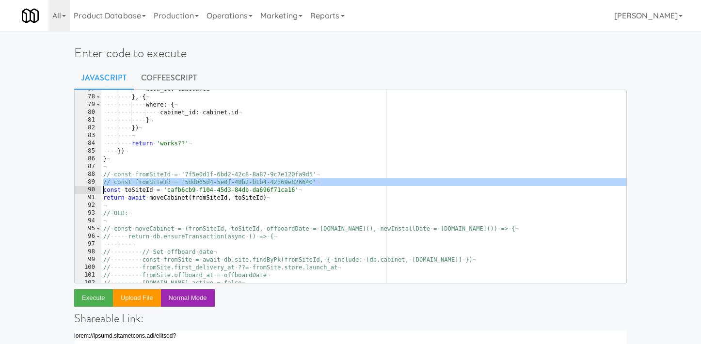
click at [198, 184] on div "···· ···· ···· site_id : · toSite . id ¬ ···· ···· } , · { ¬ ···· ···· ···· whe…" at bounding box center [363, 189] width 525 height 209
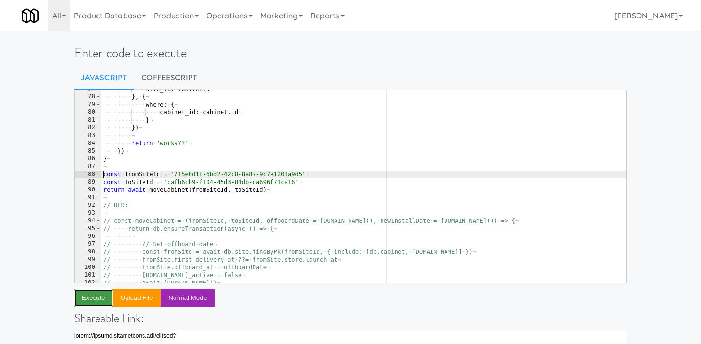
click at [93, 294] on button "Execute" at bounding box center [93, 298] width 39 height 17
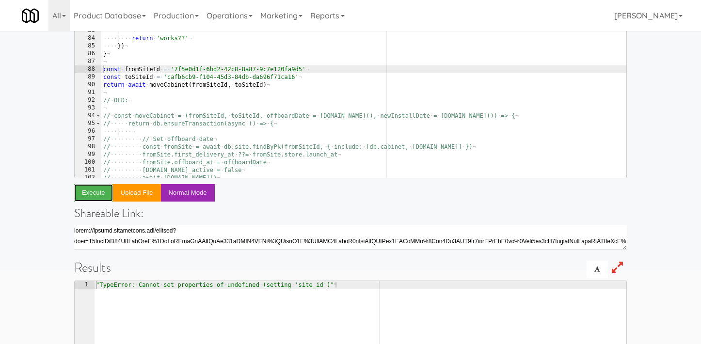
scroll to position [147, 0]
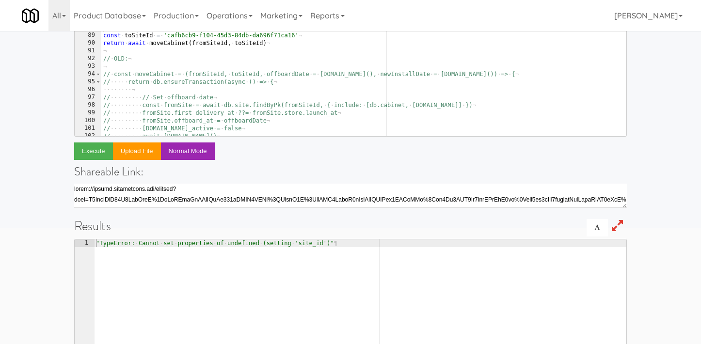
click at [272, 167] on h4 "Shareable Link:" at bounding box center [350, 171] width 553 height 13
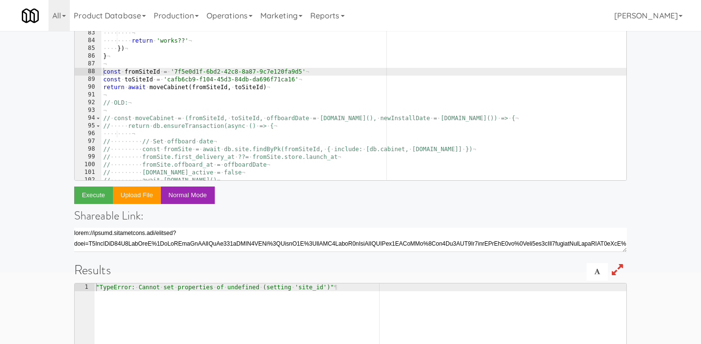
scroll to position [0, 0]
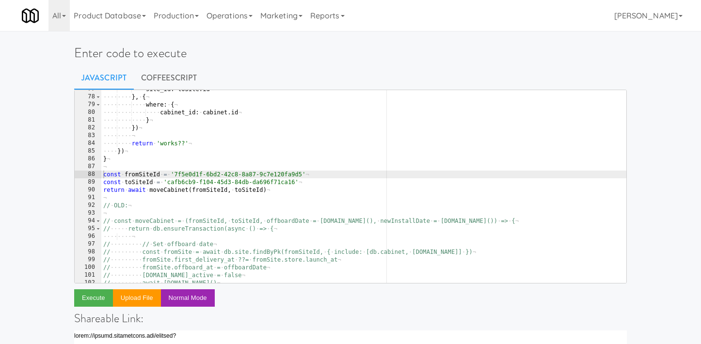
click at [338, 203] on div "···· ···· ···· site_id : · toSite . id ¬ ···· ···· } , · { ¬ ···· ···· ···· whe…" at bounding box center [363, 189] width 525 height 209
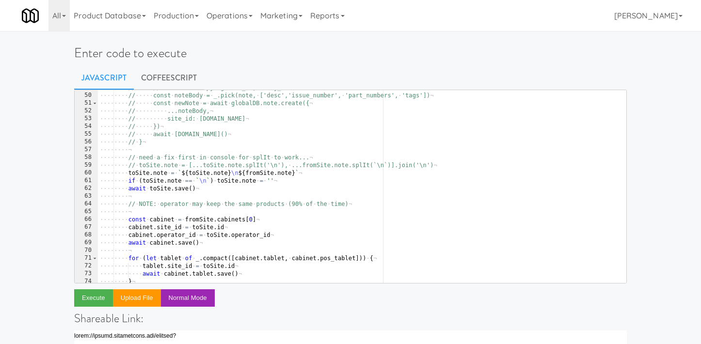
scroll to position [414, 0]
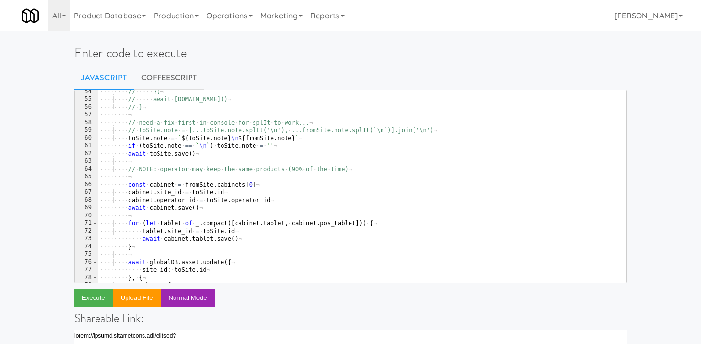
click at [315, 294] on div "// OLD: 54 55 56 57 58 59 60 61 62 63 64 65 66 67 68 69 70 71 72 73 74 75 76 77…" at bounding box center [350, 335] width 553 height 490
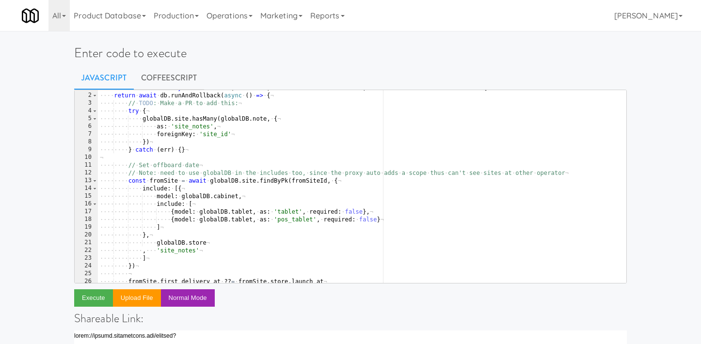
scroll to position [0, 0]
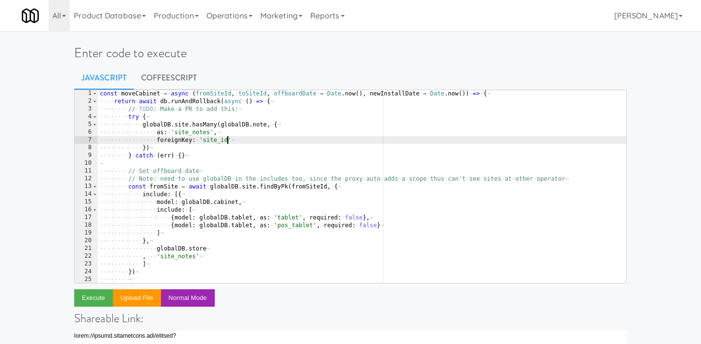
click at [227, 143] on div "const · moveCabinet · = · async · ( fromSiteId , · toSiteId , · offboardDate · …" at bounding box center [362, 194] width 529 height 209
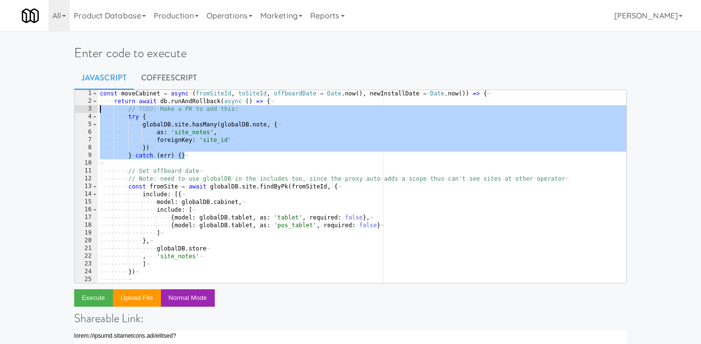
drag, startPoint x: 206, startPoint y: 158, endPoint x: 88, endPoint y: 110, distance: 127.3
click at [88, 110] on pre "foreignKey: 'site_id' 1 2 3 4 5 6 7 8 9 10 11 12 13 14 15 16 17 18 19 20 21 22 …" at bounding box center [350, 187] width 553 height 194
click at [171, 113] on div "const · moveCabinet · = · async · ( fromSiteId , · toSiteId , · offboardDate · …" at bounding box center [362, 194] width 529 height 209
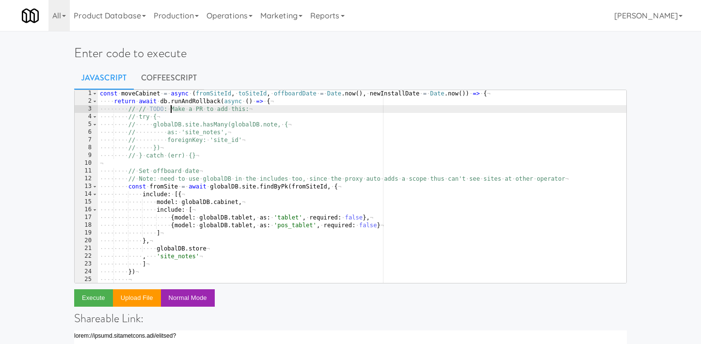
click at [172, 106] on div "const · moveCabinet · = · async · ( fromSiteId , · toSiteId , · offboardDate · …" at bounding box center [362, 194] width 529 height 209
click at [246, 204] on div "const · moveCabinet · = · async · ( fromSiteId , · toSiteId , · offboardDate · …" at bounding box center [362, 194] width 529 height 209
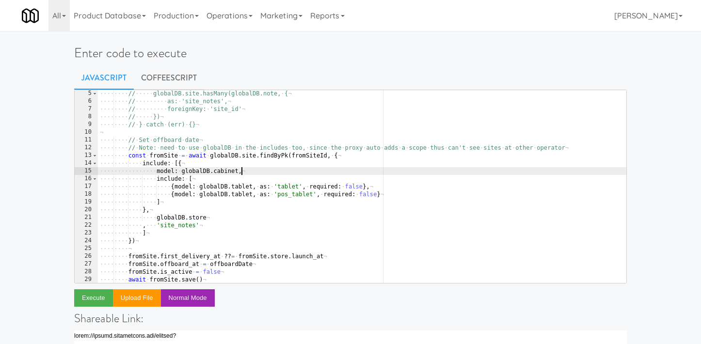
scroll to position [39, 0]
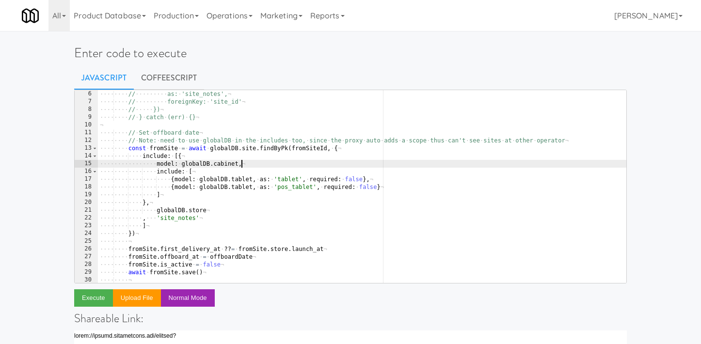
click at [184, 220] on div "···· ···· // ····· globalDB.site.hasMany(globalDB.note, · { ¬ ···· ···· // ····…" at bounding box center [362, 186] width 529 height 209
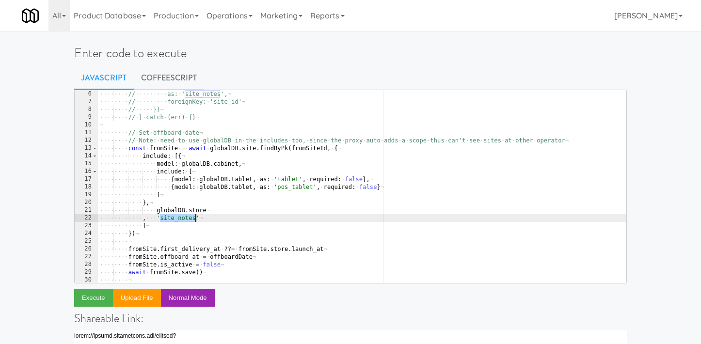
click at [184, 220] on div "···· ···· // ····· globalDB.site.hasMany(globalDB.note, · { ¬ ···· ···· // ····…" at bounding box center [362, 186] width 529 height 209
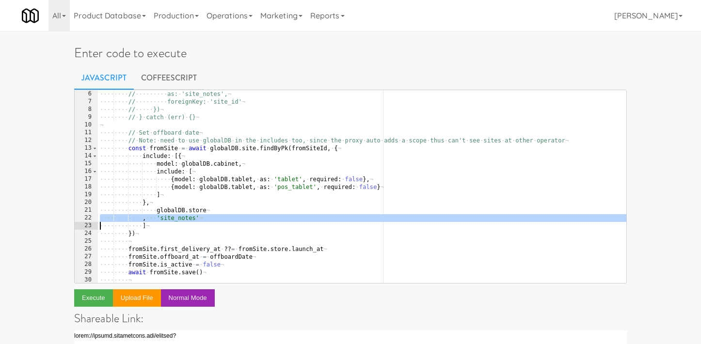
scroll to position [0, 3]
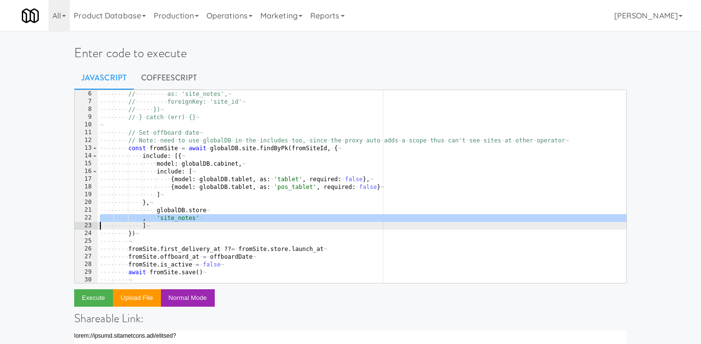
click at [239, 221] on div "···· ···· // ····· globalDB.site.hasMany(globalDB.note, · { ¬ ···· ···· // ····…" at bounding box center [362, 186] width 529 height 209
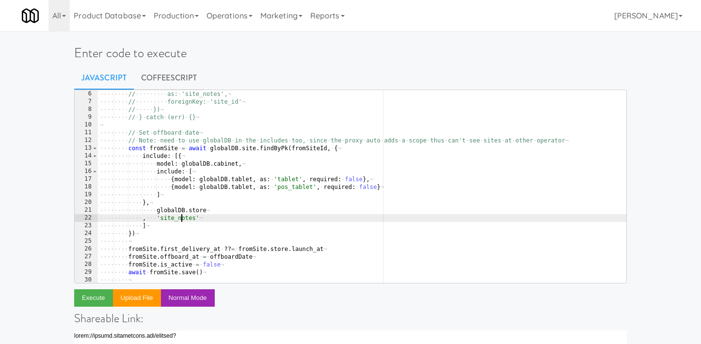
click at [181, 215] on div "···· ···· // ····· globalDB.site.hasMany(globalDB.note, · { ¬ ···· ···· // ····…" at bounding box center [362, 186] width 529 height 209
drag, startPoint x: 187, startPoint y: 219, endPoint x: 156, endPoint y: 219, distance: 30.6
click at [156, 219] on div "···· ···· // ····· globalDB.site.hasMany(globalDB.note, · { ¬ ···· ···· // ····…" at bounding box center [362, 186] width 529 height 209
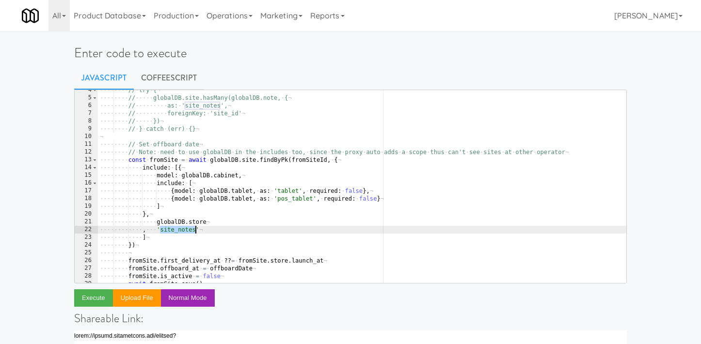
scroll to position [0, 0]
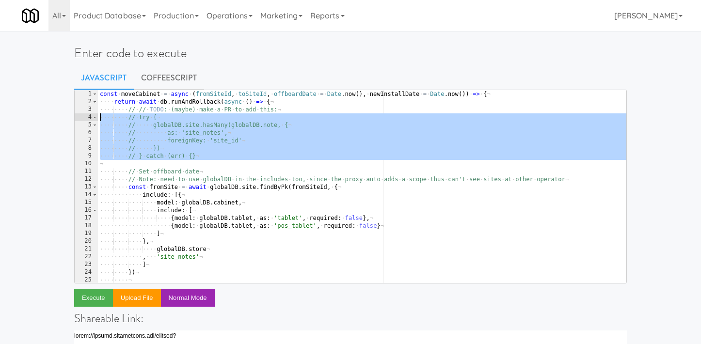
drag, startPoint x: 200, startPoint y: 161, endPoint x: 87, endPoint y: 116, distance: 121.8
click at [87, 116] on pre ", 'site_notes' 1 2 3 4 5 6 7 8 9 10 11 12 13 14 15 16 17 18 19 20 21 22 23 24 2…" at bounding box center [350, 187] width 553 height 194
click at [203, 246] on div "const · moveCabinet · = · async · ( fromSiteId , · toSiteId , · offboardDate · …" at bounding box center [362, 194] width 529 height 209
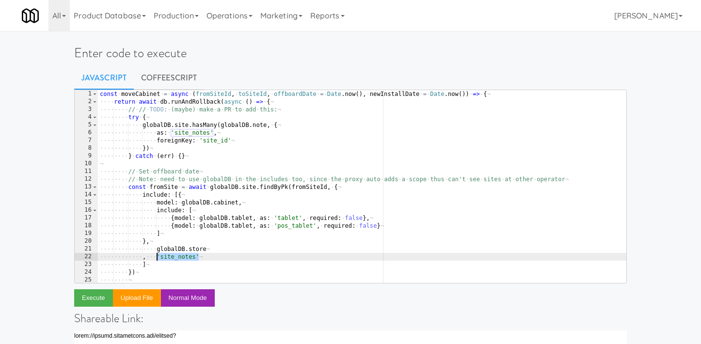
drag, startPoint x: 206, startPoint y: 258, endPoint x: 156, endPoint y: 259, distance: 50.0
click at [156, 259] on div "const · moveCabinet · = · async · ( fromSiteId , · toSiteId , · offboardDate · …" at bounding box center [362, 194] width 529 height 209
click at [237, 255] on div "const · moveCabinet · = · async · ( fromSiteId , · toSiteId , · offboardDate · …" at bounding box center [362, 194] width 529 height 209
click at [225, 249] on div "const · moveCabinet · = · async · ( fromSiteId , · toSiteId , · offboardDate · …" at bounding box center [362, 194] width 529 height 209
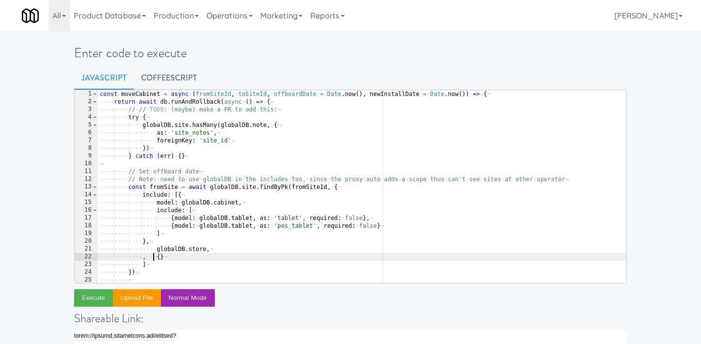
click at [154, 258] on div "const · moveCabinet · = · async · ( fromSiteId , · toSiteId , · offboardDate · …" at bounding box center [362, 194] width 529 height 209
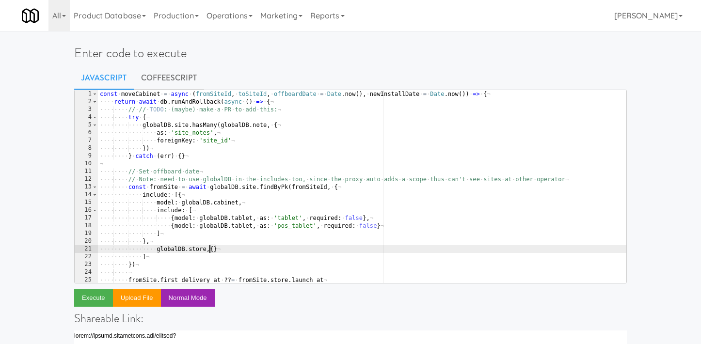
type textarea "{}"
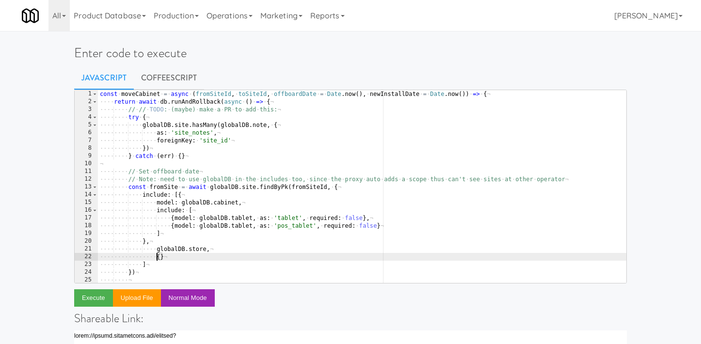
scroll to position [0, 4]
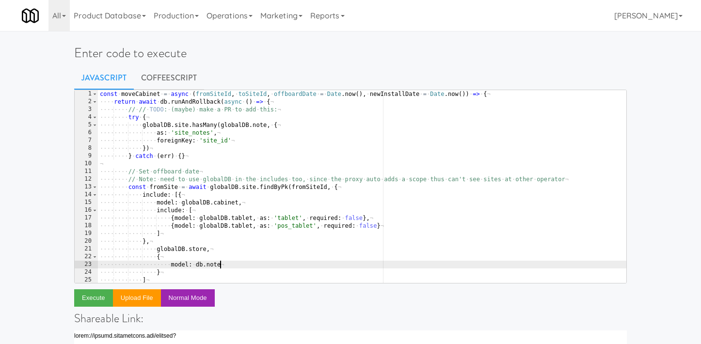
type textarea "model: db.note,"
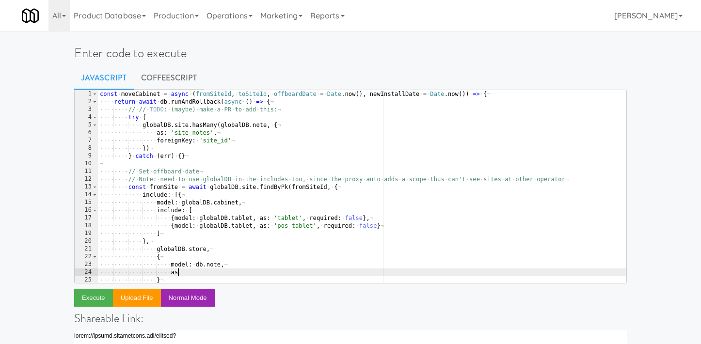
scroll to position [0, 6]
paste textarea "'site_notes'"
type textarea "as: 'site_notes',"
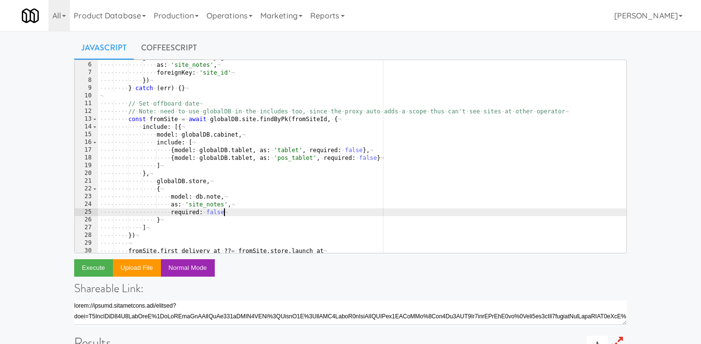
scroll to position [37, 0]
type textarea "required: false"
click at [87, 271] on button "Execute" at bounding box center [93, 267] width 39 height 17
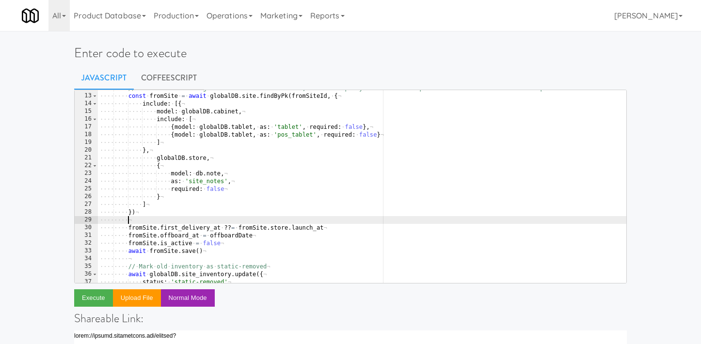
scroll to position [0, 2]
click at [150, 219] on div "···· ···· // · Note: · need · to · use · globalDB · in · the · includes · too, …" at bounding box center [362, 188] width 529 height 209
click at [150, 212] on div "···· ···· // · Note: · need · to · use · globalDB · in · the · includes · too, …" at bounding box center [362, 188] width 529 height 209
type textarea "})"
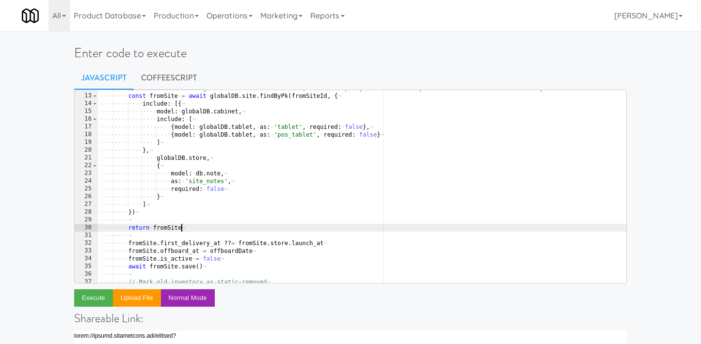
scroll to position [0, 6]
type textarea "return fromSite"
click at [81, 305] on button "Execute" at bounding box center [93, 298] width 39 height 17
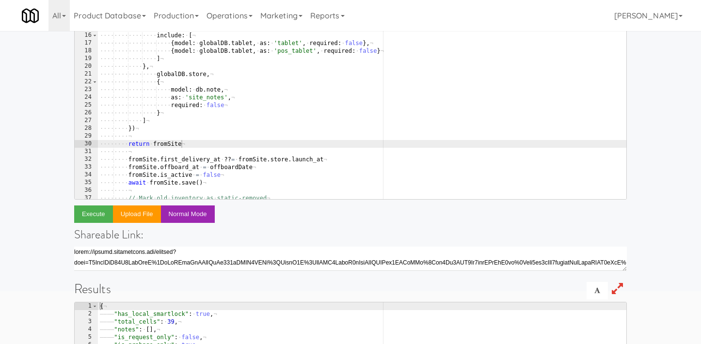
scroll to position [0, 2]
click at [149, 140] on div "···· ···· // · Note: · need · to · use · globalDB · in · the · includes · too, …" at bounding box center [362, 104] width 529 height 209
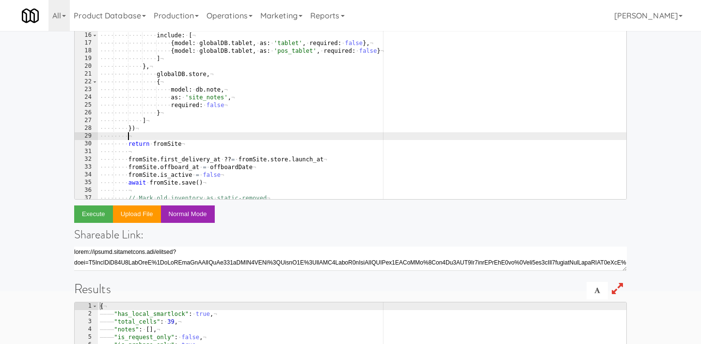
click at [149, 140] on div "···· ···· // · Note: · need · to · use · globalDB · in · the · includes · too, …" at bounding box center [362, 104] width 529 height 209
click at [166, 146] on div "···· ···· // · Note: · need · to · use · globalDB · in · the · includes · too, …" at bounding box center [362, 104] width 529 height 209
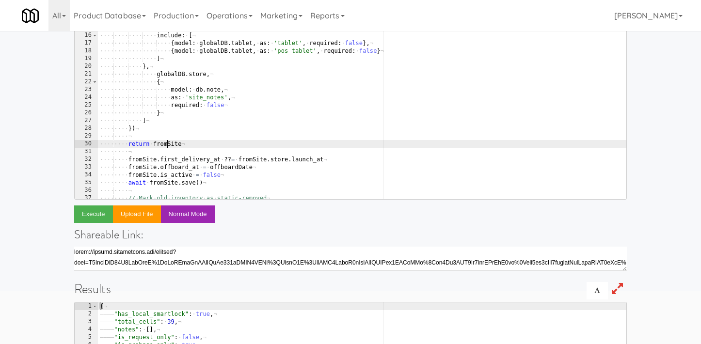
click at [166, 146] on div "···· ···· // · Note: · need · to · use · globalDB · in · the · includes · too, …" at bounding box center [362, 104] width 529 height 209
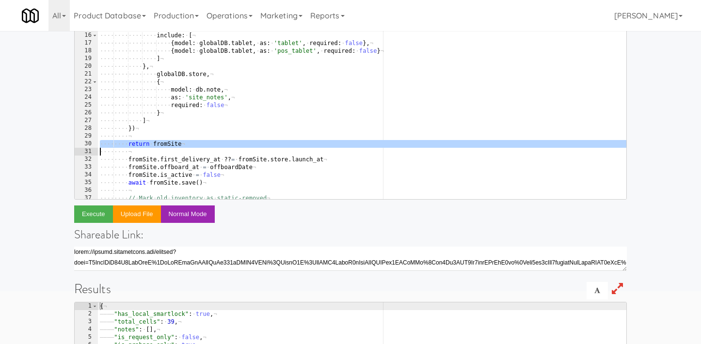
click at [166, 146] on div "···· ···· // · Note: · need · to · use · globalDB · in · the · includes · too, …" at bounding box center [362, 104] width 529 height 209
click at [174, 144] on div "···· ···· // · Note: · need · to · use · globalDB · in · the · includes · too, …" at bounding box center [362, 104] width 529 height 209
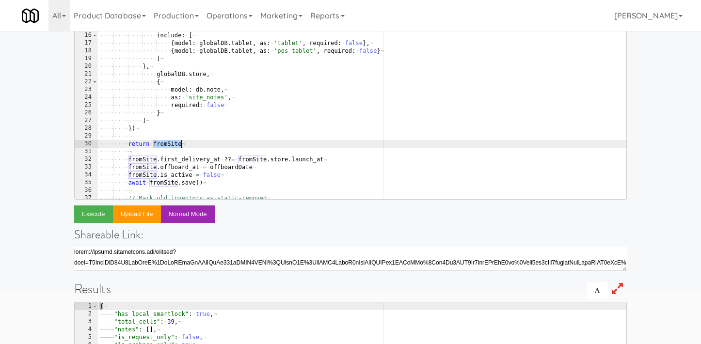
click at [174, 144] on div "···· ···· // · Note: · need · to · use · globalDB · in · the · includes · too, …" at bounding box center [362, 104] width 529 height 209
type textarea "return fromSite"
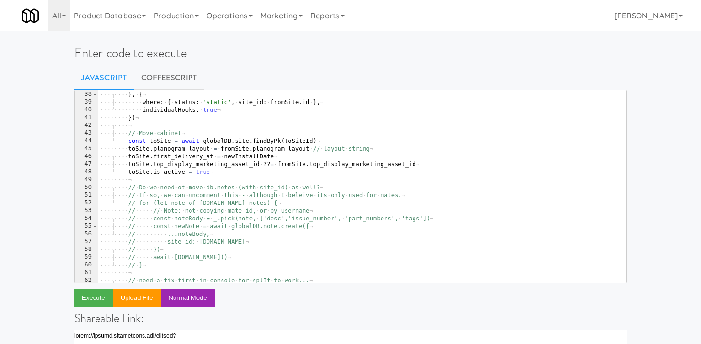
scroll to position [287, 0]
click at [292, 142] on div "···· ···· ···· status : · 'static-removed' ¬ ···· ···· } , · { ¬ ···· ···· ····…" at bounding box center [362, 187] width 529 height 209
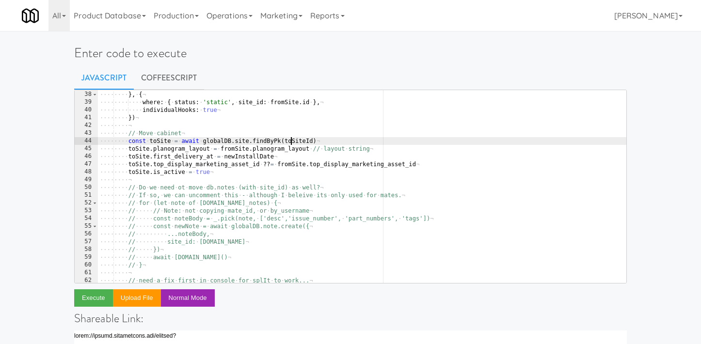
click at [292, 142] on div "···· ···· ···· status : · 'static-removed' ¬ ···· ···· } , · { ¬ ···· ···· ····…" at bounding box center [362, 187] width 529 height 209
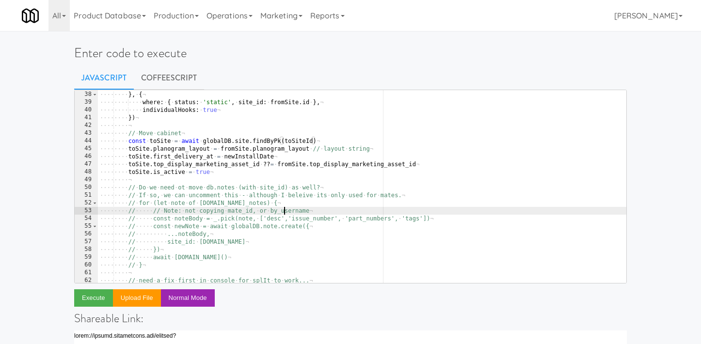
click at [285, 209] on div "···· ···· ···· status : · 'static-removed' ¬ ···· ···· } , · { ¬ ···· ···· ····…" at bounding box center [362, 187] width 529 height 209
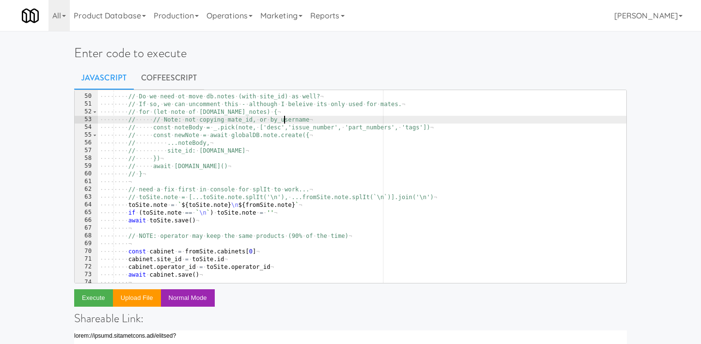
scroll to position [379, 0]
click at [144, 207] on div "···· ···· ¬ ···· ···· // · Do · we · need · ot · move · db.notes · (with · site…" at bounding box center [362, 188] width 529 height 209
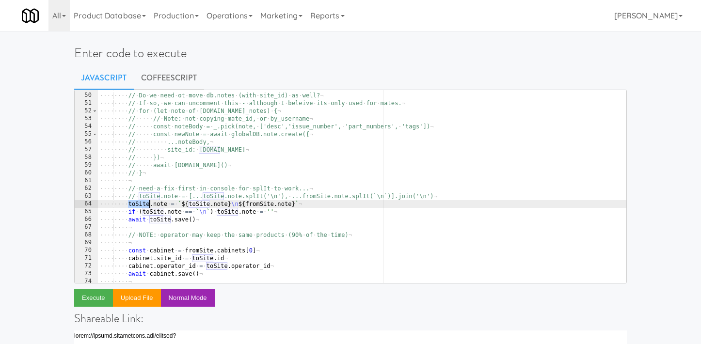
click at [144, 207] on div "···· ···· ¬ ···· ···· // · Do · we · need · ot · move · db.notes · (with · site…" at bounding box center [362, 188] width 529 height 209
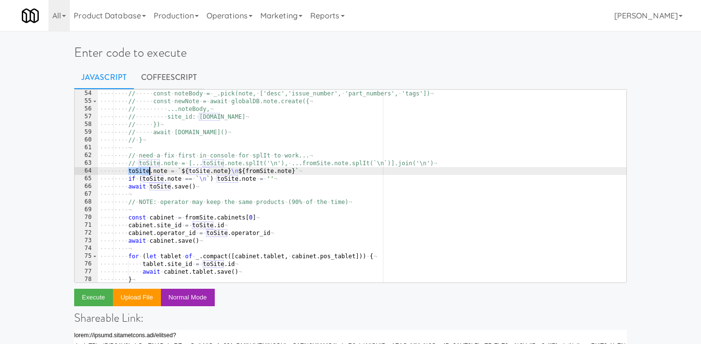
scroll to position [0, 0]
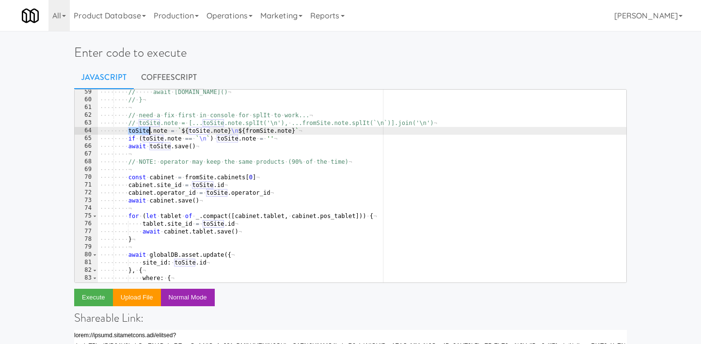
click at [208, 178] on div "···· ···· // ····· await · note.save() ¬ ···· ···· // · } ¬ ···· ···· ¬ ···· ··…" at bounding box center [362, 192] width 529 height 209
type textarea "const cabinet = fromSite.cabinets[0]"
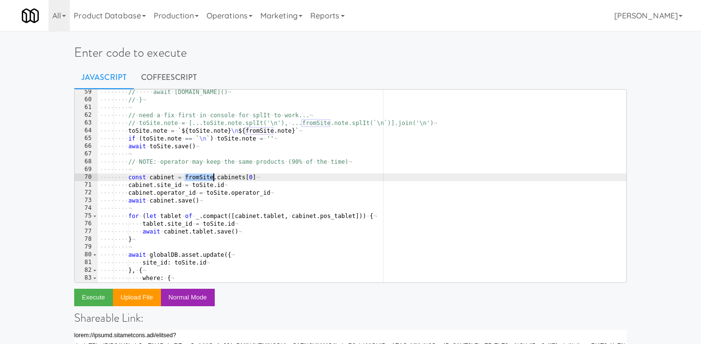
click at [208, 178] on div "···· ···· // ····· await · note.save() ¬ ···· ···· // · } ¬ ···· ···· ¬ ···· ··…" at bounding box center [362, 192] width 529 height 209
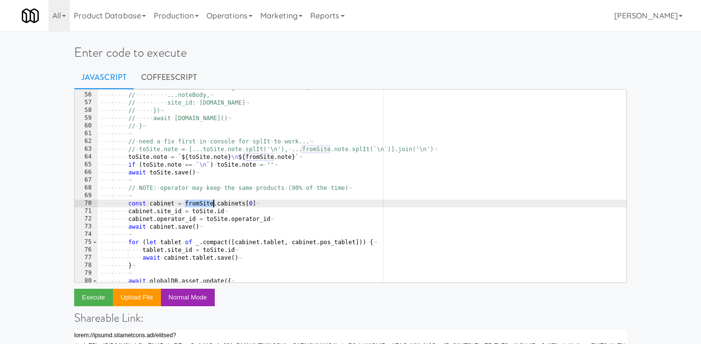
click at [270, 207] on div "···· ···· // ····· const · newNote · = · await · globalDB.note.create({ ¬ ···· …" at bounding box center [362, 187] width 529 height 209
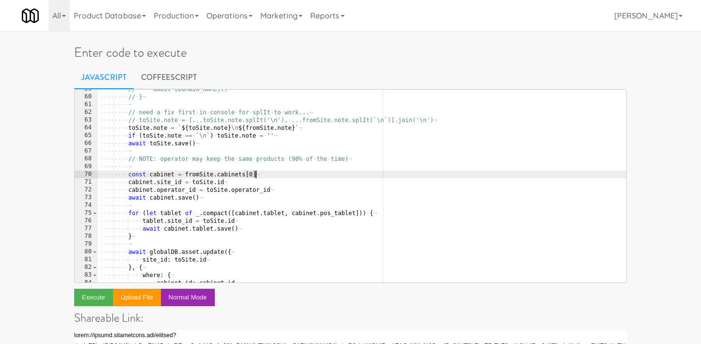
scroll to position [454, 0]
click at [220, 178] on div "···· ···· // ····· await · note.save() ¬ ···· ···· // · } ¬ ···· ···· ¬ ···· ··…" at bounding box center [362, 189] width 529 height 209
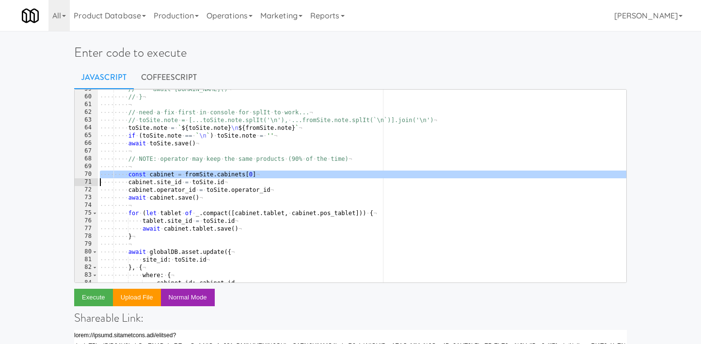
click at [220, 178] on div "···· ···· // ····· await · note.save() ¬ ···· ···· // · } ¬ ···· ···· ¬ ···· ··…" at bounding box center [362, 189] width 529 height 209
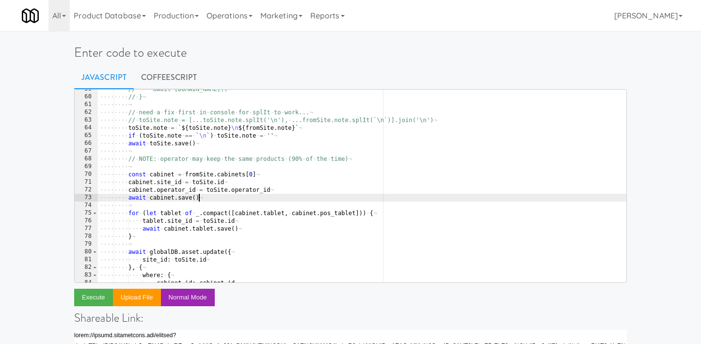
click at [224, 199] on div "···· ···· // ····· await · note.save() ¬ ···· ···· // · } ¬ ···· ···· ¬ ···· ··…" at bounding box center [362, 189] width 529 height 209
click at [268, 178] on div "···· ···· // ····· await · note.save() ¬ ···· ···· // · } ¬ ···· ···· ¬ ···· ··…" at bounding box center [362, 189] width 529 height 209
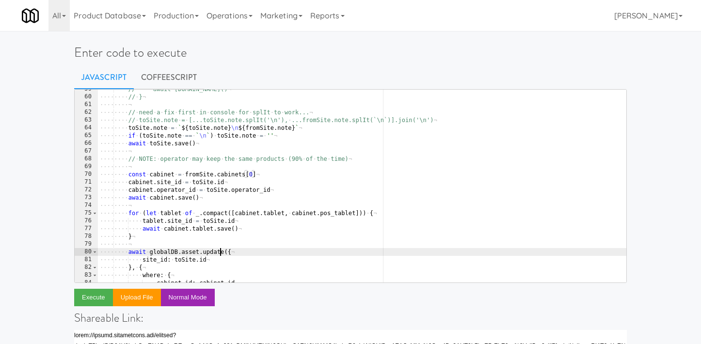
click at [221, 256] on div "···· ···· // ····· await · note.save() ¬ ···· ···· // · } ¬ ···· ···· ¬ ···· ··…" at bounding box center [362, 189] width 529 height 209
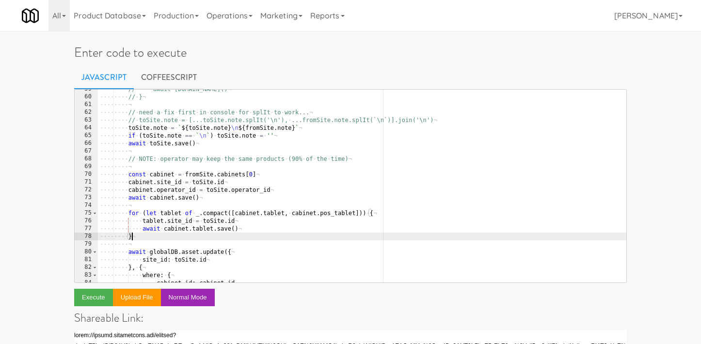
click at [208, 240] on div "···· ···· // ····· await · note.save() ¬ ···· ···· // · } ¬ ···· ···· ¬ ···· ··…" at bounding box center [362, 189] width 529 height 209
click at [281, 183] on div "···· ···· // ····· await · note.save() ¬ ···· ···· // · } ¬ ···· ···· ¬ ···· ··…" at bounding box center [362, 189] width 529 height 209
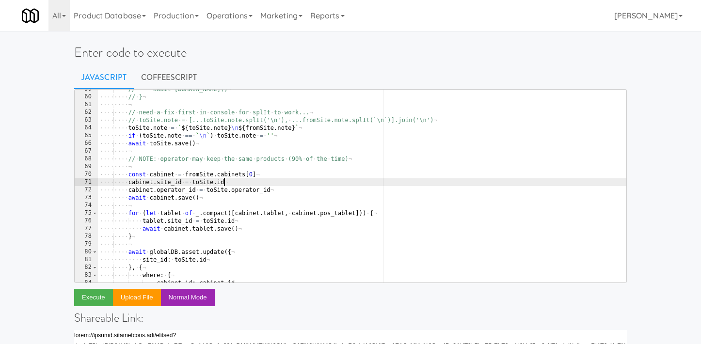
click at [275, 175] on div "···· ···· // ····· await · note.save() ¬ ···· ···· // · } ¬ ···· ···· ¬ ···· ··…" at bounding box center [362, 189] width 529 height 209
type textarea "const cabinet = fromSite.cabinets[0]"
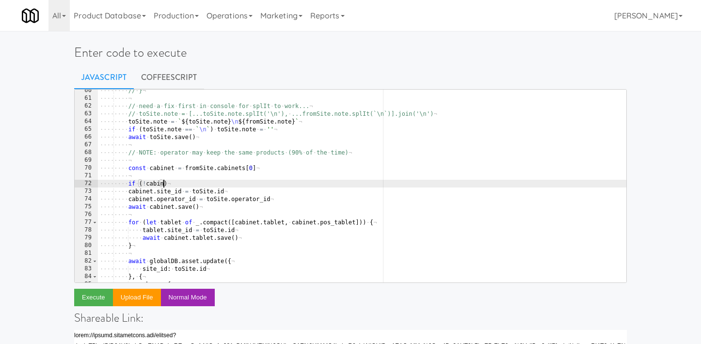
scroll to position [0, 5]
type textarea "if (!cabinet) {}"
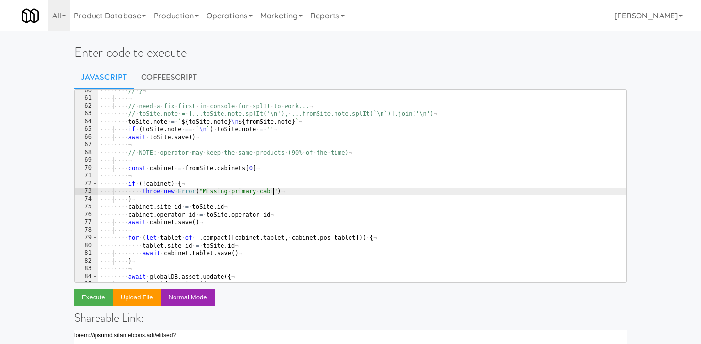
scroll to position [0, 15]
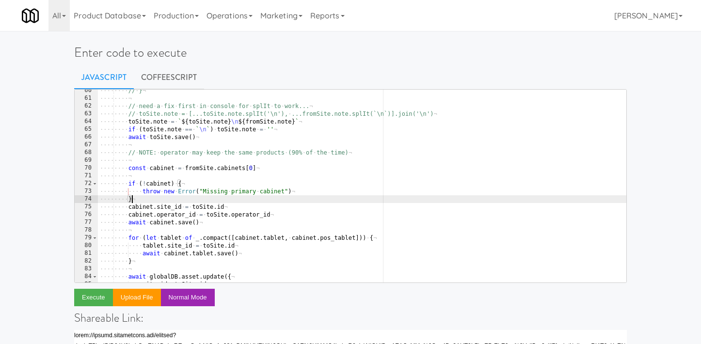
click at [209, 196] on div "···· ···· // · } ¬ ···· ···· ¬ ···· ···· // · need · a · fix · first · in · con…" at bounding box center [362, 191] width 529 height 209
type textarea "}"
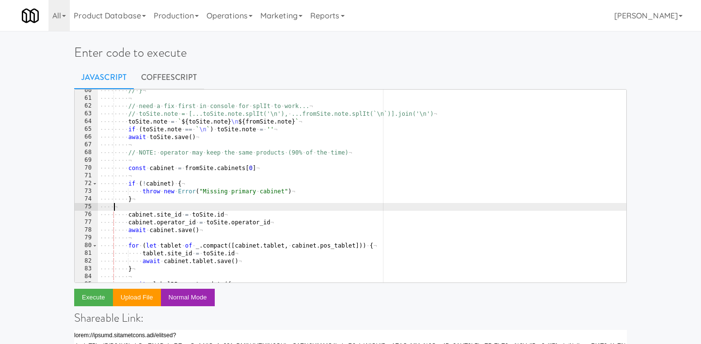
scroll to position [0, 0]
click at [88, 300] on button "Execute" at bounding box center [93, 297] width 39 height 17
click at [269, 208] on div "···· ···· // · } ¬ ···· ···· ¬ ···· ···· // · need · a · fix · first · in · con…" at bounding box center [362, 191] width 529 height 209
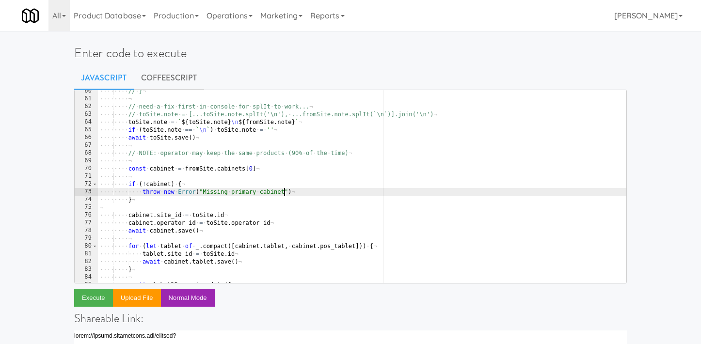
click at [283, 192] on div "···· ···· // · } ¬ ···· ···· ¬ ···· ···· // · need · a · fix · first · in · con…" at bounding box center [362, 191] width 529 height 209
click at [85, 299] on button "Execute" at bounding box center [93, 298] width 39 height 17
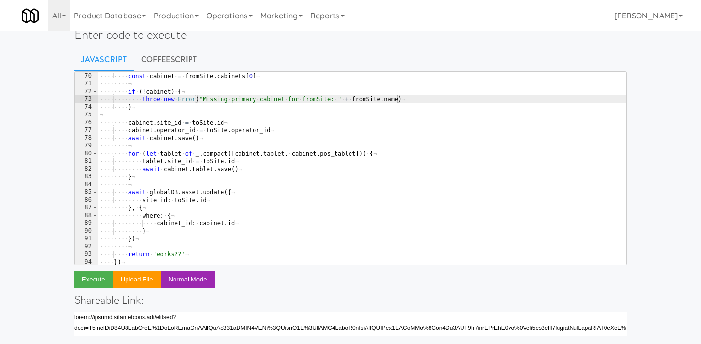
scroll to position [0, 11]
click at [251, 162] on div "···· ···· ¬ ···· ···· const · cabinet · = · fromSite . cabinets [ 0 ] ¬ ···· ··…" at bounding box center [362, 169] width 529 height 209
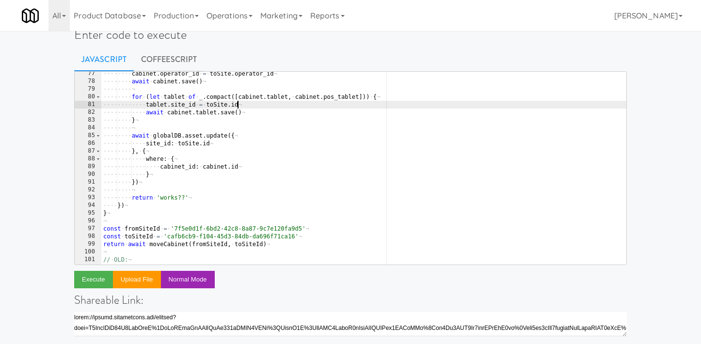
scroll to position [630, 0]
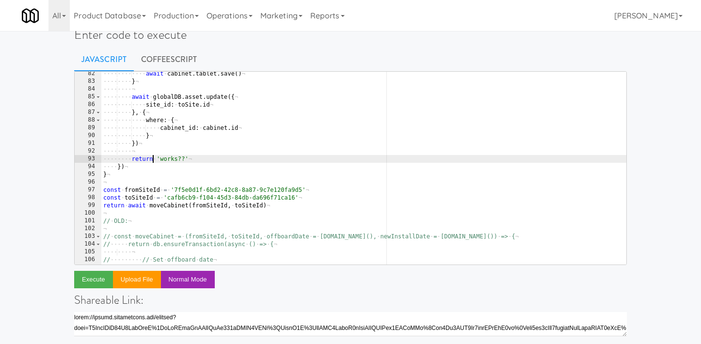
click at [154, 162] on div "···· ···· ···· await · cabinet . tablet . save ( ) ¬ ···· ···· } ¬ ···· ···· ¬ …" at bounding box center [363, 174] width 525 height 209
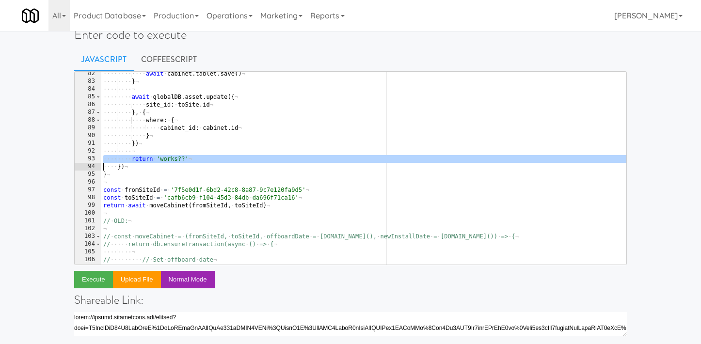
type textarea "})"
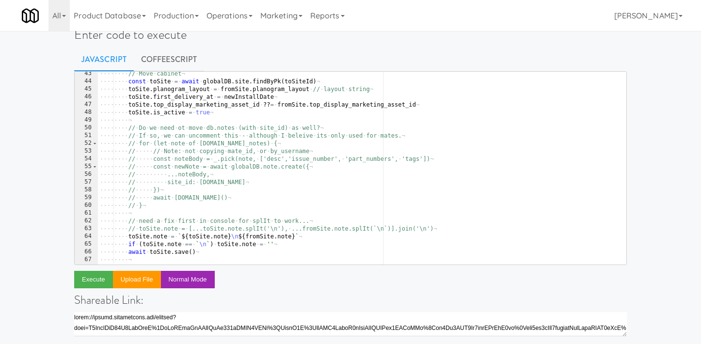
scroll to position [328, 0]
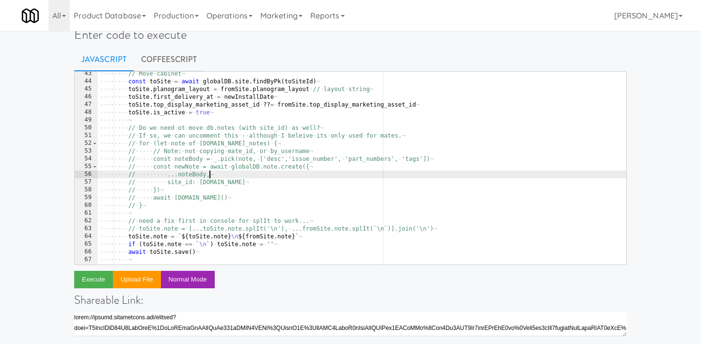
click at [242, 177] on div "···· ···· // · Move · cabinet ¬ ···· ···· const · toSite · = · await · globalDB…" at bounding box center [362, 174] width 529 height 209
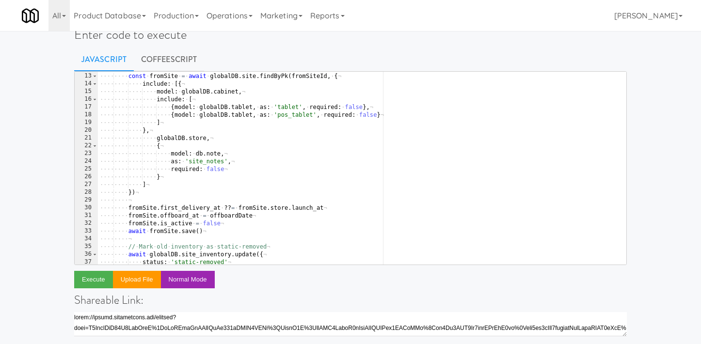
scroll to position [0, 0]
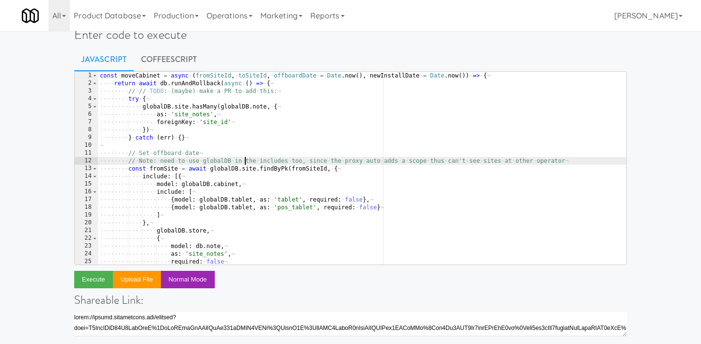
click at [245, 162] on div "const · moveCabinet · = · async · ( fromSiteId , · toSiteId , · offboardDate · …" at bounding box center [362, 176] width 529 height 209
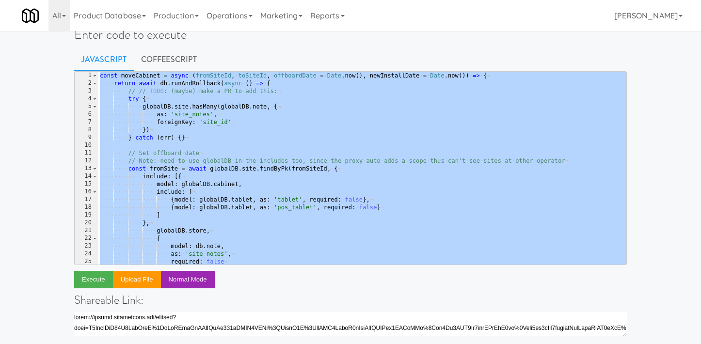
click at [199, 82] on div "const · moveCabinet · = · async · ( fromSiteId , · toSiteId , · offboardDate · …" at bounding box center [362, 176] width 529 height 209
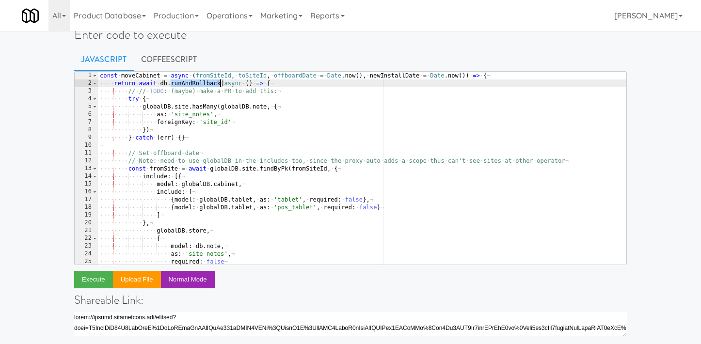
click at [199, 82] on div "const · moveCabinet · = · async · ( fromSiteId , · toSiteId , · offboardDate · …" at bounding box center [362, 176] width 529 height 209
click at [299, 132] on div "const · moveCabinet · = · async · ( fromSiteId , · toSiteId , · offboardDate · …" at bounding box center [362, 176] width 529 height 209
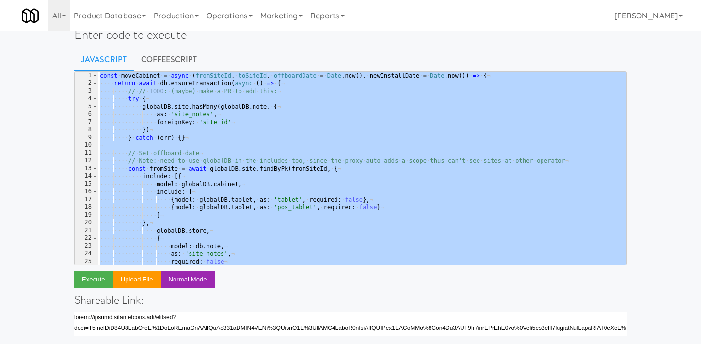
click at [329, 131] on div "const · moveCabinet · = · async · ( fromSiteId , · toSiteId , · offboardDate · …" at bounding box center [362, 176] width 529 height 209
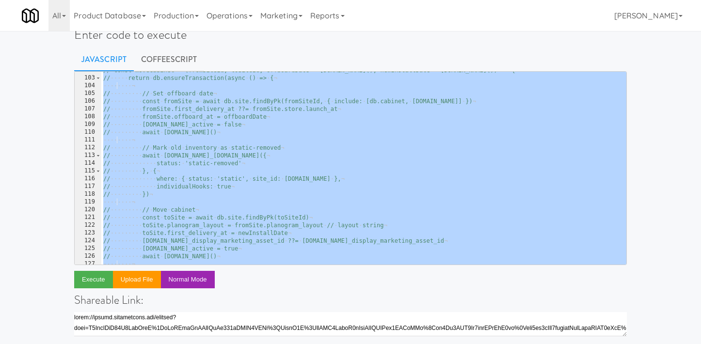
scroll to position [798, 0]
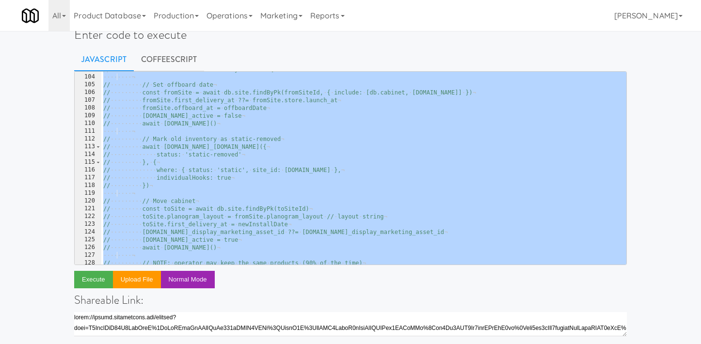
click at [295, 172] on div "// ····· return · db.ensureTransaction(async · () · => · { ¬ ···· ···· ¬ // ···…" at bounding box center [363, 169] width 525 height 209
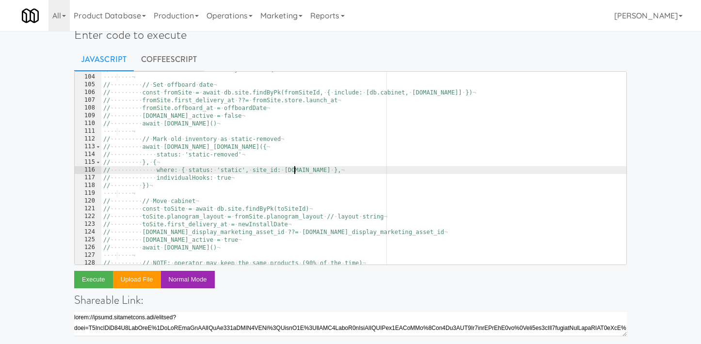
type textarea "// const toSiteId = 'cafb6cb9-f104-45d3-84db-da696f71ca16' // return moveCabine…"
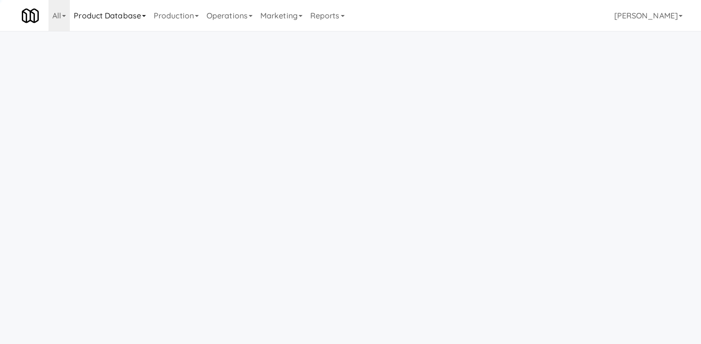
click at [140, 17] on link "Product Database" at bounding box center [110, 15] width 80 height 31
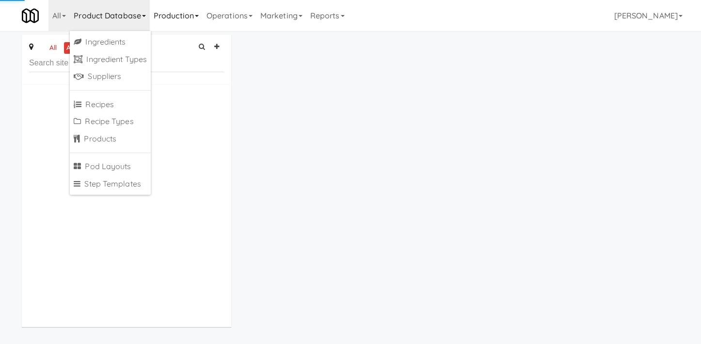
click at [178, 19] on link "Production" at bounding box center [176, 15] width 53 height 31
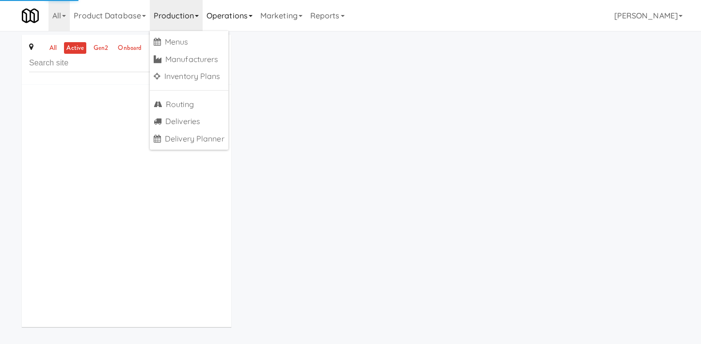
click at [218, 21] on link "Operations" at bounding box center [230, 15] width 54 height 31
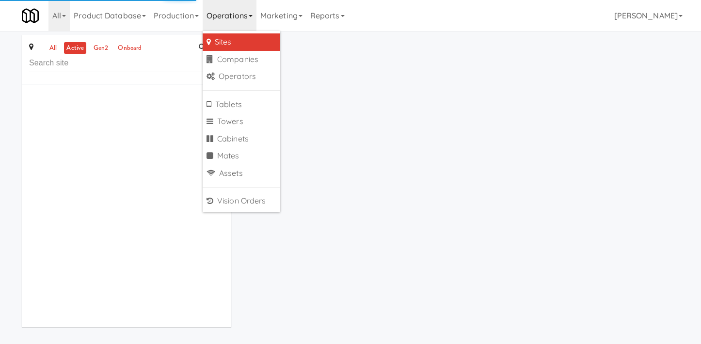
click at [229, 42] on link "Sites" at bounding box center [242, 41] width 78 height 17
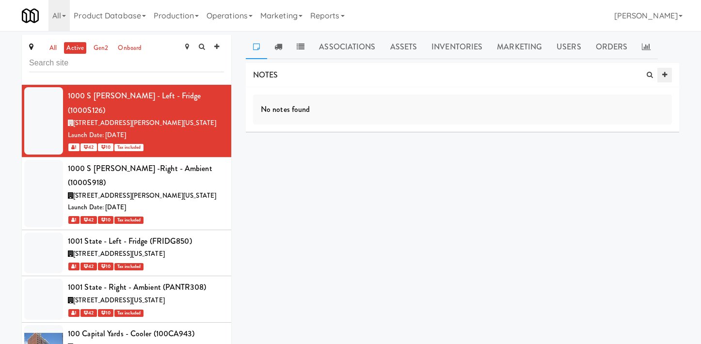
click at [663, 76] on icon at bounding box center [665, 75] width 5 height 6
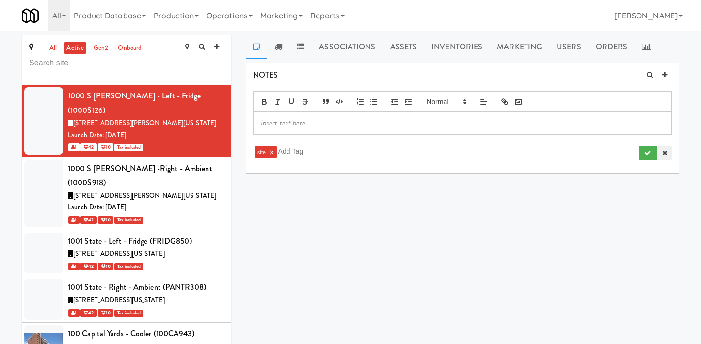
click at [666, 154] on icon at bounding box center [665, 153] width 5 height 6
